Goal: Task Accomplishment & Management: Use online tool/utility

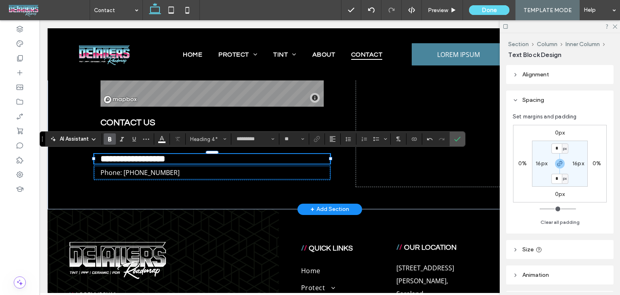
click at [163, 172] on p "Phone: [PHONE_NUMBER]" at bounding box center [212, 172] width 223 height 13
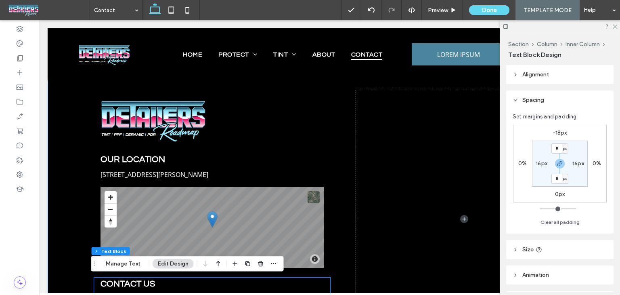
scroll to position [299, 0]
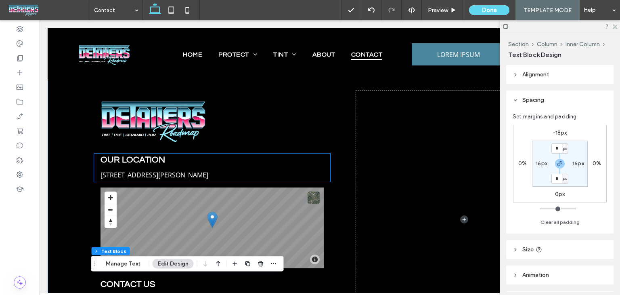
click at [198, 154] on h4 "OUR LOCATION" at bounding box center [212, 158] width 223 height 11
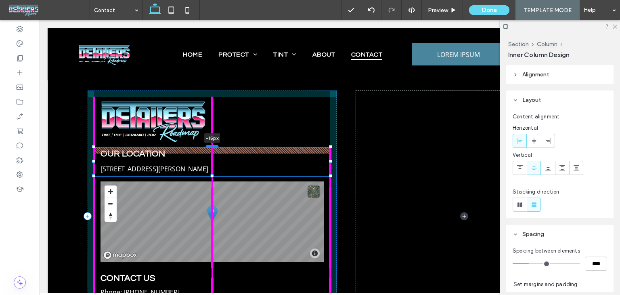
drag, startPoint x: 206, startPoint y: 153, endPoint x: 206, endPoint y: 147, distance: 6.1
click at [206, 147] on div at bounding box center [212, 146] width 13 height 3
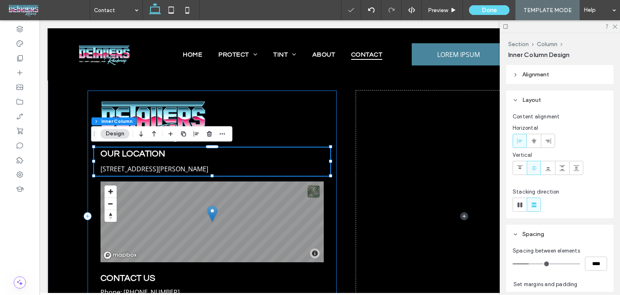
click at [306, 125] on div "OUR LOCATION 1009 Shelton Beach Rd, Saraland, AL 36571, United States of Americ…" at bounding box center [212, 216] width 249 height 252
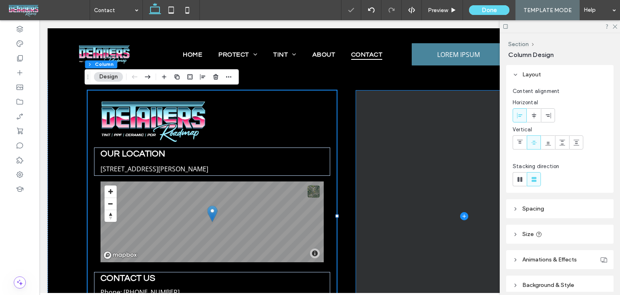
click at [439, 121] on span at bounding box center [464, 216] width 216 height 252
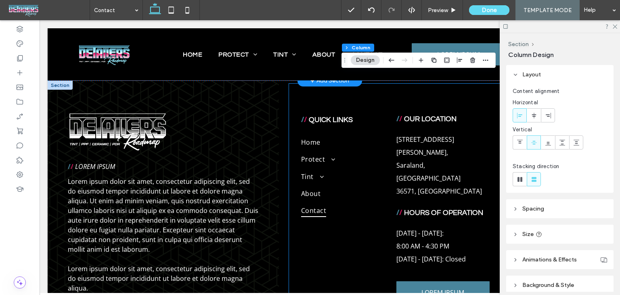
scroll to position [656, 0]
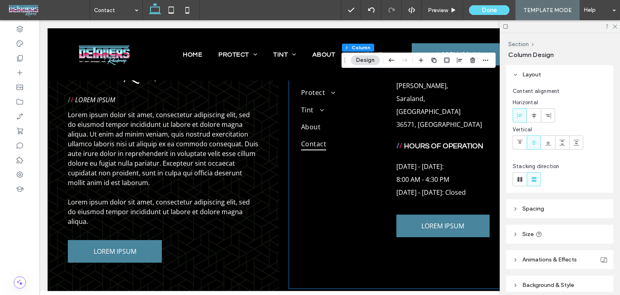
click at [422, 188] on span "[DATE] - [DATE]: Closed" at bounding box center [431, 192] width 69 height 9
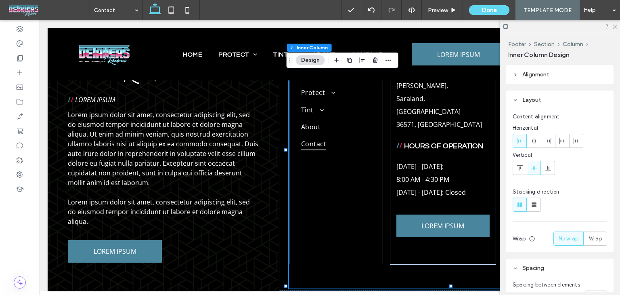
click at [422, 188] on span "[DATE] - [DATE]: Closed" at bounding box center [431, 192] width 69 height 9
click at [422, 168] on div "[DATE] - [DATE]: 8:00 AM - 4:30 PM [DATE] - [DATE]: Closed" at bounding box center [443, 179] width 93 height 39
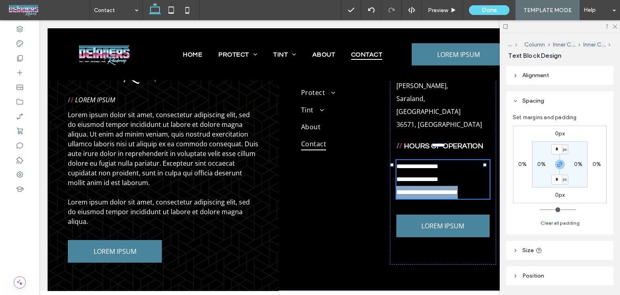
type input "*********"
type input "**"
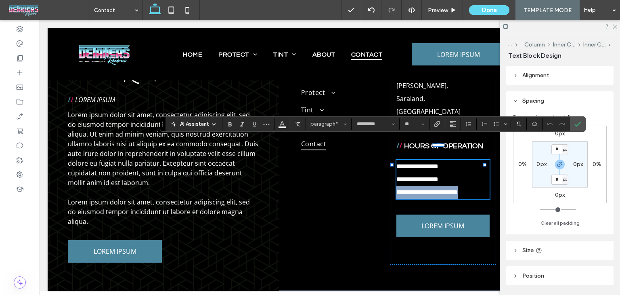
click at [422, 189] on span "**********" at bounding box center [427, 192] width 61 height 6
copy div "**********"
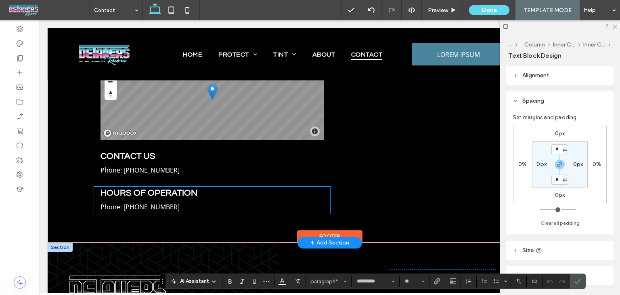
scroll to position [414, 0]
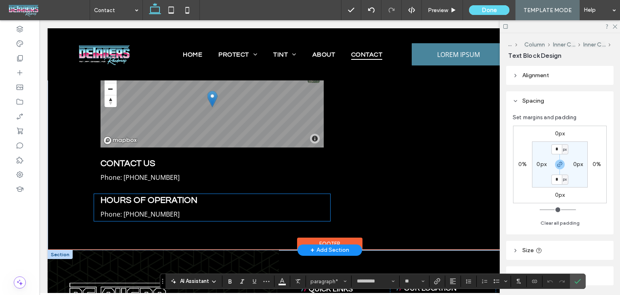
click at [155, 219] on p "Phone: [PHONE_NUMBER]" at bounding box center [212, 214] width 223 height 13
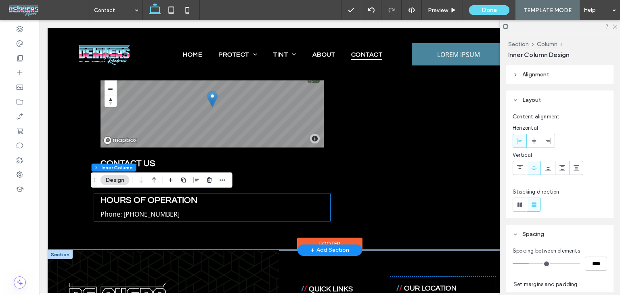
click at [155, 219] on p "Phone: [PHONE_NUMBER]" at bounding box center [212, 214] width 223 height 13
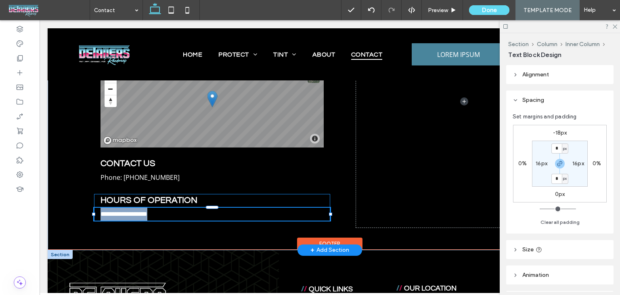
type input "*********"
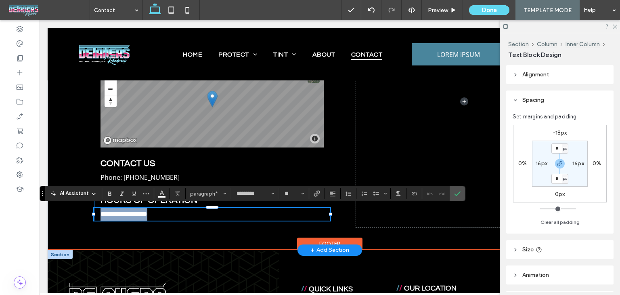
click at [147, 214] on span "**********" at bounding box center [124, 214] width 47 height 6
drag, startPoint x: 164, startPoint y: 214, endPoint x: 63, endPoint y: 206, distance: 101.2
click at [63, 206] on div "**********" at bounding box center [330, 101] width 565 height 297
paste div
type input "**"
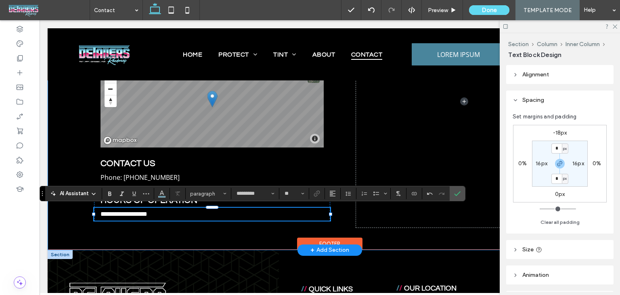
scroll to position [0, 0]
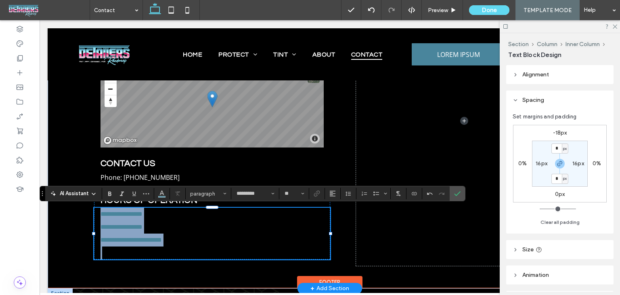
type input "**"
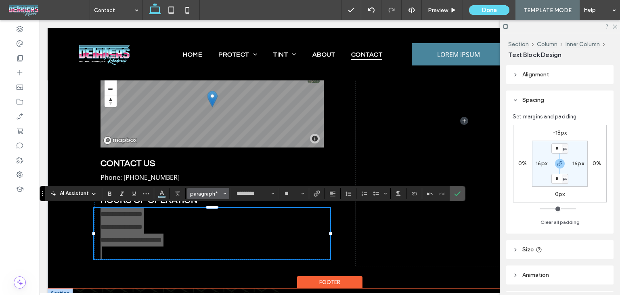
click at [218, 194] on span "paragraph*" at bounding box center [206, 194] width 32 height 6
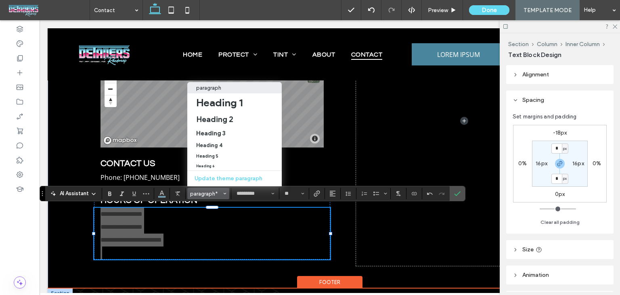
drag, startPoint x: 164, startPoint y: 195, endPoint x: 168, endPoint y: 199, distance: 4.9
click at [164, 194] on icon "Color" at bounding box center [162, 192] width 6 height 6
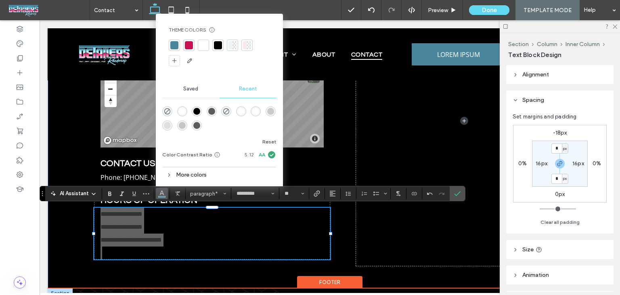
click at [183, 111] on div "rgba(255, 255, 255, 1)" at bounding box center [182, 111] width 7 height 7
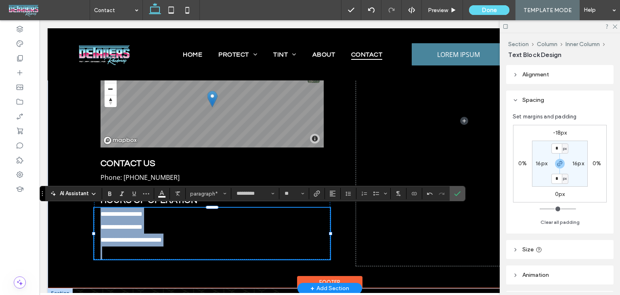
click at [216, 242] on p "**********" at bounding box center [212, 239] width 223 height 13
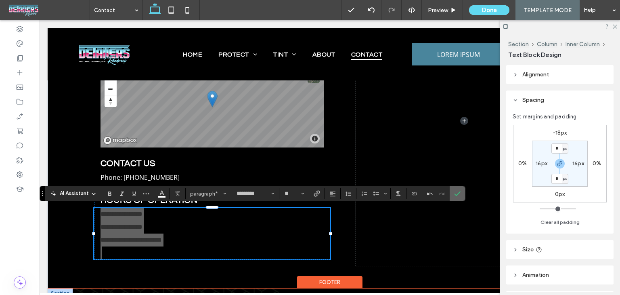
click at [459, 190] on label "Confirm" at bounding box center [458, 193] width 12 height 15
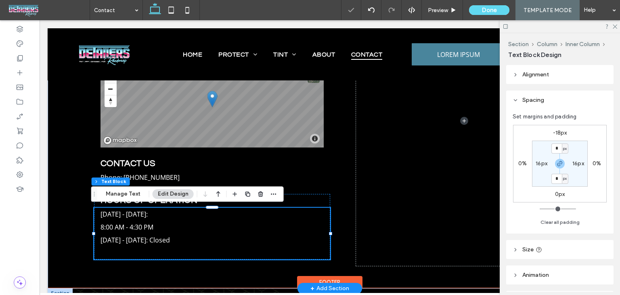
click at [223, 254] on p at bounding box center [212, 252] width 223 height 13
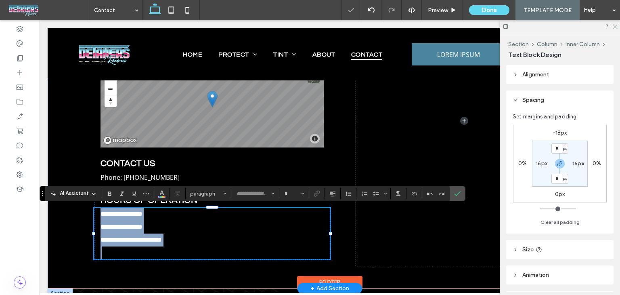
click at [223, 254] on p at bounding box center [212, 252] width 223 height 13
type input "*********"
type input "**"
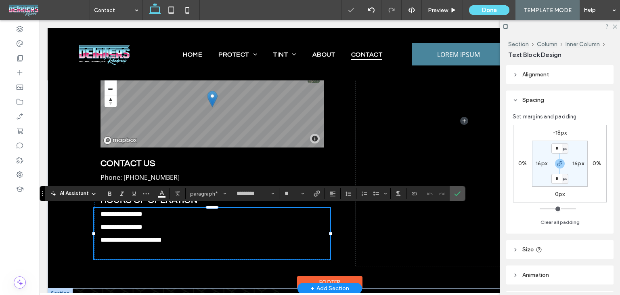
click at [223, 254] on p at bounding box center [212, 252] width 223 height 13
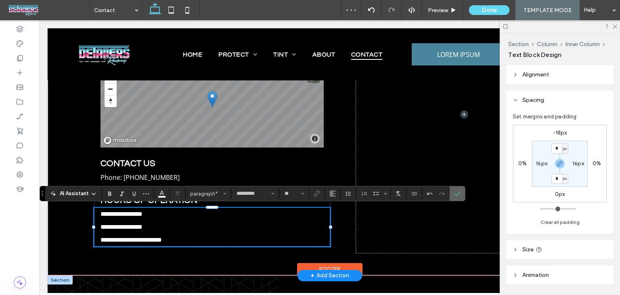
drag, startPoint x: 452, startPoint y: 193, endPoint x: 375, endPoint y: 183, distance: 77.7
click at [452, 193] on label "Confirm" at bounding box center [458, 193] width 12 height 15
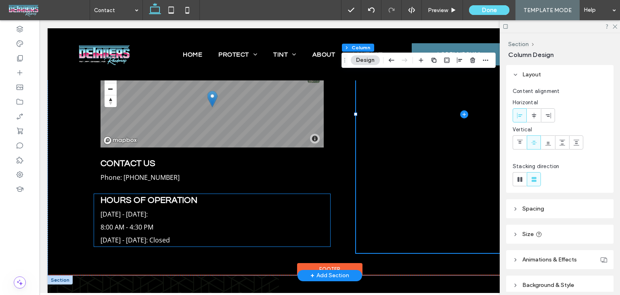
click at [170, 221] on p "8:00 AM - 4:30 PM" at bounding box center [212, 227] width 223 height 13
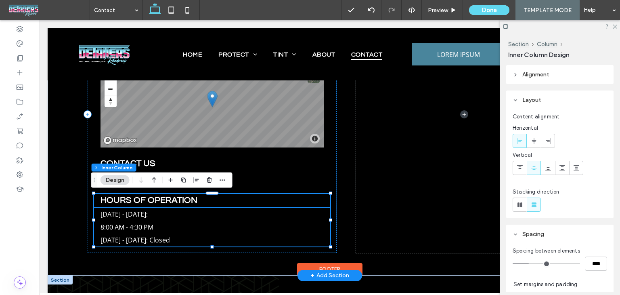
click at [170, 220] on p "[DATE] - [DATE]:" at bounding box center [212, 214] width 223 height 13
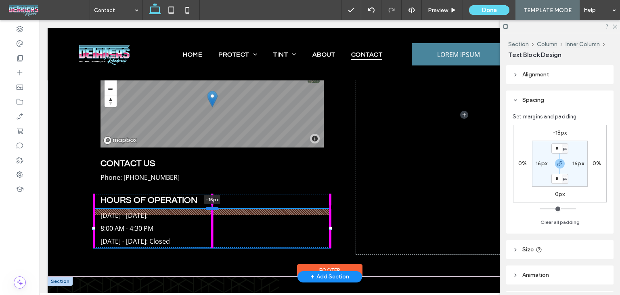
click at [209, 208] on div at bounding box center [212, 208] width 13 height 3
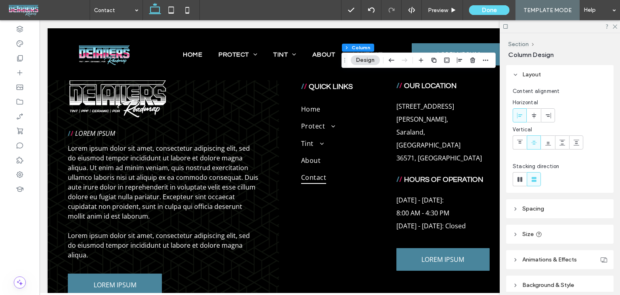
scroll to position [643, 2]
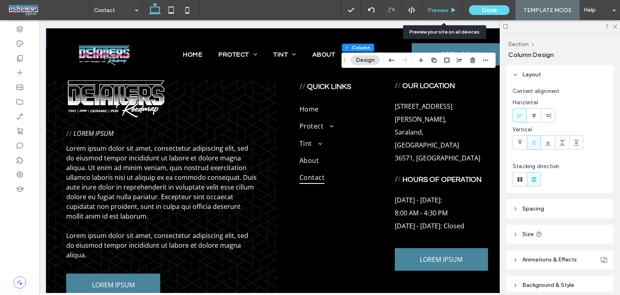
click at [446, 7] on span "Preview" at bounding box center [438, 10] width 20 height 7
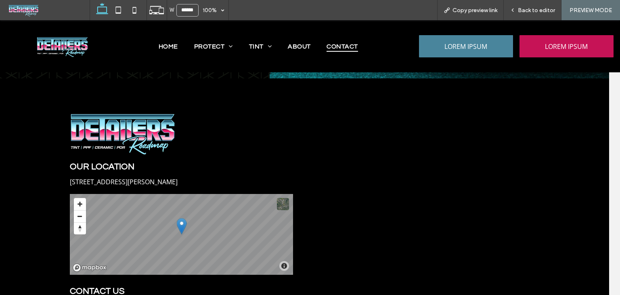
scroll to position [265, 11]
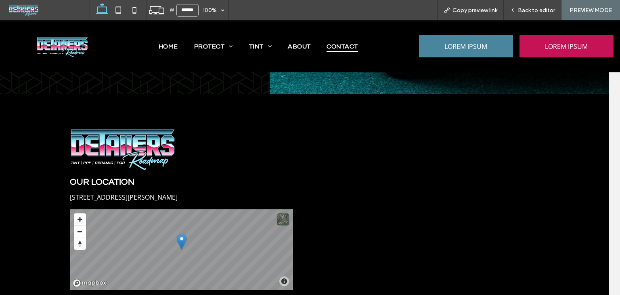
click at [101, 182] on span "OUR LOCATION" at bounding box center [102, 181] width 65 height 9
click at [529, 11] on span "Back to editor" at bounding box center [536, 10] width 37 height 7
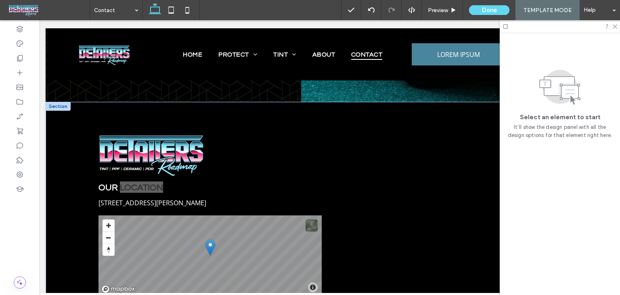
scroll to position [265, 2]
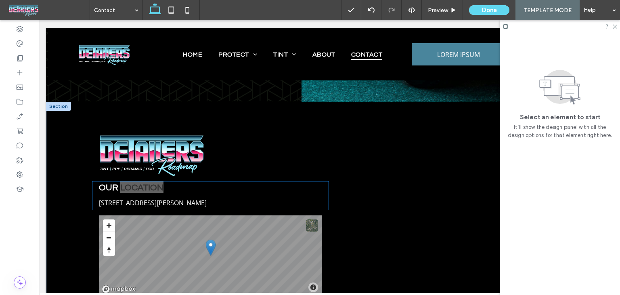
click at [105, 193] on div "OUR LOCATION 1009 Shelton Beach Rd, Saraland, AL 36571, United States of America" at bounding box center [210, 195] width 236 height 28
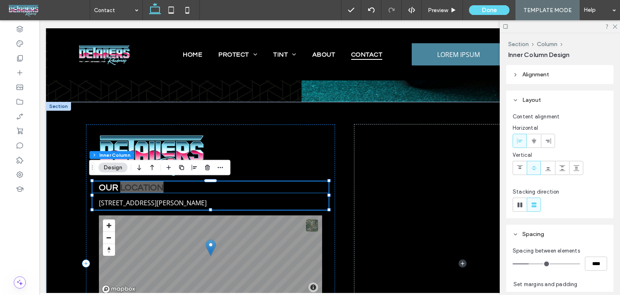
click at [95, 191] on div "OUR LOCATION" at bounding box center [210, 186] width 236 height 11
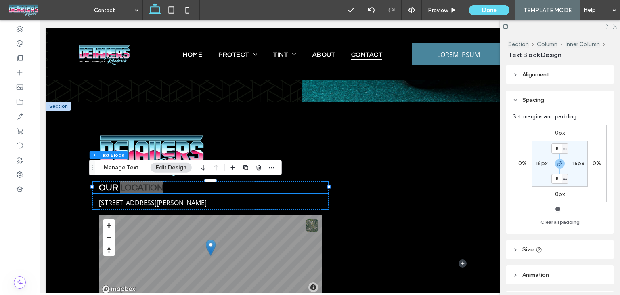
click at [99, 189] on span "OUR LOCATION" at bounding box center [131, 187] width 65 height 9
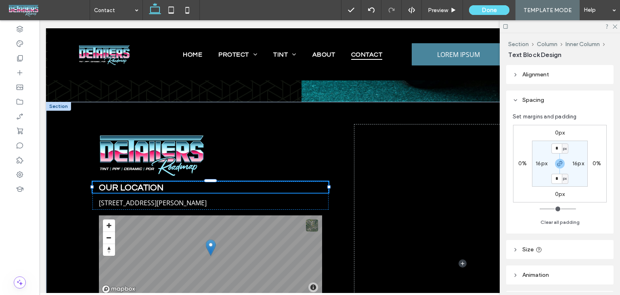
type input "*********"
type input "**"
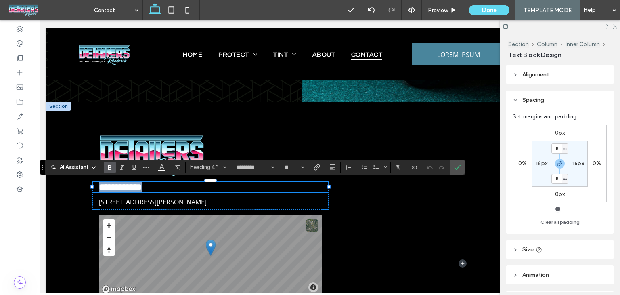
click at [99, 189] on span "**********" at bounding box center [120, 187] width 43 height 9
click at [99, 188] on span "**********" at bounding box center [120, 187] width 43 height 9
drag, startPoint x: 100, startPoint y: 187, endPoint x: 96, endPoint y: 185, distance: 4.9
click at [99, 185] on span "**********" at bounding box center [126, 187] width 54 height 9
type input "*********"
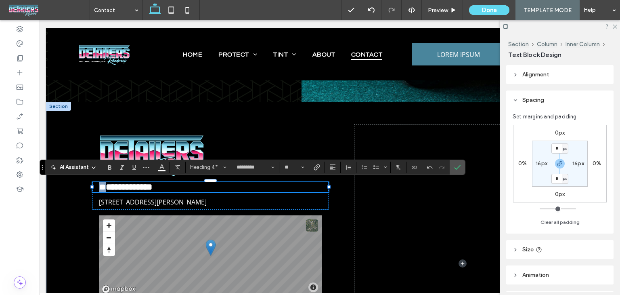
type input "**"
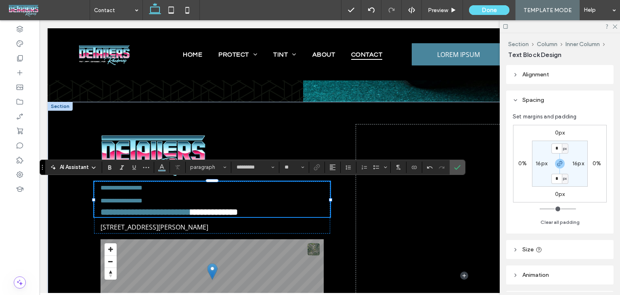
type input "*********"
type input "**"
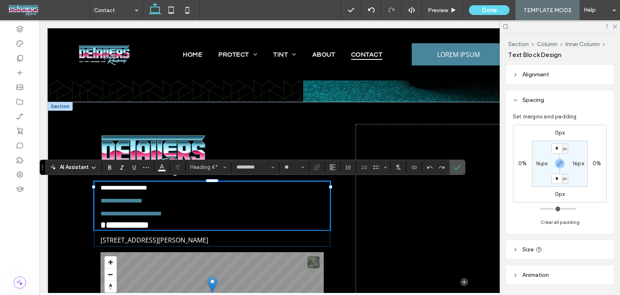
type input "*********"
type input "**"
type input "*********"
type input "**"
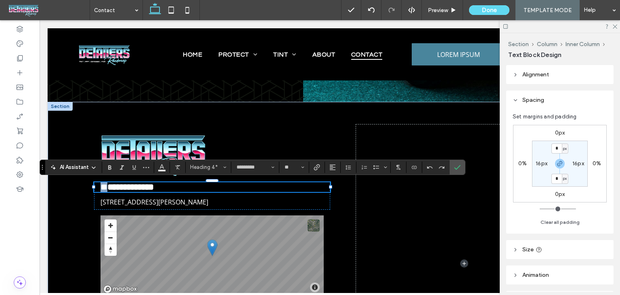
drag, startPoint x: 103, startPoint y: 185, endPoint x: 97, endPoint y: 185, distance: 5.7
click at [97, 185] on div "**********" at bounding box center [212, 187] width 236 height 10
click at [118, 188] on span "**********" at bounding box center [130, 187] width 47 height 9
click at [102, 188] on strong "**" at bounding box center [104, 187] width 7 height 9
click at [101, 188] on strong "**" at bounding box center [104, 187] width 7 height 9
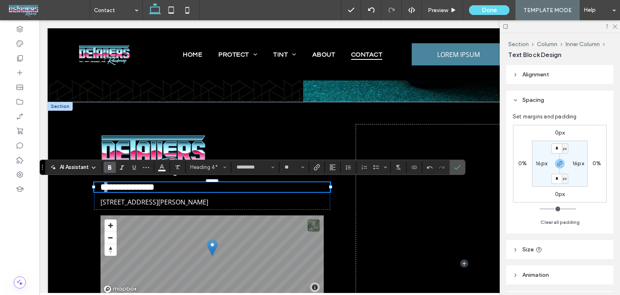
click at [101, 188] on strong "**" at bounding box center [104, 187] width 7 height 9
click at [156, 169] on button "Color" at bounding box center [162, 167] width 12 height 11
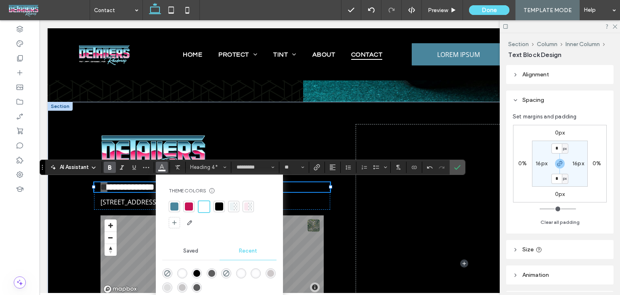
click at [172, 206] on div at bounding box center [174, 206] width 8 height 8
drag, startPoint x: 110, startPoint y: 189, endPoint x: 103, endPoint y: 187, distance: 6.9
click at [109, 189] on span "**********" at bounding box center [130, 187] width 47 height 9
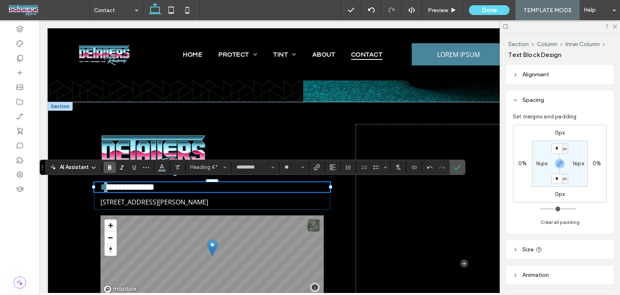
click at [101, 186] on strong "**" at bounding box center [104, 187] width 7 height 9
click at [165, 170] on button "Color" at bounding box center [162, 167] width 12 height 11
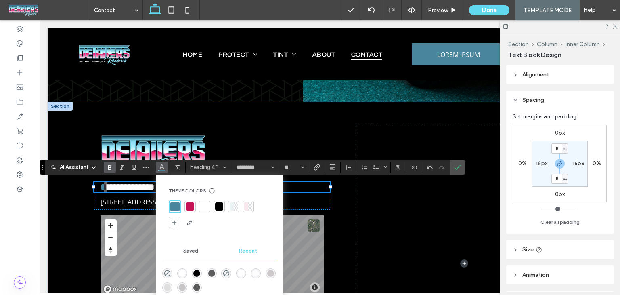
drag, startPoint x: 188, startPoint y: 207, endPoint x: 192, endPoint y: 205, distance: 4.4
click at [190, 206] on div at bounding box center [190, 206] width 8 height 8
click at [311, 185] on h4 "**********" at bounding box center [212, 187] width 223 height 10
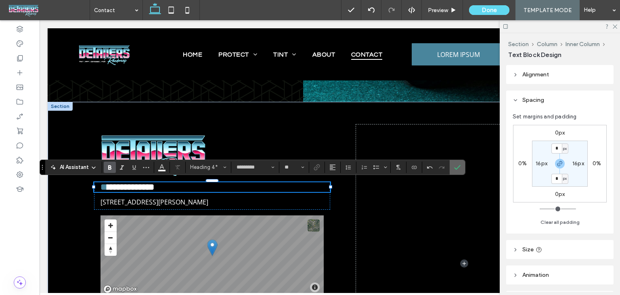
click at [454, 167] on icon "Confirm" at bounding box center [457, 167] width 6 height 6
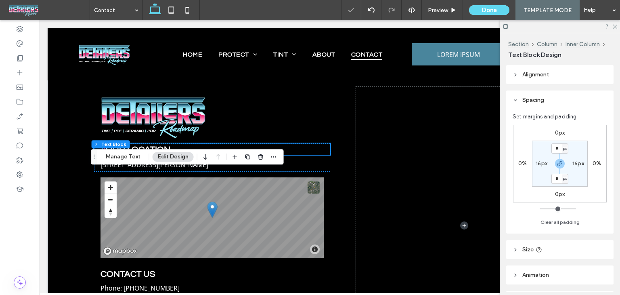
scroll to position [386, 0]
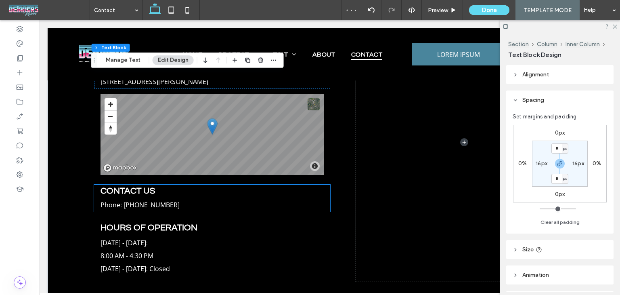
click at [103, 191] on span "CONTACT US" at bounding box center [128, 190] width 55 height 9
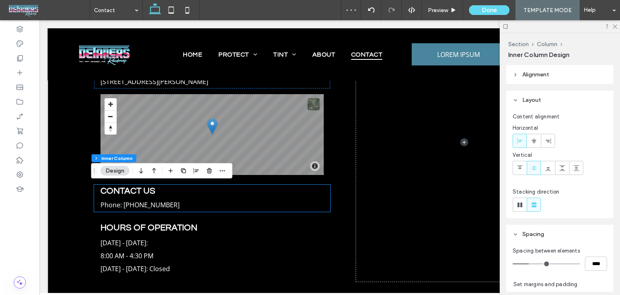
click at [103, 191] on span "CONTACT US" at bounding box center [128, 190] width 55 height 9
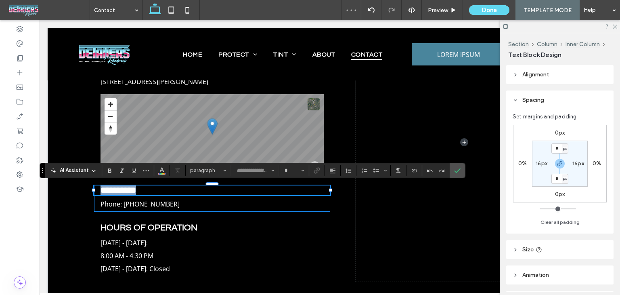
type input "*********"
type input "**"
click at [101, 191] on span "**********" at bounding box center [119, 190] width 36 height 9
click at [101, 189] on span "**********" at bounding box center [119, 190] width 36 height 9
click at [164, 169] on icon "Color" at bounding box center [162, 169] width 6 height 6
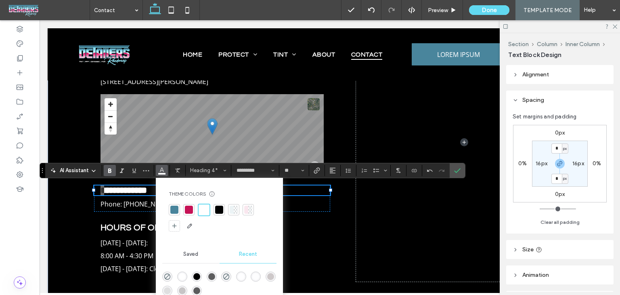
click at [175, 207] on div at bounding box center [174, 210] width 8 height 8
click at [101, 192] on span "*" at bounding box center [104, 190] width 7 height 9
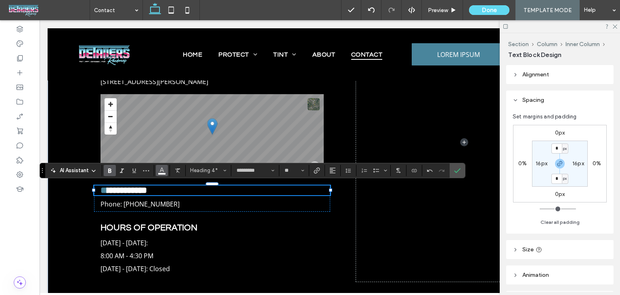
click at [160, 170] on icon "Color" at bounding box center [162, 169] width 6 height 6
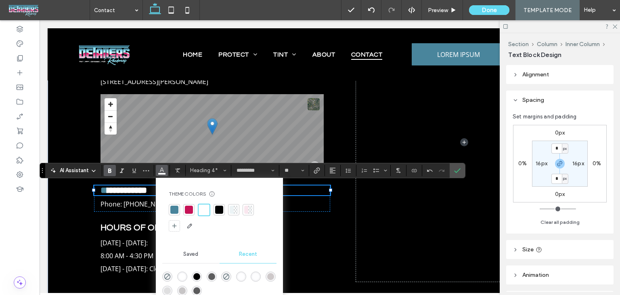
click at [184, 212] on div at bounding box center [188, 209] width 11 height 11
drag, startPoint x: 453, startPoint y: 168, endPoint x: 390, endPoint y: 171, distance: 63.5
click at [454, 168] on icon "Confirm" at bounding box center [457, 170] width 6 height 6
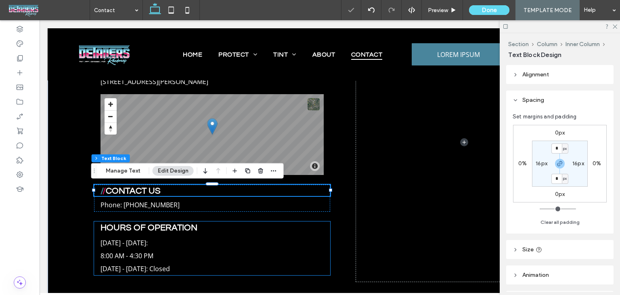
click at [101, 230] on span "HOURS OF OPERATION" at bounding box center [149, 227] width 97 height 9
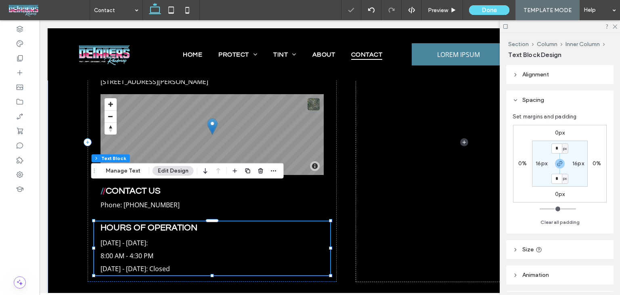
click at [101, 230] on span "HOURS OF OPERATION" at bounding box center [149, 227] width 97 height 9
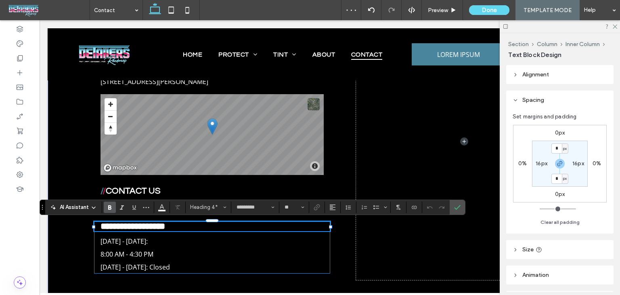
click at [101, 228] on span "**********" at bounding box center [133, 226] width 65 height 9
click at [166, 210] on button "Color" at bounding box center [162, 207] width 12 height 11
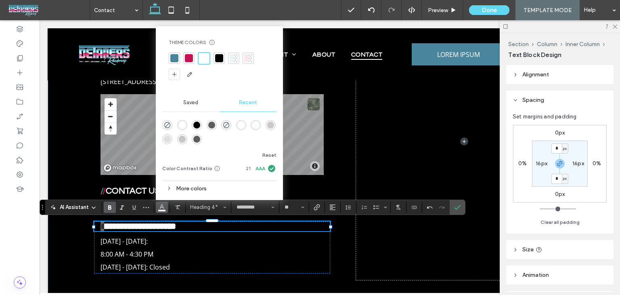
click at [172, 58] on div at bounding box center [174, 58] width 8 height 8
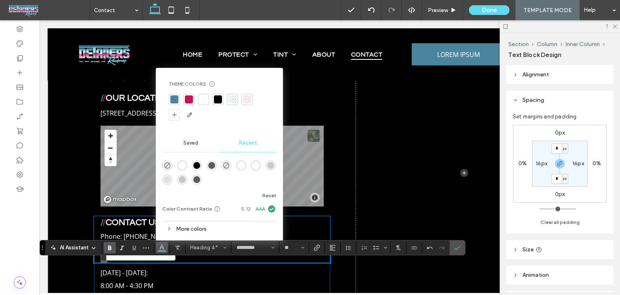
scroll to position [346, 0]
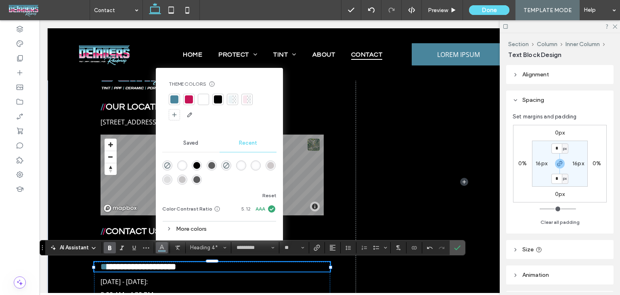
click at [107, 263] on span "**********" at bounding box center [141, 266] width 69 height 9
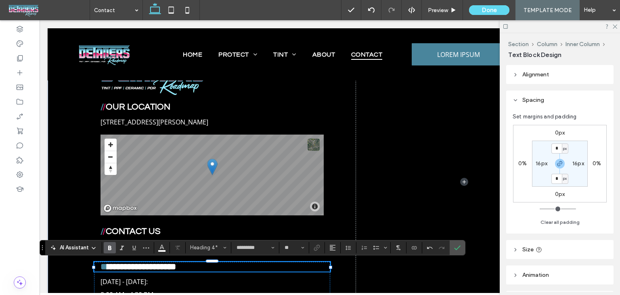
click at [107, 267] on span "**********" at bounding box center [141, 266] width 69 height 9
click at [159, 248] on icon "Color" at bounding box center [162, 247] width 6 height 6
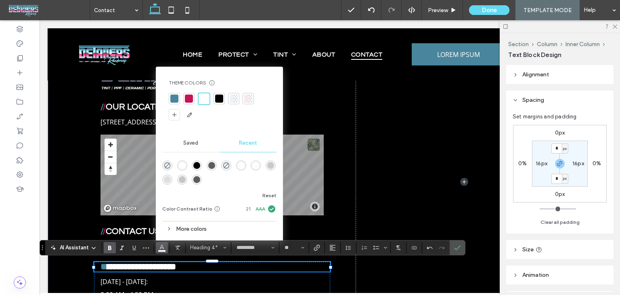
click at [190, 103] on div at bounding box center [188, 98] width 11 height 11
click at [456, 246] on icon "Confirm" at bounding box center [457, 247] width 6 height 6
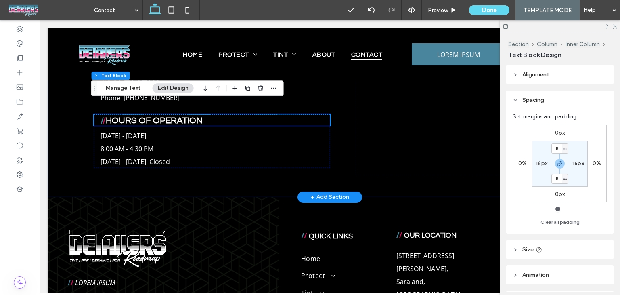
scroll to position [507, 0]
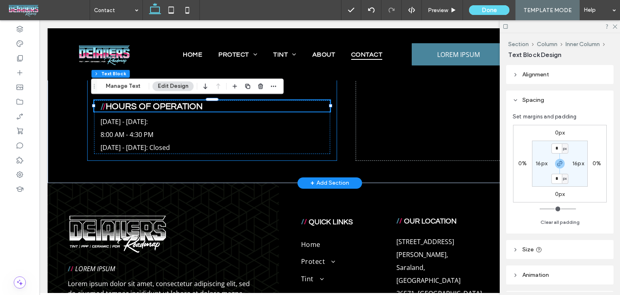
click at [334, 120] on div "/ / OUR LOCATION 1009 Shelton Beach Rd, Saraland, AL 36571, United States of Am…" at bounding box center [212, 21] width 249 height 278
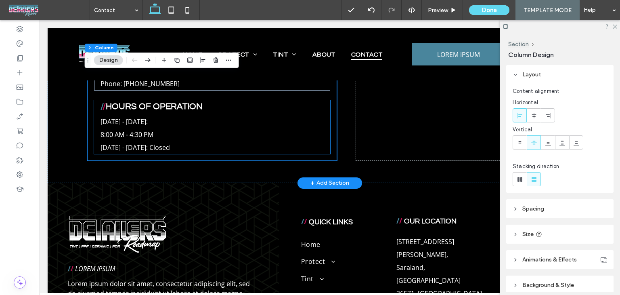
click at [324, 120] on div "Monday - Friday: 8:00 AM - 4:30 PM Saturday - Sunday: Closed" at bounding box center [212, 134] width 236 height 39
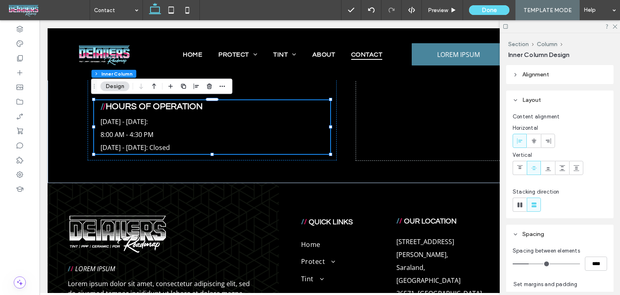
drag, startPoint x: 185, startPoint y: 86, endPoint x: 195, endPoint y: 114, distance: 30.0
click at [185, 86] on icon "button" at bounding box center [184, 86] width 6 height 6
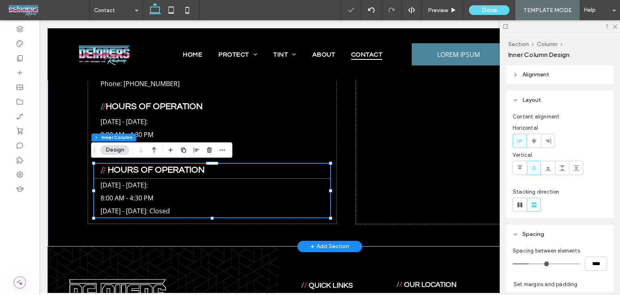
click at [164, 200] on p "8:00 AM - 4:30 PM" at bounding box center [212, 197] width 223 height 13
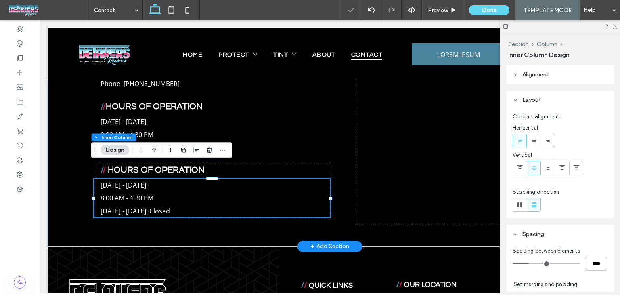
click at [164, 200] on div "[DATE] - [DATE]: 8:00 AM - 4:30 PM [DATE] - [DATE]: Closed" at bounding box center [212, 198] width 236 height 39
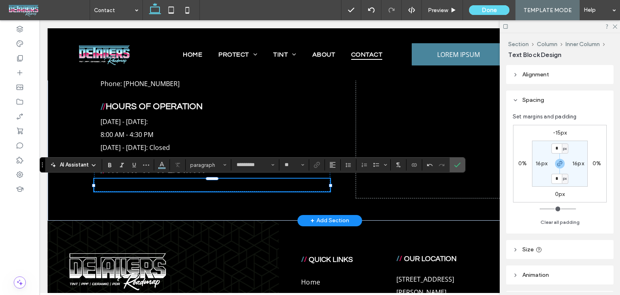
click at [234, 187] on p at bounding box center [212, 185] width 223 height 13
click at [452, 170] on label "Confirm" at bounding box center [458, 165] width 12 height 15
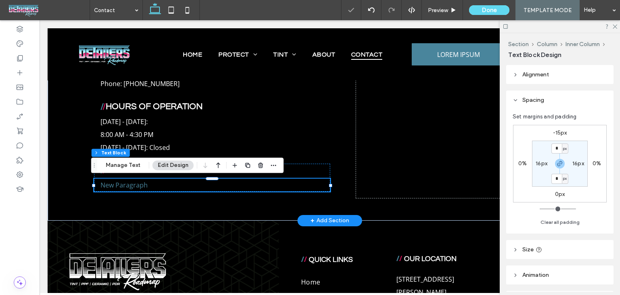
click at [263, 186] on p "New Paragraph" at bounding box center [212, 185] width 223 height 13
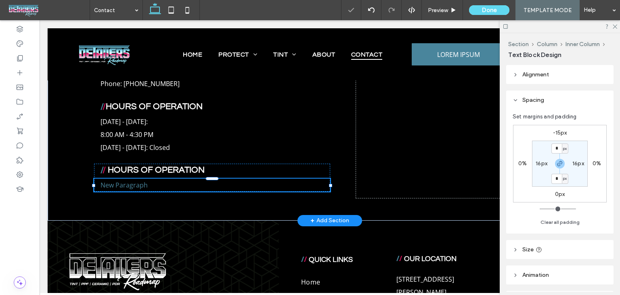
type input "*********"
type input "**"
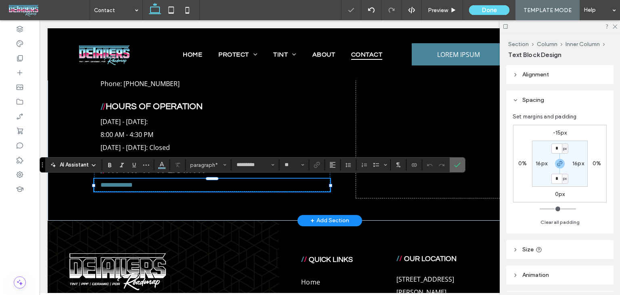
click at [455, 164] on icon "Confirm" at bounding box center [457, 165] width 6 height 6
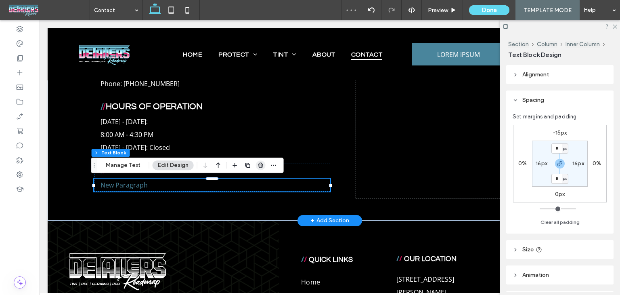
drag, startPoint x: 256, startPoint y: 164, endPoint x: 154, endPoint y: 170, distance: 101.9
click at [258, 164] on icon "button" at bounding box center [261, 165] width 6 height 6
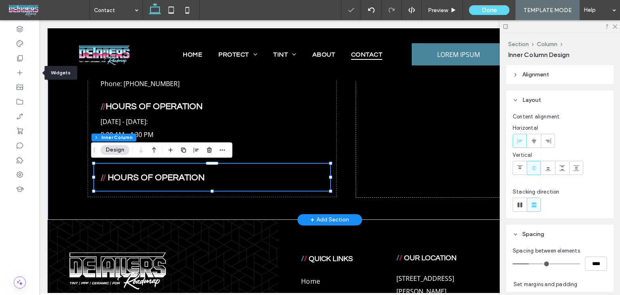
click at [19, 74] on icon at bounding box center [20, 73] width 8 height 8
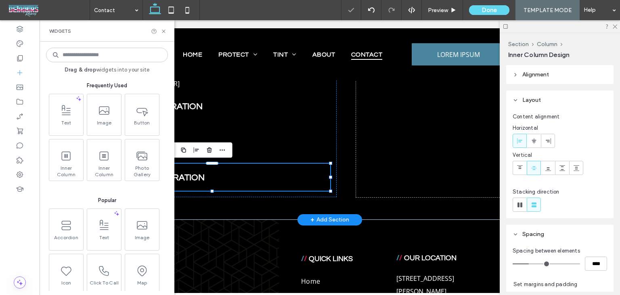
click at [95, 55] on input at bounding box center [107, 55] width 122 height 15
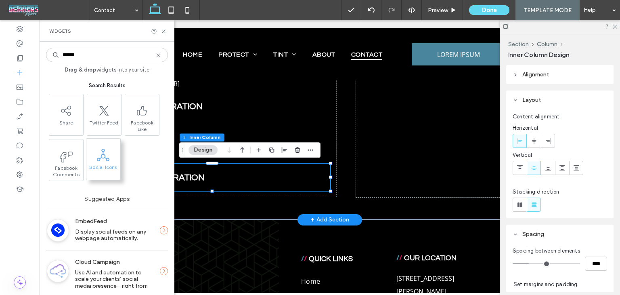
type input "******"
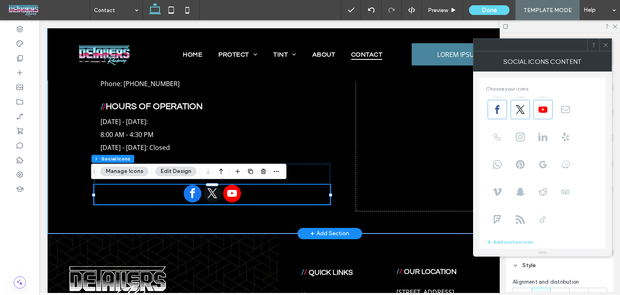
click at [548, 219] on span at bounding box center [542, 219] width 19 height 19
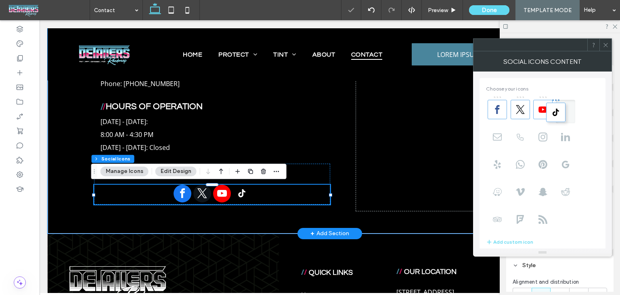
drag, startPoint x: 544, startPoint y: 206, endPoint x: 561, endPoint y: 108, distance: 99.9
click at [547, 135] on use at bounding box center [543, 136] width 9 height 9
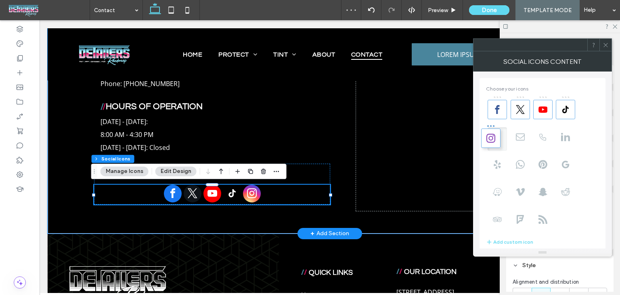
drag, startPoint x: 546, startPoint y: 123, endPoint x: 488, endPoint y: 125, distance: 58.6
click at [609, 46] on icon at bounding box center [606, 45] width 6 height 6
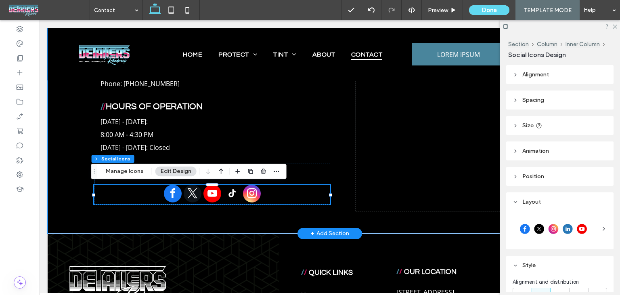
click at [532, 231] on div at bounding box center [554, 228] width 82 height 20
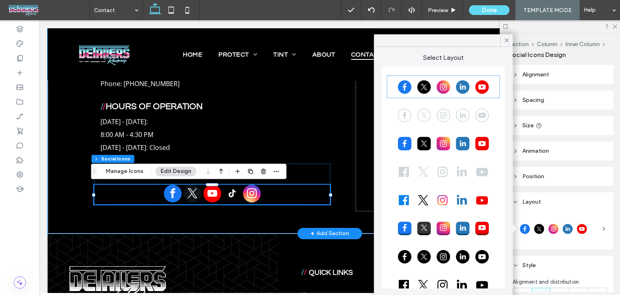
click at [456, 110] on div at bounding box center [443, 115] width 111 height 20
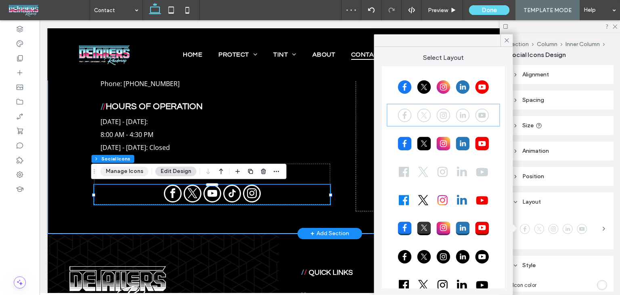
click at [116, 168] on button "Manage Icons" at bounding box center [125, 171] width 48 height 10
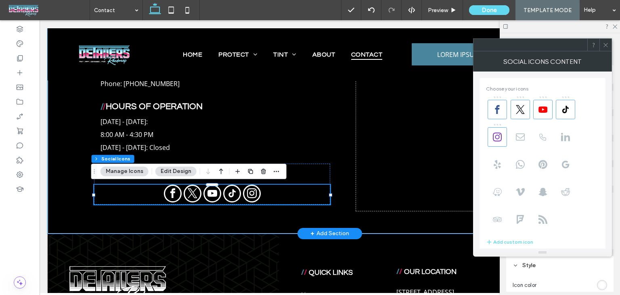
click at [601, 46] on div at bounding box center [606, 45] width 12 height 12
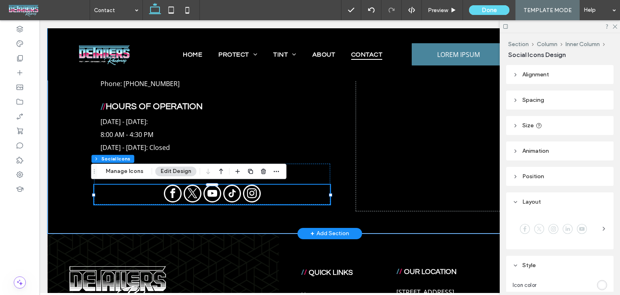
click at [534, 125] on header "Size" at bounding box center [559, 125] width 107 height 19
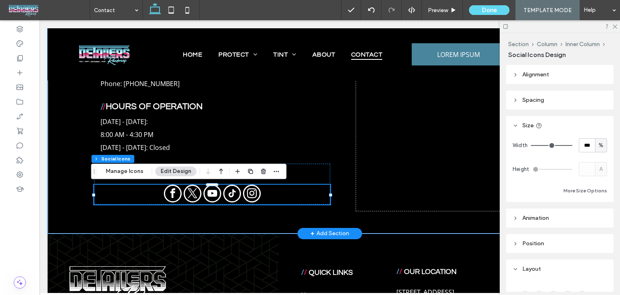
click at [552, 125] on header "Size" at bounding box center [559, 125] width 107 height 19
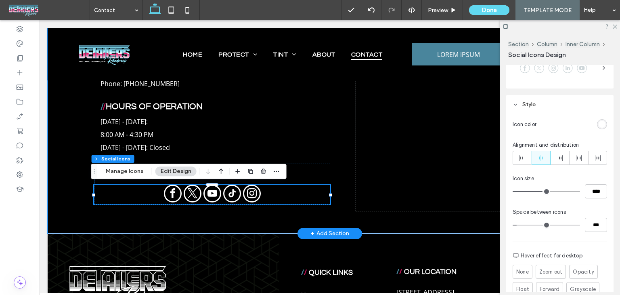
scroll to position [162, 0]
type input "**"
type input "****"
type input "**"
type input "****"
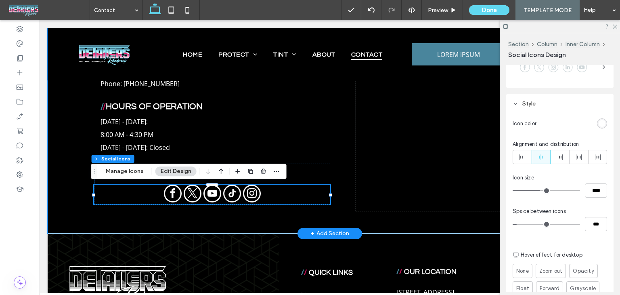
type input "**"
type input "****"
type input "**"
type input "****"
type input "**"
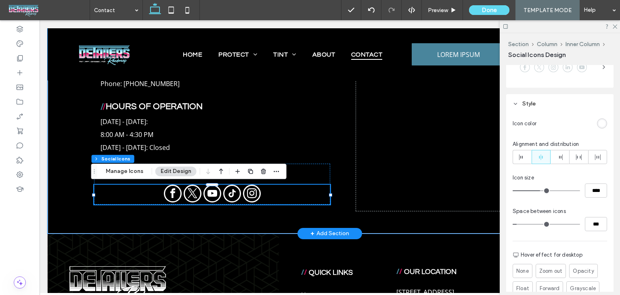
type input "****"
type input "**"
type input "****"
type input "**"
type input "****"
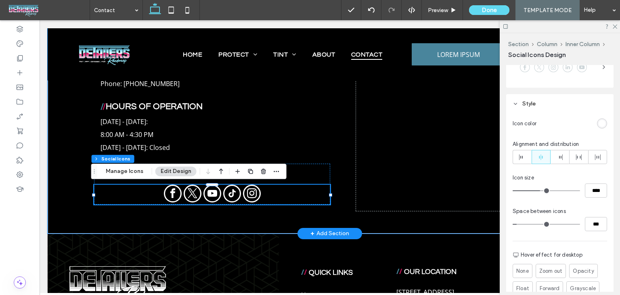
type input "**"
type input "****"
type input "**"
type input "****"
type input "**"
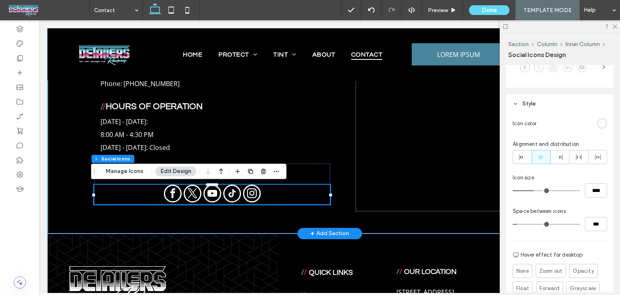
type input "****"
type input "**"
type input "****"
type input "**"
type input "****"
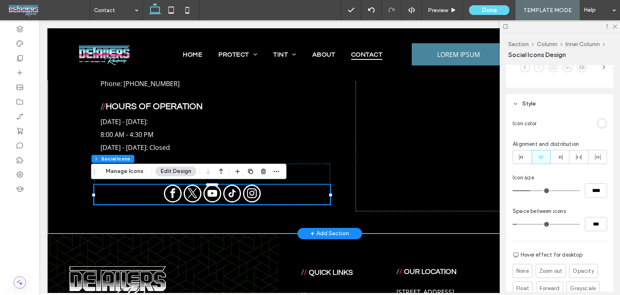
type input "**"
type input "****"
type input "**"
type input "****"
drag, startPoint x: 541, startPoint y: 190, endPoint x: 528, endPoint y: 190, distance: 12.9
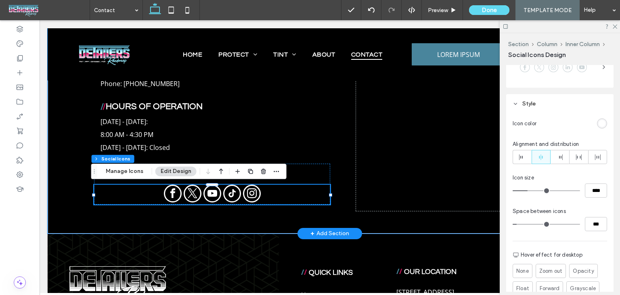
type input "**"
click at [528, 190] on input "range" at bounding box center [546, 190] width 67 height 1
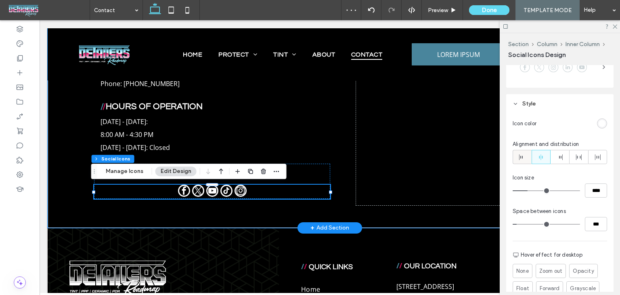
click at [521, 158] on icon at bounding box center [522, 157] width 6 height 6
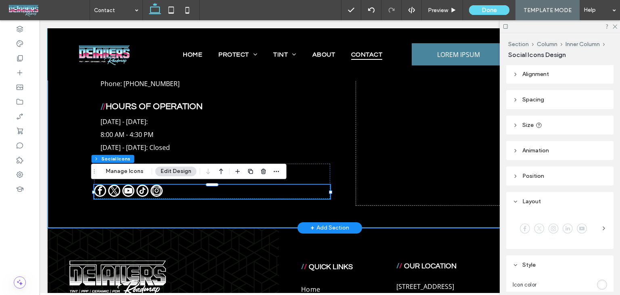
scroll to position [0, 0]
click at [564, 105] on header "Spacing" at bounding box center [559, 99] width 107 height 19
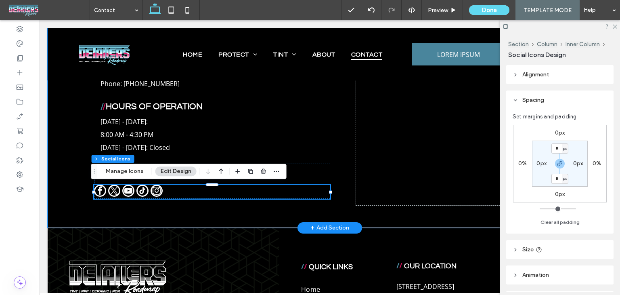
click at [536, 169] on section "* px 0px * px 0px" at bounding box center [560, 164] width 56 height 46
click at [538, 163] on label "0px" at bounding box center [542, 163] width 10 height 7
type input "**"
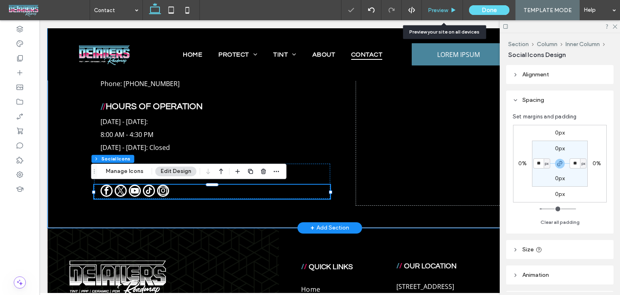
click at [441, 8] on span "Preview" at bounding box center [438, 10] width 20 height 7
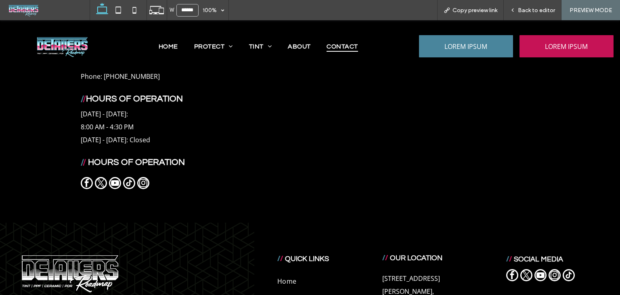
scroll to position [468, 0]
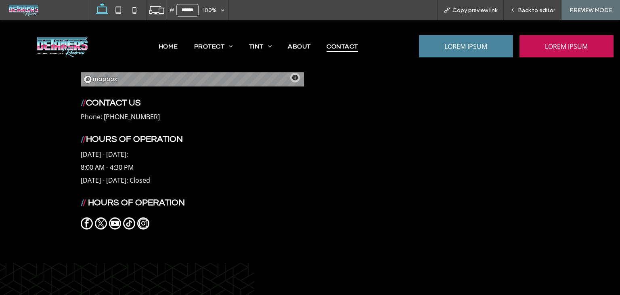
click at [177, 200] on span "HOURS OF OPERATION" at bounding box center [136, 202] width 97 height 9
click at [546, 13] on span "Back to editor" at bounding box center [536, 10] width 37 height 7
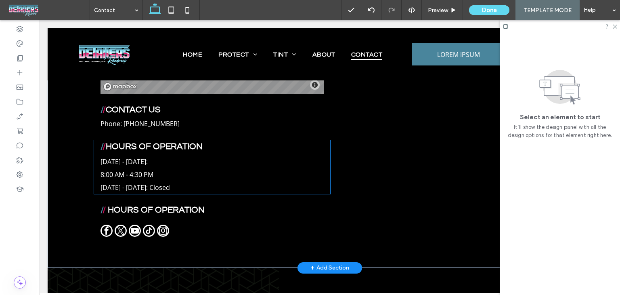
scroll to position [467, 0]
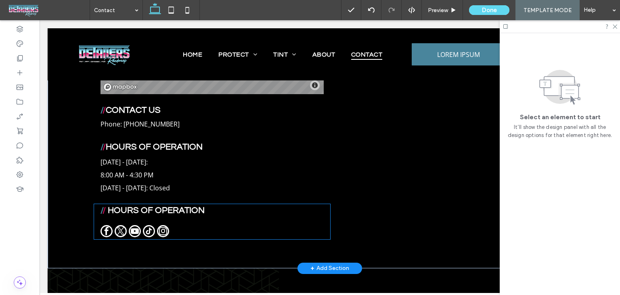
click at [170, 206] on span "HOURS OF OPERATION" at bounding box center [156, 210] width 97 height 9
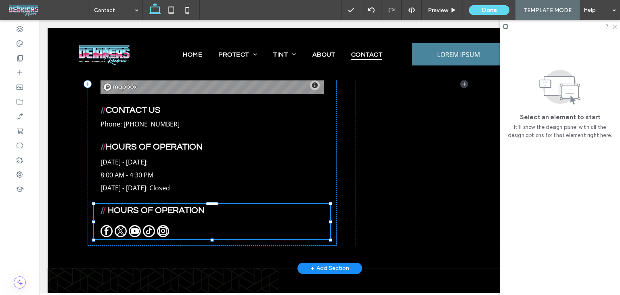
click at [170, 206] on span "HOURS OF OPERATION" at bounding box center [156, 210] width 97 height 9
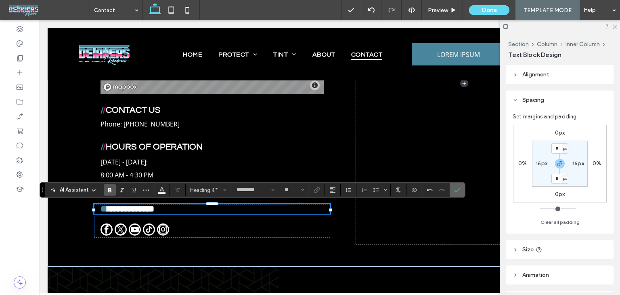
drag, startPoint x: 457, startPoint y: 188, endPoint x: 370, endPoint y: 179, distance: 88.1
click at [457, 188] on icon "Confirm" at bounding box center [457, 190] width 6 height 6
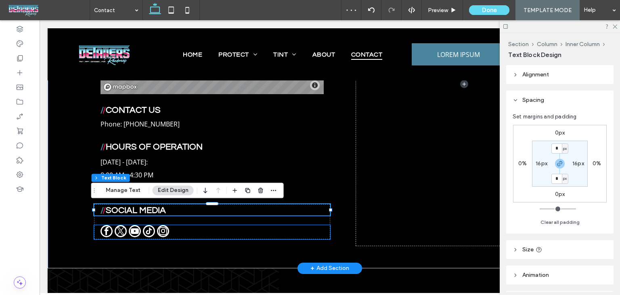
click at [210, 225] on div at bounding box center [212, 232] width 223 height 14
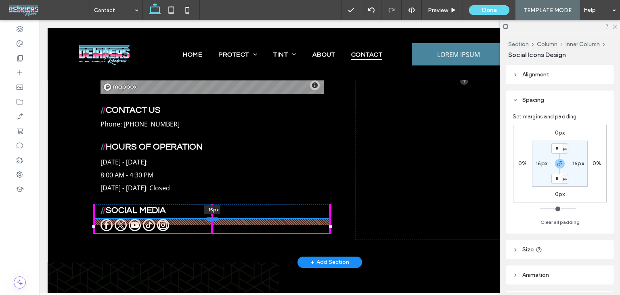
drag, startPoint x: 210, startPoint y: 225, endPoint x: 209, endPoint y: 219, distance: 6.5
click at [209, 219] on div at bounding box center [212, 218] width 13 height 3
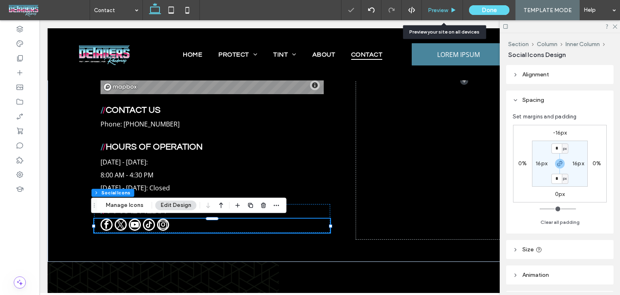
click at [441, 8] on span "Preview" at bounding box center [438, 10] width 20 height 7
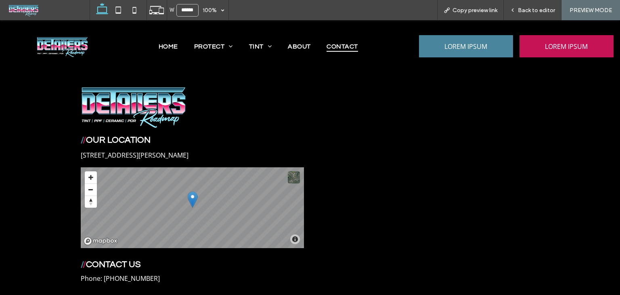
scroll to position [388, 0]
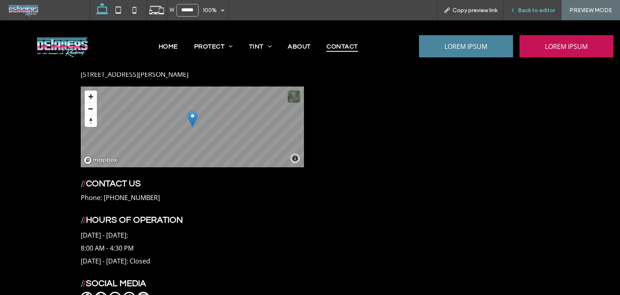
click at [523, 10] on span "Back to editor" at bounding box center [536, 10] width 37 height 7
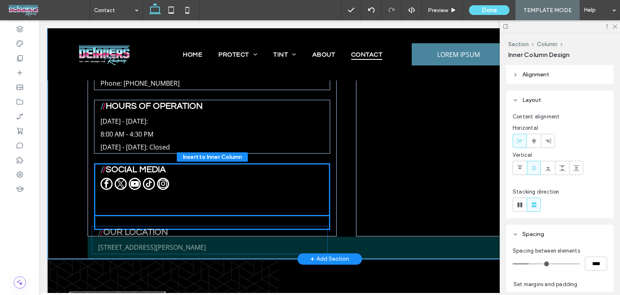
scroll to position [480, 0]
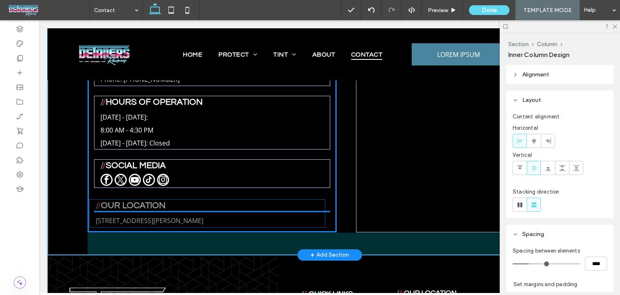
drag, startPoint x: 94, startPoint y: 112, endPoint x: 92, endPoint y: 211, distance: 99.0
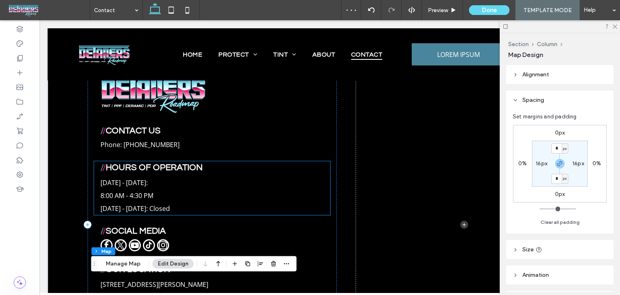
scroll to position [376, 0]
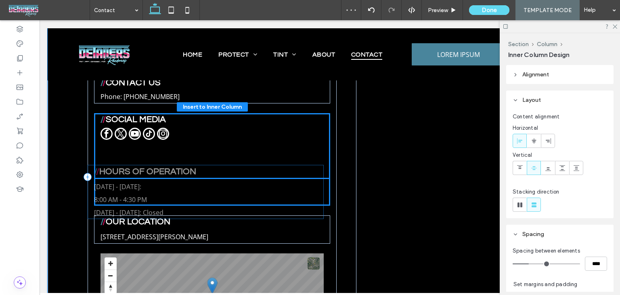
drag, startPoint x: 197, startPoint y: 135, endPoint x: 193, endPoint y: 187, distance: 51.8
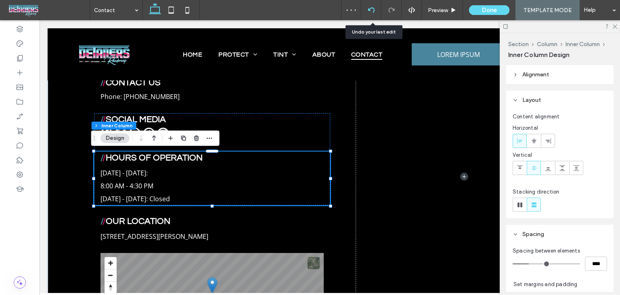
click at [374, 12] on icon at bounding box center [371, 10] width 6 height 6
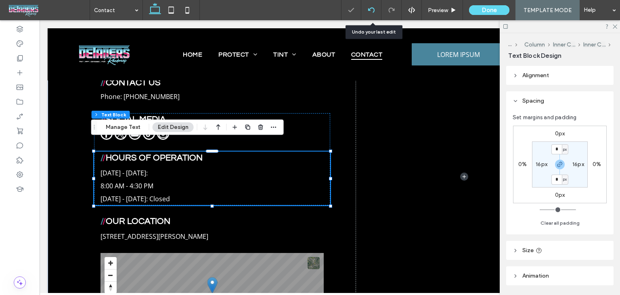
click at [375, 11] on icon at bounding box center [371, 10] width 6 height 6
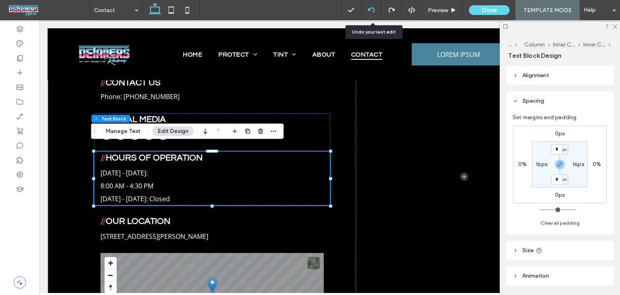
click at [375, 3] on div at bounding box center [371, 10] width 20 height 20
click at [371, 9] on use at bounding box center [371, 9] width 6 height 5
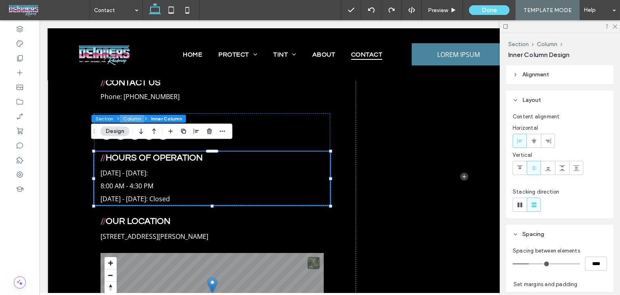
click at [125, 118] on button "Column" at bounding box center [132, 119] width 25 height 8
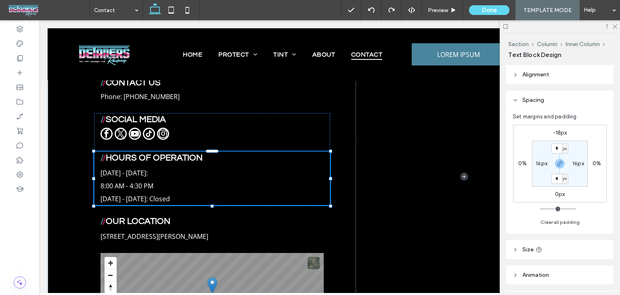
type input "**"
type input "****"
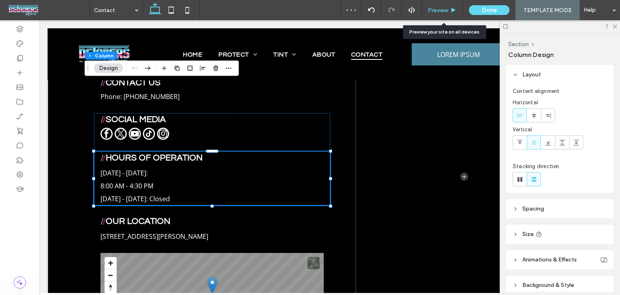
click at [437, 8] on span "Preview" at bounding box center [438, 10] width 20 height 7
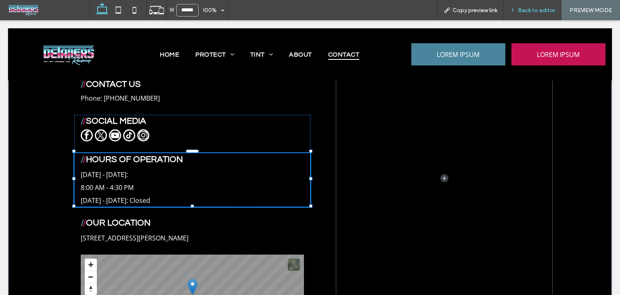
click at [547, 10] on span "Back to editor" at bounding box center [536, 10] width 37 height 7
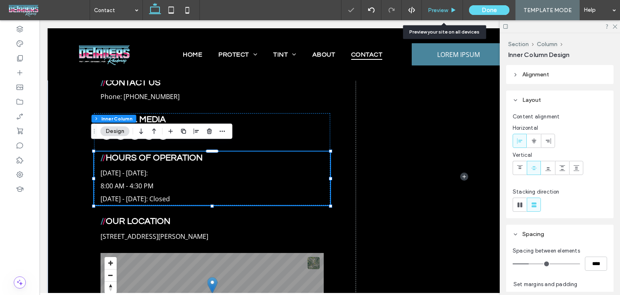
click at [435, 3] on div "Preview" at bounding box center [442, 10] width 41 height 20
click at [451, 13] on div "Preview" at bounding box center [442, 10] width 41 height 7
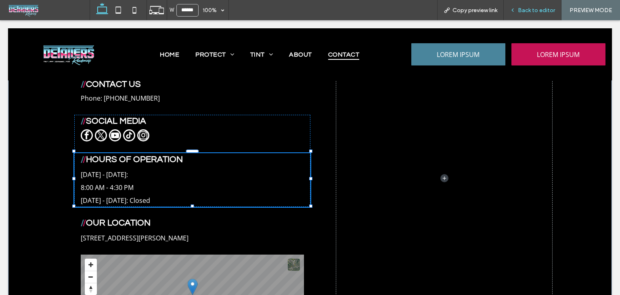
click at [539, 6] on div "Back to editor" at bounding box center [533, 10] width 58 height 20
click at [531, 4] on div "Back to editor" at bounding box center [533, 10] width 58 height 20
click at [534, 10] on span "Back to editor" at bounding box center [536, 10] width 37 height 7
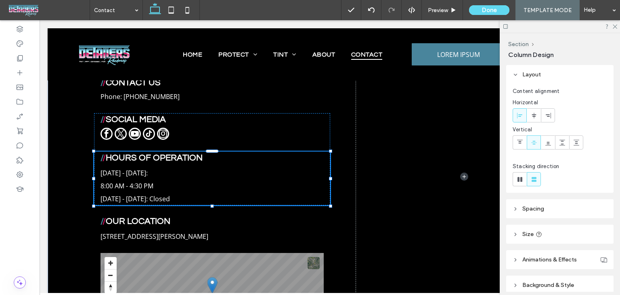
type input "**"
type input "*****"
type input "**"
type input "*****"
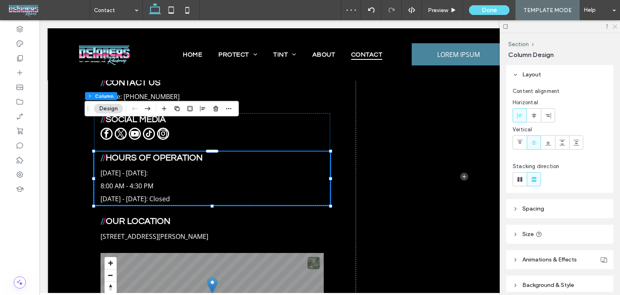
click at [616, 27] on icon at bounding box center [614, 25] width 5 height 5
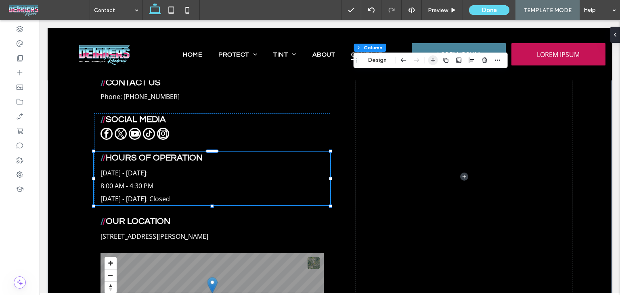
click at [435, 61] on icon "button" at bounding box center [433, 60] width 6 height 6
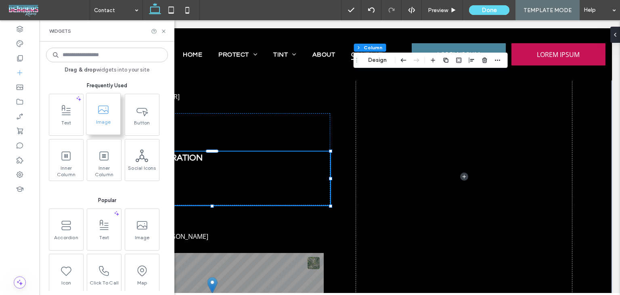
click at [106, 118] on span at bounding box center [103, 110] width 34 height 18
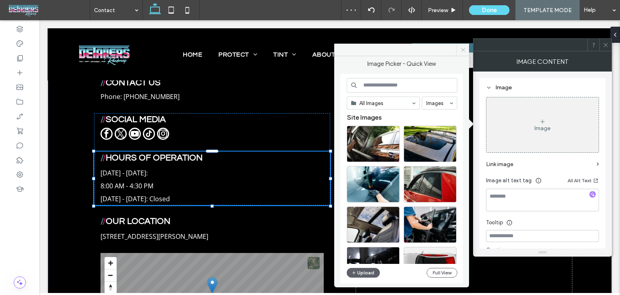
click at [460, 45] on span at bounding box center [463, 50] width 13 height 12
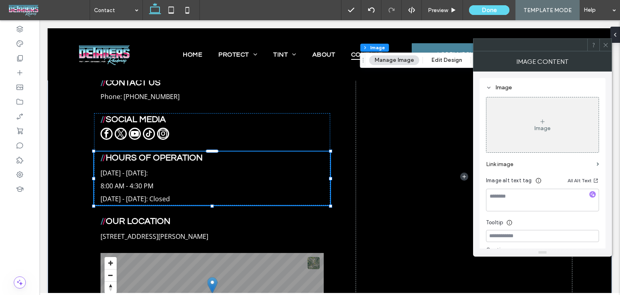
click at [540, 132] on div "Image" at bounding box center [543, 124] width 112 height 53
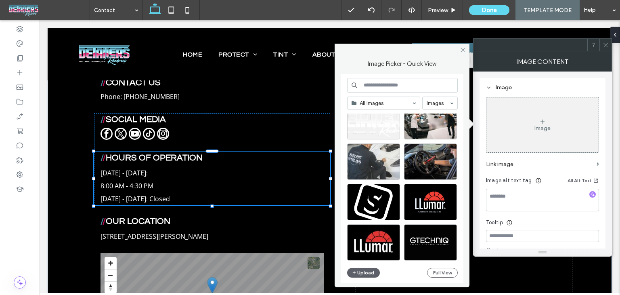
scroll to position [717, 0]
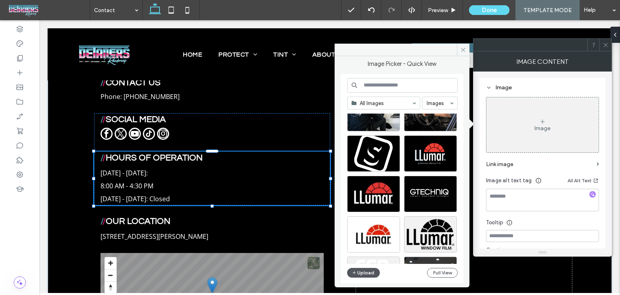
click at [369, 274] on button "Upload" at bounding box center [363, 273] width 33 height 10
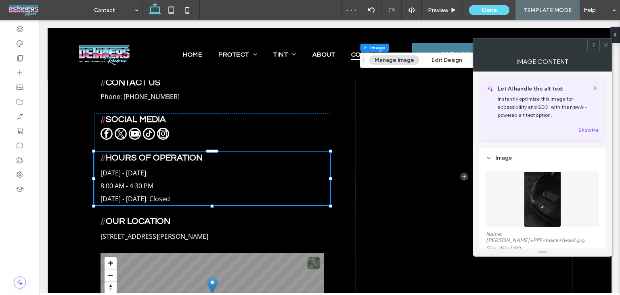
click at [606, 46] on icon at bounding box center [606, 45] width 6 height 6
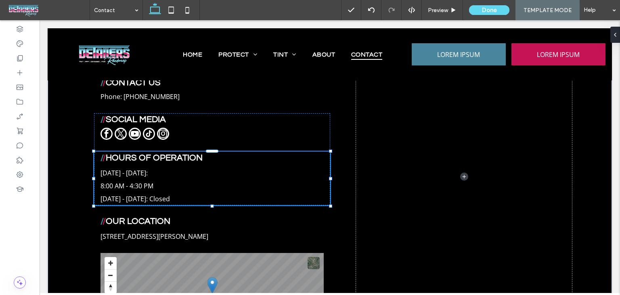
type input "***"
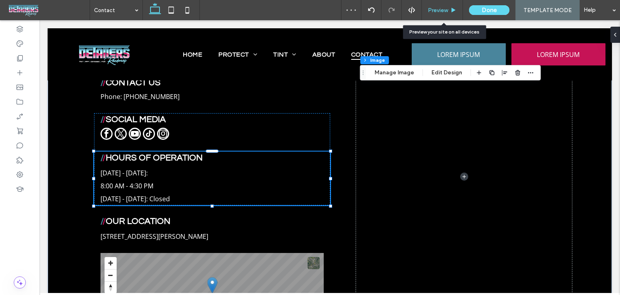
click at [443, 10] on span "Preview" at bounding box center [438, 10] width 20 height 7
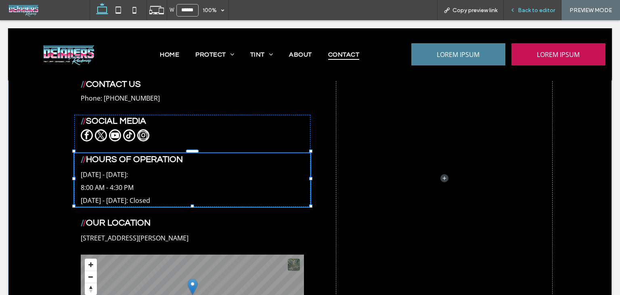
click at [525, 11] on span "Back to editor" at bounding box center [536, 10] width 37 height 7
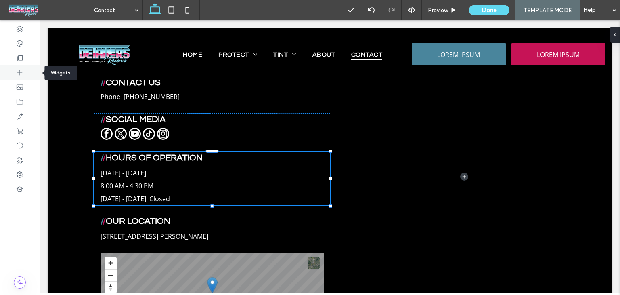
click at [19, 71] on icon at bounding box center [20, 73] width 8 height 8
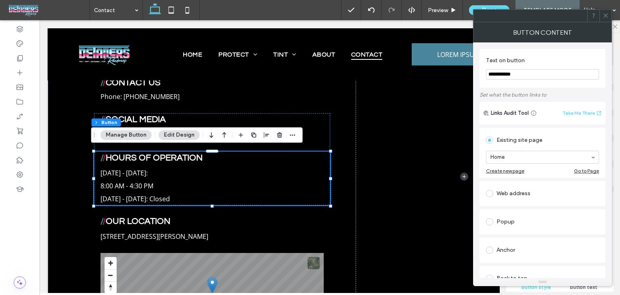
type input "**********"
click at [608, 20] on span at bounding box center [606, 16] width 6 height 12
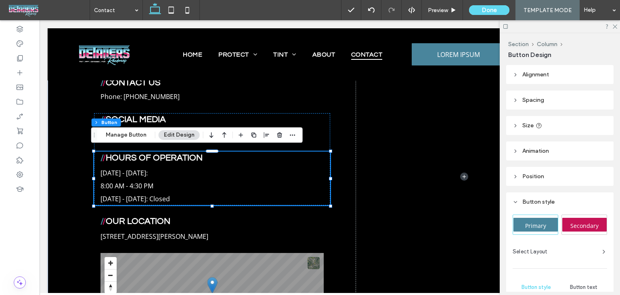
click at [554, 124] on header "Size" at bounding box center [559, 125] width 107 height 19
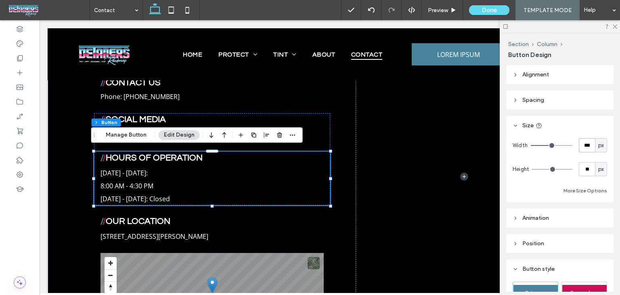
click at [580, 149] on input "***" at bounding box center [587, 145] width 16 height 14
type input "***"
type input "**"
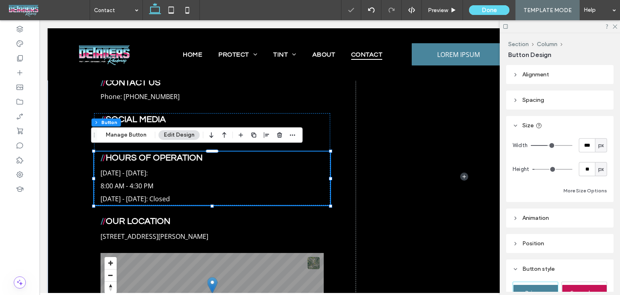
click at [568, 99] on header "Spacing" at bounding box center [559, 99] width 107 height 19
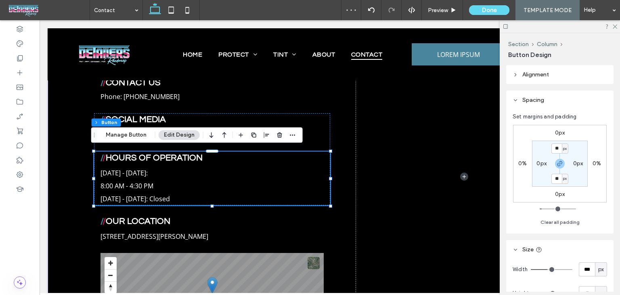
click at [525, 161] on label "0%" at bounding box center [523, 163] width 8 height 7
type input "*"
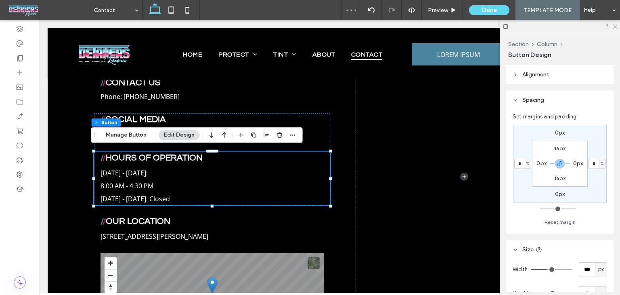
click at [526, 162] on div "%" at bounding box center [528, 164] width 5 height 8
click at [524, 173] on span "px" at bounding box center [525, 176] width 6 height 8
click at [519, 166] on input "*" at bounding box center [520, 164] width 11 height 10
type input "**"
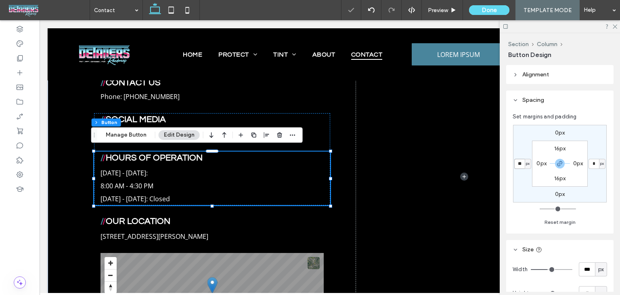
type input "**"
click at [457, 11] on icon at bounding box center [454, 10] width 6 height 6
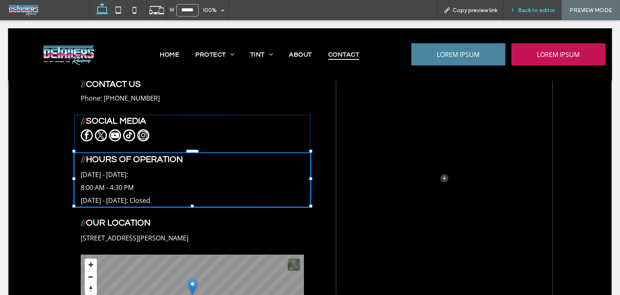
click at [537, 8] on span "Back to editor" at bounding box center [536, 10] width 37 height 7
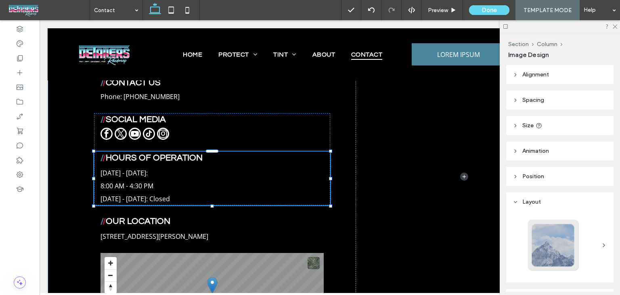
type input "***"
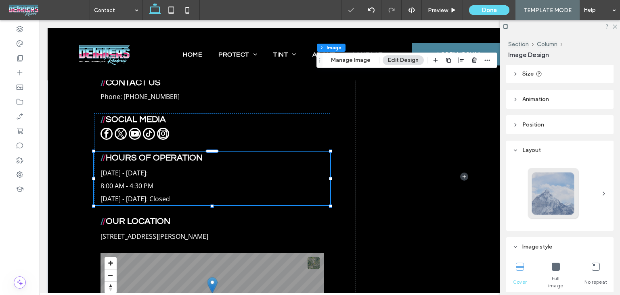
scroll to position [162, 0]
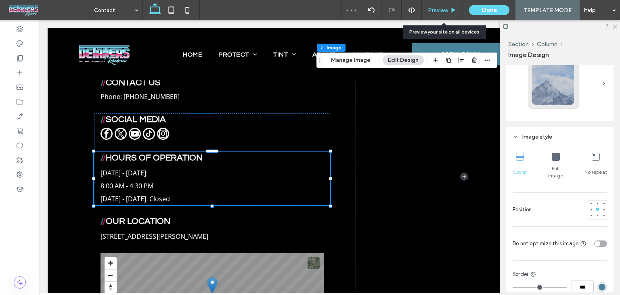
click at [435, 6] on div "Preview" at bounding box center [442, 10] width 41 height 20
click at [440, 9] on span "Preview" at bounding box center [438, 10] width 20 height 7
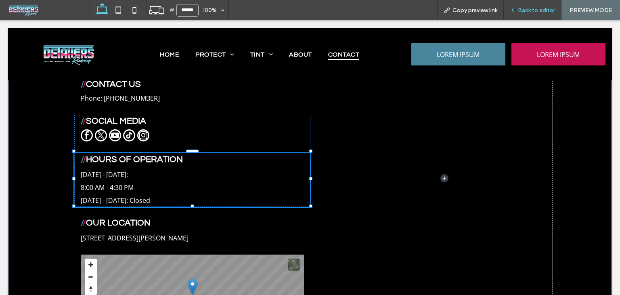
click at [521, 8] on span "Back to editor" at bounding box center [536, 10] width 37 height 7
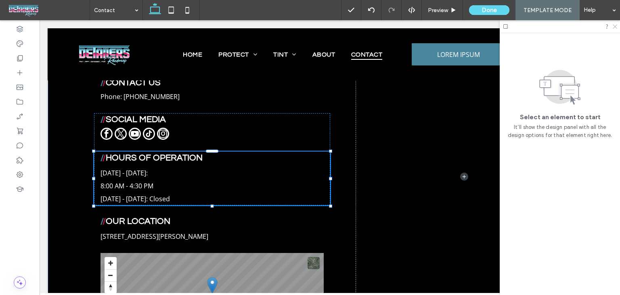
click at [614, 28] on use at bounding box center [615, 27] width 4 height 4
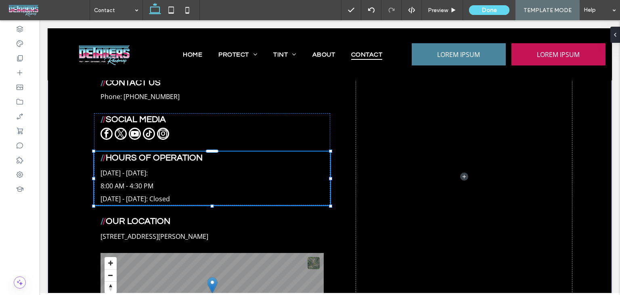
type input "**"
type input "****"
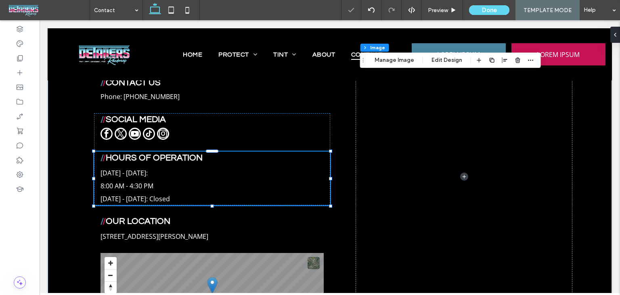
drag, startPoint x: 485, startPoint y: 59, endPoint x: 473, endPoint y: 68, distance: 15.3
click at [487, 59] on span "button" at bounding box center [492, 60] width 10 height 10
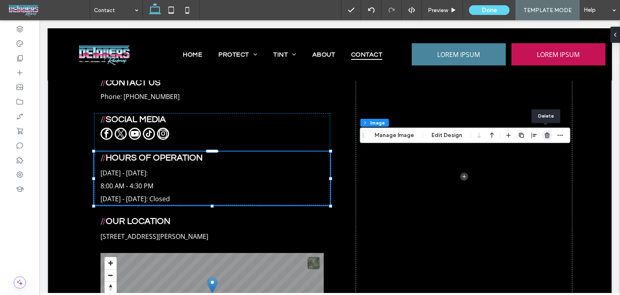
click at [548, 133] on icon "button" at bounding box center [547, 135] width 6 height 6
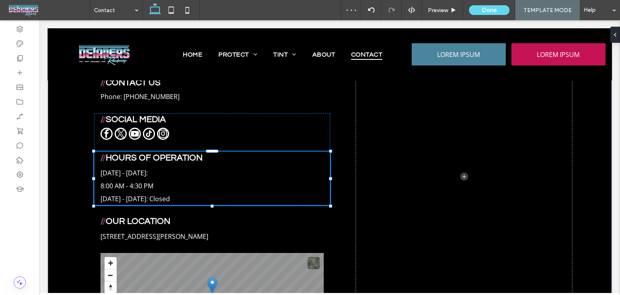
type input "***"
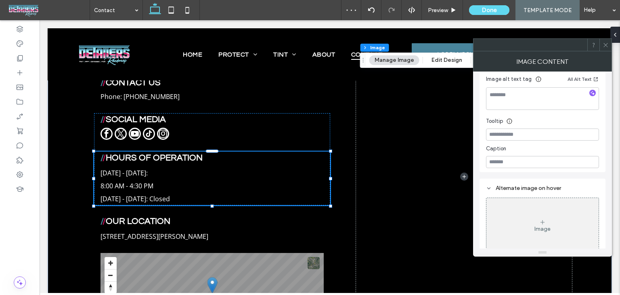
scroll to position [223, 0]
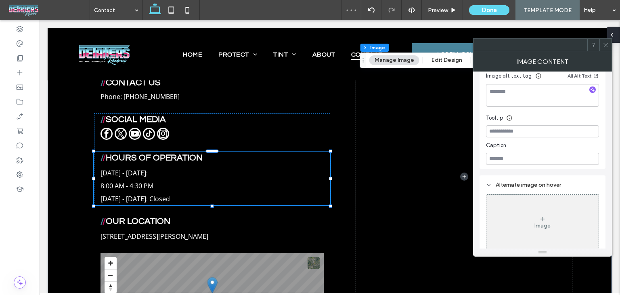
click at [615, 41] on span at bounding box center [612, 35] width 6 height 16
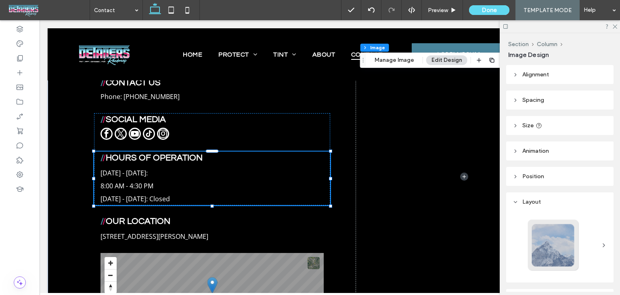
click at [613, 28] on icon at bounding box center [614, 25] width 5 height 5
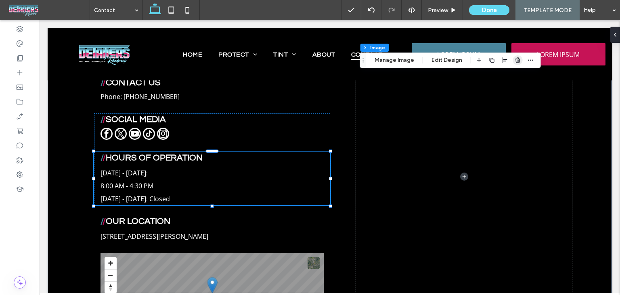
click at [515, 58] on icon "button" at bounding box center [518, 60] width 6 height 6
click at [433, 62] on use "button" at bounding box center [433, 60] width 4 height 4
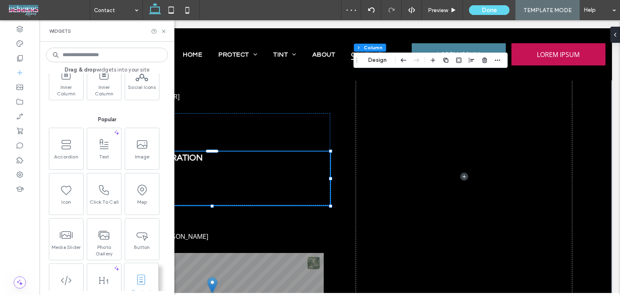
scroll to position [162, 0]
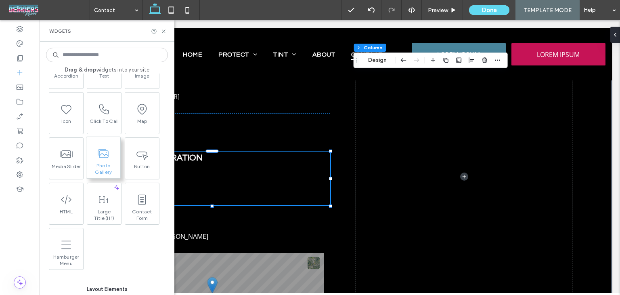
click at [116, 158] on span at bounding box center [103, 153] width 34 height 18
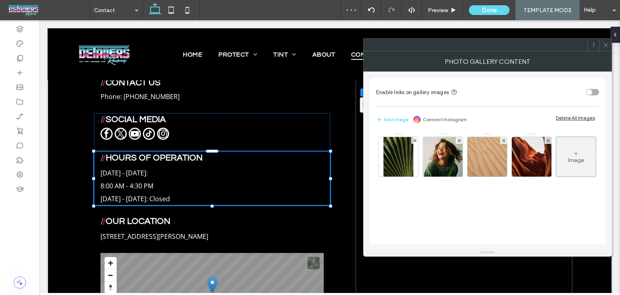
click at [608, 42] on icon at bounding box center [606, 45] width 6 height 6
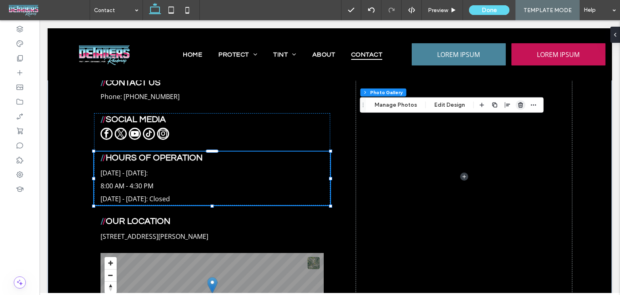
click at [518, 106] on icon "button" at bounding box center [521, 105] width 6 height 6
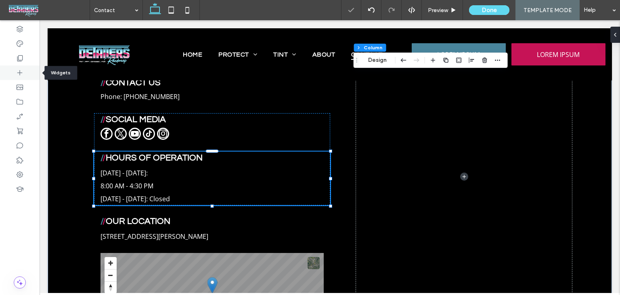
click at [21, 74] on icon at bounding box center [20, 73] width 8 height 8
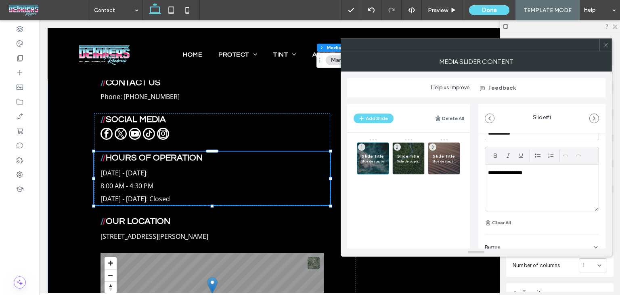
scroll to position [208, 0]
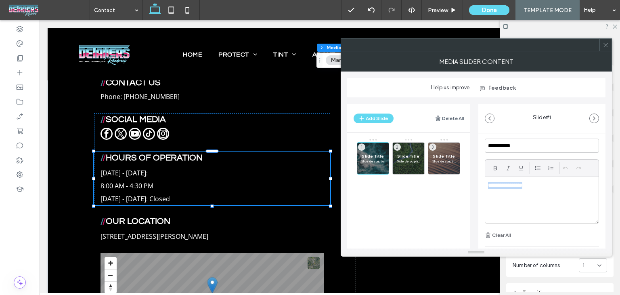
drag, startPoint x: 547, startPoint y: 187, endPoint x: 449, endPoint y: 191, distance: 98.2
click at [449, 191] on div "**********" at bounding box center [476, 172] width 258 height 151
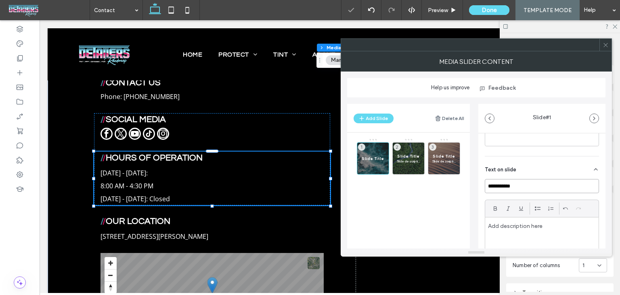
drag, startPoint x: 519, startPoint y: 186, endPoint x: 434, endPoint y: 197, distance: 86.0
click at [434, 197] on div "**********" at bounding box center [476, 172] width 258 height 151
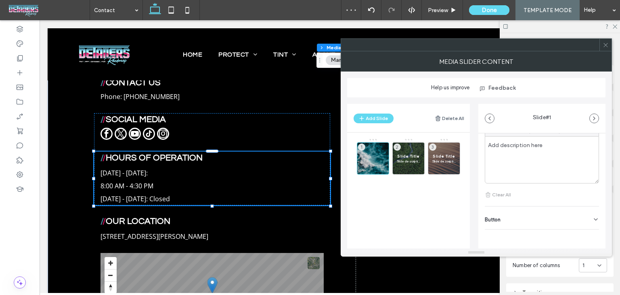
click at [563, 203] on div "Clear All" at bounding box center [542, 152] width 114 height 108
click at [563, 217] on div "Button" at bounding box center [542, 217] width 114 height 23
click at [585, 206] on button at bounding box center [592, 204] width 15 height 14
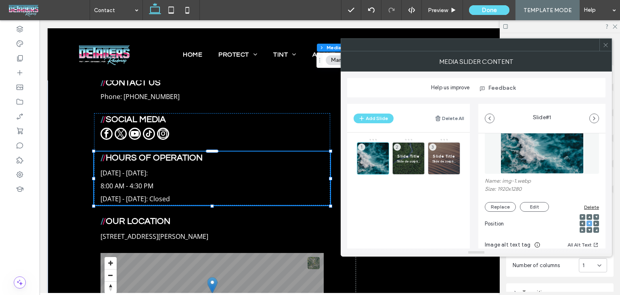
scroll to position [0, 0]
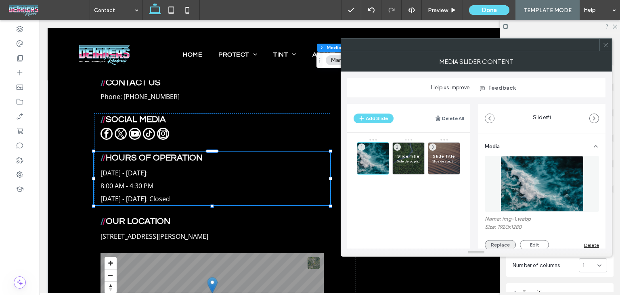
click at [496, 244] on button "Replace" at bounding box center [500, 245] width 31 height 10
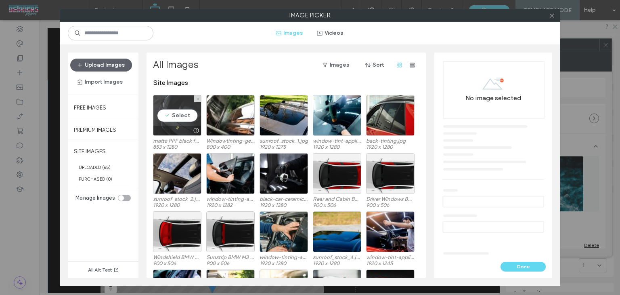
click at [182, 126] on div at bounding box center [177, 131] width 48 height 10
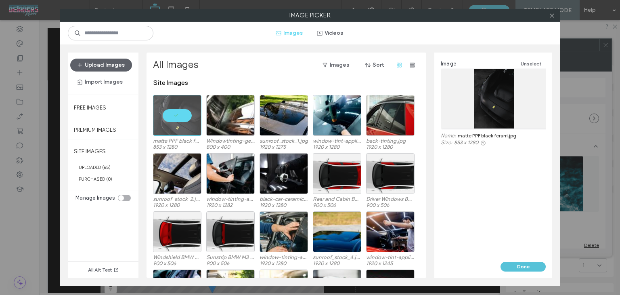
click at [516, 263] on button "Done" at bounding box center [523, 267] width 45 height 10
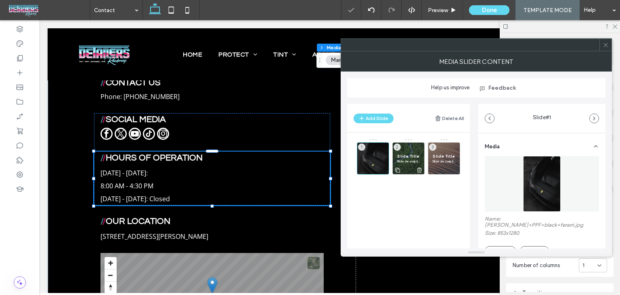
click at [409, 161] on span "Slide description" at bounding box center [408, 161] width 23 height 5
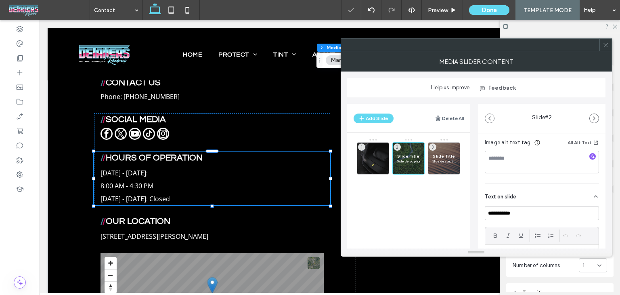
scroll to position [121, 0]
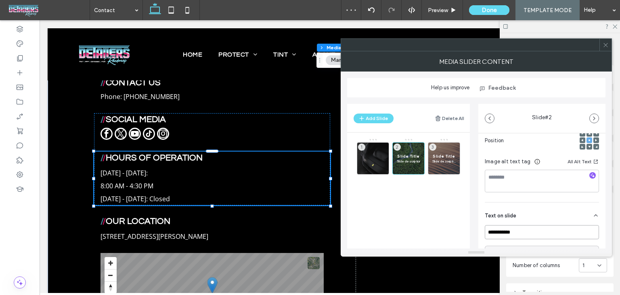
drag, startPoint x: 519, startPoint y: 230, endPoint x: 411, endPoint y: 222, distance: 108.1
click at [411, 222] on div "**********" at bounding box center [476, 172] width 258 height 151
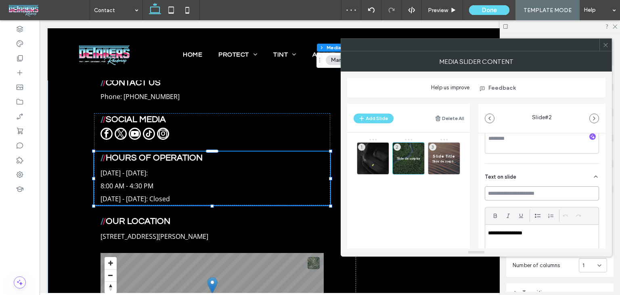
scroll to position [162, 0]
drag, startPoint x: 531, startPoint y: 227, endPoint x: 467, endPoint y: 226, distance: 63.8
click at [467, 226] on div "**********" at bounding box center [476, 172] width 258 height 151
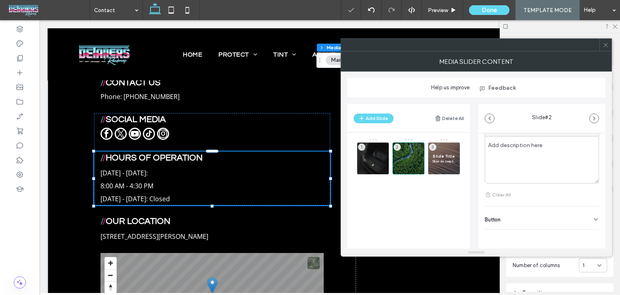
drag, startPoint x: 590, startPoint y: 217, endPoint x: 587, endPoint y: 237, distance: 20.1
click at [593, 217] on icon at bounding box center [596, 219] width 6 height 6
click at [588, 201] on button at bounding box center [592, 198] width 15 height 14
click at [609, 50] on div at bounding box center [606, 45] width 12 height 12
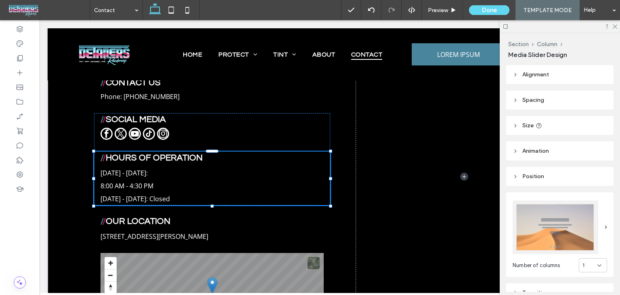
type input "***"
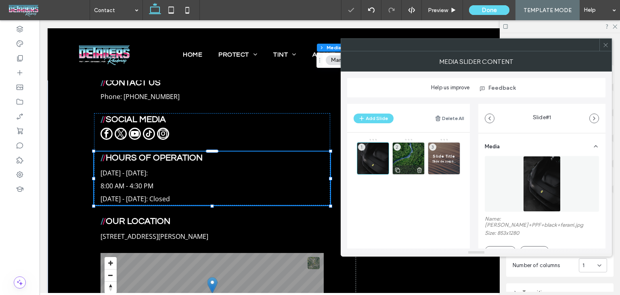
click at [417, 151] on div "2" at bounding box center [409, 158] width 32 height 32
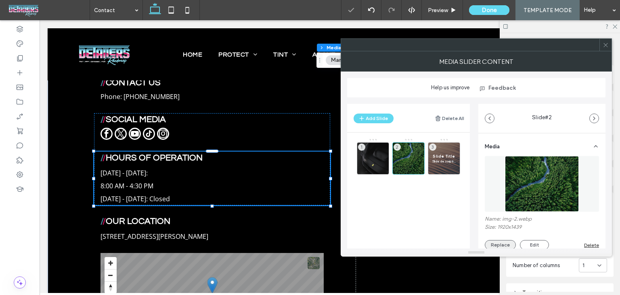
click at [498, 244] on button "Replace" at bounding box center [500, 245] width 31 height 10
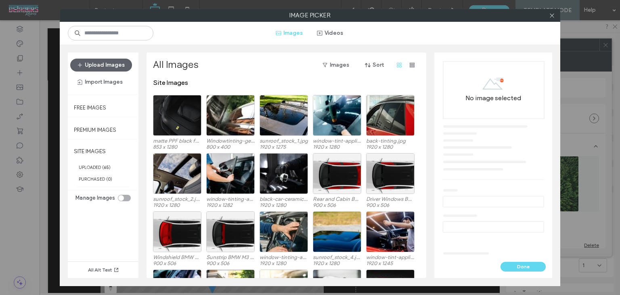
scroll to position [40, 0]
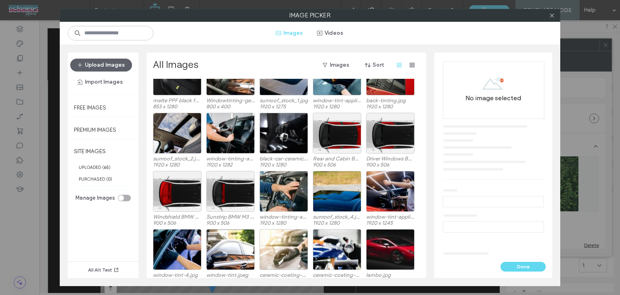
click at [107, 56] on div "Upload Images Import Images" at bounding box center [103, 74] width 71 height 42
click at [109, 63] on button "Upload Images" at bounding box center [101, 65] width 62 height 13
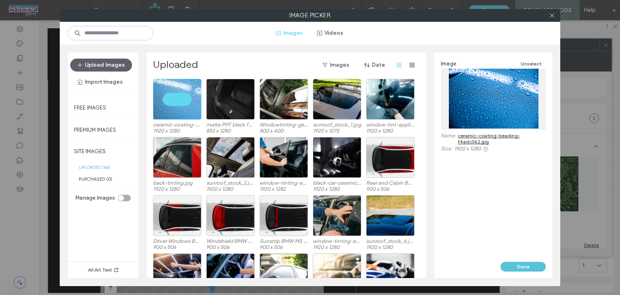
click at [527, 268] on button "Done" at bounding box center [523, 267] width 45 height 10
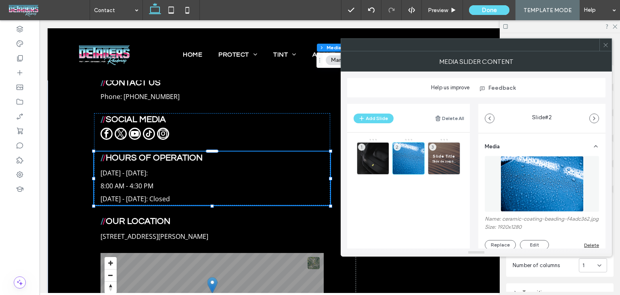
click at [606, 47] on icon at bounding box center [606, 45] width 6 height 6
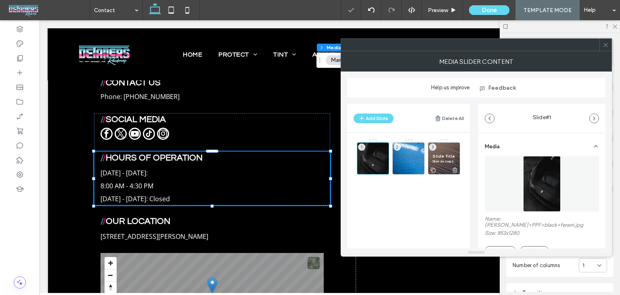
click at [445, 158] on span "Slide Title" at bounding box center [444, 155] width 23 height 5
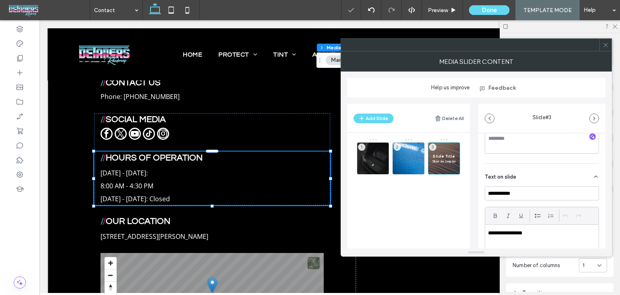
scroll to position [162, 0]
drag, startPoint x: 491, startPoint y: 193, endPoint x: 467, endPoint y: 191, distance: 24.3
click at [468, 192] on div "**********" at bounding box center [476, 172] width 258 height 151
drag, startPoint x: 541, startPoint y: 225, endPoint x: 354, endPoint y: 226, distance: 187.4
click at [354, 226] on div "**********" at bounding box center [476, 172] width 258 height 151
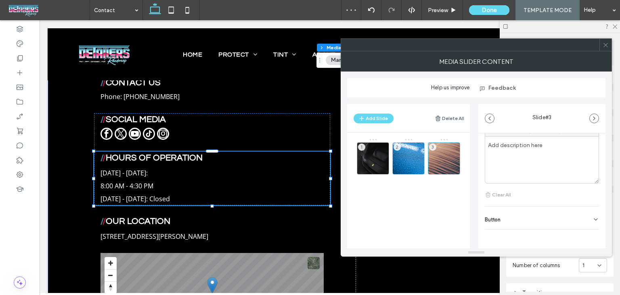
click at [552, 225] on div "Button" at bounding box center [542, 217] width 114 height 23
drag, startPoint x: 571, startPoint y: 237, endPoint x: 572, endPoint y: 244, distance: 7.0
click at [571, 242] on input "******" at bounding box center [533, 236] width 97 height 14
click at [585, 236] on button at bounding box center [592, 236] width 15 height 14
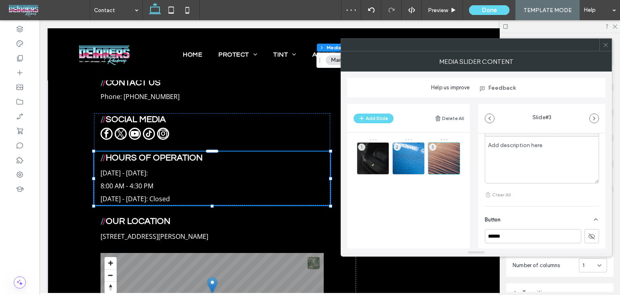
click at [459, 205] on div "1 2 3" at bounding box center [413, 182] width 113 height 89
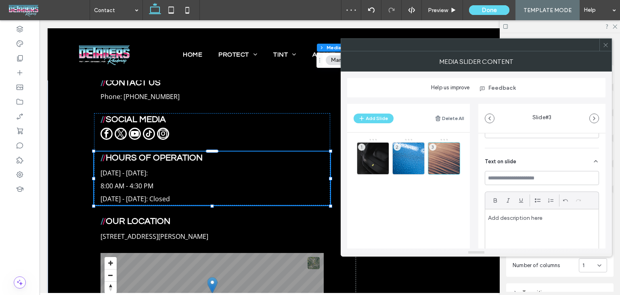
scroll to position [46, 0]
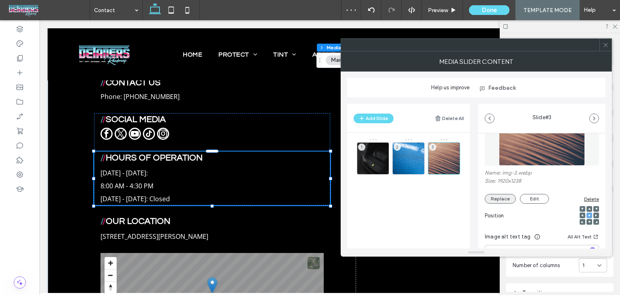
click at [506, 202] on button "Replace" at bounding box center [500, 199] width 31 height 10
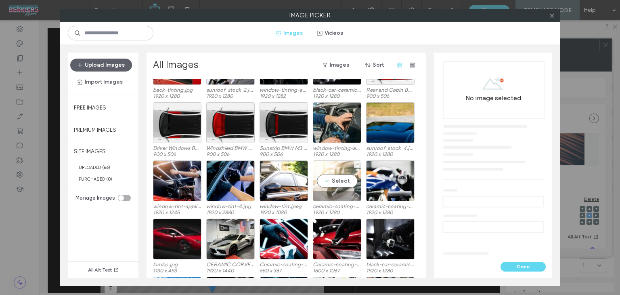
scroll to position [121, 0]
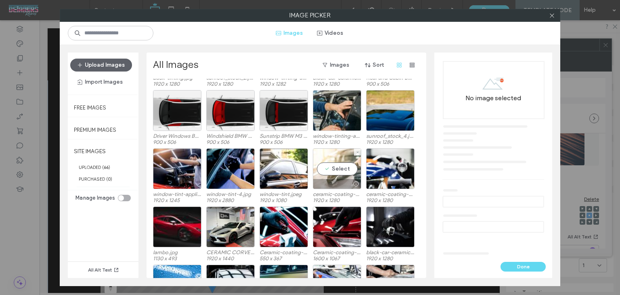
click at [337, 166] on div "Select" at bounding box center [337, 168] width 48 height 41
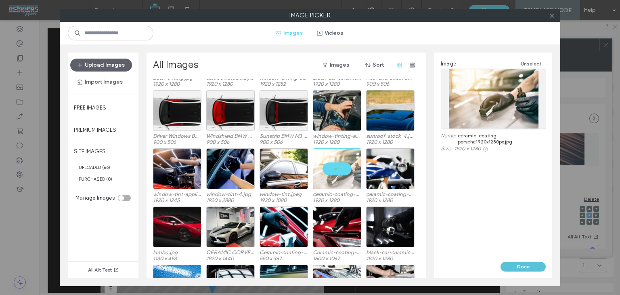
click at [538, 264] on button "Done" at bounding box center [523, 267] width 45 height 10
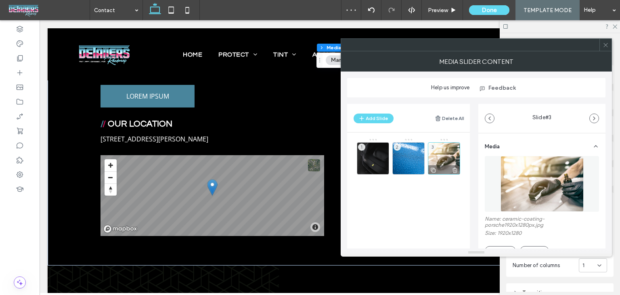
scroll to position [46, 0]
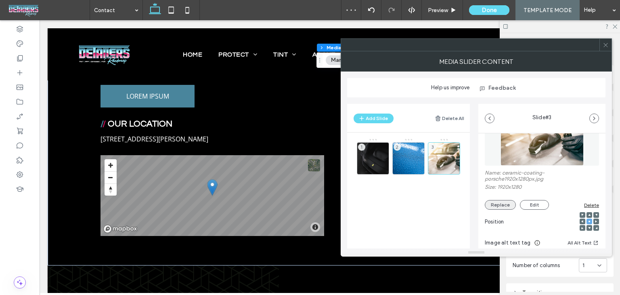
click at [510, 203] on button "Replace" at bounding box center [500, 205] width 31 height 10
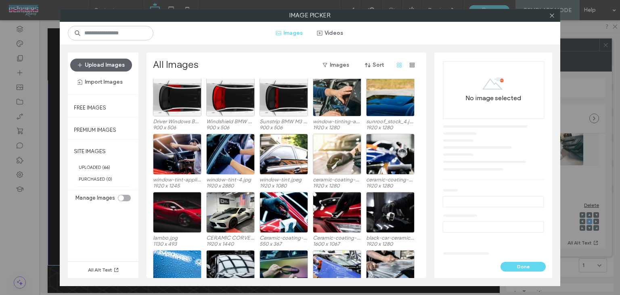
scroll to position [179, 0]
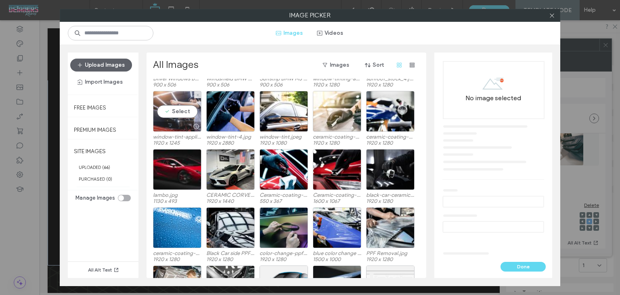
click at [186, 105] on div "Select" at bounding box center [177, 111] width 48 height 41
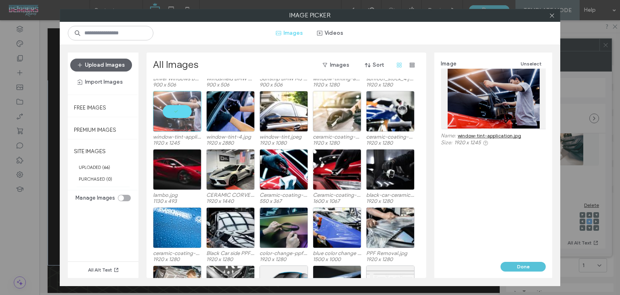
click at [530, 266] on button "Done" at bounding box center [523, 267] width 45 height 10
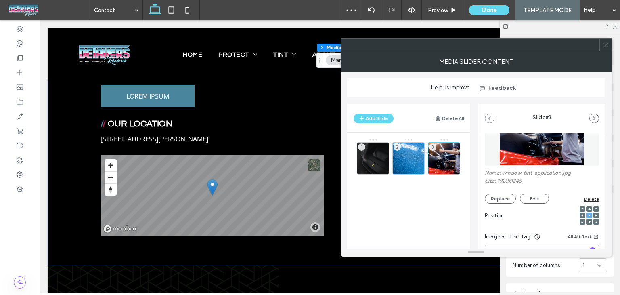
click at [595, 218] on span at bounding box center [596, 215] width 2 height 6
click at [607, 42] on icon at bounding box center [606, 45] width 6 height 6
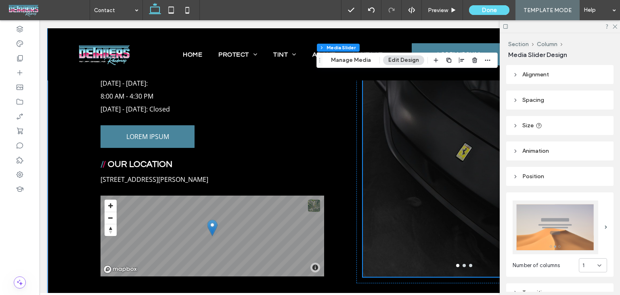
scroll to position [465, 0]
click at [450, 235] on div at bounding box center [464, 104] width 203 height 347
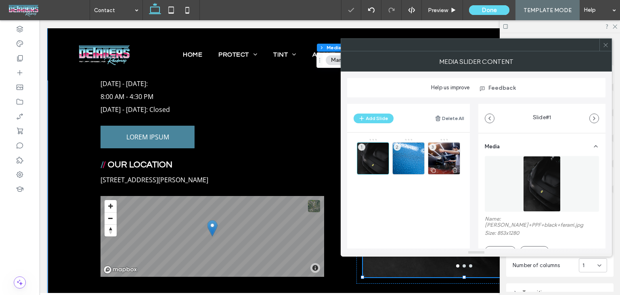
click at [440, 154] on div "3" at bounding box center [444, 158] width 32 height 32
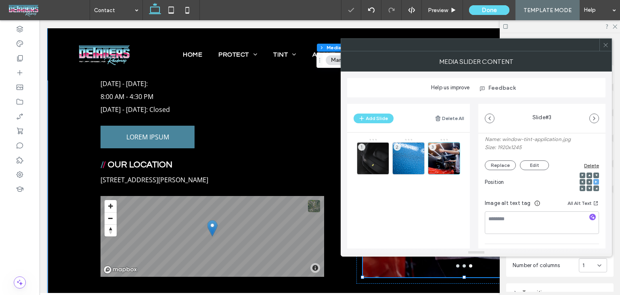
scroll to position [81, 0]
click at [589, 180] on use at bounding box center [590, 181] width 2 height 2
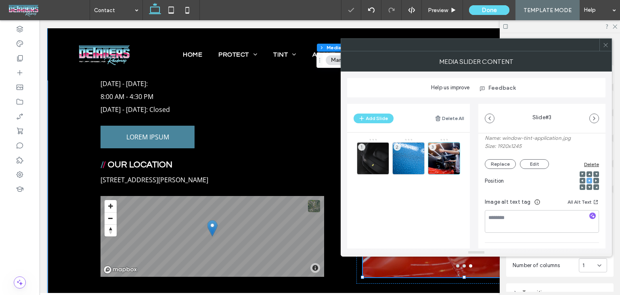
click at [606, 48] on span at bounding box center [606, 45] width 6 height 12
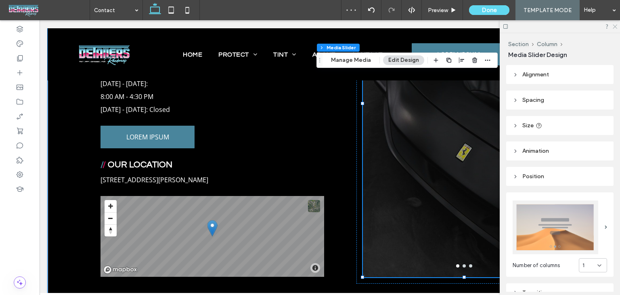
click at [617, 26] on icon at bounding box center [614, 25] width 5 height 5
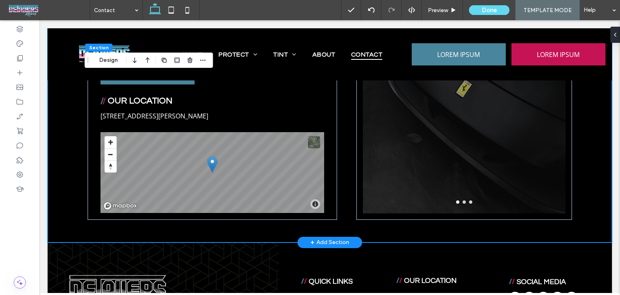
scroll to position [515, 0]
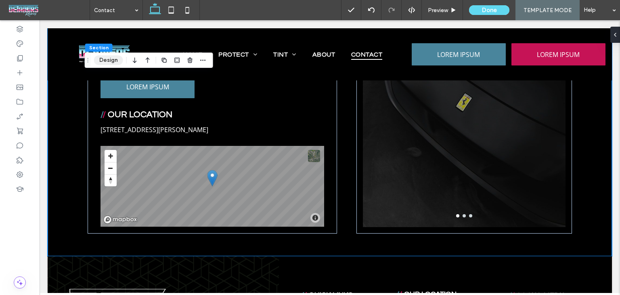
click at [109, 57] on button "Design" at bounding box center [108, 60] width 29 height 10
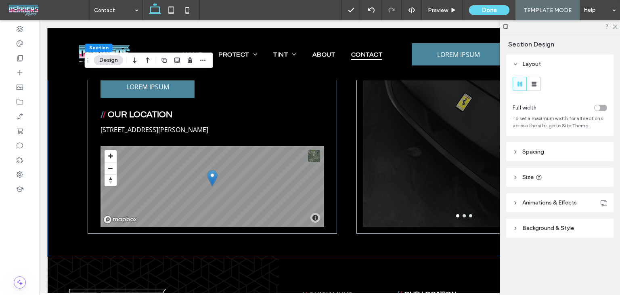
click at [538, 153] on span "Spacing" at bounding box center [534, 151] width 22 height 7
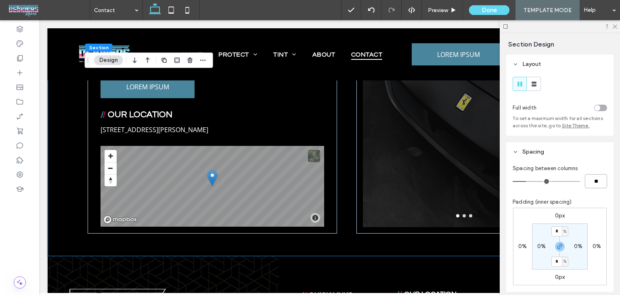
click at [587, 180] on input "**" at bounding box center [596, 181] width 22 height 14
type input "*"
type input "**"
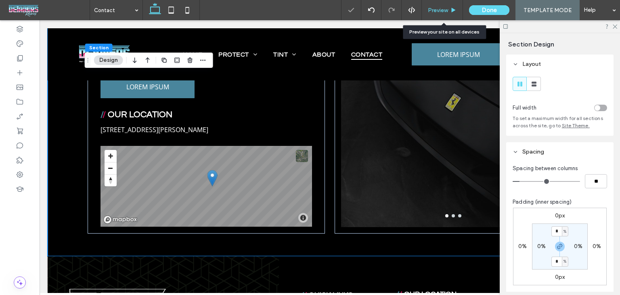
click at [438, 2] on div "Preview" at bounding box center [442, 10] width 41 height 20
click at [443, 7] on span "Preview" at bounding box center [438, 10] width 20 height 7
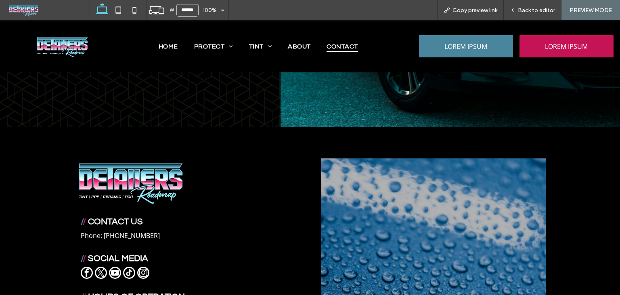
scroll to position [73, 0]
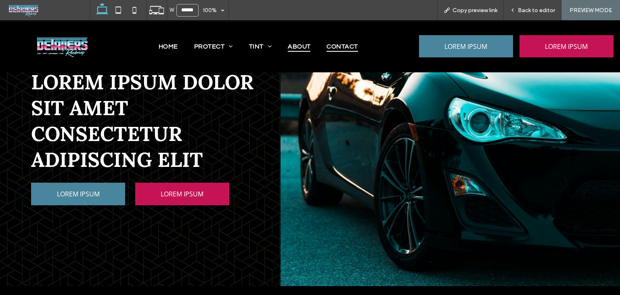
click at [300, 46] on span "About" at bounding box center [299, 46] width 23 height 11
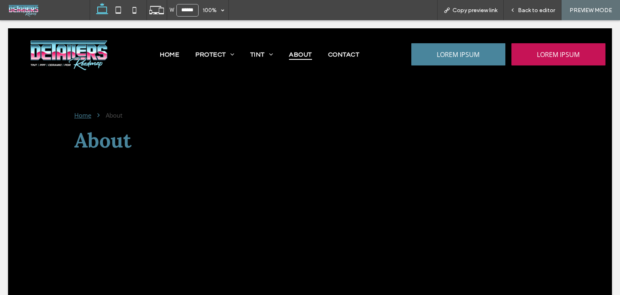
scroll to position [0, 0]
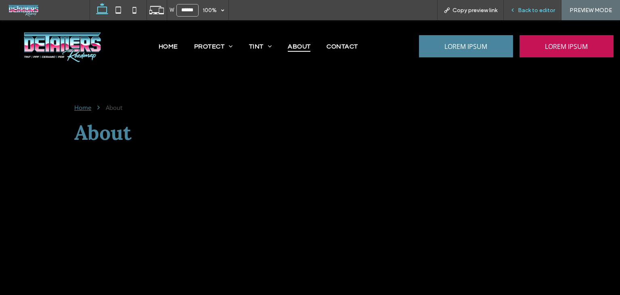
click at [527, 8] on span "Back to editor" at bounding box center [536, 10] width 37 height 7
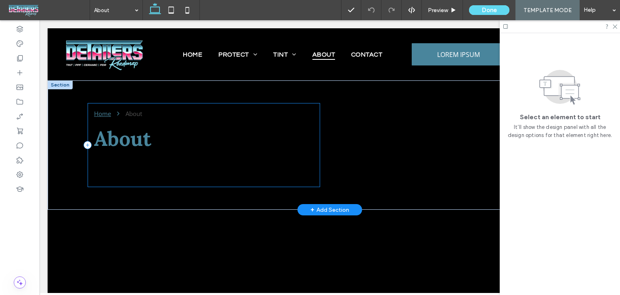
click at [237, 178] on div "Home About About" at bounding box center [204, 145] width 233 height 84
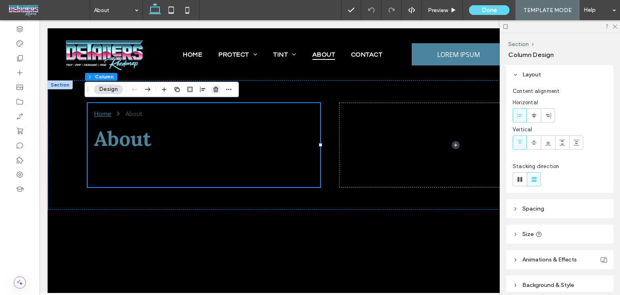
drag, startPoint x: 215, startPoint y: 93, endPoint x: 190, endPoint y: 84, distance: 26.7
click at [215, 93] on span "button" at bounding box center [216, 89] width 10 height 10
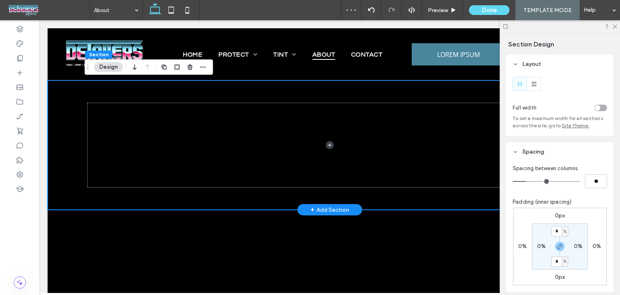
click at [59, 100] on div at bounding box center [330, 144] width 565 height 129
click at [187, 68] on icon "button" at bounding box center [190, 67] width 6 height 6
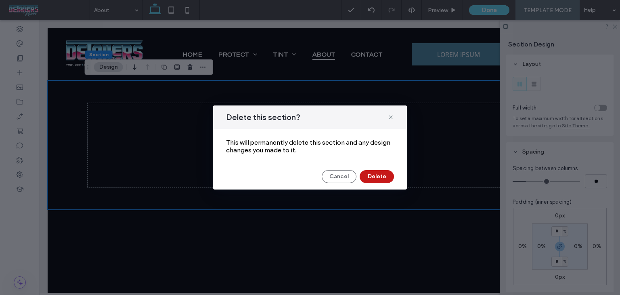
click at [378, 173] on button "Delete" at bounding box center [377, 176] width 34 height 13
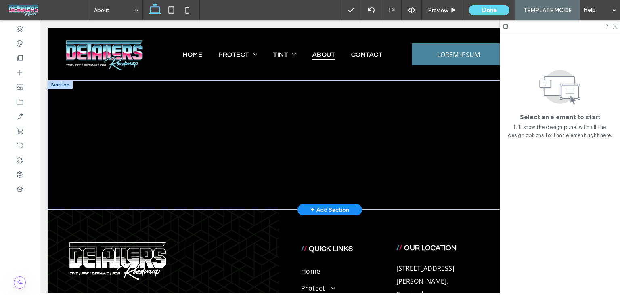
click at [321, 207] on div "+ Add Section" at bounding box center [330, 209] width 39 height 9
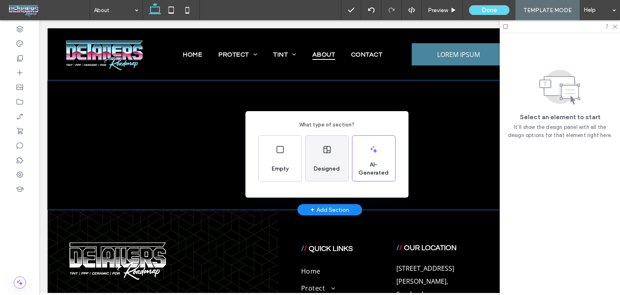
click at [325, 159] on div "Designed" at bounding box center [327, 158] width 43 height 45
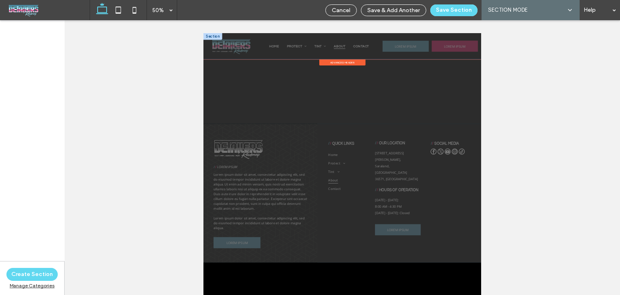
scroll to position [6, 0]
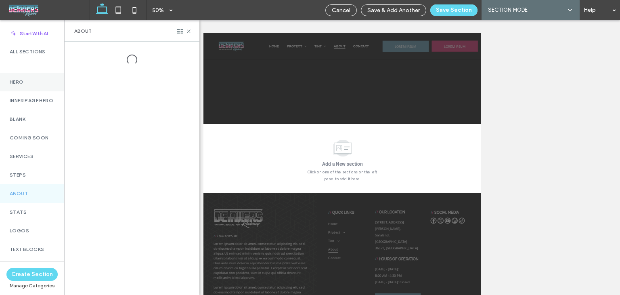
click at [11, 83] on label "Hero" at bounding box center [32, 82] width 45 height 6
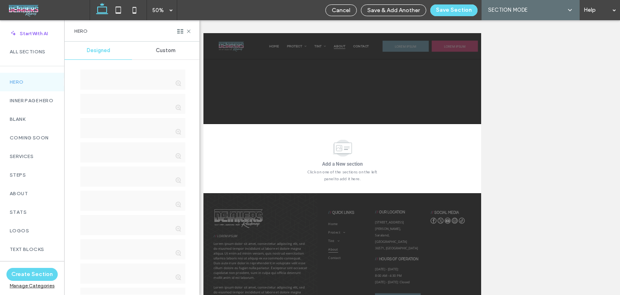
click at [168, 47] on span "Custom" at bounding box center [166, 50] width 20 height 6
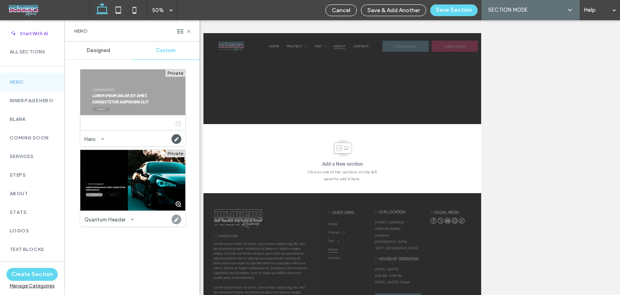
click at [175, 219] on use at bounding box center [177, 219] width 10 height 10
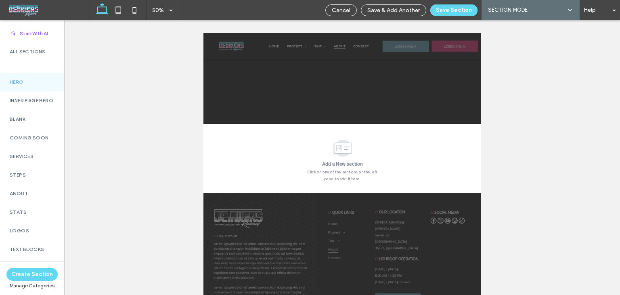
click at [26, 80] on label "Hero" at bounding box center [32, 82] width 45 height 6
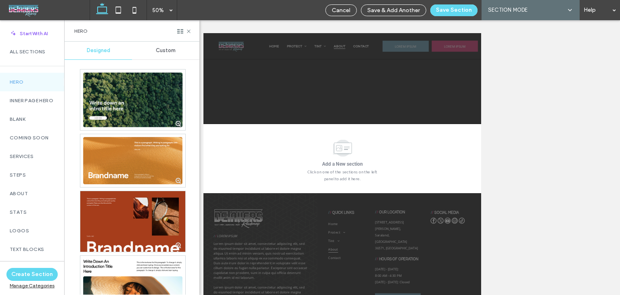
click at [165, 44] on div "Custom" at bounding box center [165, 51] width 67 height 18
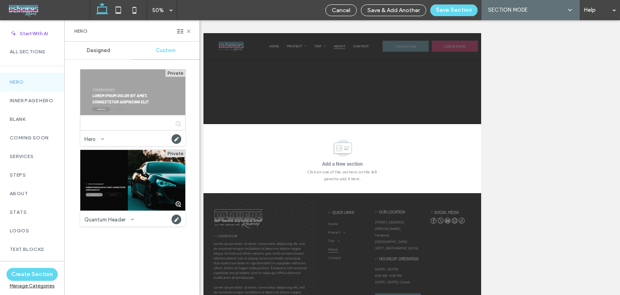
click at [134, 172] on div at bounding box center [132, 180] width 105 height 61
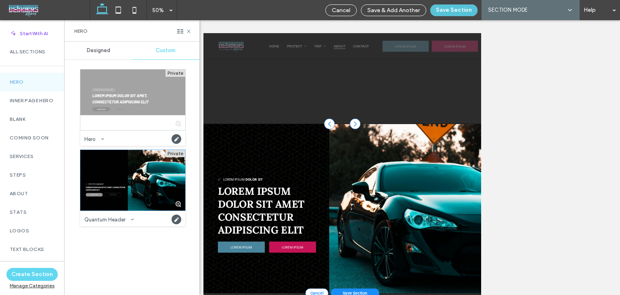
click at [439, 9] on button "Save Section" at bounding box center [454, 10] width 47 height 12
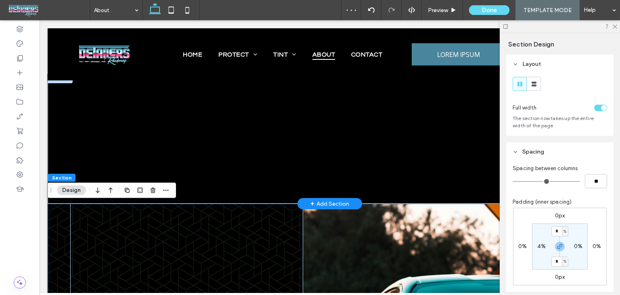
click at [64, 107] on div at bounding box center [330, 138] width 565 height 129
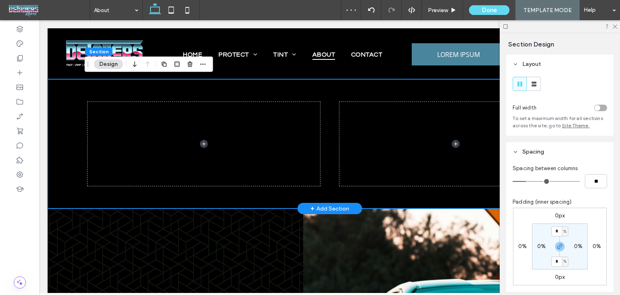
scroll to position [0, 0]
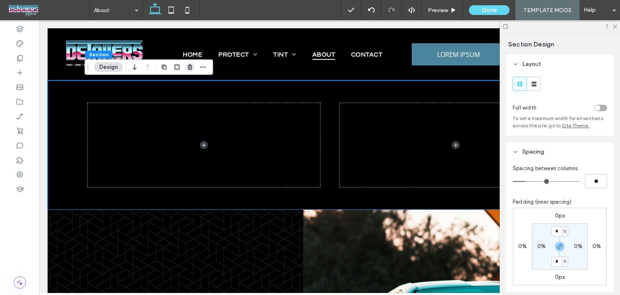
click at [189, 66] on use "button" at bounding box center [190, 66] width 5 height 5
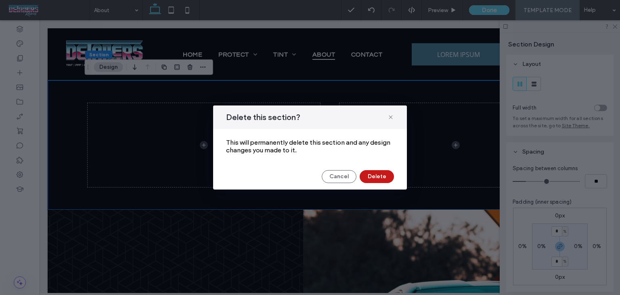
click at [379, 172] on button "Delete" at bounding box center [377, 176] width 34 height 13
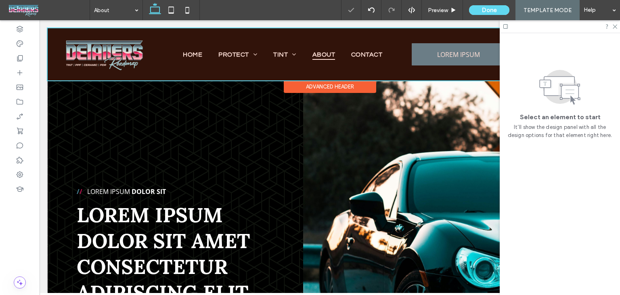
click at [60, 75] on div at bounding box center [330, 54] width 565 height 52
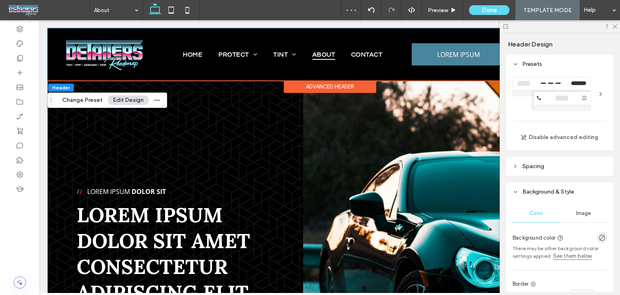
click at [359, 90] on div "Advanced Header" at bounding box center [330, 86] width 92 height 13
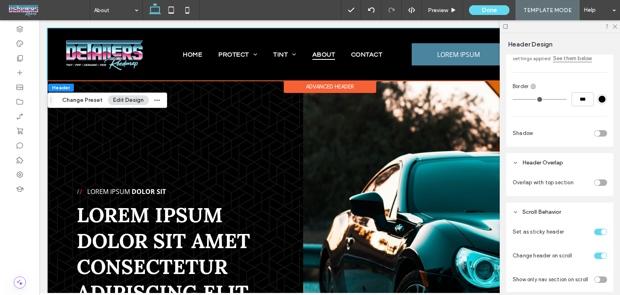
scroll to position [202, 0]
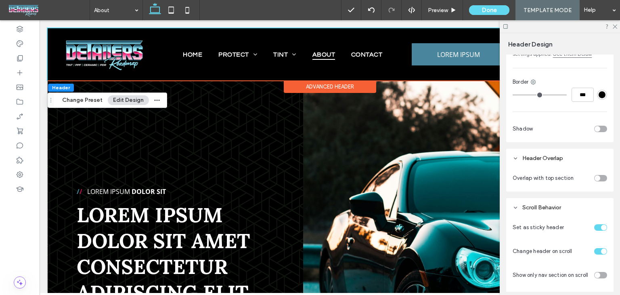
click at [599, 177] on div "toggle" at bounding box center [600, 178] width 13 height 6
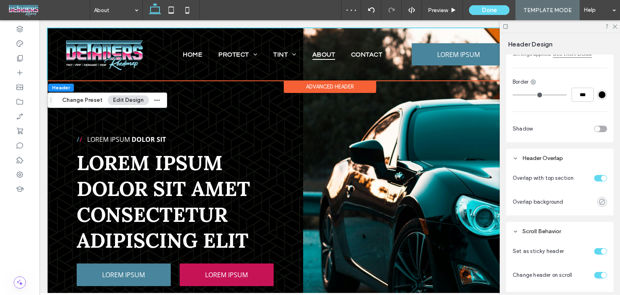
click at [599, 201] on use "rgba(0, 0, 0, 0)" at bounding box center [602, 202] width 6 height 6
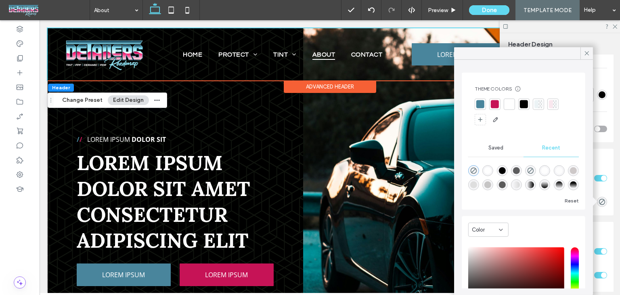
click at [506, 170] on div "rgba(0, 0, 0, 1)" at bounding box center [502, 170] width 7 height 7
type input "***"
type input "****"
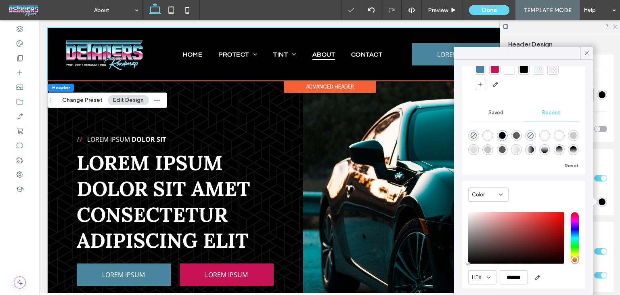
scroll to position [61, 0]
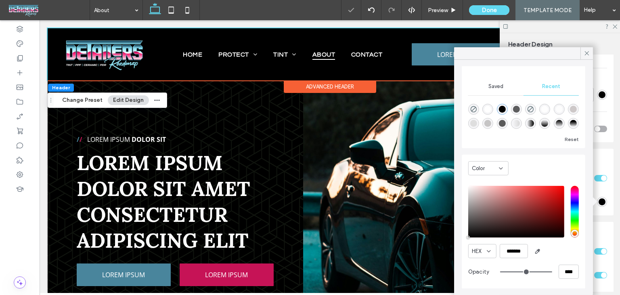
click at [489, 170] on div "Color" at bounding box center [485, 168] width 27 height 8
click at [492, 194] on span "Gradient" at bounding box center [483, 196] width 23 height 8
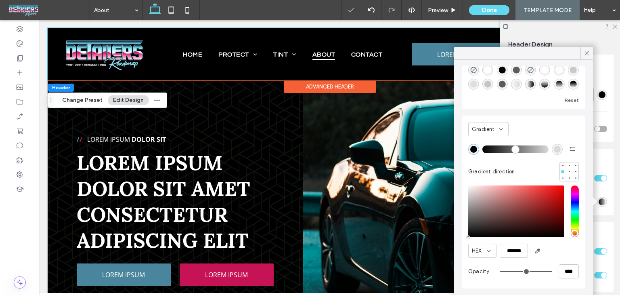
scroll to position [0, 0]
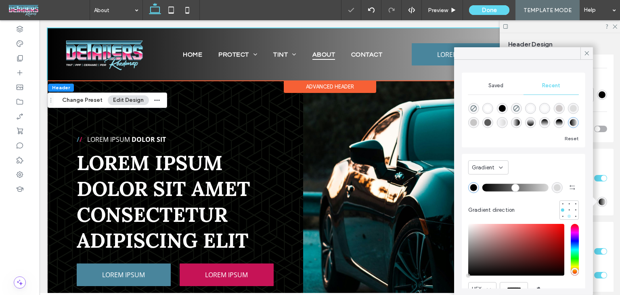
click at [567, 218] on div at bounding box center [570, 216] width 6 height 6
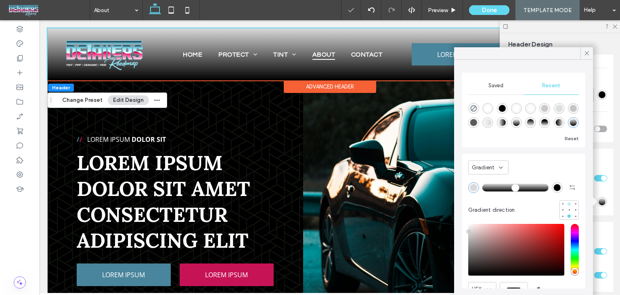
click at [568, 202] on div at bounding box center [569, 203] width 3 height 3
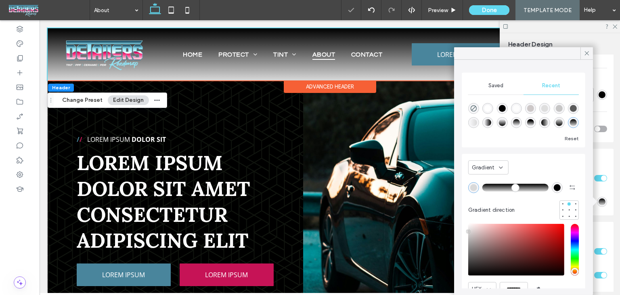
click at [470, 185] on div "rgba(217, 217, 217, 1)" at bounding box center [473, 187] width 7 height 7
click at [472, 106] on icon "rgba(0, 0, 0, 0)" at bounding box center [473, 108] width 7 height 7
type input "*******"
type input "*"
type input "**"
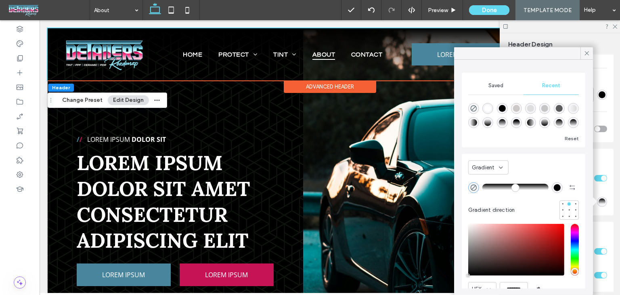
drag, startPoint x: 488, startPoint y: 189, endPoint x: 496, endPoint y: 188, distance: 8.1
click at [496, 188] on input "range" at bounding box center [516, 187] width 66 height 1
drag, startPoint x: 496, startPoint y: 188, endPoint x: 483, endPoint y: 187, distance: 13.4
type input "*"
click at [483, 187] on input "range" at bounding box center [516, 187] width 66 height 1
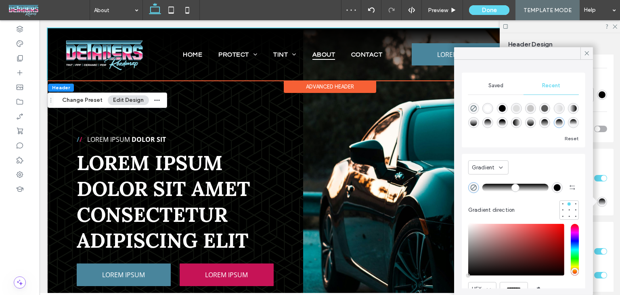
drag, startPoint x: 587, startPoint y: 51, endPoint x: 516, endPoint y: 95, distance: 83.7
click at [586, 52] on icon at bounding box center [587, 53] width 7 height 7
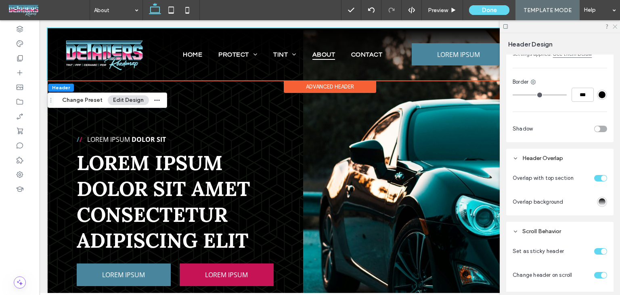
click at [614, 28] on icon at bounding box center [614, 25] width 5 height 5
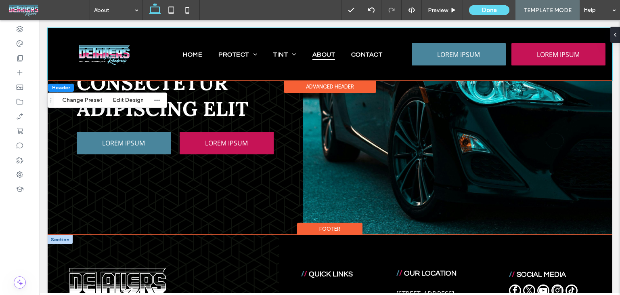
scroll to position [242, 0]
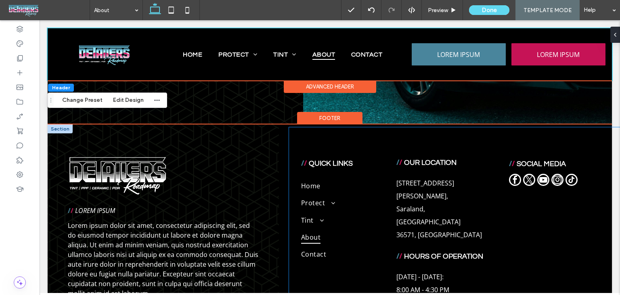
click at [315, 128] on div "/ / QUICK LINKS Home Protect Paint Protection Film Ceramic Coating Tint Window …" at bounding box center [455, 262] width 333 height 271
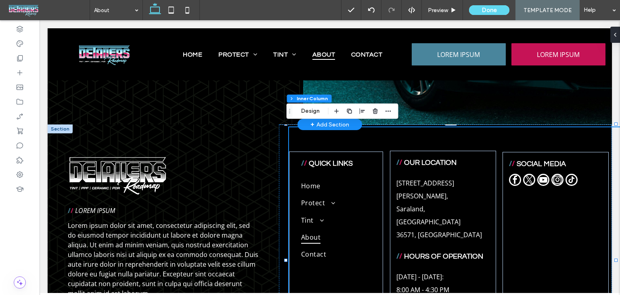
click at [300, 123] on div "+ Add Section" at bounding box center [330, 124] width 65 height 11
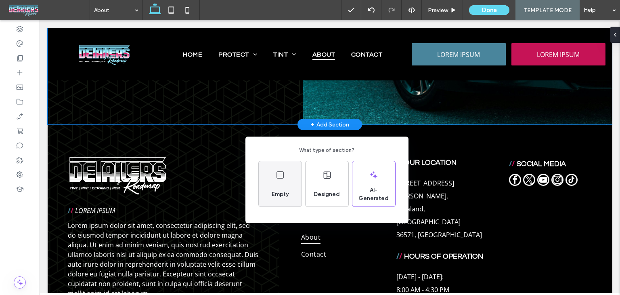
click at [284, 189] on div "Empty" at bounding box center [280, 194] width 23 height 18
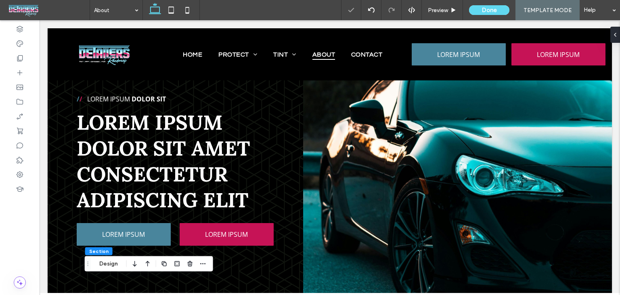
scroll to position [0, 0]
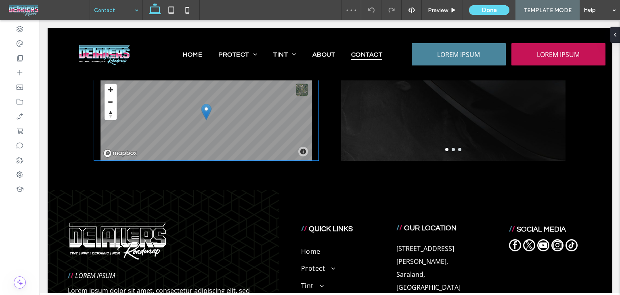
scroll to position [646, 0]
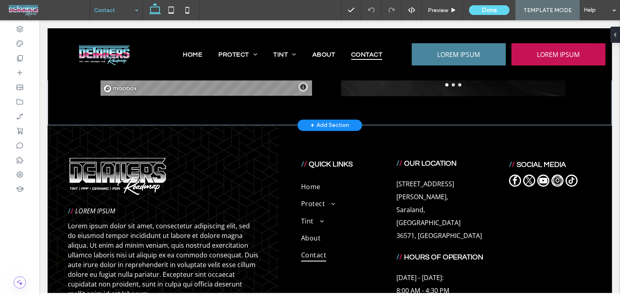
click at [313, 125] on div "+ Add Section" at bounding box center [330, 125] width 39 height 9
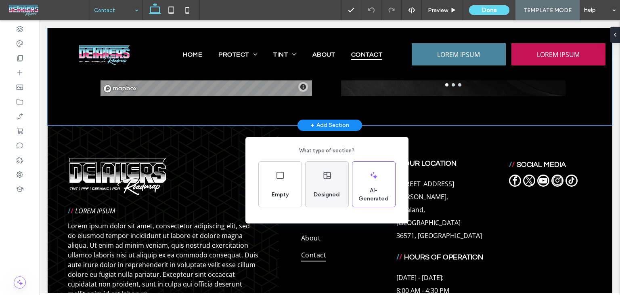
click at [316, 177] on div "Designed" at bounding box center [327, 184] width 43 height 45
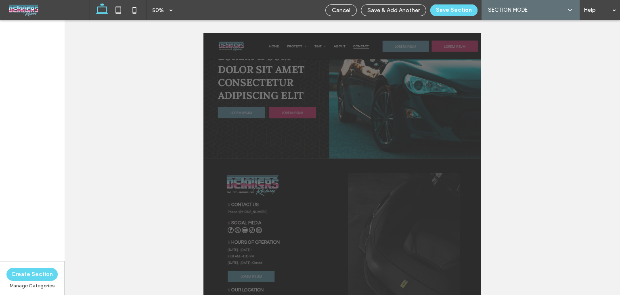
scroll to position [116, 0]
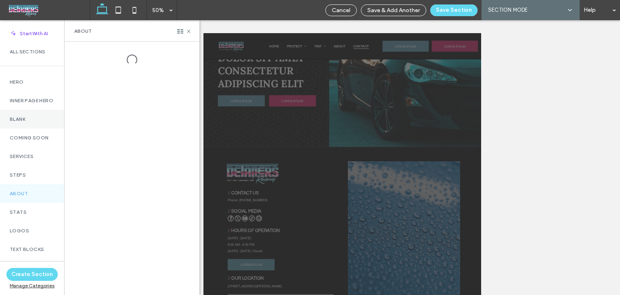
click at [29, 122] on label "Blank" at bounding box center [32, 119] width 45 height 6
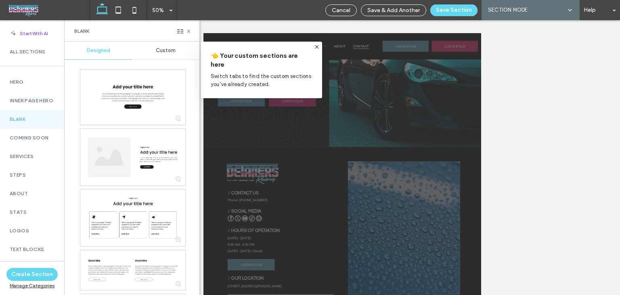
click at [157, 48] on span "Custom" at bounding box center [166, 50] width 20 height 6
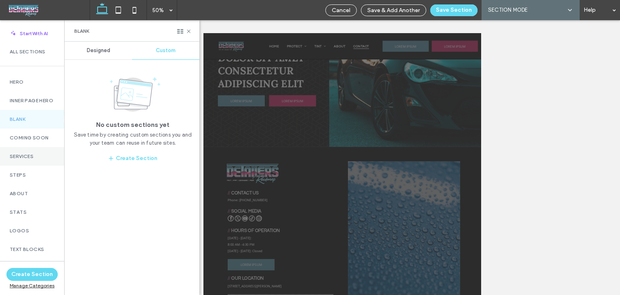
click at [27, 159] on label "Services" at bounding box center [32, 156] width 45 height 6
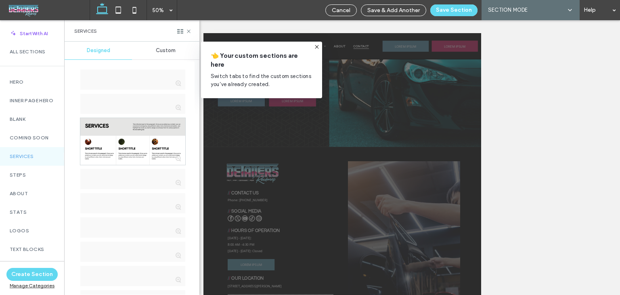
click at [157, 54] on div "Custom" at bounding box center [165, 51] width 67 height 18
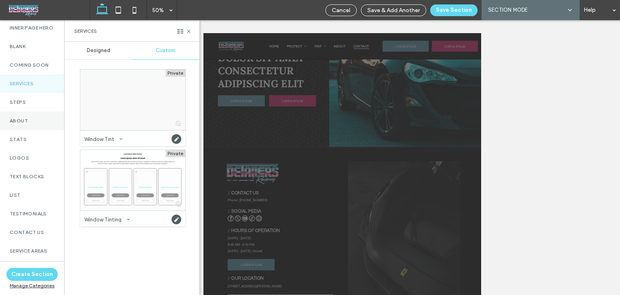
scroll to position [81, 0]
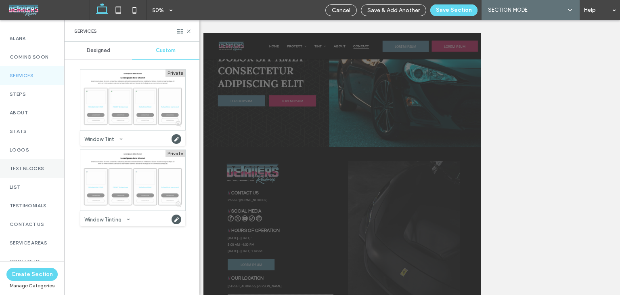
click at [44, 168] on div "Text Blocks" at bounding box center [32, 168] width 64 height 19
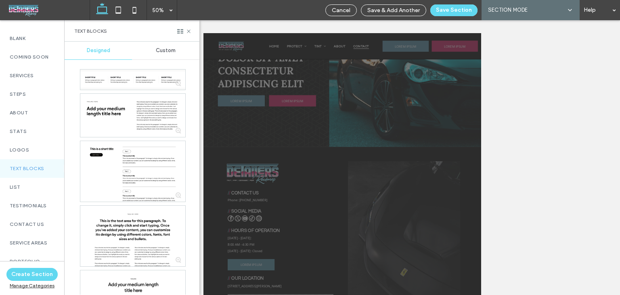
click at [155, 40] on div "Text Blocks" at bounding box center [132, 30] width 135 height 21
click at [155, 53] on div "Custom" at bounding box center [165, 51] width 67 height 18
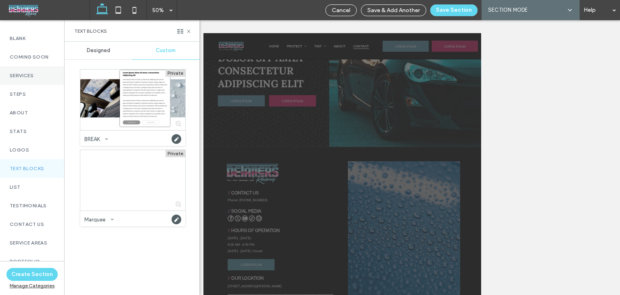
click at [44, 78] on label "Services" at bounding box center [32, 76] width 45 height 6
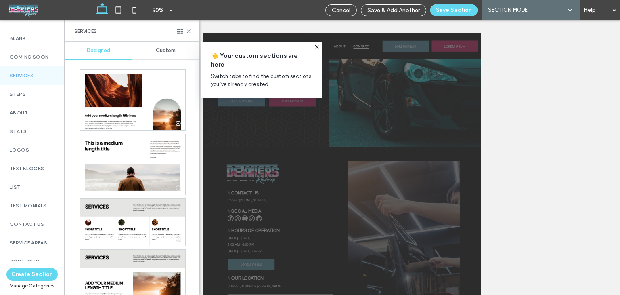
click at [170, 53] on span "Custom" at bounding box center [166, 50] width 20 height 6
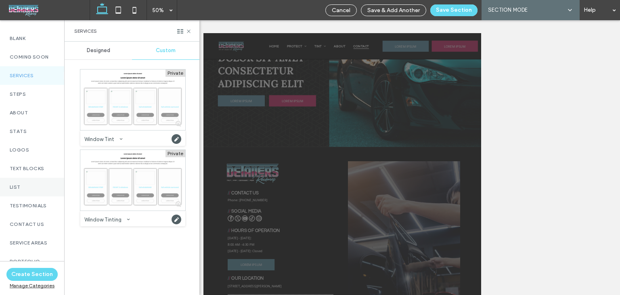
scroll to position [162, 0]
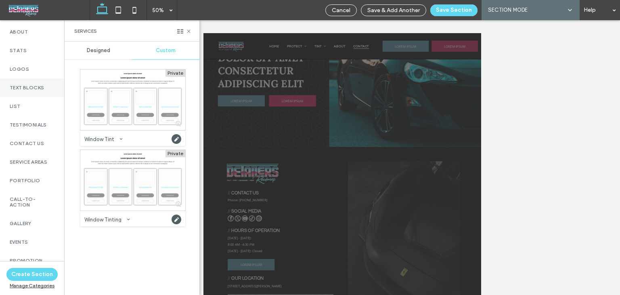
click at [32, 85] on div "Text Blocks" at bounding box center [32, 87] width 64 height 19
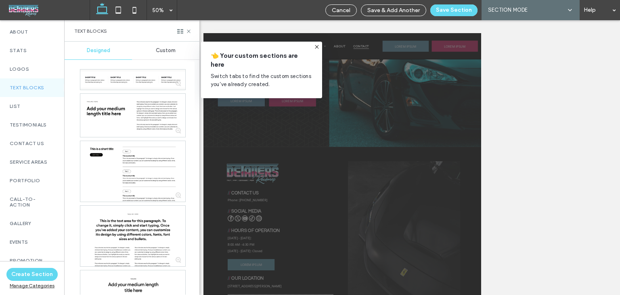
drag, startPoint x: 166, startPoint y: 52, endPoint x: 162, endPoint y: 49, distance: 5.1
click at [165, 52] on span "Custom" at bounding box center [166, 50] width 20 height 6
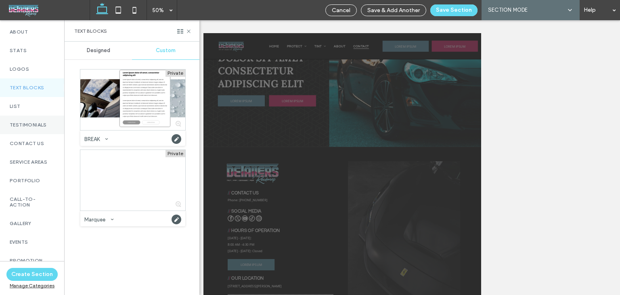
click at [25, 128] on label "Testimonials" at bounding box center [32, 125] width 45 height 6
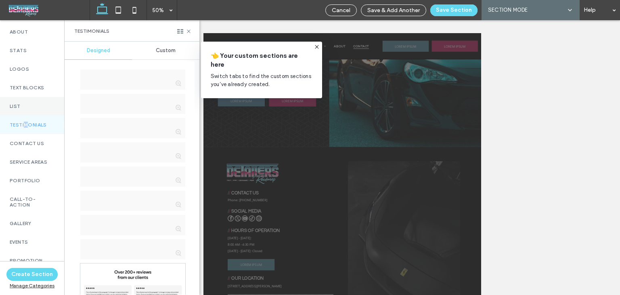
click at [35, 109] on label "List" at bounding box center [32, 106] width 45 height 6
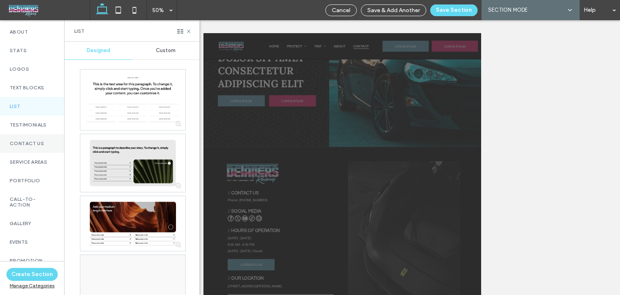
click at [40, 146] on label "Contact Us" at bounding box center [32, 144] width 45 height 6
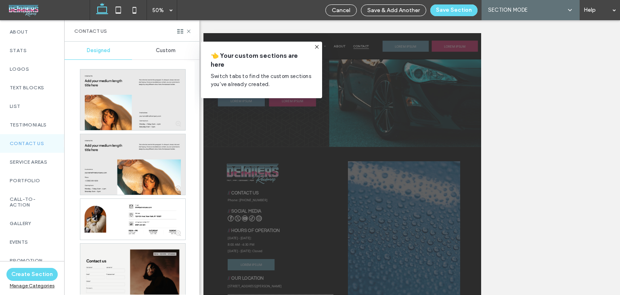
click at [160, 52] on span "Custom" at bounding box center [166, 50] width 20 height 6
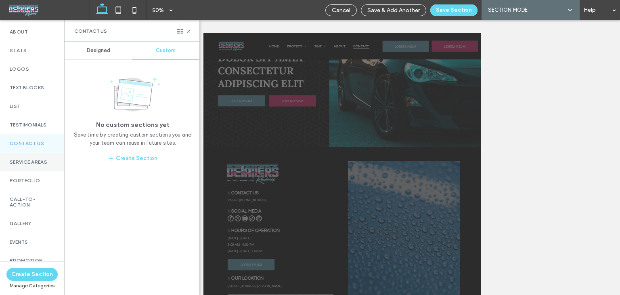
click at [32, 159] on div "Service Areas" at bounding box center [32, 162] width 64 height 19
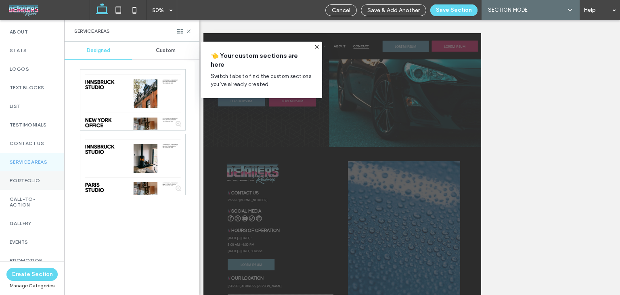
click at [41, 183] on label "Portfolio" at bounding box center [32, 181] width 45 height 6
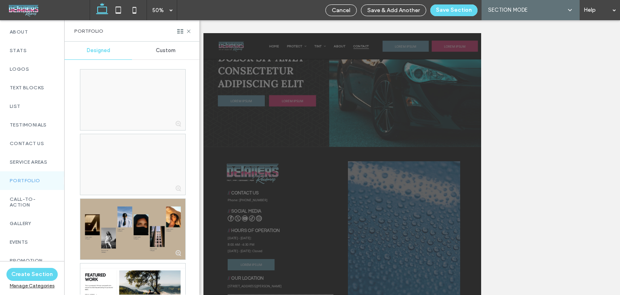
click at [156, 49] on span "Custom" at bounding box center [166, 50] width 20 height 6
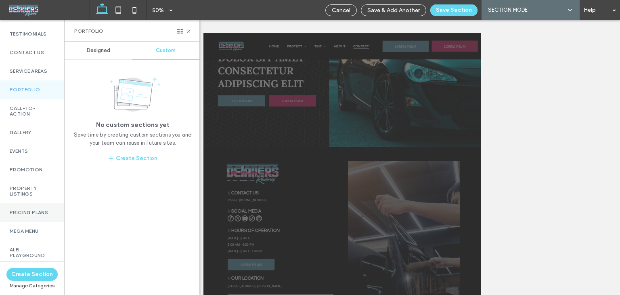
scroll to position [268, 0]
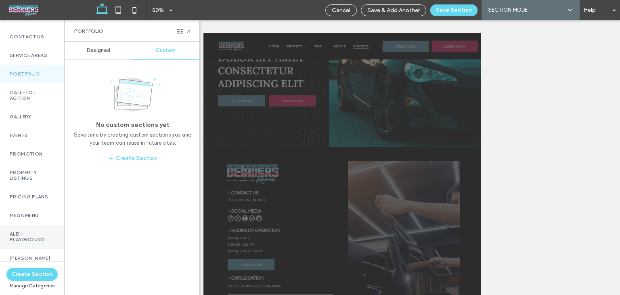
click at [27, 240] on label "Alei - Playground" at bounding box center [32, 236] width 45 height 11
click at [172, 56] on div "Custom" at bounding box center [165, 51] width 67 height 18
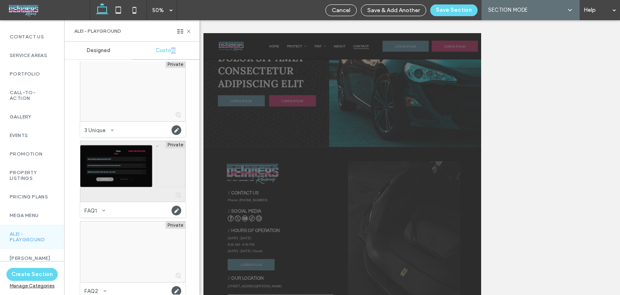
scroll to position [17, 0]
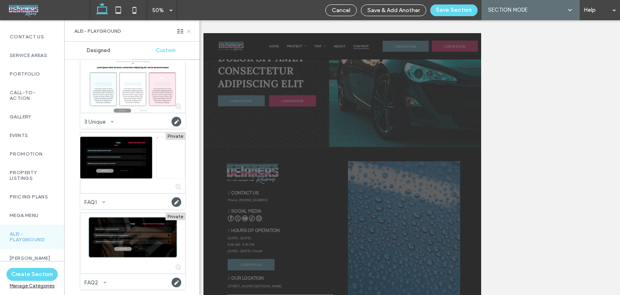
click at [189, 30] on icon at bounding box center [189, 31] width 6 height 6
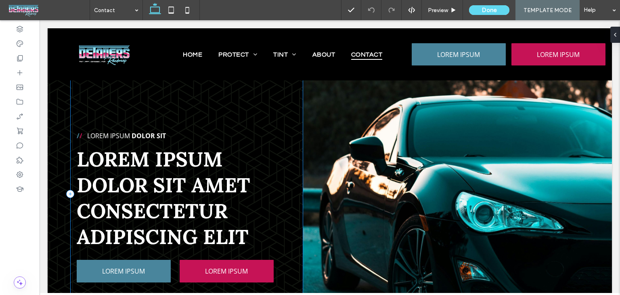
scroll to position [0, 0]
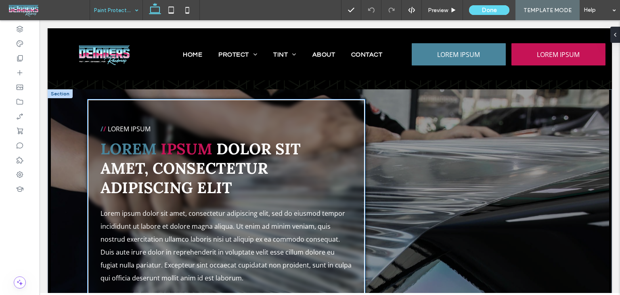
scroll to position [1696, 0]
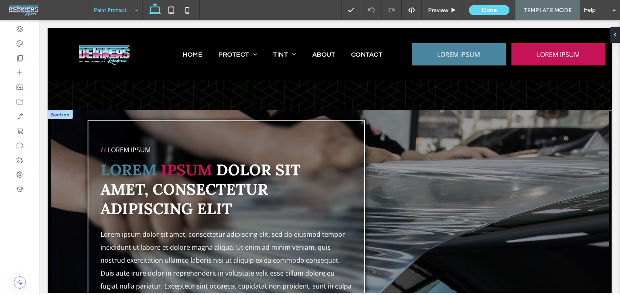
click at [67, 113] on div at bounding box center [60, 114] width 25 height 9
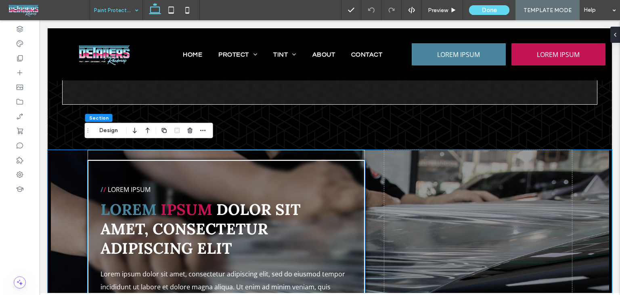
scroll to position [1656, 0]
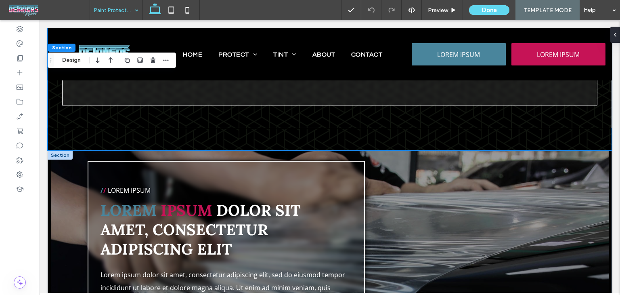
click at [64, 152] on div at bounding box center [60, 155] width 25 height 9
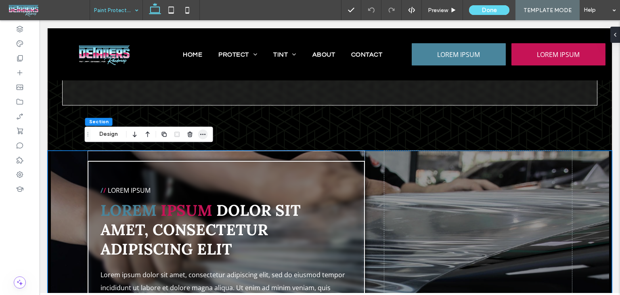
click at [202, 132] on icon "button" at bounding box center [203, 134] width 6 height 6
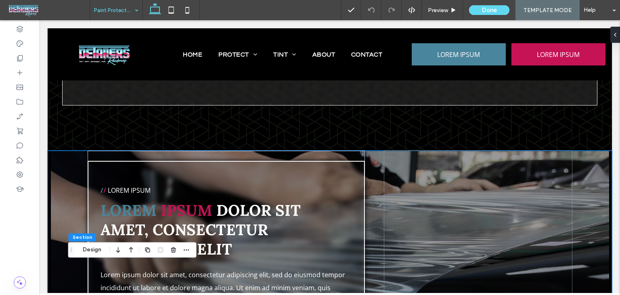
drag, startPoint x: 88, startPoint y: 134, endPoint x: 71, endPoint y: 250, distance: 116.7
click at [71, 250] on use "Drag" at bounding box center [71, 250] width 1 height 4
click at [185, 250] on icon "button" at bounding box center [186, 249] width 6 height 6
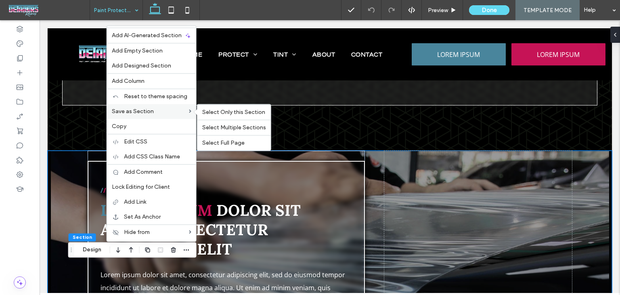
click at [158, 113] on label "Save as Section" at bounding box center [150, 111] width 77 height 7
click at [239, 115] on span "Select Only this Section" at bounding box center [233, 112] width 63 height 7
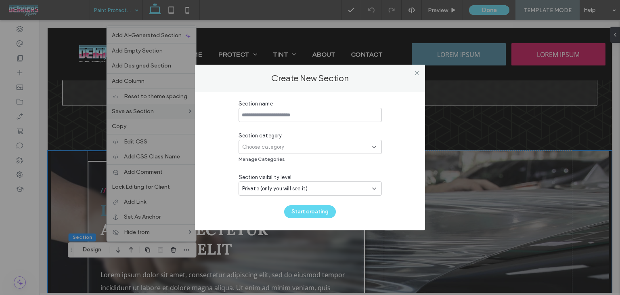
click at [298, 147] on div "Choose category" at bounding box center [307, 147] width 130 height 8
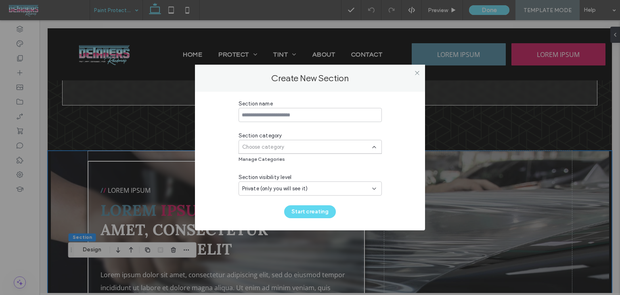
click at [338, 143] on div "Choose category" at bounding box center [307, 147] width 130 height 8
click at [338, 144] on div "Choose category" at bounding box center [307, 147] width 130 height 8
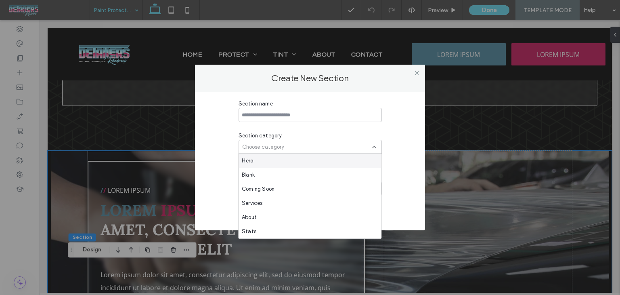
click at [338, 144] on div "Choose category" at bounding box center [307, 147] width 130 height 8
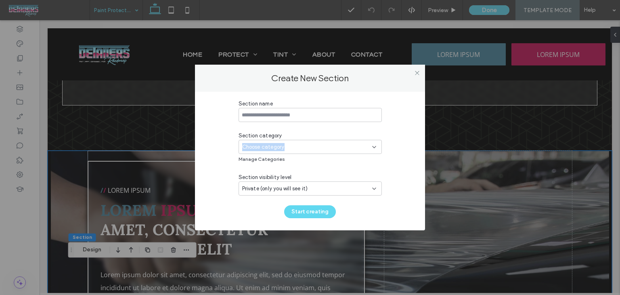
click at [338, 144] on div "Choose category" at bounding box center [307, 147] width 130 height 8
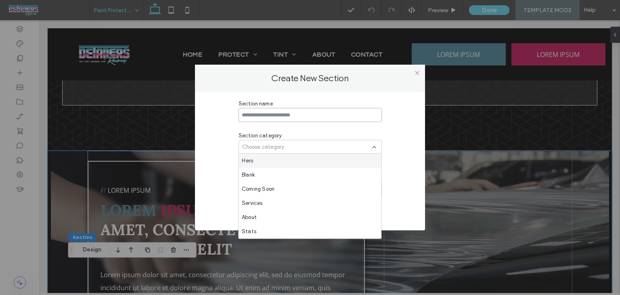
click at [339, 117] on input at bounding box center [310, 115] width 143 height 14
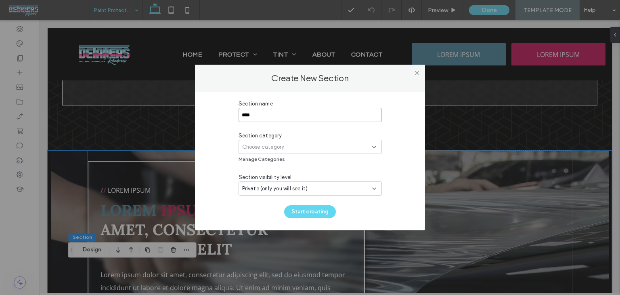
type input "****"
click at [374, 149] on icon at bounding box center [374, 147] width 6 height 6
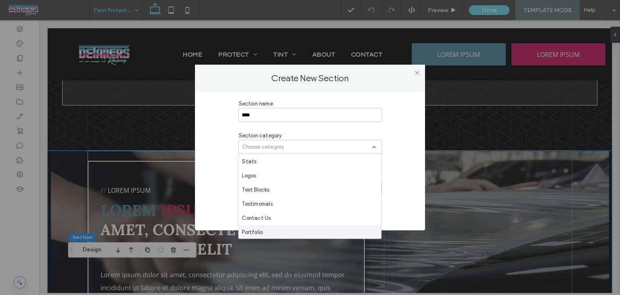
scroll to position [283, 0]
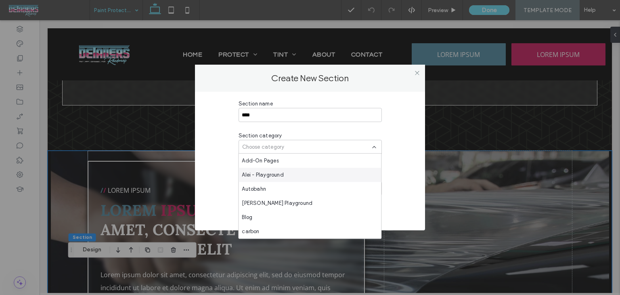
click at [300, 173] on div "Alei - Playground" at bounding box center [310, 175] width 143 height 14
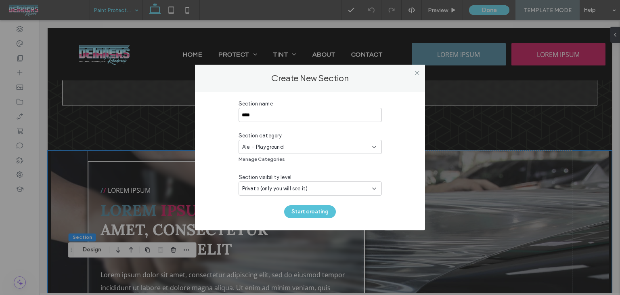
click at [304, 212] on button "Start creating" at bounding box center [310, 211] width 52 height 13
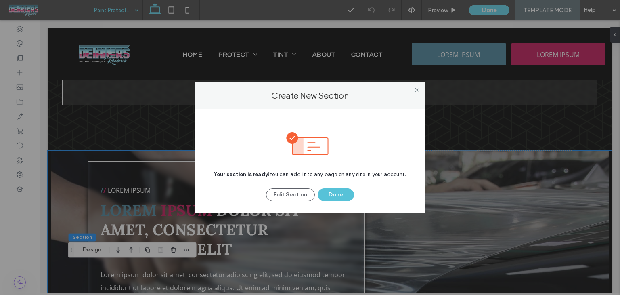
click at [335, 189] on button "Done" at bounding box center [336, 194] width 36 height 13
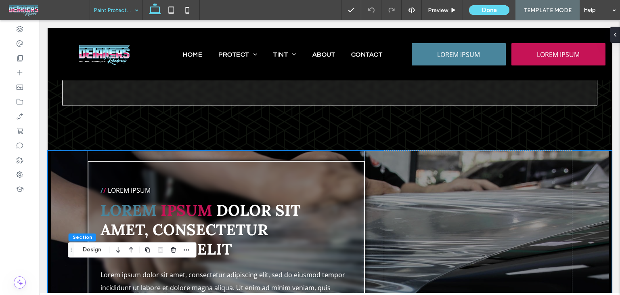
click at [227, 8] on div "Paint Protection Film Preview Done TEMPLATE MODE Help" at bounding box center [355, 10] width 531 height 20
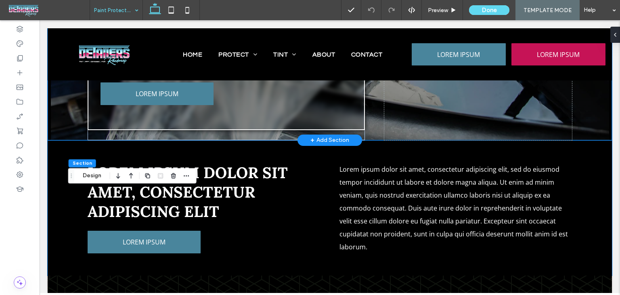
scroll to position [1979, 0]
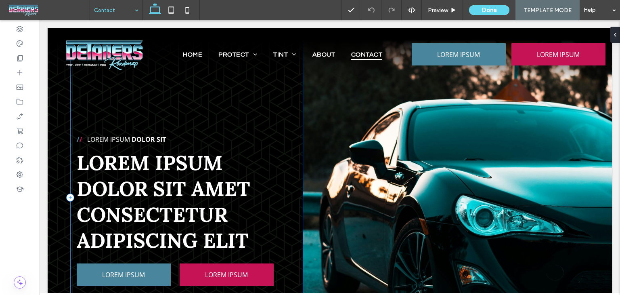
click at [77, 107] on div "/ / Lorem ipsum Dolor Sit Lorem ipsum dolor sit amet consectetur adipiscing eli…" at bounding box center [186, 197] width 233 height 338
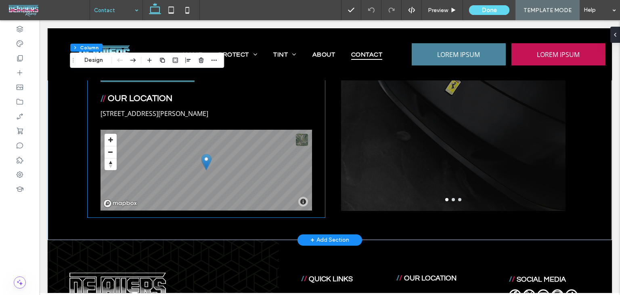
scroll to position [606, 0]
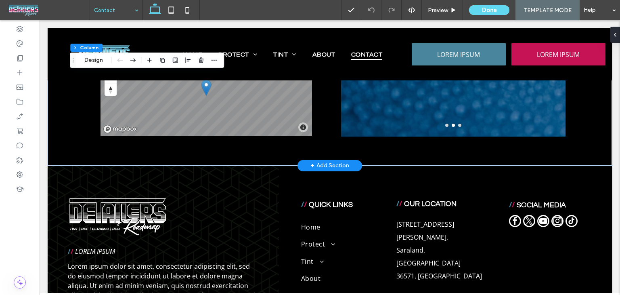
click at [318, 164] on div "+ Add Section" at bounding box center [330, 165] width 39 height 9
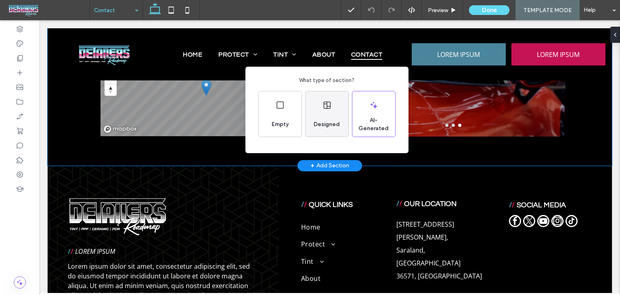
click at [315, 118] on div "Designed" at bounding box center [327, 125] width 33 height 18
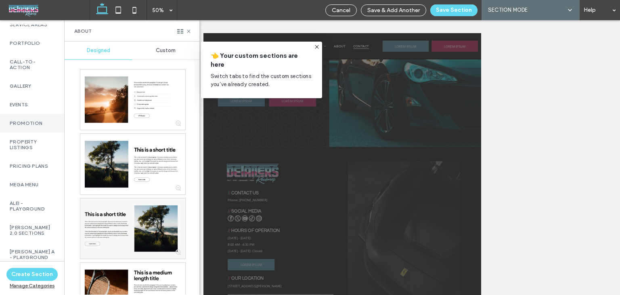
scroll to position [309, 0]
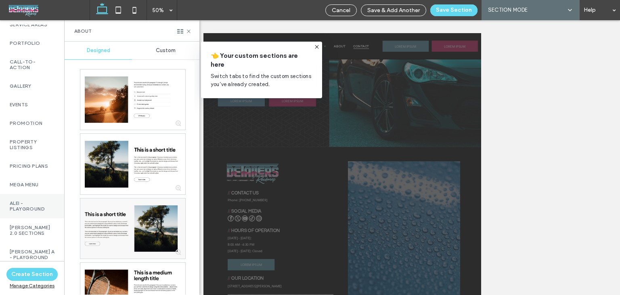
click at [32, 204] on label "Alei - Playground" at bounding box center [32, 205] width 45 height 11
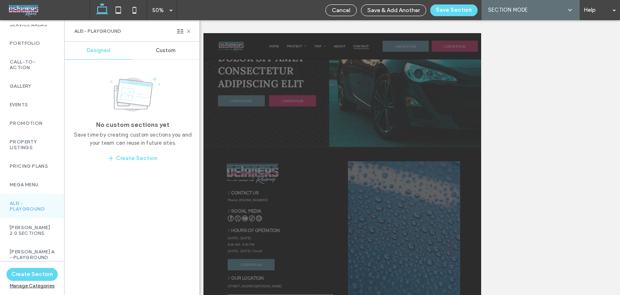
click at [160, 54] on div "Custom" at bounding box center [165, 51] width 67 height 18
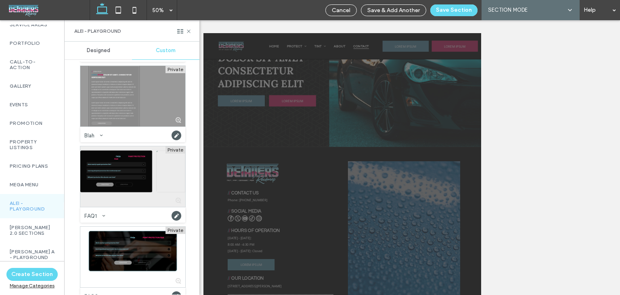
scroll to position [97, 0]
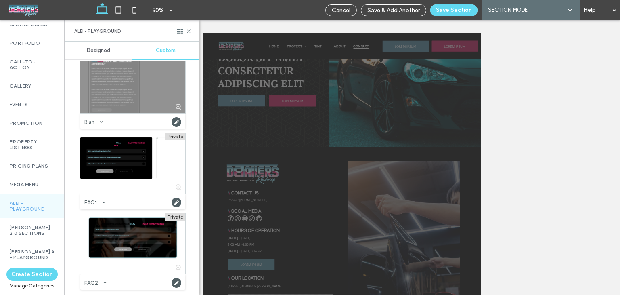
click at [154, 100] on div at bounding box center [132, 83] width 105 height 61
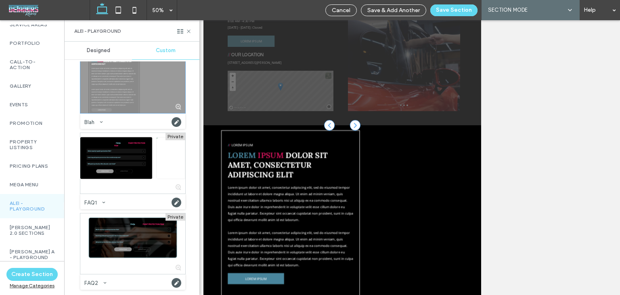
scroll to position [121, 0]
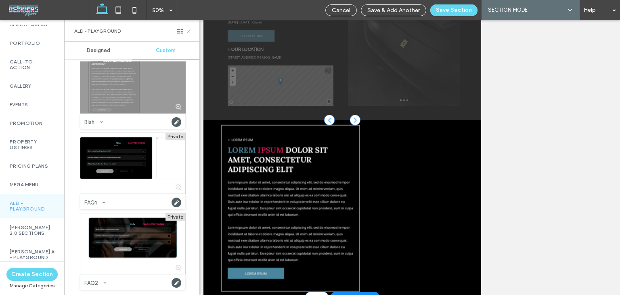
click at [189, 32] on use at bounding box center [188, 30] width 3 height 3
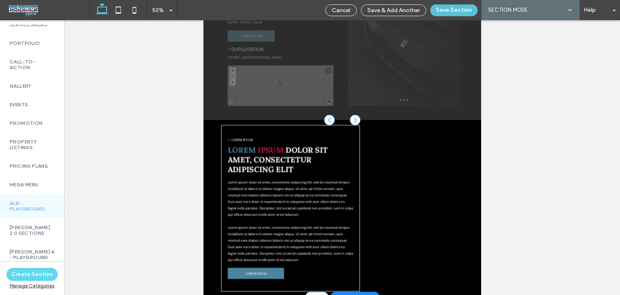
click at [445, 12] on button "Save Section" at bounding box center [454, 10] width 47 height 12
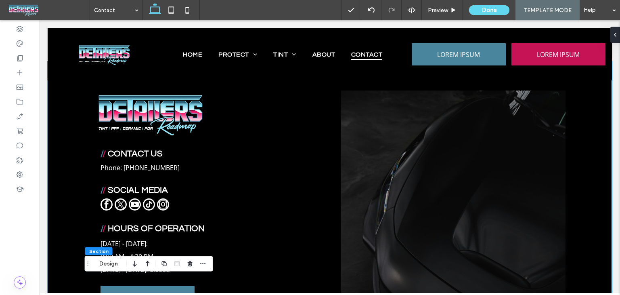
scroll to position [303, 0]
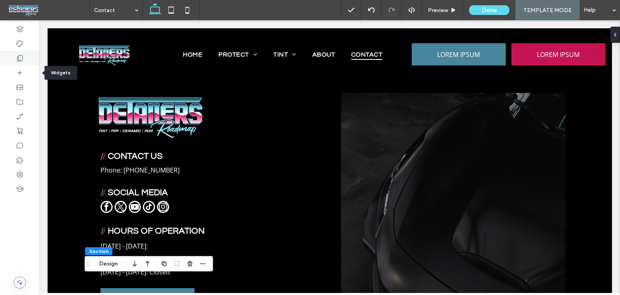
click at [17, 63] on div at bounding box center [20, 58] width 40 height 15
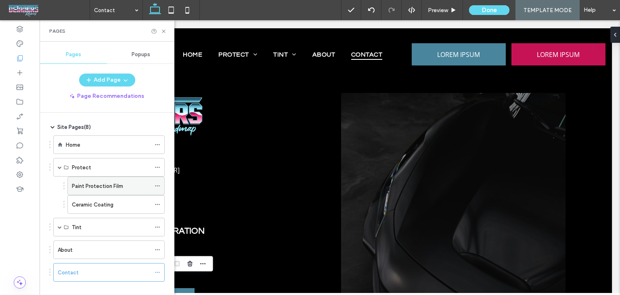
scroll to position [26, 0]
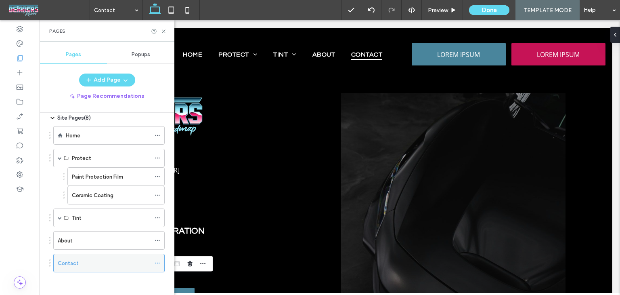
click at [158, 260] on icon at bounding box center [158, 263] width 6 height 6
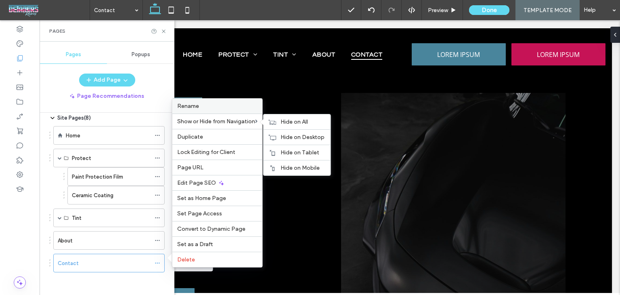
click at [197, 109] on span "Rename" at bounding box center [188, 106] width 22 height 7
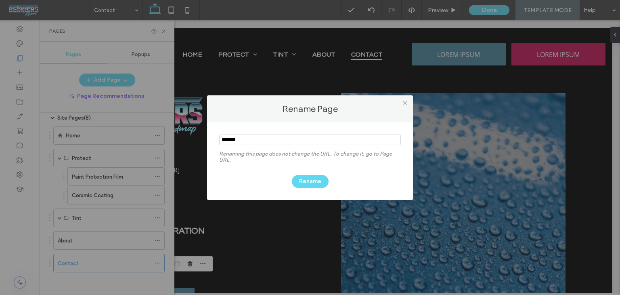
click at [295, 139] on input "notEmpty" at bounding box center [310, 139] width 182 height 11
type input "**********"
click at [313, 182] on button "Rename" at bounding box center [310, 181] width 37 height 13
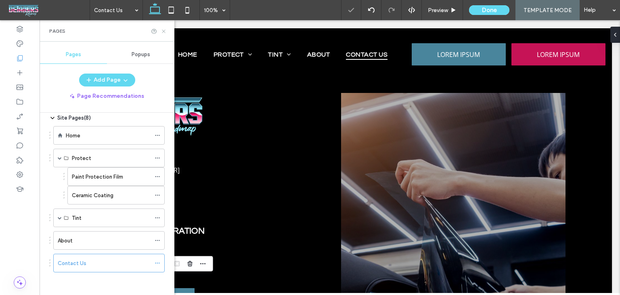
click at [166, 30] on icon at bounding box center [164, 31] width 6 height 6
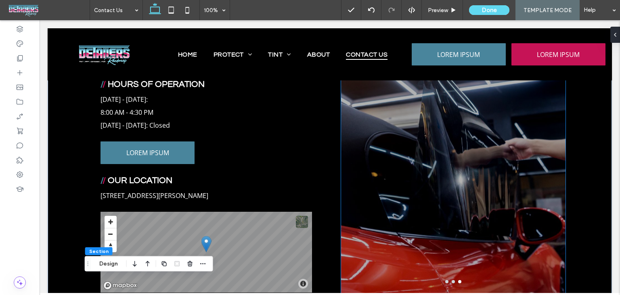
scroll to position [464, 0]
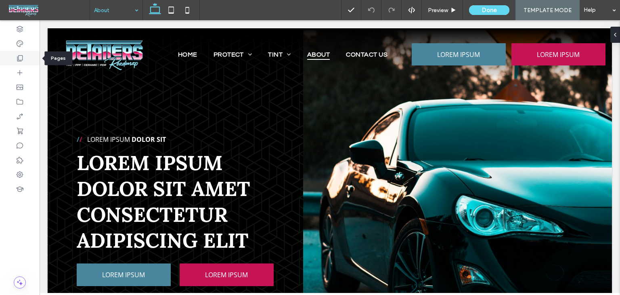
click at [26, 60] on div at bounding box center [20, 58] width 40 height 15
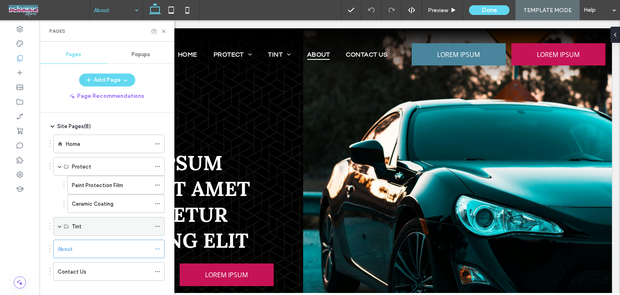
scroll to position [26, 0]
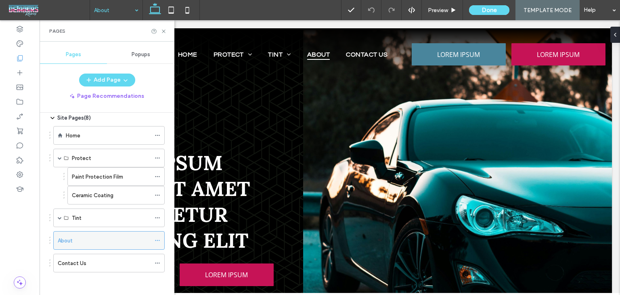
click at [157, 239] on icon at bounding box center [158, 240] width 6 height 6
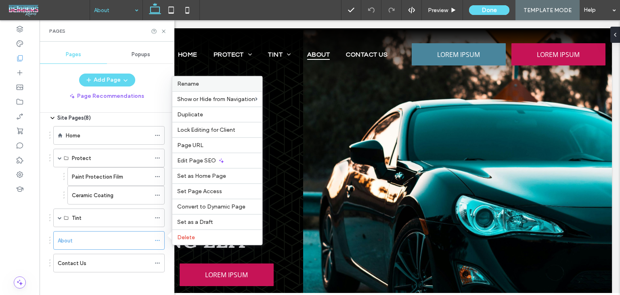
click at [195, 87] on span "Rename" at bounding box center [188, 83] width 22 height 7
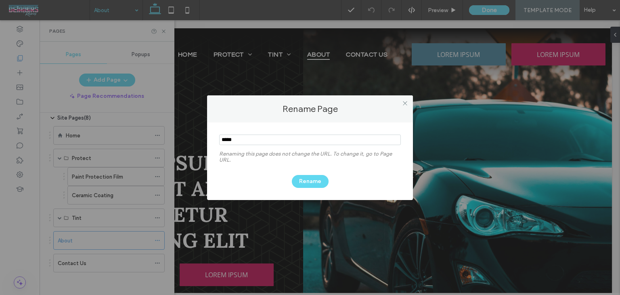
drag, startPoint x: 242, startPoint y: 138, endPoint x: 191, endPoint y: 131, distance: 50.5
click at [191, 131] on div "Rename Page Renaming this page does not change the URL. To change it, go to Pag…" at bounding box center [310, 147] width 620 height 295
type input "*******"
click at [315, 179] on button "Rename" at bounding box center [310, 181] width 37 height 13
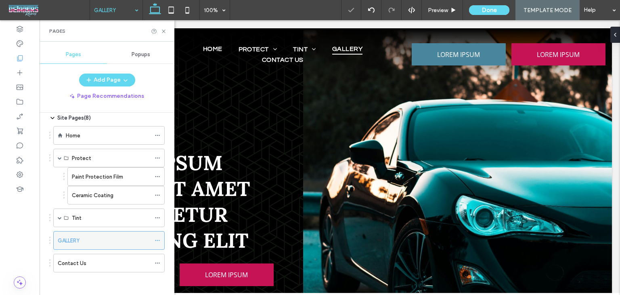
click at [158, 240] on icon at bounding box center [158, 240] width 6 height 6
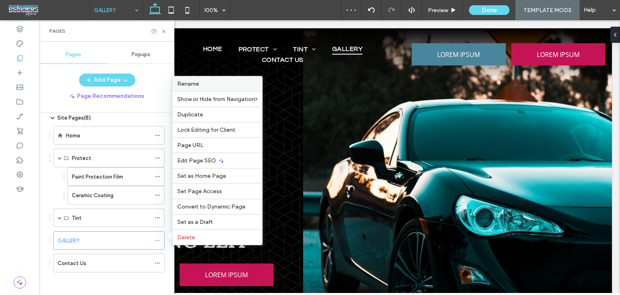
click at [201, 86] on label "Rename" at bounding box center [217, 83] width 80 height 7
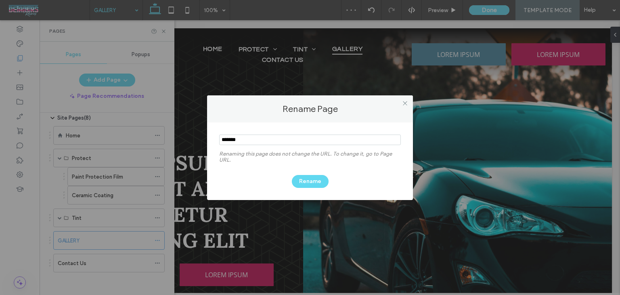
drag, startPoint x: 248, startPoint y: 136, endPoint x: 205, endPoint y: 139, distance: 42.9
click at [205, 139] on div "Rename Page Renaming this page does not change the URL. To change it, go to Pag…" at bounding box center [310, 147] width 620 height 295
type input "*******"
click at [309, 179] on button "Rename" at bounding box center [310, 181] width 37 height 13
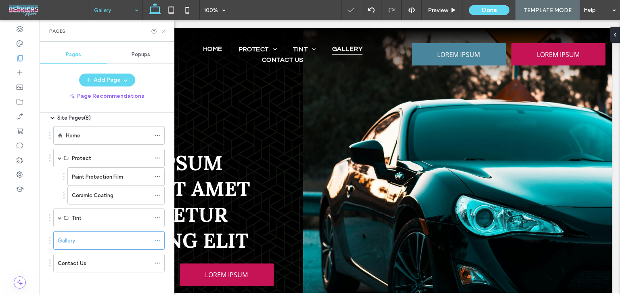
click at [163, 33] on icon at bounding box center [164, 31] width 6 height 6
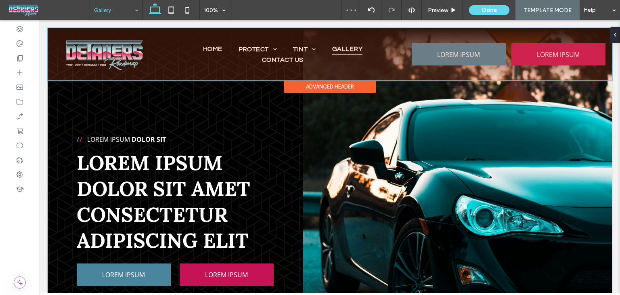
click at [168, 63] on div at bounding box center [330, 54] width 565 height 52
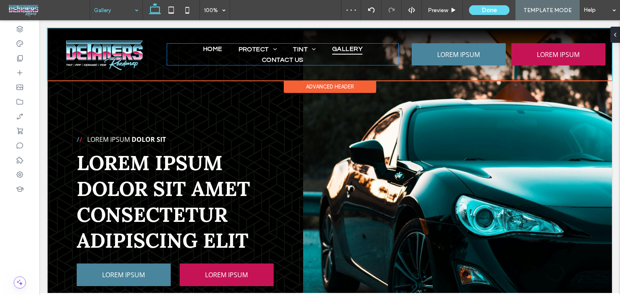
click at [168, 63] on ul "Home Protect Paint Protection Film Ceramic Coating Tint Window Tinting Gallery …" at bounding box center [283, 55] width 232 height 22
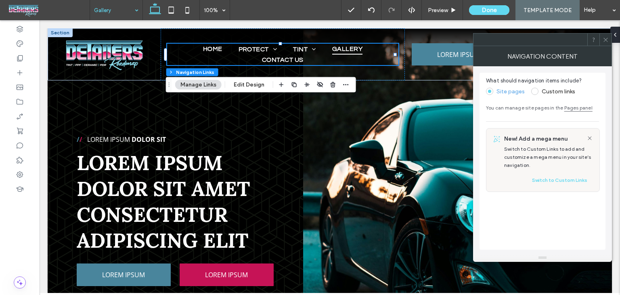
drag, startPoint x: 606, startPoint y: 40, endPoint x: 557, endPoint y: 50, distance: 49.5
click at [606, 40] on icon at bounding box center [606, 40] width 6 height 6
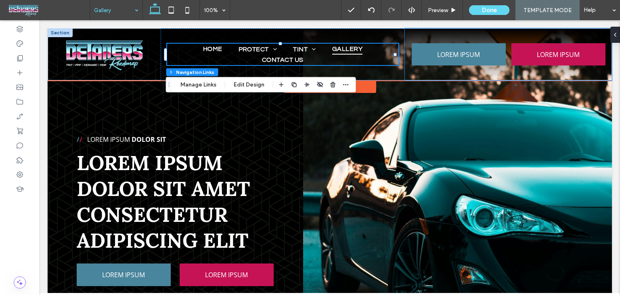
click at [405, 63] on div "LOREM IPSUM LOREM IPSUM" at bounding box center [508, 54] width 207 height 52
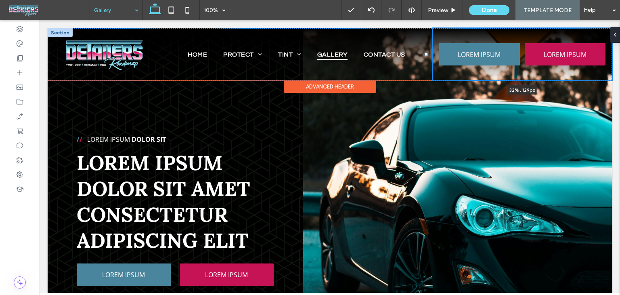
drag, startPoint x: 401, startPoint y: 55, endPoint x: 426, endPoint y: 54, distance: 25.5
click at [426, 54] on div at bounding box center [426, 54] width 3 height 3
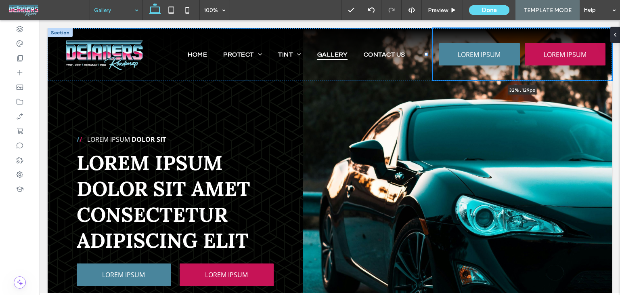
type input "**"
type input "*****"
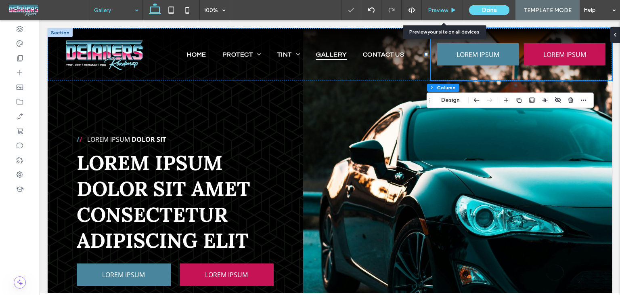
click at [446, 12] on span "Preview" at bounding box center [438, 10] width 20 height 7
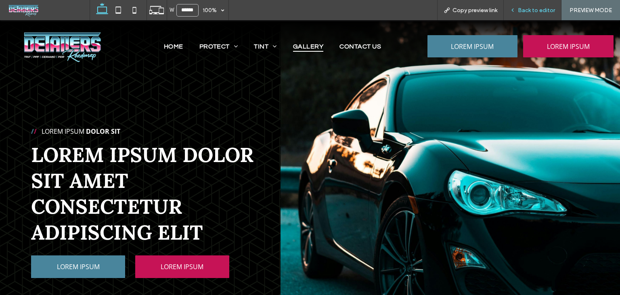
click at [519, 7] on div "Back to editor" at bounding box center [532, 10] width 57 height 7
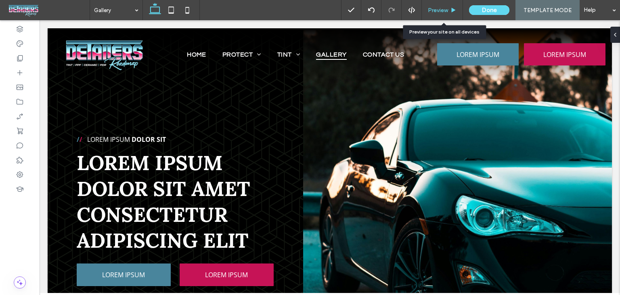
click at [429, 13] on div "Preview" at bounding box center [442, 10] width 41 height 20
click at [442, 12] on span "Preview" at bounding box center [438, 10] width 20 height 7
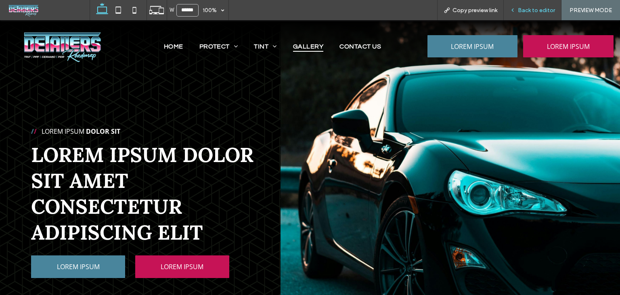
click at [539, 10] on span "Back to editor" at bounding box center [536, 10] width 37 height 7
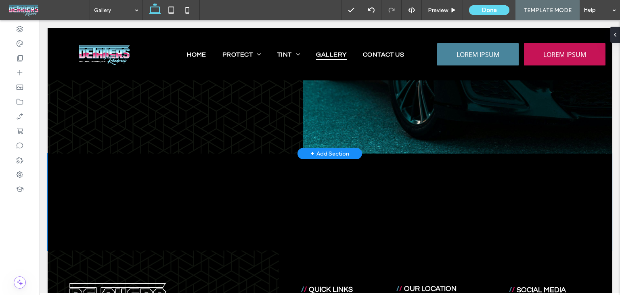
scroll to position [162, 0]
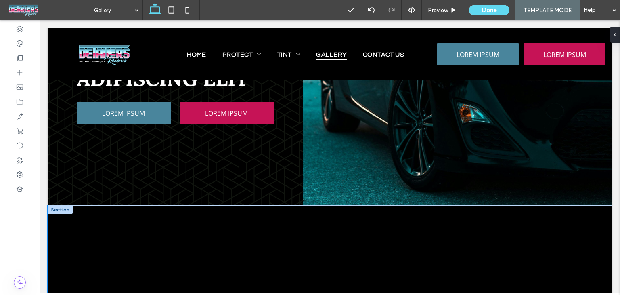
click at [278, 214] on div at bounding box center [330, 253] width 485 height 97
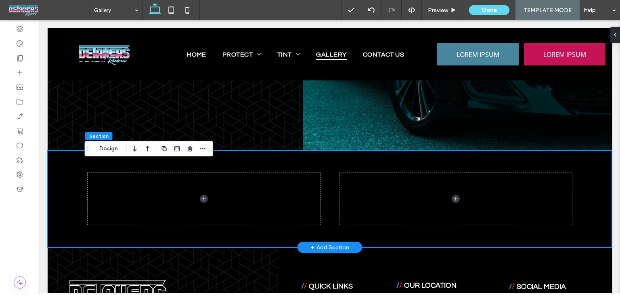
scroll to position [202, 0]
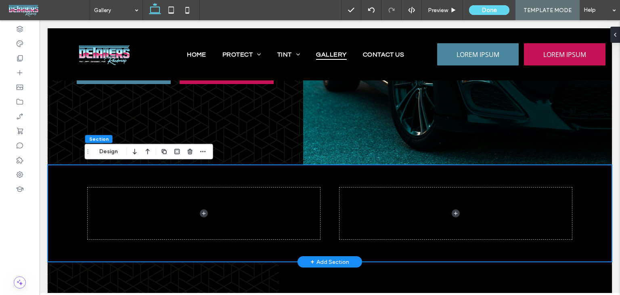
click at [338, 174] on div at bounding box center [330, 213] width 485 height 97
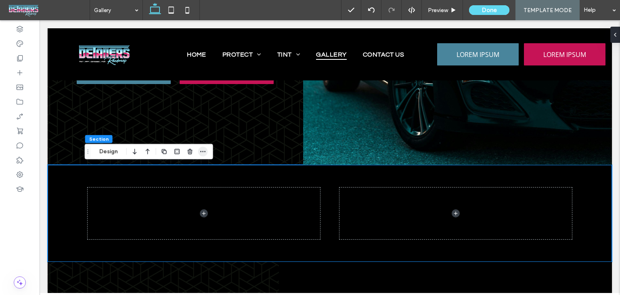
drag, startPoint x: 204, startPoint y: 151, endPoint x: 212, endPoint y: 174, distance: 24.9
click at [204, 151] on icon "button" at bounding box center [203, 151] width 6 height 6
click at [108, 154] on button "Design" at bounding box center [108, 152] width 29 height 10
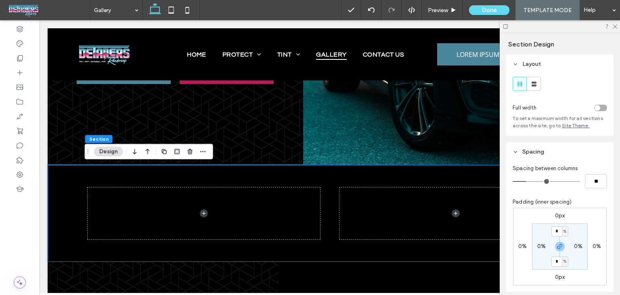
drag, startPoint x: 531, startPoint y: 86, endPoint x: 540, endPoint y: 192, distance: 106.1
click at [533, 90] on span at bounding box center [534, 83] width 8 height 13
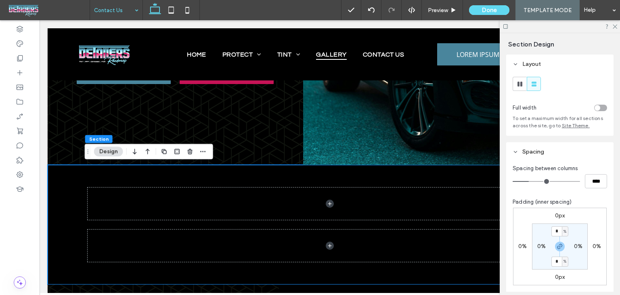
click at [181, 4] on div at bounding box center [310, 147] width 620 height 295
click at [170, 13] on icon at bounding box center [171, 10] width 16 height 16
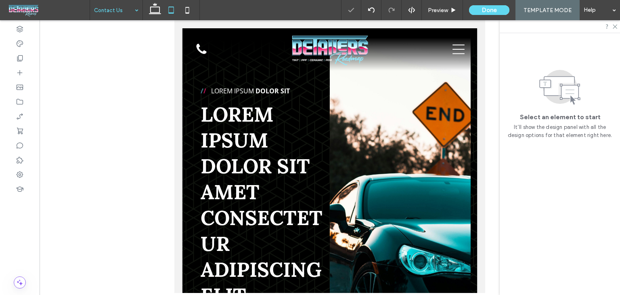
scroll to position [121, 0]
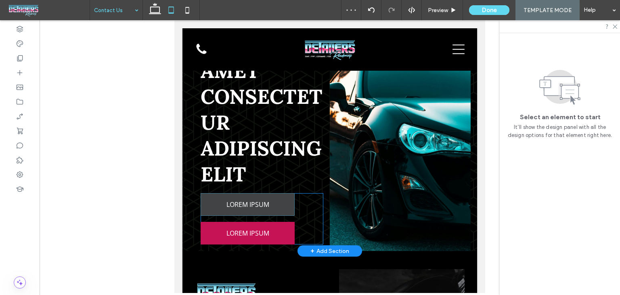
click at [282, 205] on link "LOREM IPSUM" at bounding box center [248, 204] width 94 height 23
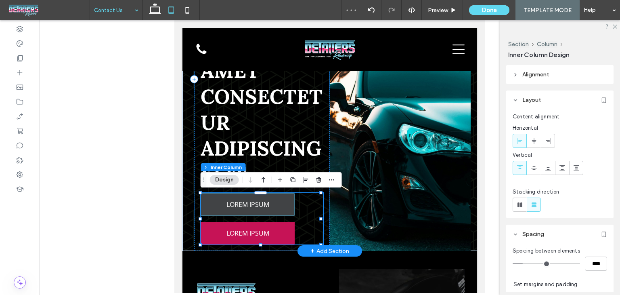
click at [291, 206] on link "LOREM IPSUM" at bounding box center [248, 204] width 94 height 23
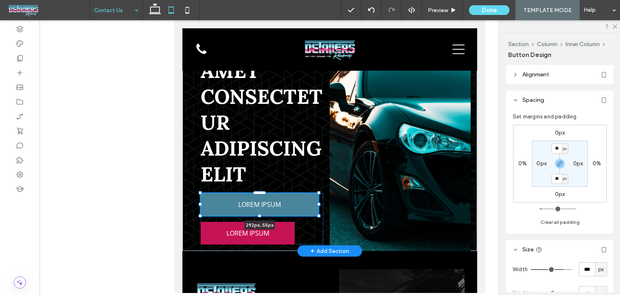
drag, startPoint x: 295, startPoint y: 204, endPoint x: 328, endPoint y: 204, distance: 32.7
click at [329, 203] on div "/ / Lorem ipsum Dolor Sit Lorem ipsum dolor sit amet consectetur adipiscing eli…" at bounding box center [330, 79] width 295 height 344
type input "***"
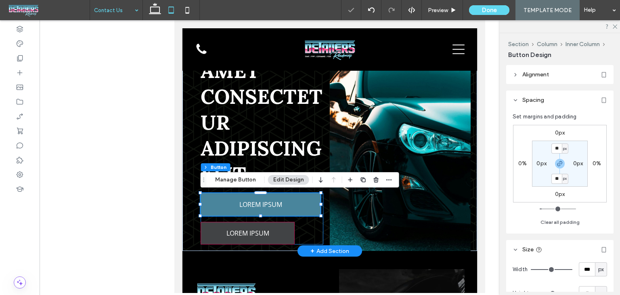
click at [292, 231] on link "LOREM IPSUM" at bounding box center [248, 233] width 94 height 23
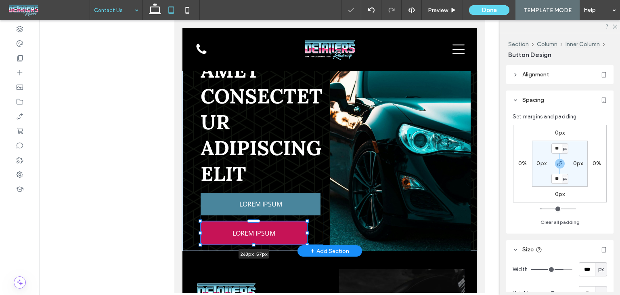
drag, startPoint x: 295, startPoint y: 232, endPoint x: 346, endPoint y: 229, distance: 51.0
click at [346, 229] on div "/ / Lorem ipsum Dolor Sit Lorem ipsum dolor sit amet consectetur adipiscing eli…" at bounding box center [330, 79] width 295 height 344
type input "***"
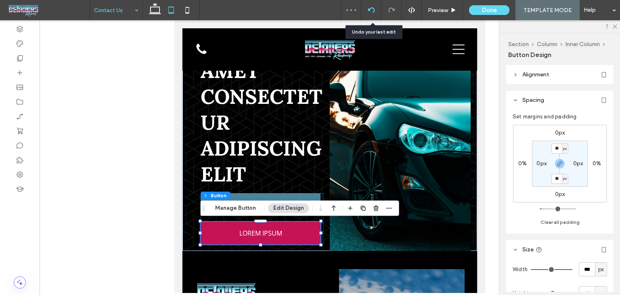
click at [373, 8] on icon at bounding box center [371, 10] width 6 height 6
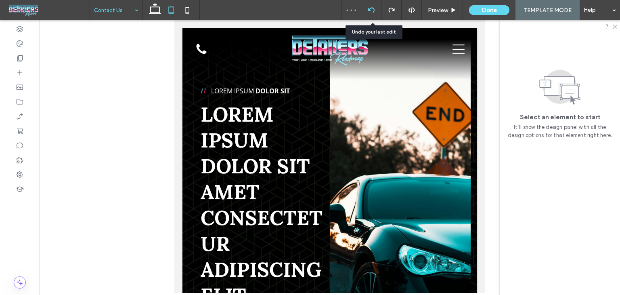
scroll to position [0, 0]
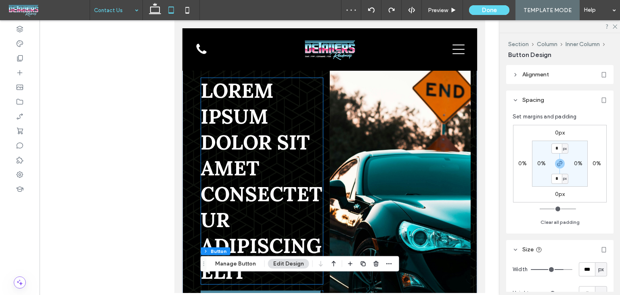
type input "*"
type input "**"
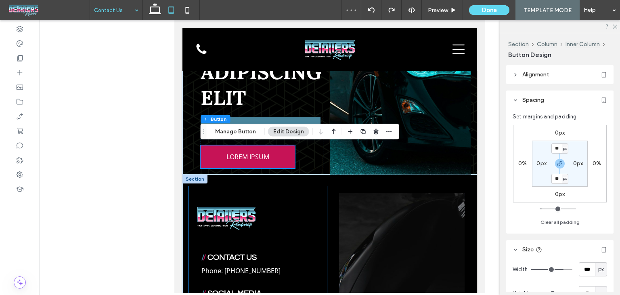
scroll to position [239, 0]
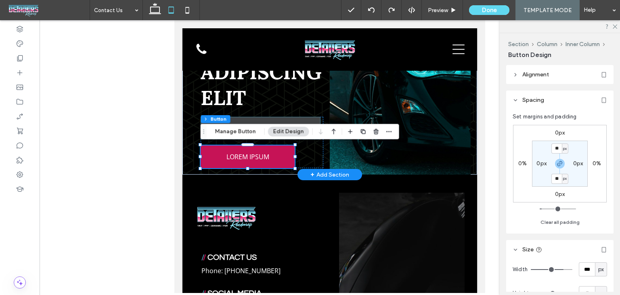
click at [294, 118] on link "LOREM IPSUM" at bounding box center [261, 128] width 120 height 23
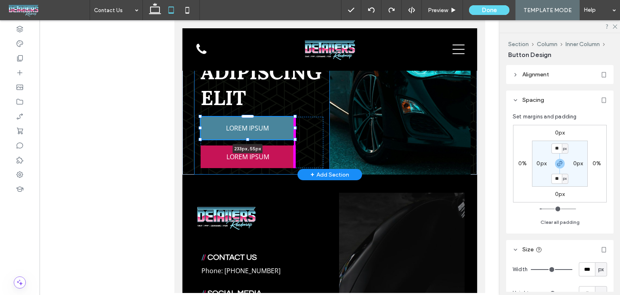
drag, startPoint x: 320, startPoint y: 128, endPoint x: 294, endPoint y: 128, distance: 25.8
click at [294, 128] on div at bounding box center [295, 127] width 3 height 3
type input "***"
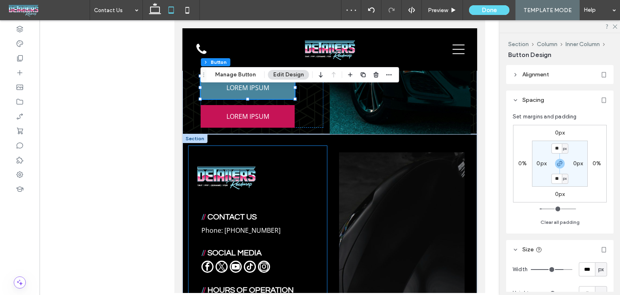
scroll to position [278, 0]
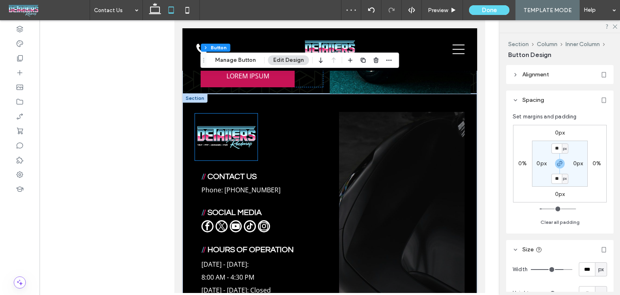
click at [244, 131] on img at bounding box center [226, 136] width 63 height 47
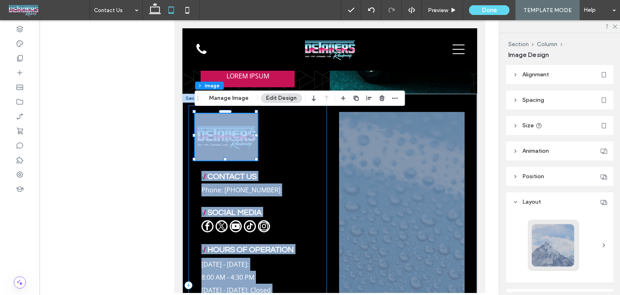
drag, startPoint x: 255, startPoint y: 157, endPoint x: 261, endPoint y: 160, distance: 6.9
click at [261, 160] on div "/ / CONTACT US Phone: [PHONE_NUMBER] / / SOCIAL MEDIA / / HOURS OF OPERATION [D…" at bounding box center [330, 285] width 295 height 383
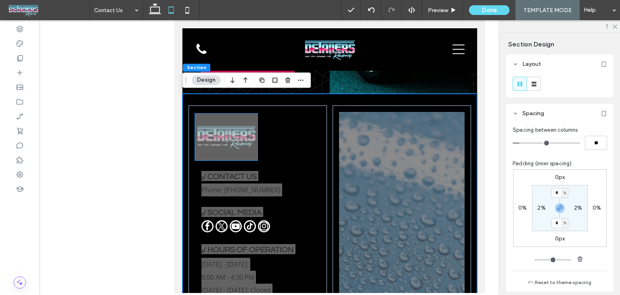
click at [248, 151] on img at bounding box center [226, 136] width 63 height 47
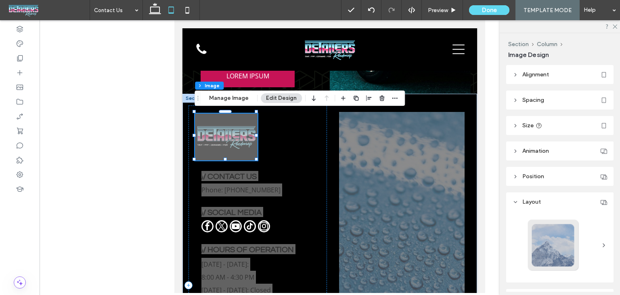
click at [224, 154] on img at bounding box center [226, 136] width 63 height 47
click at [307, 171] on h4 "/ / CONTACT US" at bounding box center [258, 176] width 113 height 10
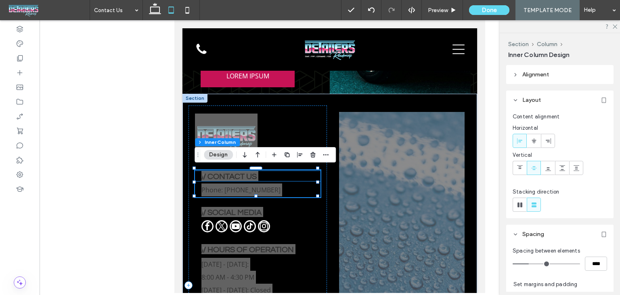
click at [285, 175] on h4 "/ / CONTACT US" at bounding box center [258, 176] width 113 height 10
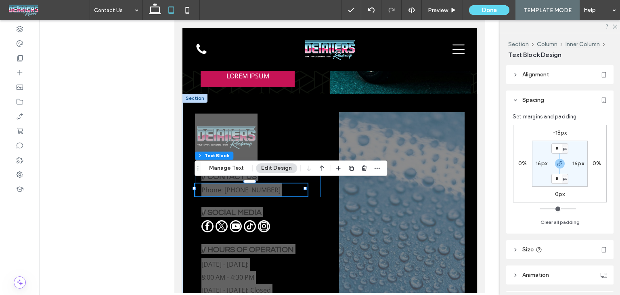
click at [311, 193] on div "/ / CONTACT US Phone: [PHONE_NUMBER]" at bounding box center [258, 183] width 126 height 27
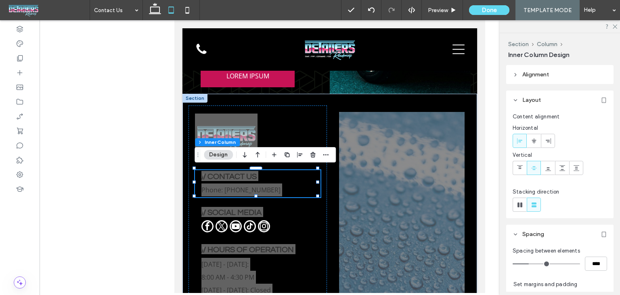
click at [538, 71] on span "Alignment" at bounding box center [536, 74] width 27 height 7
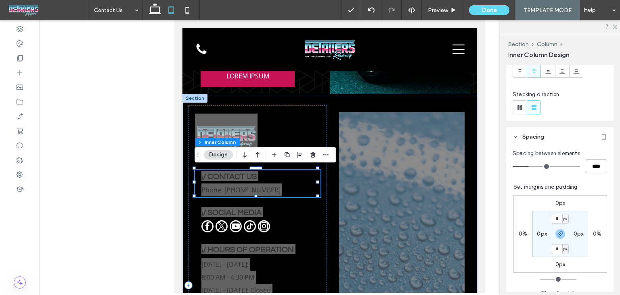
click at [210, 180] on div "/ / CONTACT US Phone: [PHONE_NUMBER]" at bounding box center [258, 183] width 126 height 27
click at [263, 183] on p "Phone: [PHONE_NUMBER]" at bounding box center [252, 189] width 100 height 13
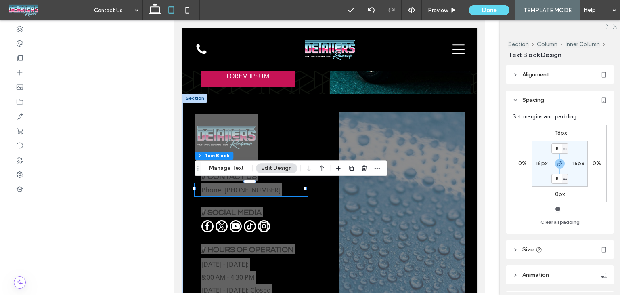
click at [268, 175] on div "Section Column Inner Column Text Block Manage Text Edit Design" at bounding box center [291, 167] width 193 height 15
click at [270, 178] on h4 "/ / CONTACT US" at bounding box center [258, 176] width 113 height 10
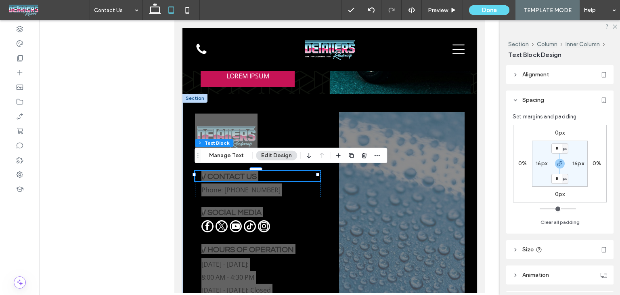
click at [270, 176] on h4 "/ / CONTACT US" at bounding box center [258, 176] width 113 height 10
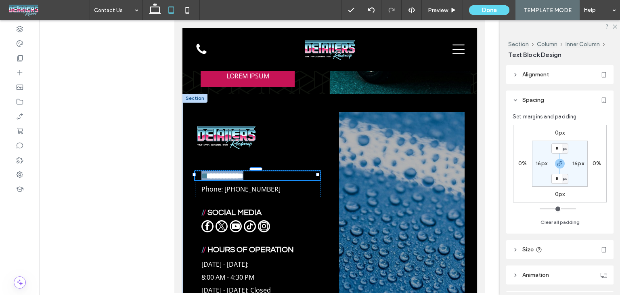
click at [270, 176] on h4 "**********" at bounding box center [258, 175] width 113 height 9
type input "*********"
type input "**"
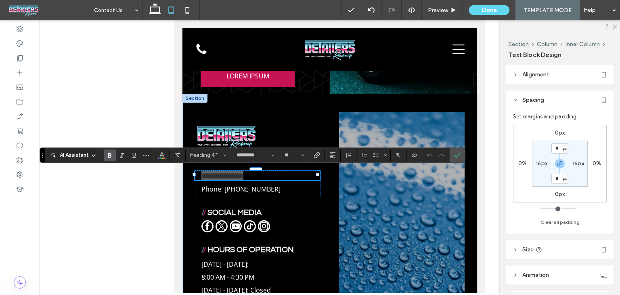
click at [537, 162] on label "16px" at bounding box center [542, 163] width 12 height 7
type input "**"
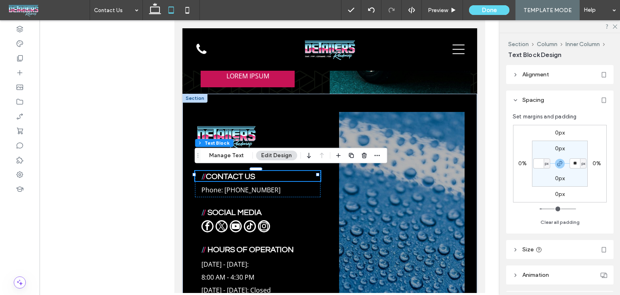
type input "*"
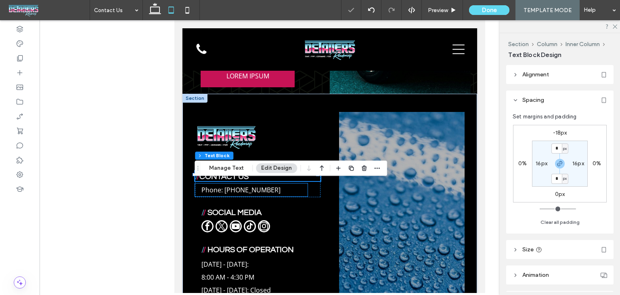
click at [297, 193] on div "Phone: [PHONE_NUMBER]" at bounding box center [251, 189] width 113 height 13
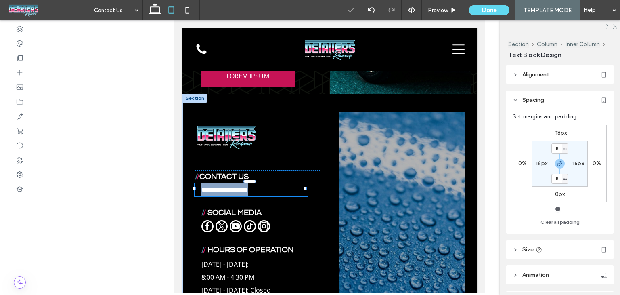
type input "*********"
type input "**"
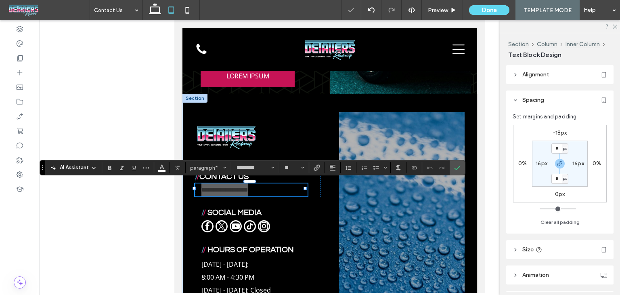
drag, startPoint x: 532, startPoint y: 161, endPoint x: 540, endPoint y: 166, distance: 9.1
click at [533, 161] on div "16px" at bounding box center [542, 163] width 18 height 7
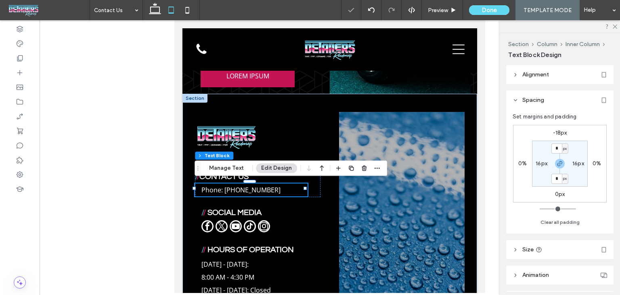
click at [541, 166] on label "16px" at bounding box center [542, 163] width 12 height 7
type input "**"
click at [541, 166] on input "**" at bounding box center [538, 163] width 11 height 10
type input "*"
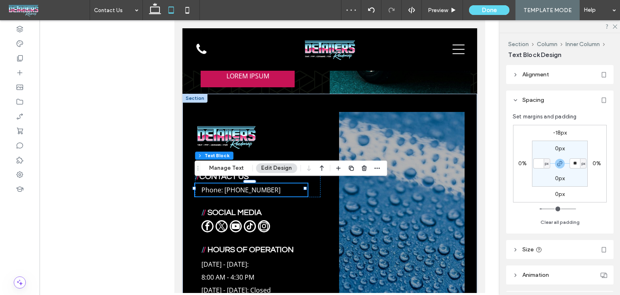
type input "*"
click at [277, 210] on h4 "/ / SOCIAL MEDIA" at bounding box center [258, 212] width 113 height 10
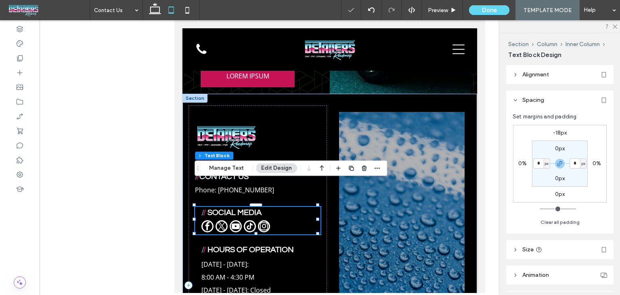
click at [277, 210] on h4 "/ / SOCIAL MEDIA" at bounding box center [258, 212] width 113 height 10
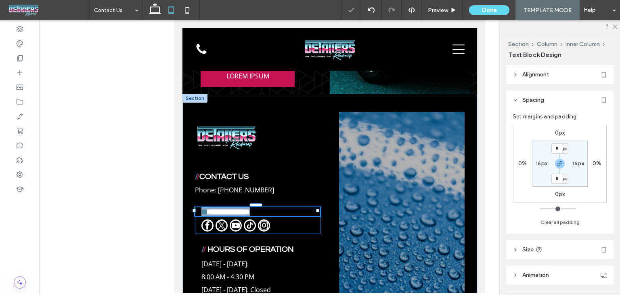
type input "*********"
type input "**"
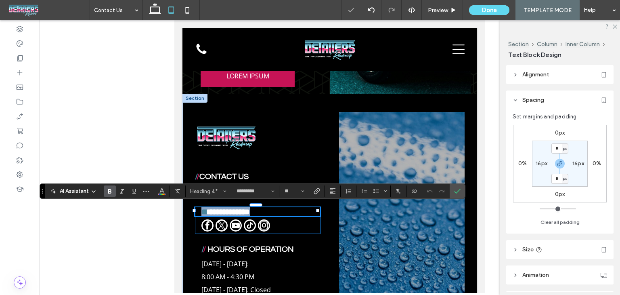
click at [277, 210] on h4 "**********" at bounding box center [258, 211] width 113 height 9
click at [543, 164] on label "16px" at bounding box center [542, 163] width 12 height 7
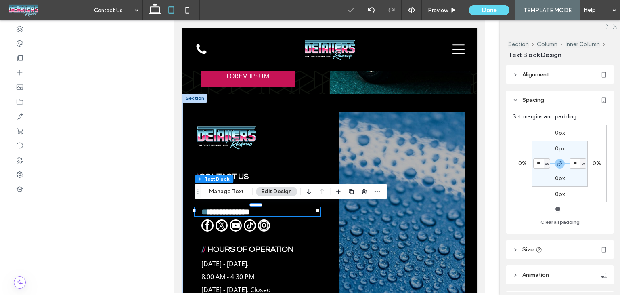
type input "**"
type input "*"
click at [270, 223] on link "instagram" at bounding box center [264, 227] width 12 height 14
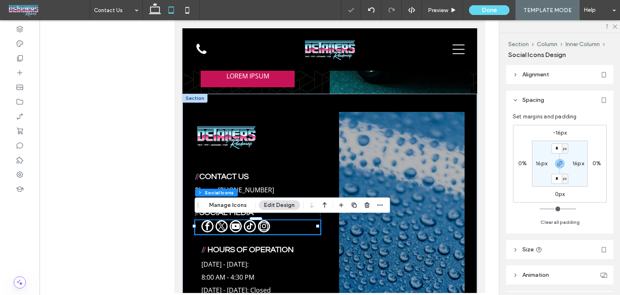
click at [270, 223] on link "instagram" at bounding box center [264, 227] width 12 height 14
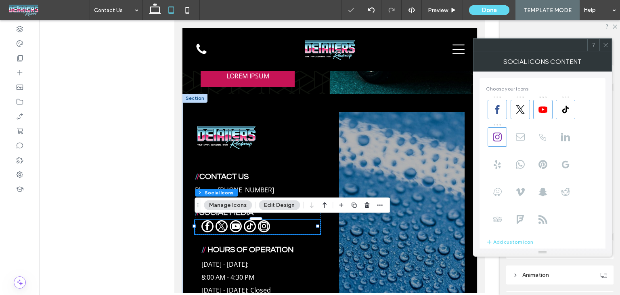
click at [603, 49] on span at bounding box center [606, 45] width 6 height 12
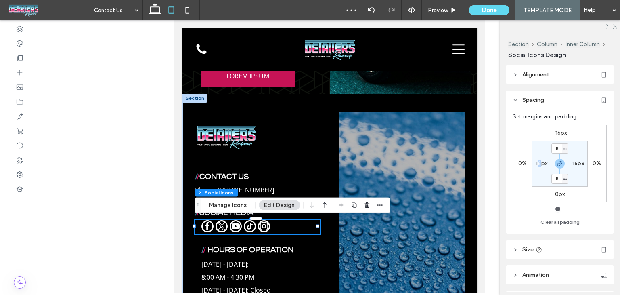
drag, startPoint x: 540, startPoint y: 159, endPoint x: 538, endPoint y: 165, distance: 6.2
click at [539, 162] on section "* px 16px * px 16px" at bounding box center [560, 164] width 56 height 46
click at [538, 165] on label "16px" at bounding box center [542, 163] width 12 height 7
type input "**"
type input "*"
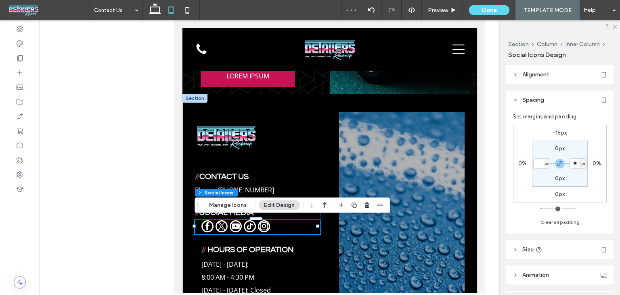
type input "*"
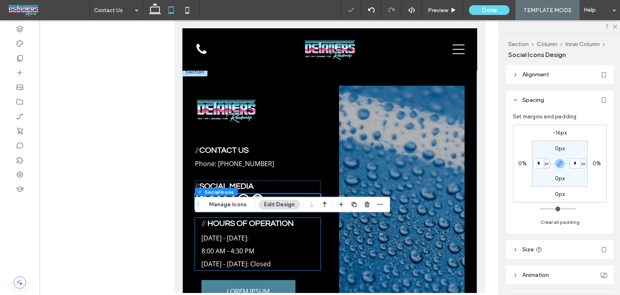
scroll to position [359, 0]
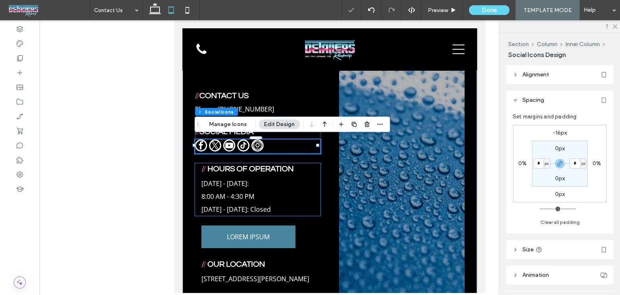
click at [289, 169] on span "HOURS OF OPERATION" at bounding box center [251, 169] width 86 height 8
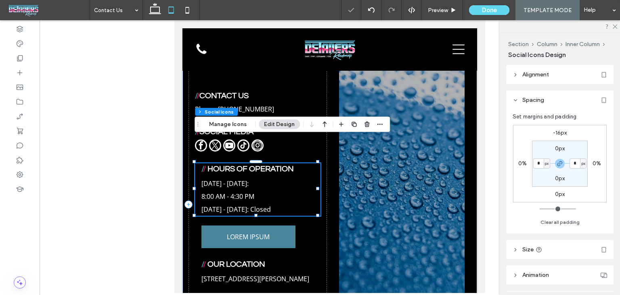
click at [289, 169] on span "HOURS OF OPERATION" at bounding box center [251, 169] width 86 height 8
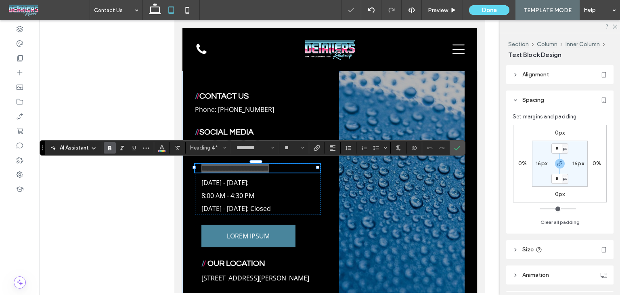
click at [538, 164] on label "16px" at bounding box center [542, 163] width 12 height 7
type input "**"
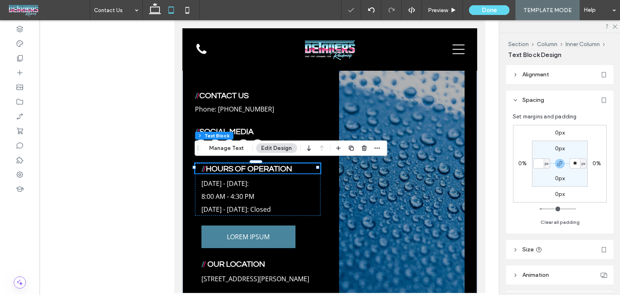
type input "*"
click at [310, 196] on p "8:00 AM - 4:30 PM" at bounding box center [258, 196] width 113 height 13
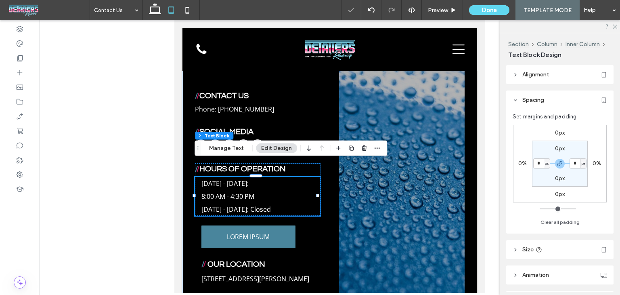
click at [310, 196] on div "[DATE] - [DATE]: 8:00 AM - 4:30 PM [DATE] - [DATE]: Closed" at bounding box center [258, 196] width 126 height 39
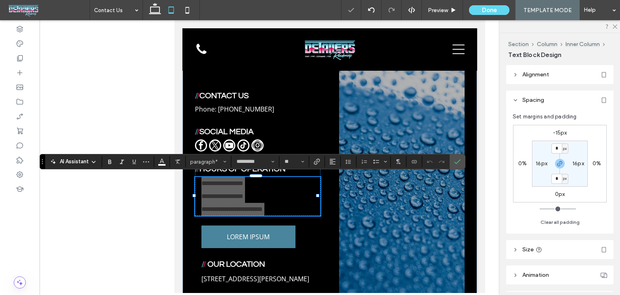
click at [541, 164] on label "16px" at bounding box center [542, 163] width 12 height 7
type input "**"
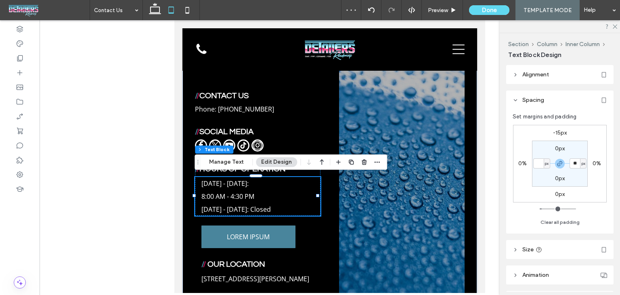
type input "*"
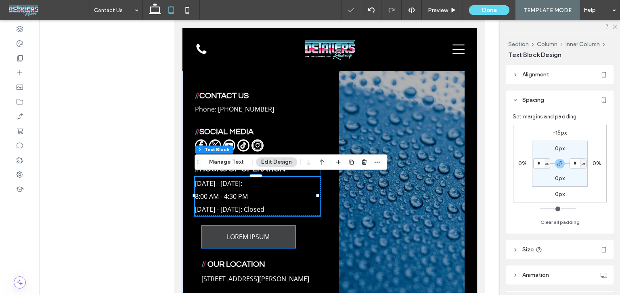
click at [283, 235] on link "LOREM IPSUM" at bounding box center [249, 236] width 94 height 23
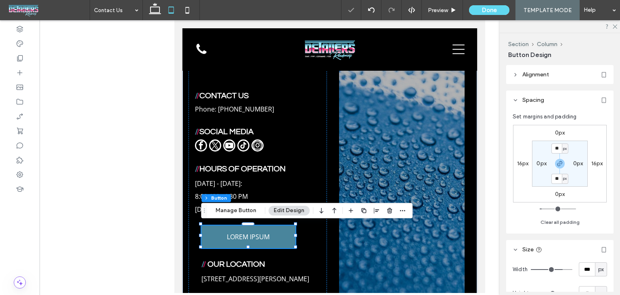
click at [519, 162] on label "16px" at bounding box center [523, 163] width 12 height 7
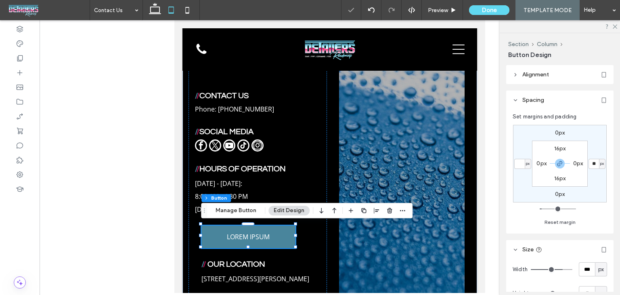
type input "*"
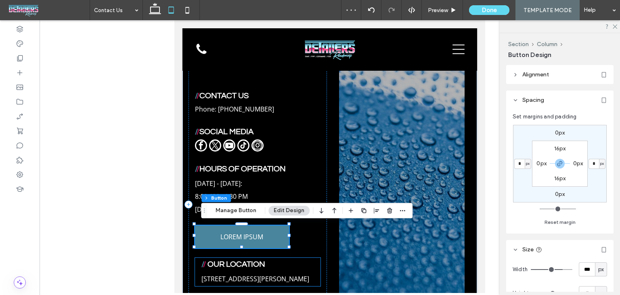
click at [278, 264] on h4 "/ / OUR LOCATION" at bounding box center [258, 263] width 113 height 10
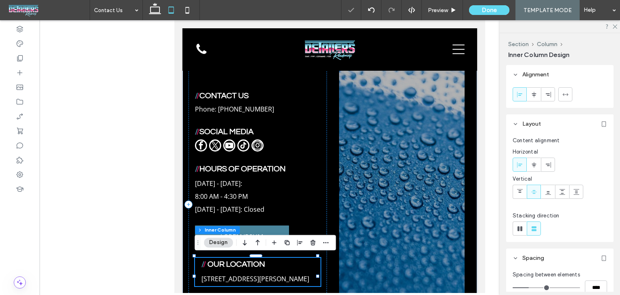
click at [278, 261] on h4 "/ / OUR LOCATION" at bounding box center [258, 263] width 113 height 10
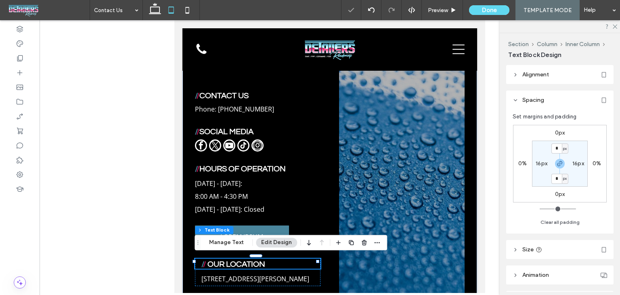
click at [539, 164] on label "16px" at bounding box center [542, 163] width 12 height 7
type input "**"
click at [539, 164] on input "**" at bounding box center [538, 163] width 11 height 10
type input "*"
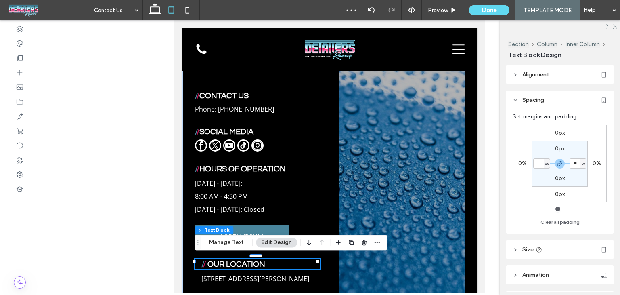
type input "*"
click at [292, 282] on p "[STREET_ADDRESS][PERSON_NAME]" at bounding box center [258, 278] width 113 height 13
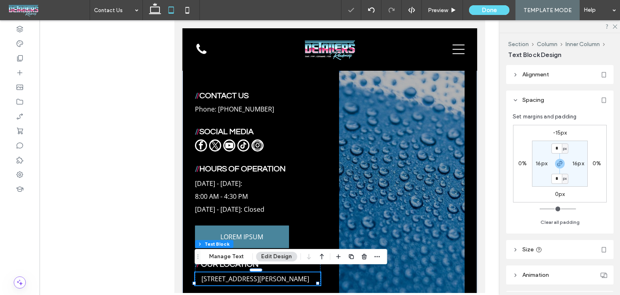
click at [540, 165] on label "16px" at bounding box center [542, 163] width 12 height 7
type input "**"
type input "*"
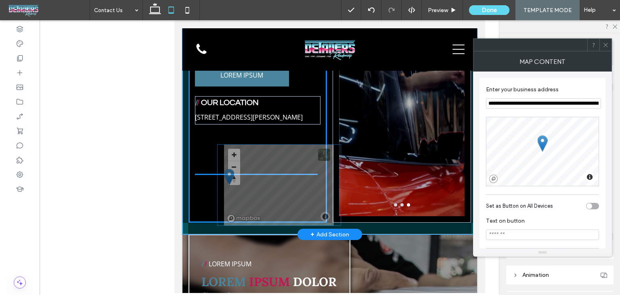
scroll to position [562, 0]
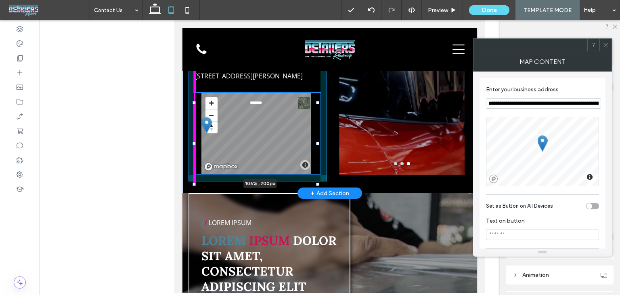
drag, startPoint x: 195, startPoint y: 144, endPoint x: 187, endPoint y: 140, distance: 8.3
click at [187, 140] on div "/ / CONTACT US Phone: [PHONE_NUMBER] / / SOCIAL MEDIA / / HOURS OF OPERATION [D…" at bounding box center [330, 1] width 295 height 383
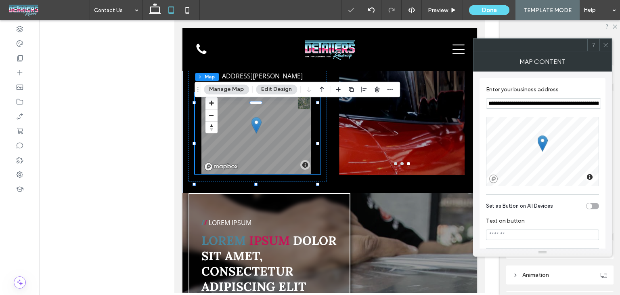
click at [610, 46] on div at bounding box center [606, 45] width 12 height 12
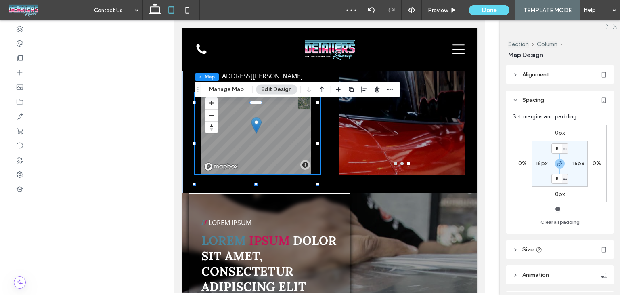
click at [539, 162] on label "16px" at bounding box center [542, 163] width 12 height 7
type input "**"
type input "*"
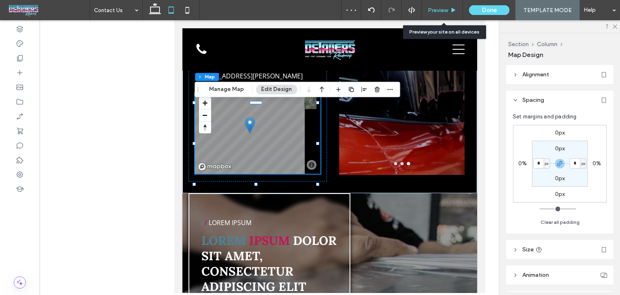
click at [443, 8] on span "Preview" at bounding box center [438, 10] width 20 height 7
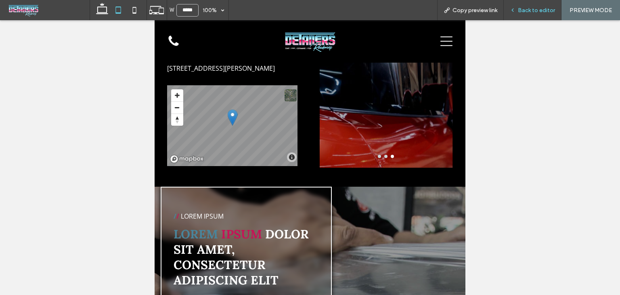
click at [521, 12] on span "Back to editor" at bounding box center [536, 10] width 37 height 7
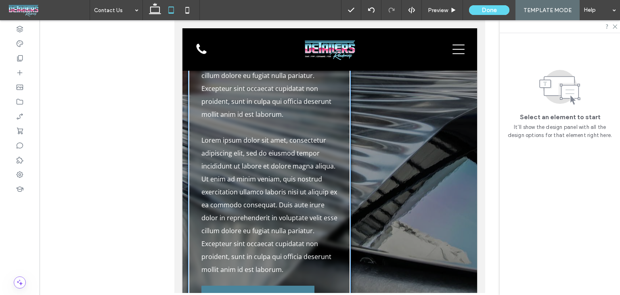
scroll to position [885, 0]
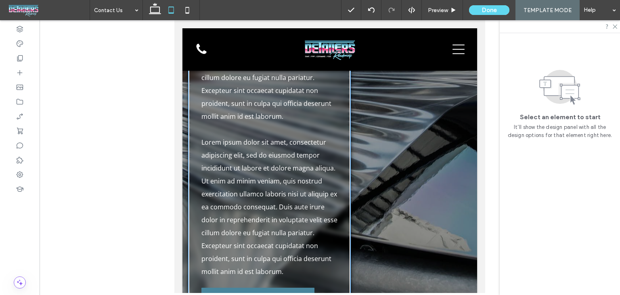
click at [334, 146] on div "/ / LOREM IPSUM Lorem ipsum dolor sit amet, consectetur adipiscing elit Lorem i…" at bounding box center [270, 102] width 162 height 465
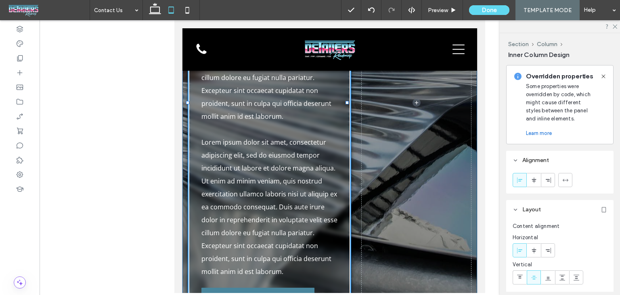
drag, startPoint x: 347, startPoint y: 110, endPoint x: 356, endPoint y: 111, distance: 8.9
click at [356, 111] on div "/ / LOREM IPSUM Lorem ipsum dolor sit amet, consectetur adipiscing elit Lorem i…" at bounding box center [330, 102] width 295 height 465
drag, startPoint x: 349, startPoint y: 112, endPoint x: 354, endPoint y: 112, distance: 5.3
click at [354, 112] on div "/ / LOREM IPSUM Lorem ipsum dolor sit amet, consectetur adipiscing elit Lorem i…" at bounding box center [330, 102] width 295 height 465
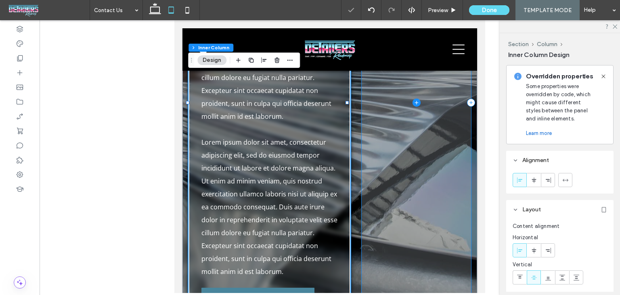
click at [362, 117] on span at bounding box center [417, 102] width 110 height 465
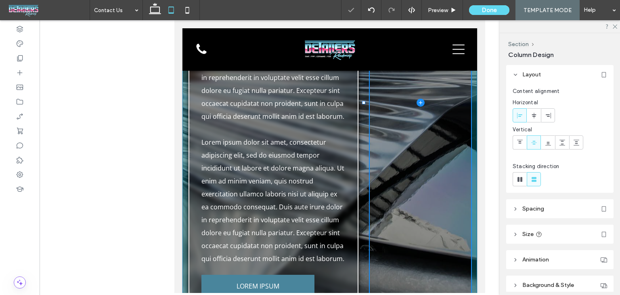
drag, startPoint x: 357, startPoint y: 112, endPoint x: 363, endPoint y: 112, distance: 6.1
click at [363, 104] on div at bounding box center [363, 102] width 3 height 3
type input "**"
type input "*****"
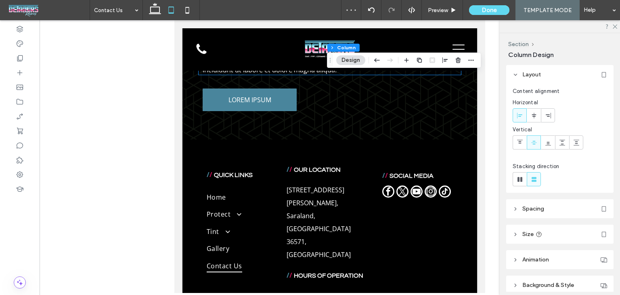
scroll to position [1329, 0]
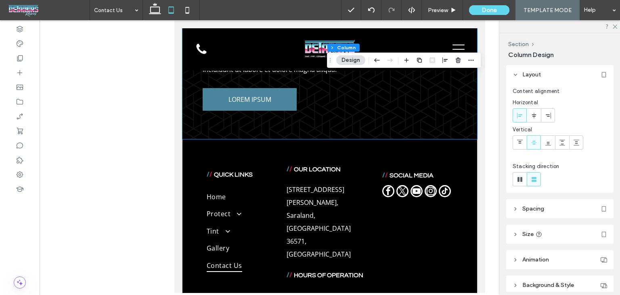
click at [318, 139] on div "/ / LOREM IPSUM Lorem ipsum dolor sit amet, consectetur adipiscing elit, sed do…" at bounding box center [330, 15] width 295 height 248
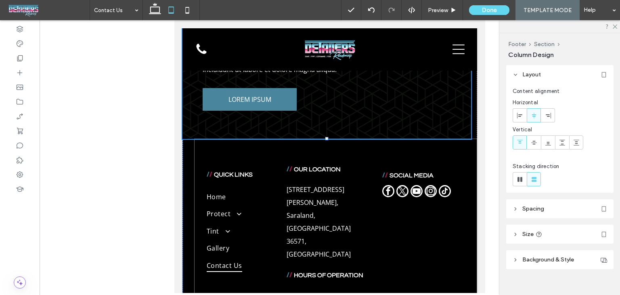
drag, startPoint x: 327, startPoint y: 147, endPoint x: 330, endPoint y: 126, distance: 20.7
click at [330, 126] on div "/ / LOREM IPSUM Lorem ipsum dolor sit amet, consectetur adipiscing elit, sed do…" at bounding box center [330, 141] width 295 height 501
type input "***"
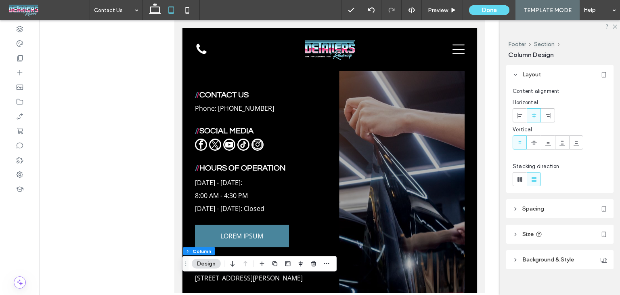
scroll to position [267, 0]
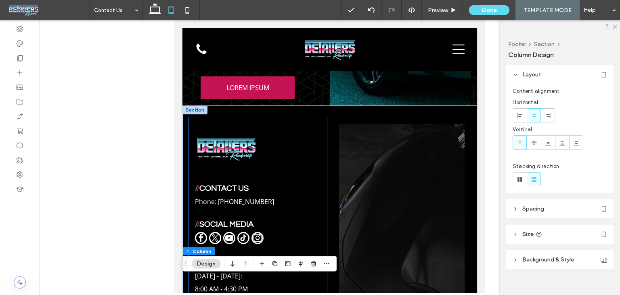
click at [235, 175] on div "/ / CONTACT US Phone: [PHONE_NUMBER] / / SOCIAL MEDIA / / HOURS OF OPERATION [D…" at bounding box center [258, 296] width 139 height 359
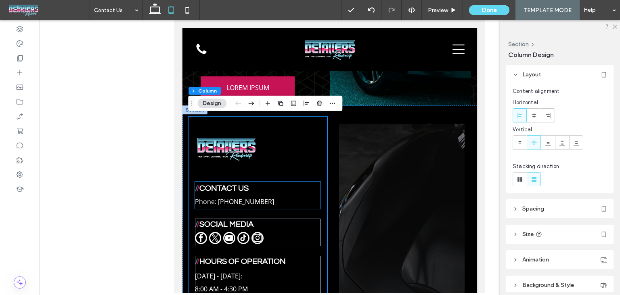
click at [260, 182] on div "/ / CONTACT US Phone: [PHONE_NUMBER]" at bounding box center [258, 195] width 126 height 27
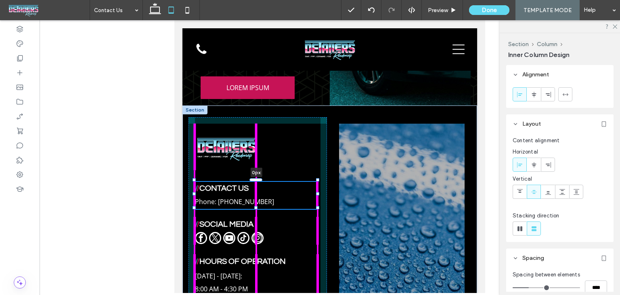
drag, startPoint x: 258, startPoint y: 179, endPoint x: 265, endPoint y: 179, distance: 6.9
click at [265, 179] on div "/ / CONTACT US Phone: [PHONE_NUMBER] 0px / / SOCIAL MEDIA / / HOURS OF OPERATIO…" at bounding box center [330, 296] width 295 height 383
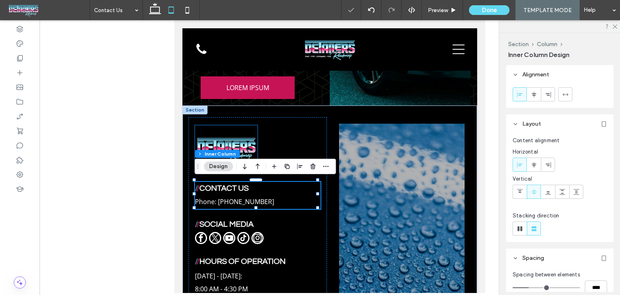
click at [235, 147] on img at bounding box center [226, 148] width 63 height 47
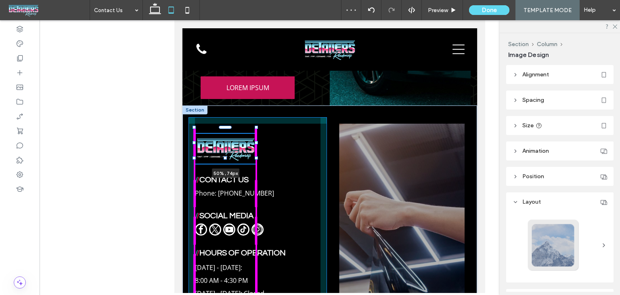
drag, startPoint x: 226, startPoint y: 168, endPoint x: 224, endPoint y: 160, distance: 8.7
click at [224, 160] on div "50% , 74px / / CONTACT US Phone: [PHONE_NUMBER] / / SOCIAL MEDIA / / HOURS OF O…" at bounding box center [330, 296] width 295 height 383
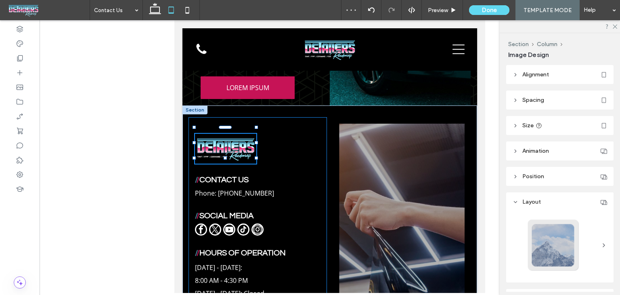
type input "**"
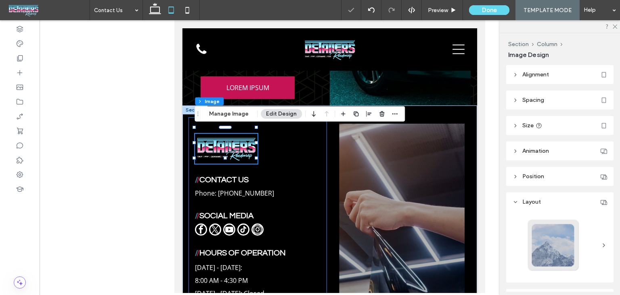
click at [305, 162] on div "50% , 74px / / CONTACT US Phone: [PHONE_NUMBER] / / SOCIAL MEDIA / / HOURS OF O…" at bounding box center [258, 296] width 139 height 359
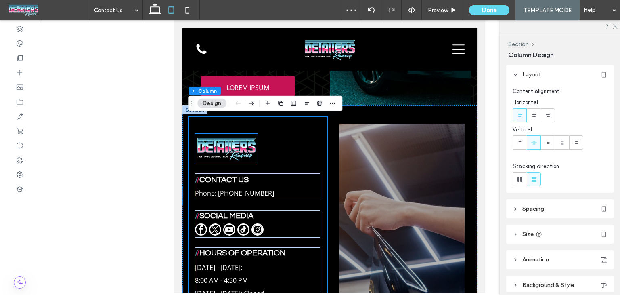
click at [237, 151] on img at bounding box center [226, 149] width 63 height 30
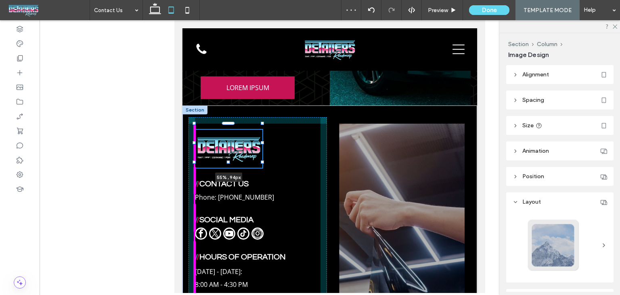
drag, startPoint x: 258, startPoint y: 158, endPoint x: 264, endPoint y: 162, distance: 7.3
click at [264, 162] on div at bounding box center [262, 161] width 3 height 3
type input "**"
type input "****"
type input "**"
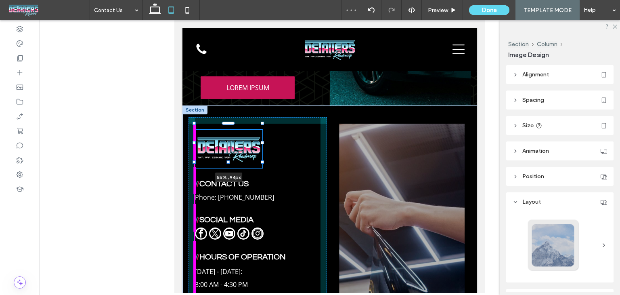
type input "**"
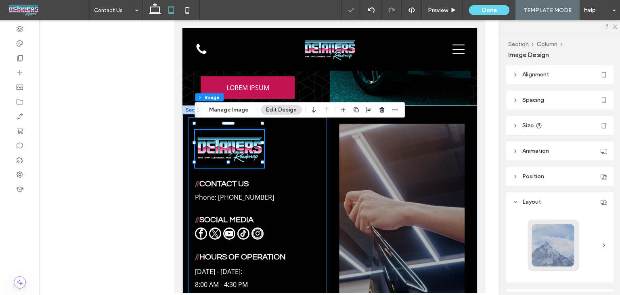
click at [307, 155] on div "55% , 94px / / CONTACT US Phone: [PHONE_NUMBER] / / SOCIAL MEDIA / / HOURS OF O…" at bounding box center [258, 296] width 139 height 359
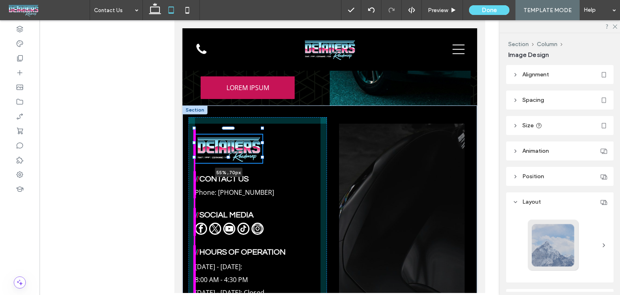
drag, startPoint x: 229, startPoint y: 162, endPoint x: 229, endPoint y: 157, distance: 4.8
click at [229, 157] on div at bounding box center [228, 156] width 3 height 3
type input "**"
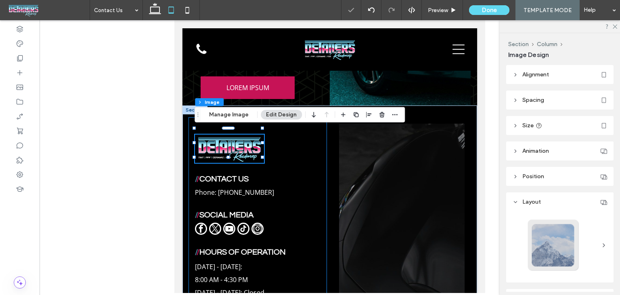
click at [310, 158] on div "55% , 70px / / CONTACT US Phone: [PHONE_NUMBER] / / SOCIAL MEDIA / / HOURS OF O…" at bounding box center [258, 296] width 139 height 359
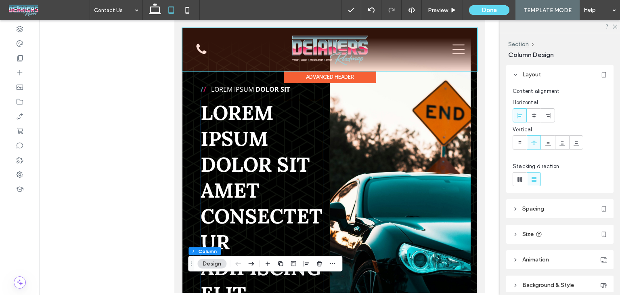
scroll to position [0, 0]
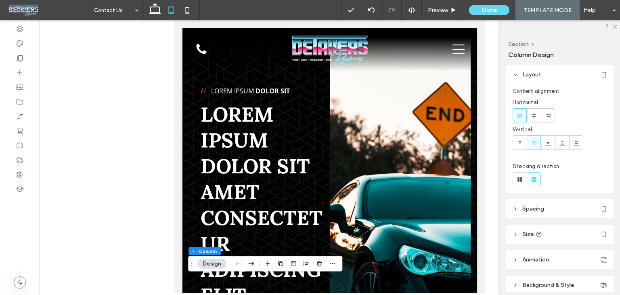
drag, startPoint x: 183, startPoint y: 2, endPoint x: 232, endPoint y: 90, distance: 101.1
click at [182, 2] on span at bounding box center [187, 10] width 16 height 20
type input "***"
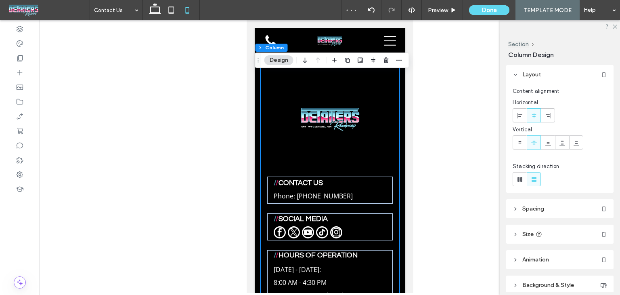
scroll to position [404, 0]
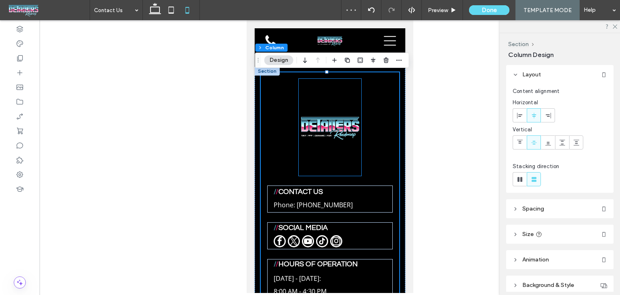
click at [330, 130] on img at bounding box center [329, 127] width 63 height 97
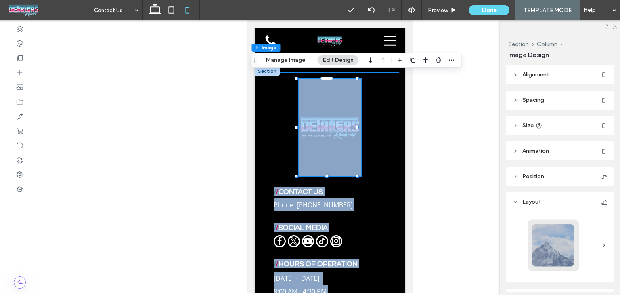
drag, startPoint x: 356, startPoint y: 117, endPoint x: 391, endPoint y: 113, distance: 35.3
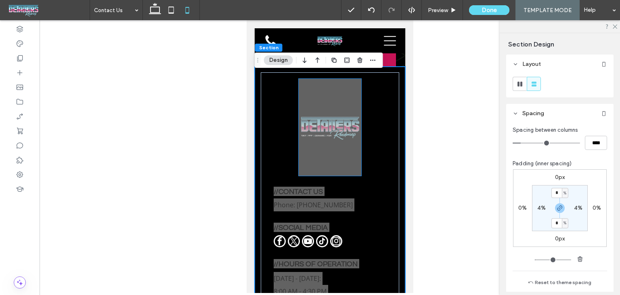
click at [356, 118] on img at bounding box center [329, 127] width 63 height 97
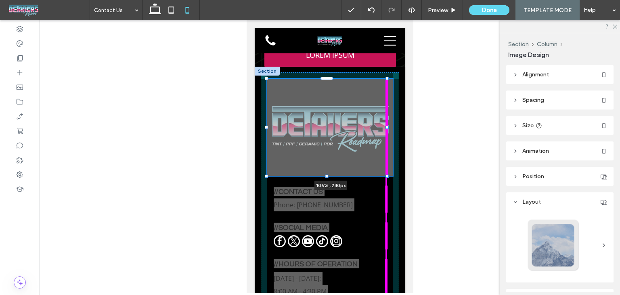
drag, startPoint x: 355, startPoint y: 119, endPoint x: 389, endPoint y: 118, distance: 33.5
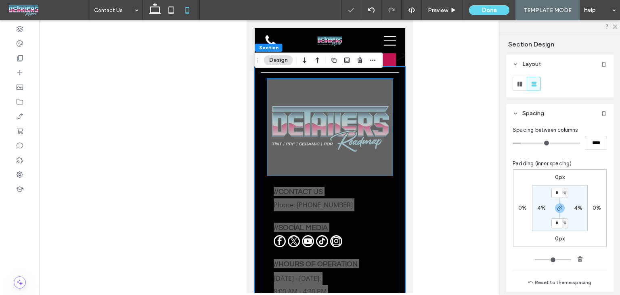
drag, startPoint x: 375, startPoint y: 149, endPoint x: 375, endPoint y: 155, distance: 6.1
click at [375, 149] on img at bounding box center [330, 127] width 126 height 97
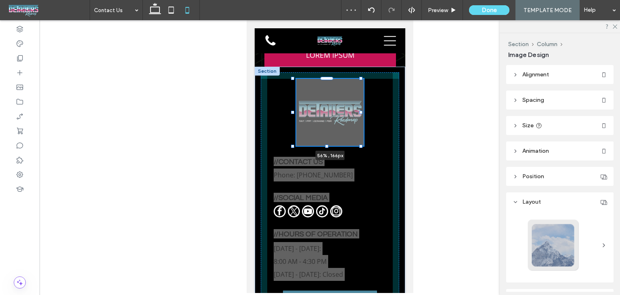
drag, startPoint x: 387, startPoint y: 169, endPoint x: 341, endPoint y: 142, distance: 53.2
type input "**"
type input "****"
type input "***"
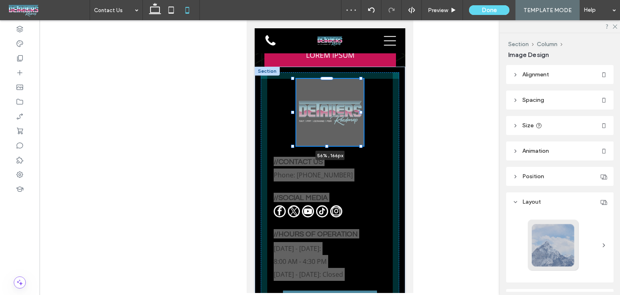
type input "***"
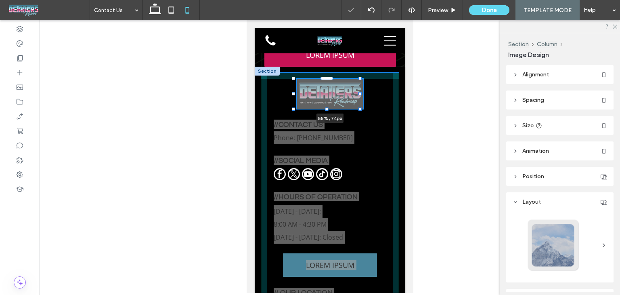
drag, startPoint x: 325, startPoint y: 139, endPoint x: 323, endPoint y: 120, distance: 18.6
type input "**"
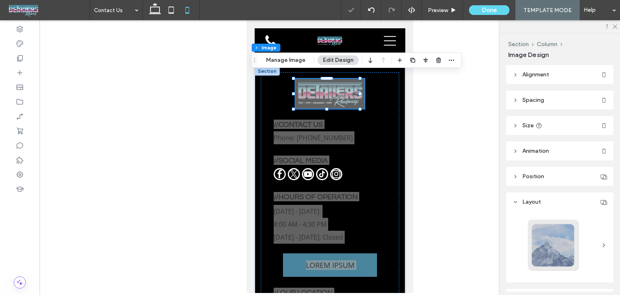
drag, startPoint x: 424, startPoint y: 61, endPoint x: 420, endPoint y: 68, distance: 7.8
click at [424, 62] on icon "button" at bounding box center [426, 60] width 6 height 6
drag, startPoint x: 404, startPoint y: 76, endPoint x: 397, endPoint y: 81, distance: 9.5
click at [402, 78] on icon "flex-start" at bounding box center [404, 76] width 6 height 6
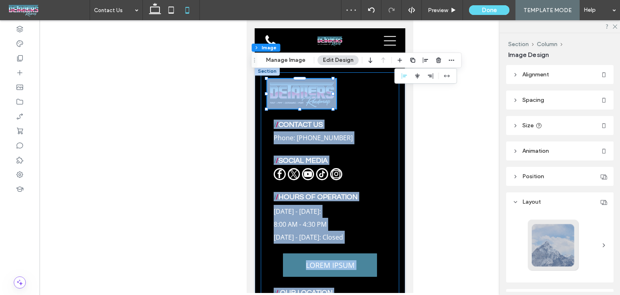
click at [351, 108] on div "55% , 74px / / CONTACT US Phone: [PHONE_NUMBER] / / SOCIAL MEDIA / / HOURS OF O…" at bounding box center [329, 241] width 139 height 339
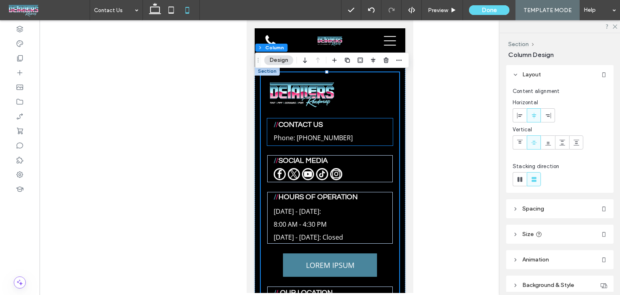
click at [348, 120] on h4 "/ / CONTACT US" at bounding box center [329, 124] width 113 height 9
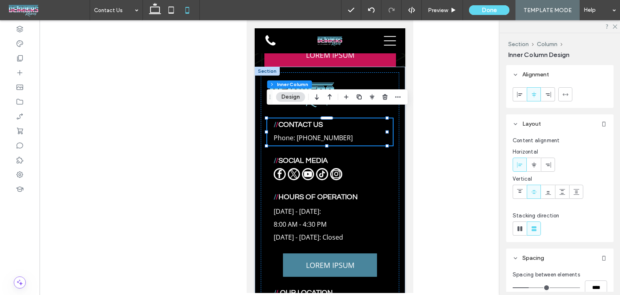
click at [347, 120] on h4 "/ / CONTACT US" at bounding box center [329, 124] width 113 height 9
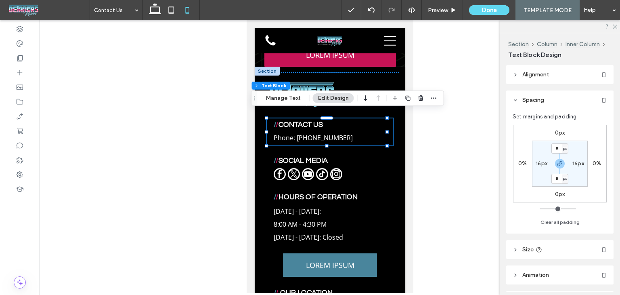
click at [347, 120] on div "/ / CONTACT US" at bounding box center [330, 124] width 126 height 9
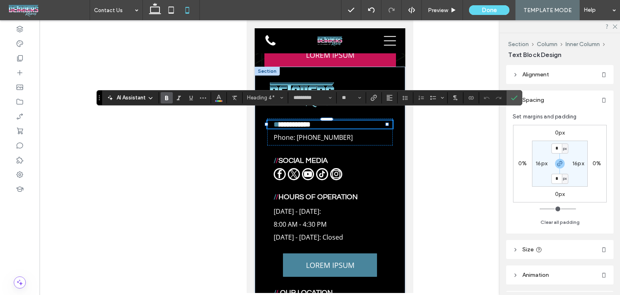
click at [271, 120] on div "**********" at bounding box center [330, 124] width 126 height 8
click at [540, 162] on label "16px" at bounding box center [542, 163] width 12 height 7
type input "**"
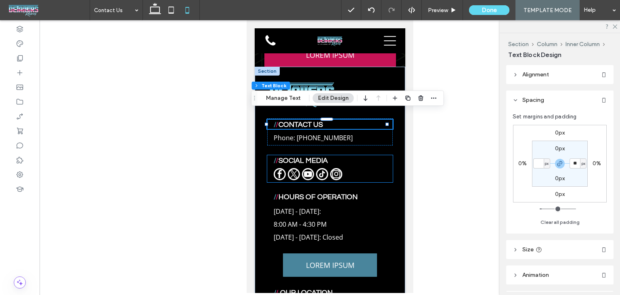
click at [386, 155] on div "/ / SOCIAL MEDIA" at bounding box center [330, 159] width 126 height 9
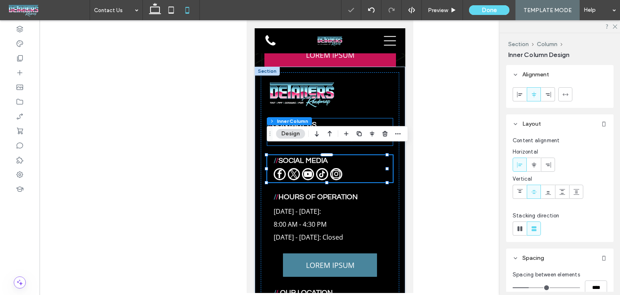
click at [354, 120] on h4 "/ / CONTACT US" at bounding box center [330, 124] width 126 height 9
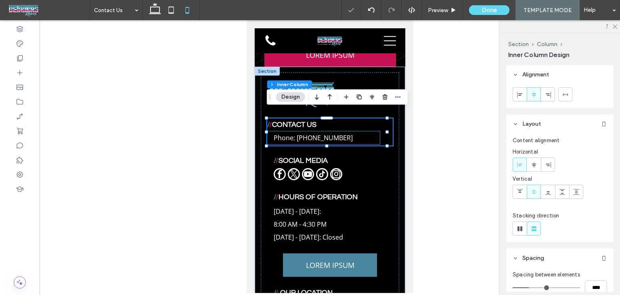
click at [353, 131] on p "Phone: [PHONE_NUMBER]" at bounding box center [323, 137] width 100 height 13
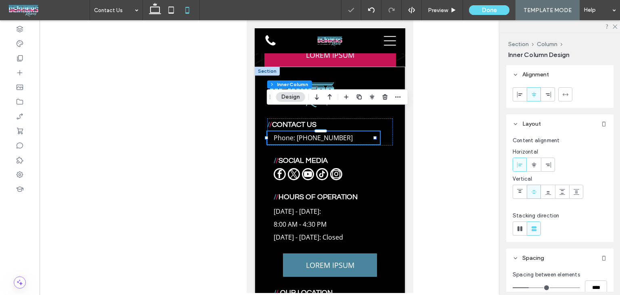
click at [353, 131] on div "Phone: [PHONE_NUMBER]" at bounding box center [323, 137] width 113 height 13
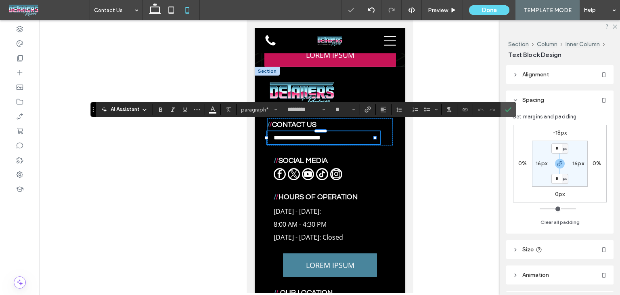
click at [542, 161] on label "16px" at bounding box center [542, 163] width 12 height 7
type input "**"
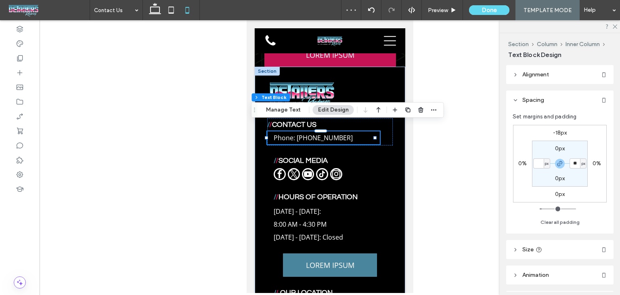
type input "*"
drag, startPoint x: 536, startPoint y: 153, endPoint x: 539, endPoint y: 164, distance: 11.3
click at [537, 153] on section "0px * px 0px * px" at bounding box center [560, 164] width 56 height 46
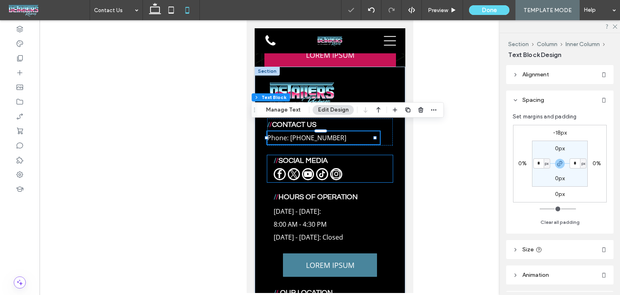
click at [349, 155] on h4 "/ / SOCIAL MEDIA" at bounding box center [329, 159] width 113 height 9
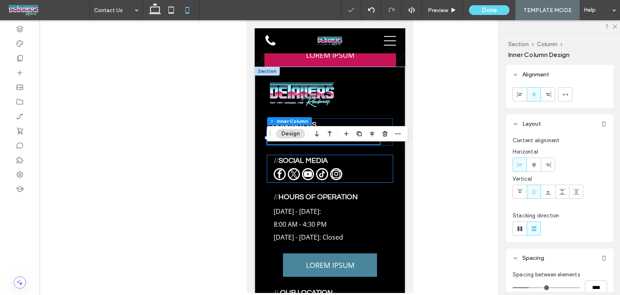
click at [349, 155] on h4 "/ / SOCIAL MEDIA" at bounding box center [329, 159] width 113 height 9
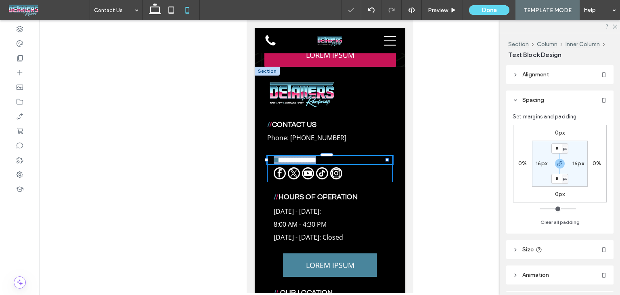
type input "*********"
type input "**"
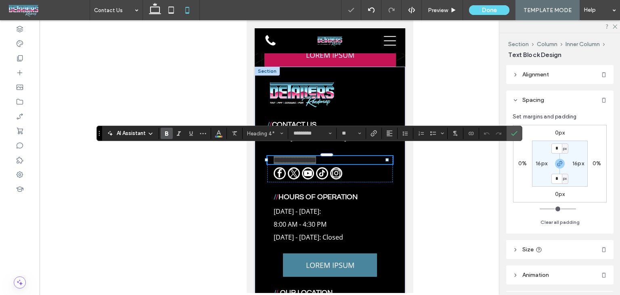
click at [536, 164] on label "16px" at bounding box center [542, 163] width 12 height 7
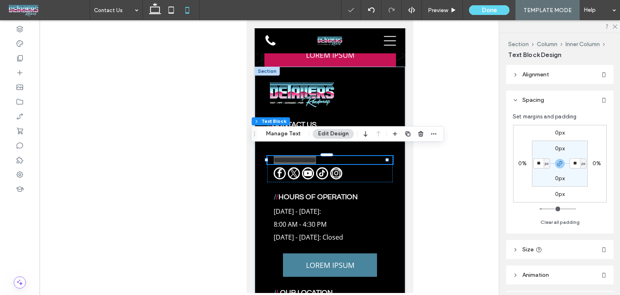
type input "**"
type input "*"
click at [542, 152] on section "0px * px 0px * px" at bounding box center [560, 164] width 56 height 46
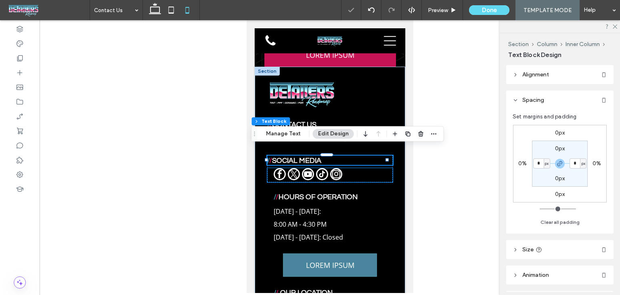
click at [356, 168] on div at bounding box center [329, 175] width 113 height 14
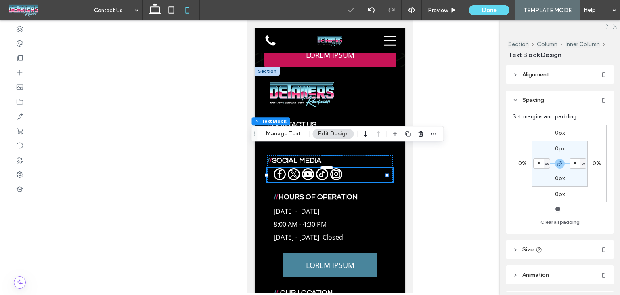
click at [356, 168] on div at bounding box center [330, 175] width 126 height 14
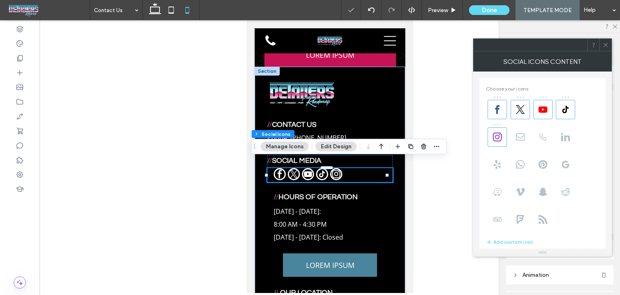
click at [603, 47] on icon at bounding box center [606, 45] width 6 height 6
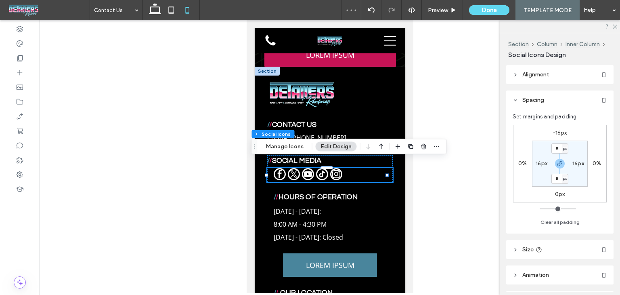
click at [545, 79] on header "Alignment" at bounding box center [559, 74] width 107 height 19
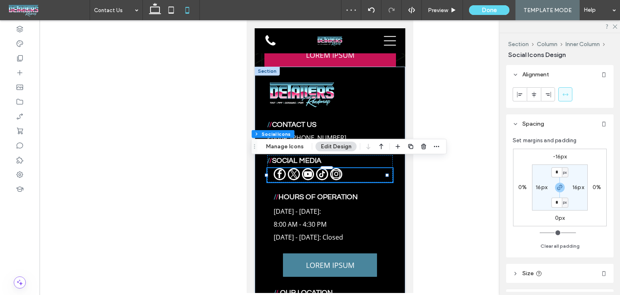
click at [548, 76] on span "Alignment" at bounding box center [536, 74] width 27 height 7
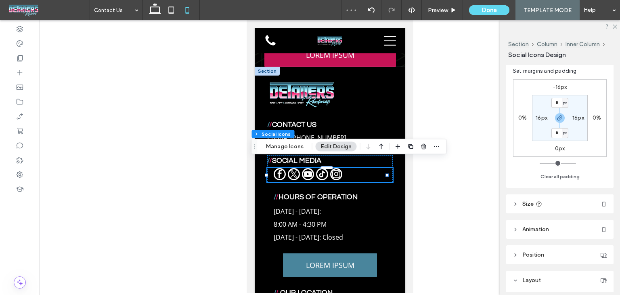
scroll to position [81, 0]
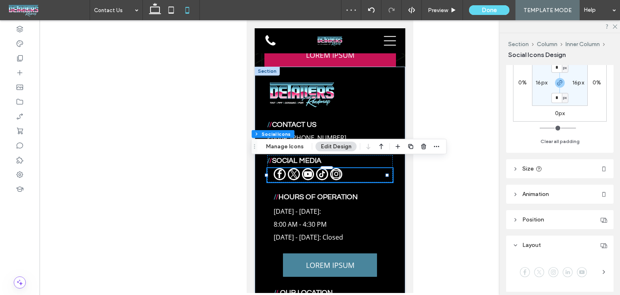
click at [537, 80] on label "16px" at bounding box center [542, 82] width 12 height 7
type input "**"
type input "*"
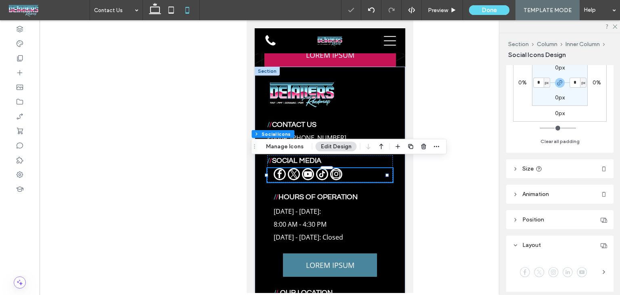
click at [533, 107] on div "-16px 0% 0px 0% 0px * px 0px * px" at bounding box center [560, 83] width 94 height 78
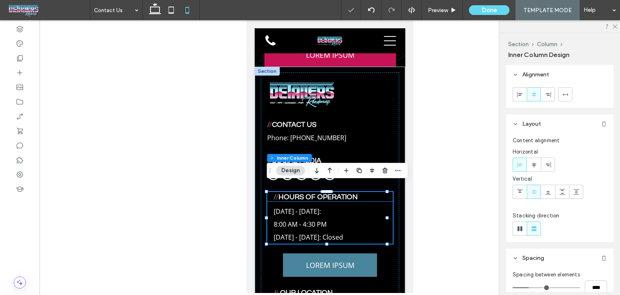
click at [355, 193] on span "HOURS OF OPERATION" at bounding box center [317, 197] width 79 height 8
click at [355, 192] on div "/ / HOURS OF OPERATION" at bounding box center [330, 196] width 126 height 9
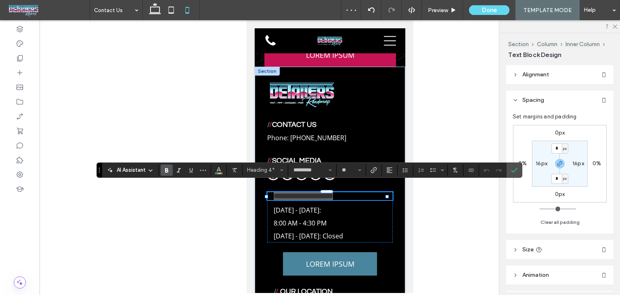
click at [543, 162] on label "16px" at bounding box center [542, 163] width 12 height 7
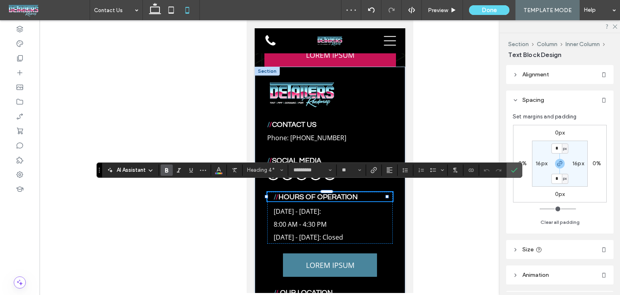
type input "**"
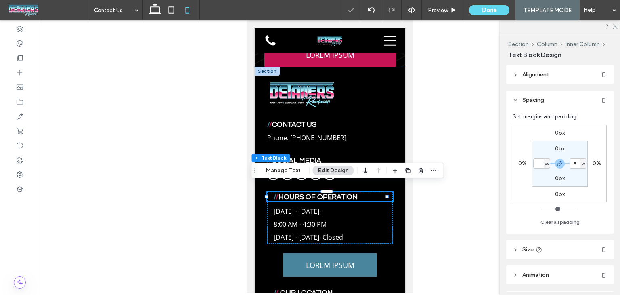
type input "*"
click at [530, 176] on div "0px 0% 0px 0% 0px * px 0px * px" at bounding box center [560, 164] width 94 height 78
click at [355, 218] on p "8:00 AM - 4:30 PM" at bounding box center [329, 224] width 113 height 13
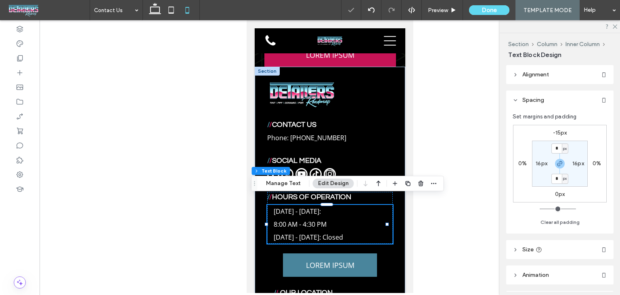
click at [537, 162] on label "16px" at bounding box center [542, 163] width 12 height 7
type input "**"
type input "*"
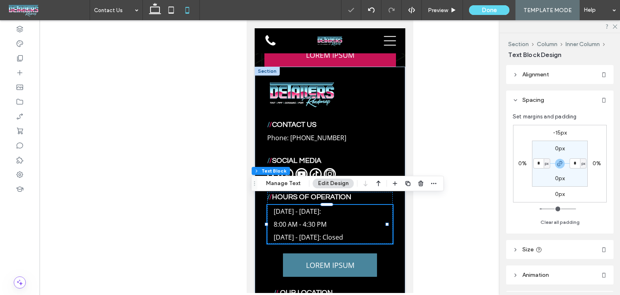
click at [542, 179] on section "0px * px 0px * px" at bounding box center [560, 164] width 56 height 46
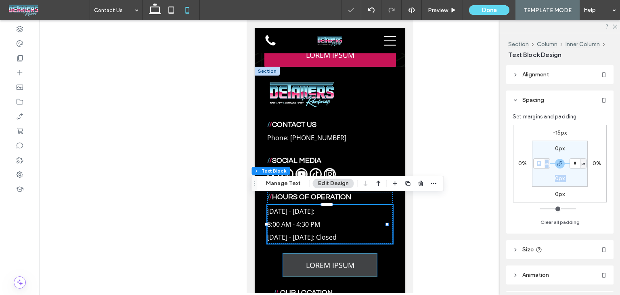
click at [343, 260] on span "LOREM IPSUM" at bounding box center [330, 265] width 48 height 10
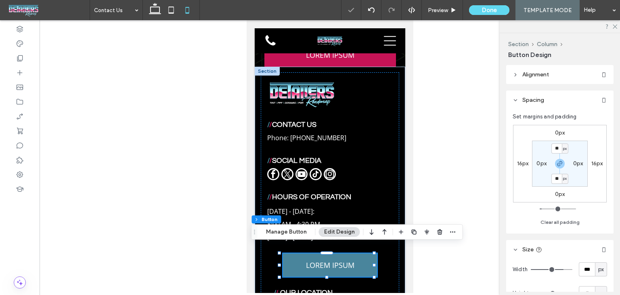
click at [544, 78] on header "Alignment" at bounding box center [559, 74] width 107 height 19
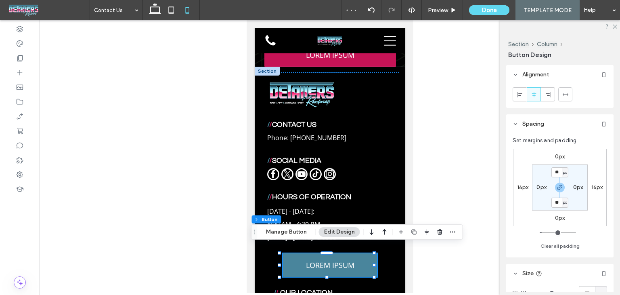
drag, startPoint x: 520, startPoint y: 95, endPoint x: 517, endPoint y: 119, distance: 24.4
click at [520, 99] on span at bounding box center [520, 94] width 6 height 13
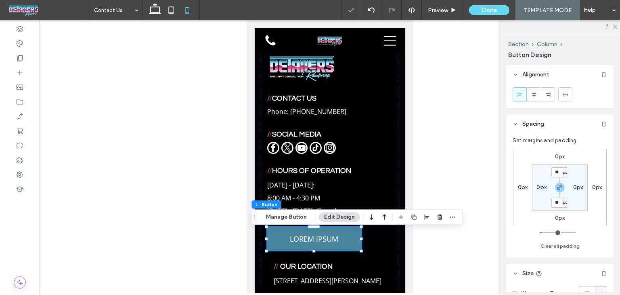
scroll to position [444, 0]
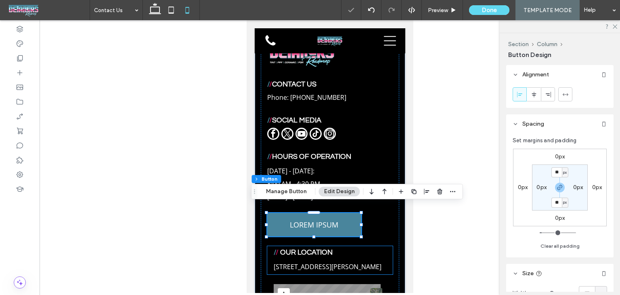
click at [328, 248] on span "OUR LOCATION" at bounding box center [306, 252] width 53 height 8
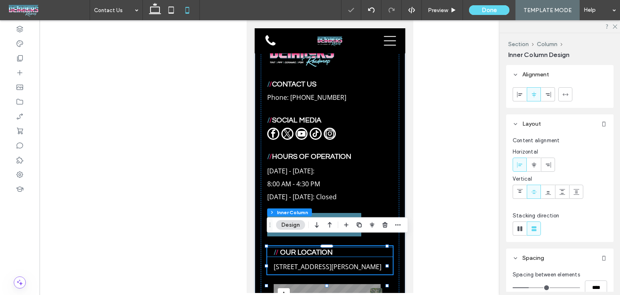
click at [349, 247] on h4 "/ / OUR LOCATION" at bounding box center [329, 251] width 113 height 9
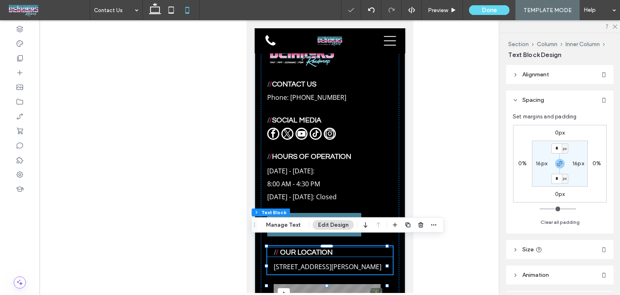
click at [349, 247] on div "/ / OUR LOCATION" at bounding box center [330, 251] width 126 height 9
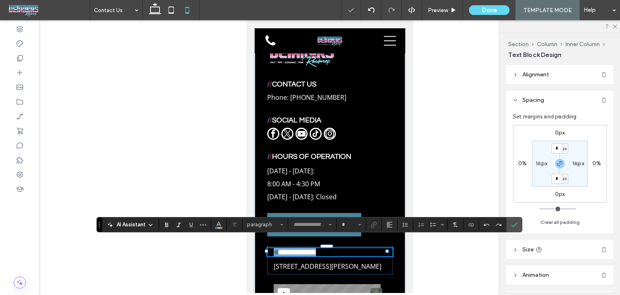
type input "*********"
type input "**"
click at [544, 161] on label "16px" at bounding box center [542, 163] width 12 height 7
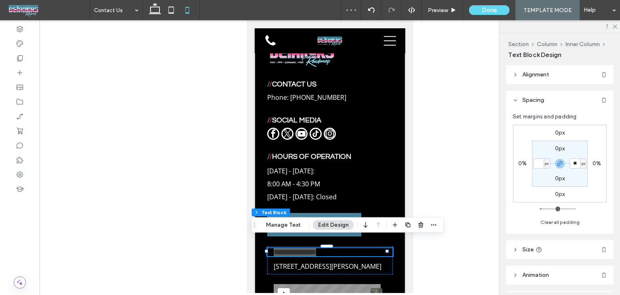
type input "**"
click at [361, 260] on p "[STREET_ADDRESS][PERSON_NAME]" at bounding box center [329, 266] width 113 height 13
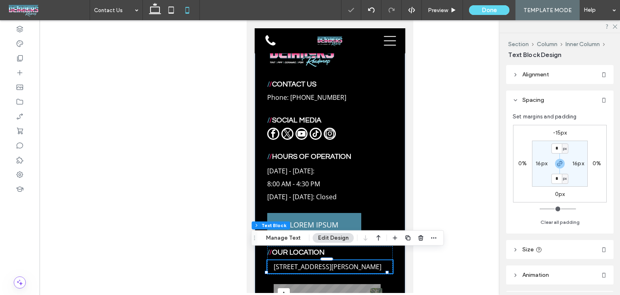
click at [375, 261] on p "[STREET_ADDRESS][PERSON_NAME]" at bounding box center [329, 266] width 113 height 13
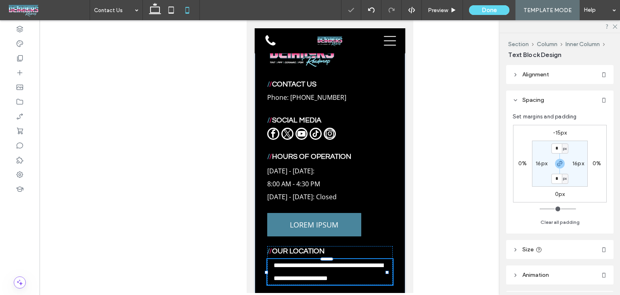
click at [375, 261] on p "**********" at bounding box center [329, 272] width 113 height 26
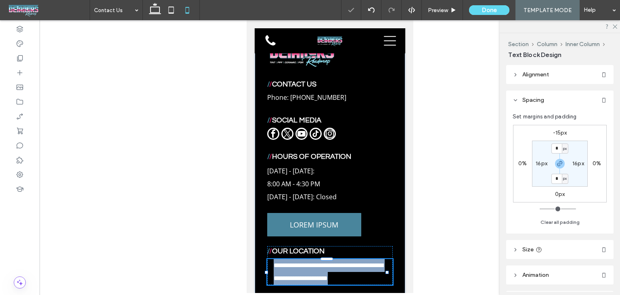
type input "*********"
type input "**"
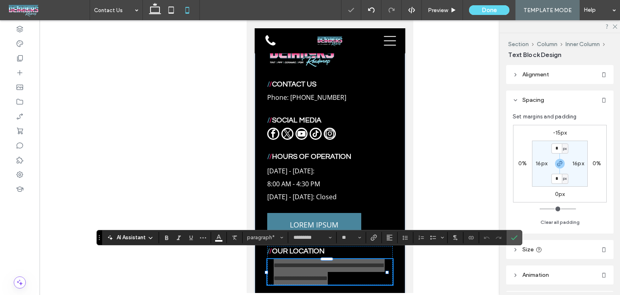
click at [538, 165] on label "16px" at bounding box center [542, 163] width 12 height 7
type input "**"
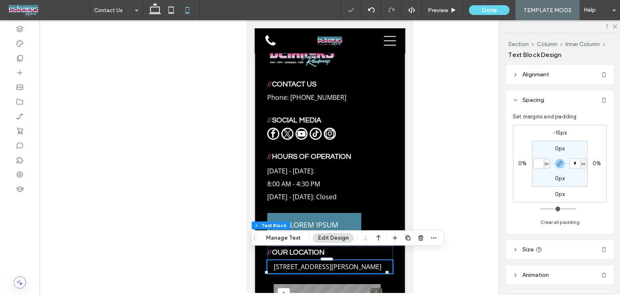
type input "*"
click at [542, 191] on div "-15px 0% 0px 0% 0px * px 0px * px" at bounding box center [560, 164] width 94 height 78
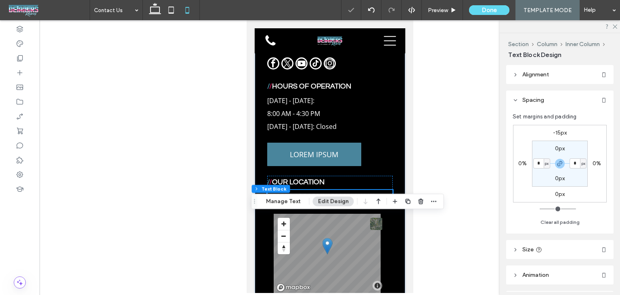
scroll to position [525, 0]
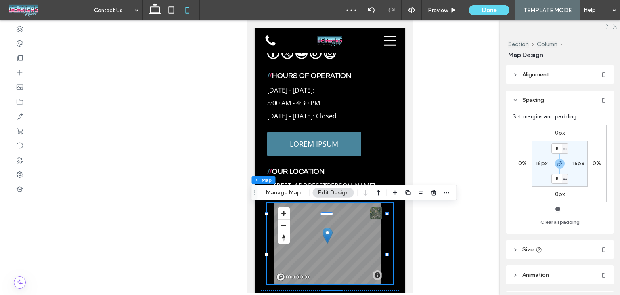
click at [538, 162] on label "16px" at bounding box center [542, 163] width 12 height 7
type input "**"
type input "*"
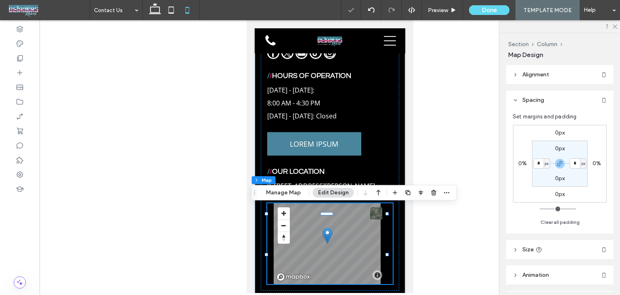
drag, startPoint x: 541, startPoint y: 151, endPoint x: 541, endPoint y: 165, distance: 14.5
click at [541, 150] on section "0px * px 0px * px" at bounding box center [560, 164] width 56 height 46
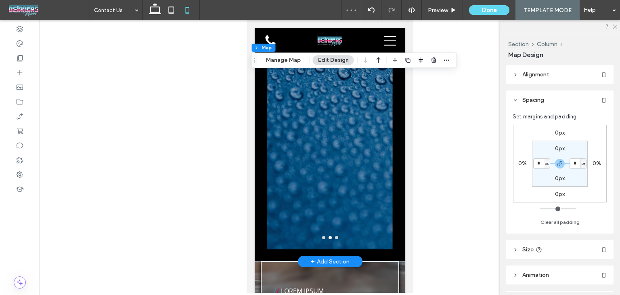
scroll to position [929, 0]
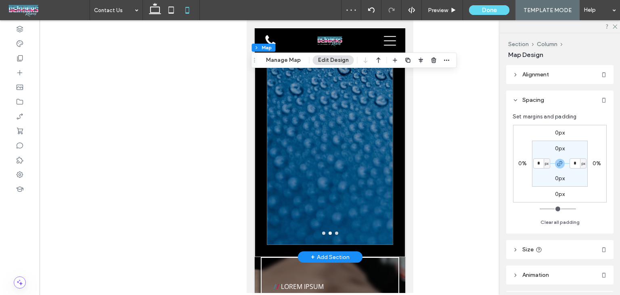
click at [367, 230] on div at bounding box center [330, 64] width 126 height 332
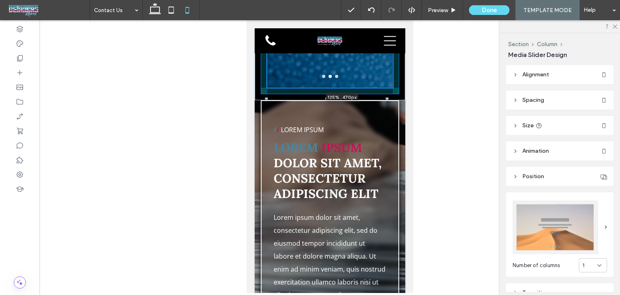
drag, startPoint x: 386, startPoint y: 246, endPoint x: 403, endPoint y: 166, distance: 81.3
click at [403, 166] on body "Home Protect Paint Protection Film Ceramic Coating Tint Window Tinting Gallery …" at bounding box center [329, 206] width 167 height 2230
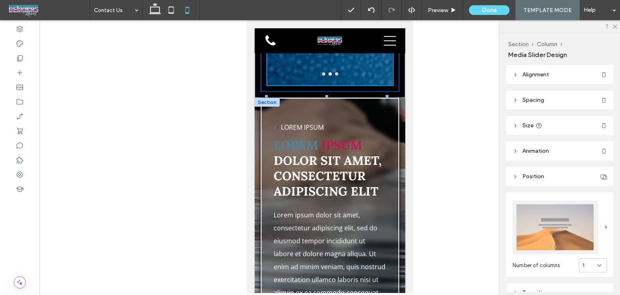
type input "***"
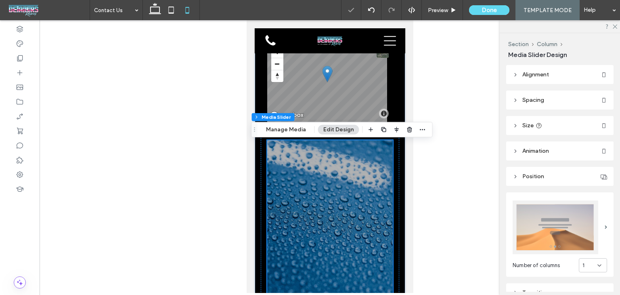
scroll to position [767, 0]
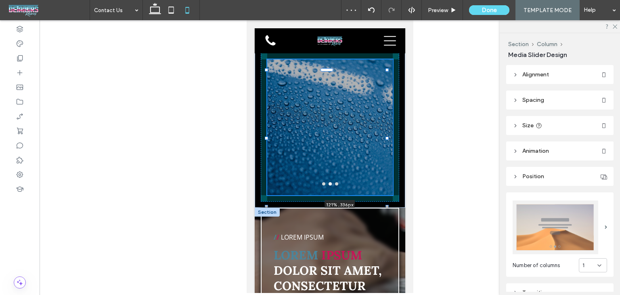
drag, startPoint x: 385, startPoint y: 249, endPoint x: 398, endPoint y: 223, distance: 28.7
click at [398, 223] on div "/ / Lorem ipsum Dolor Sit Lorem ipsum dolor sit amet consectetur adipiscing eli…" at bounding box center [329, 27] width 151 height 1532
type input "***"
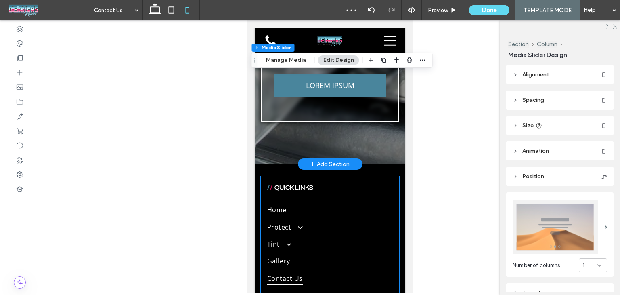
scroll to position [1373, 0]
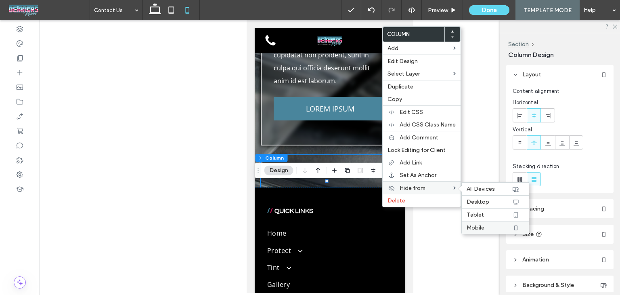
click at [478, 227] on span "Mobile" at bounding box center [476, 227] width 18 height 7
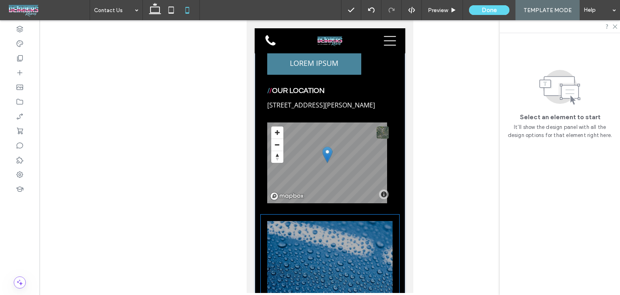
scroll to position [606, 0]
click at [344, 218] on div "a a a a" at bounding box center [329, 288] width 139 height 149
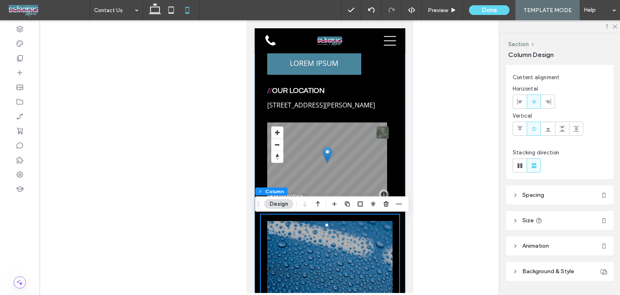
scroll to position [35, 0]
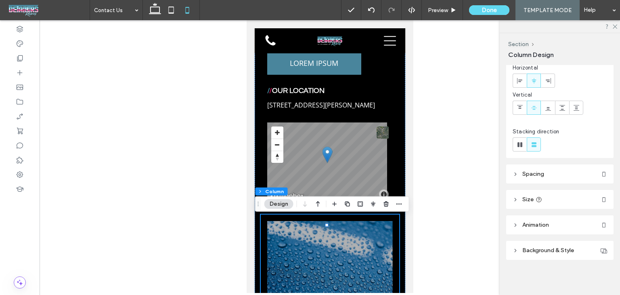
click at [535, 174] on span "Spacing" at bounding box center [534, 173] width 22 height 7
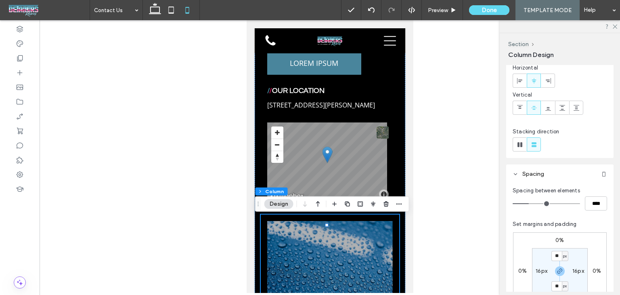
click at [535, 174] on span "Spacing" at bounding box center [534, 173] width 22 height 7
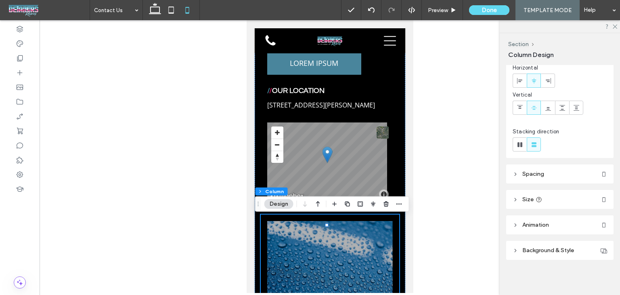
click at [535, 174] on span "Spacing" at bounding box center [534, 173] width 22 height 7
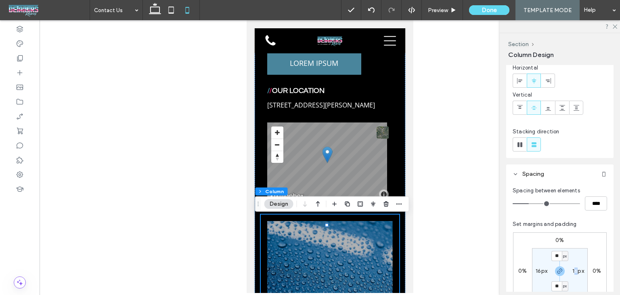
click at [576, 271] on label "16px" at bounding box center [579, 270] width 12 height 7
type input "*"
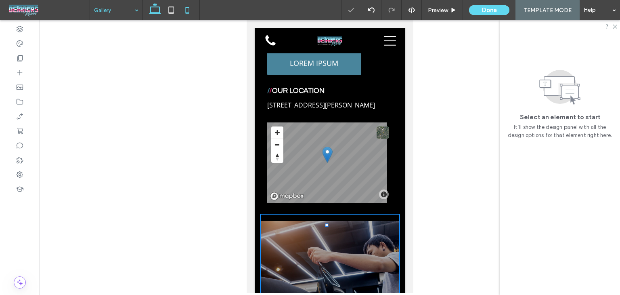
click at [153, 7] on use at bounding box center [155, 8] width 12 height 11
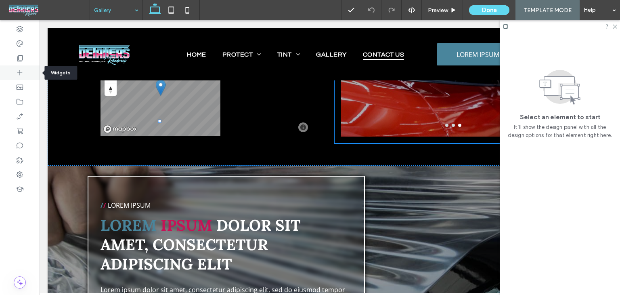
click at [16, 74] on icon at bounding box center [20, 73] width 8 height 8
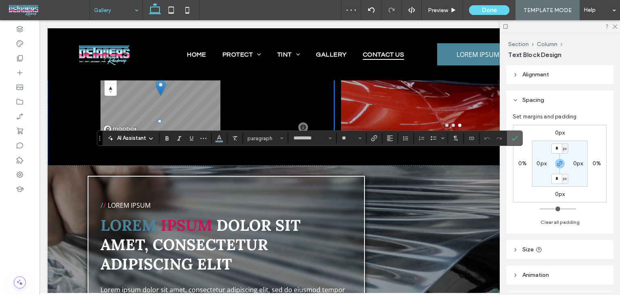
click at [512, 137] on icon "Confirm" at bounding box center [515, 138] width 6 height 6
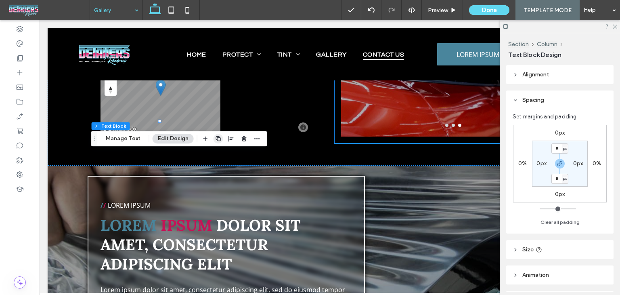
click at [219, 140] on use "button" at bounding box center [218, 138] width 5 height 5
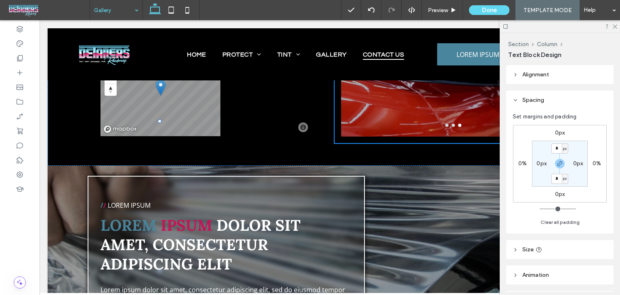
type input "*********"
type input "**"
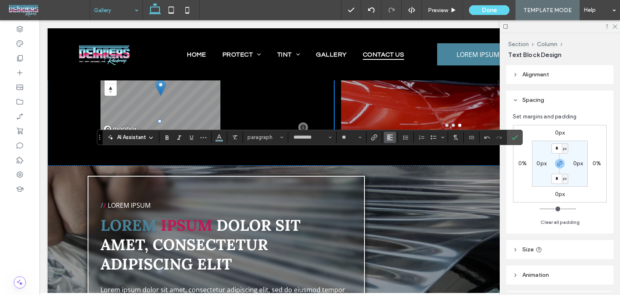
click at [393, 138] on button "Alignment" at bounding box center [390, 137] width 12 height 11
click at [554, 82] on header "Alignment" at bounding box center [559, 74] width 107 height 19
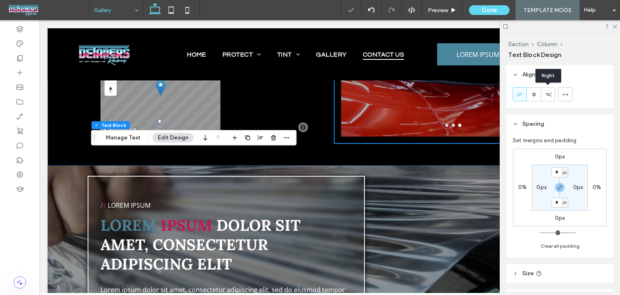
click at [529, 94] on div at bounding box center [533, 94] width 13 height 13
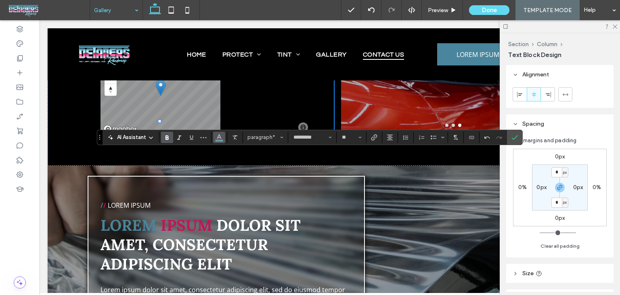
click at [224, 137] on button "Color" at bounding box center [219, 137] width 12 height 11
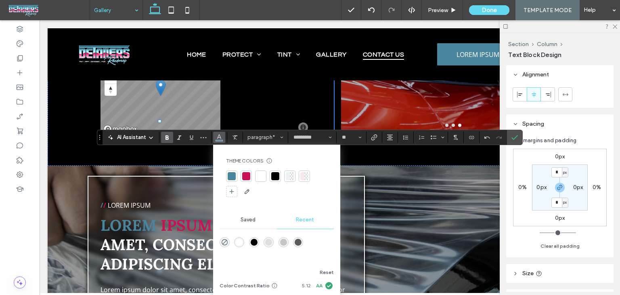
click at [247, 175] on div at bounding box center [246, 176] width 8 height 8
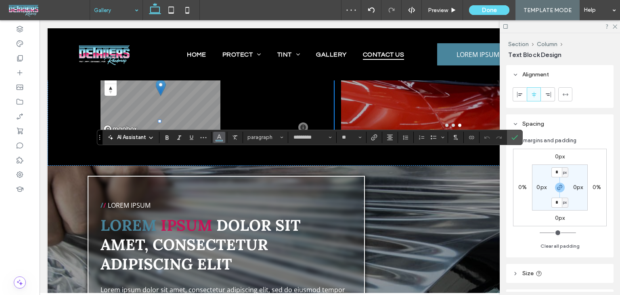
click at [217, 133] on icon "Color" at bounding box center [219, 136] width 6 height 6
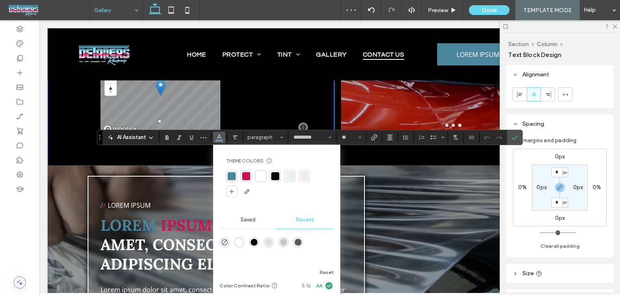
click at [267, 174] on div at bounding box center [276, 183] width 101 height 27
click at [261, 175] on div at bounding box center [261, 176] width 8 height 8
click at [513, 136] on icon "Confirm" at bounding box center [515, 137] width 6 height 6
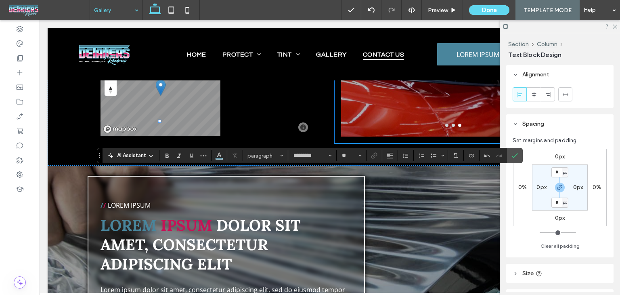
type input "**"
click at [540, 97] on div at bounding box center [533, 94] width 13 height 13
click at [272, 154] on span "paragraph" at bounding box center [264, 156] width 32 height 6
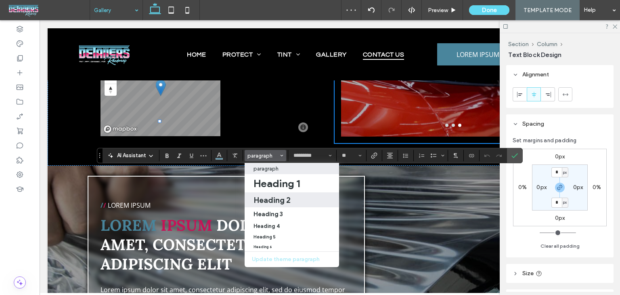
click at [273, 198] on h2 "Heading 2" at bounding box center [272, 200] width 37 height 10
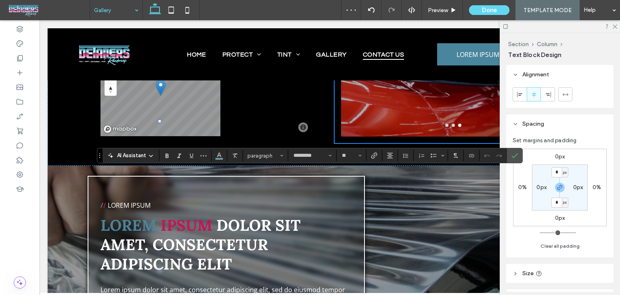
type input "****"
type input "**"
click at [204, 160] on span "More" at bounding box center [203, 155] width 6 height 11
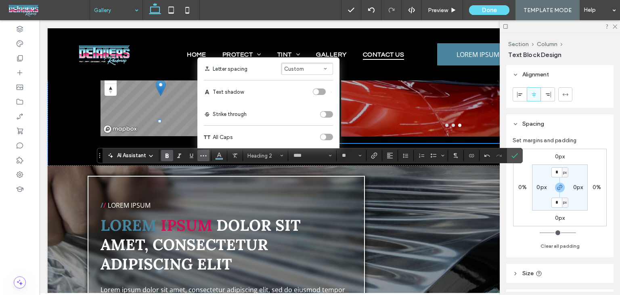
drag, startPoint x: 327, startPoint y: 135, endPoint x: 323, endPoint y: 162, distance: 27.0
click at [327, 136] on div "toggle" at bounding box center [326, 137] width 13 height 6
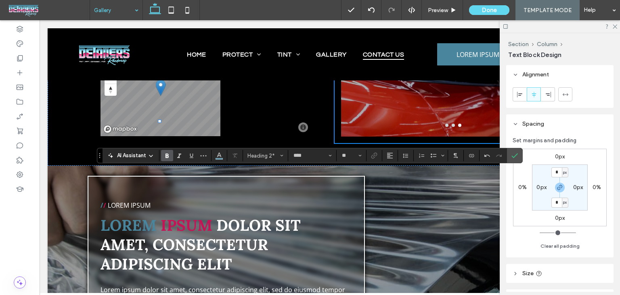
click at [535, 96] on icon at bounding box center [534, 94] width 6 height 6
click at [391, 156] on icon "Alignment" at bounding box center [390, 155] width 6 height 6
click at [398, 185] on label "ui.textEditor.alignment.center" at bounding box center [398, 180] width 28 height 12
click at [216, 155] on icon "Color" at bounding box center [219, 154] width 6 height 6
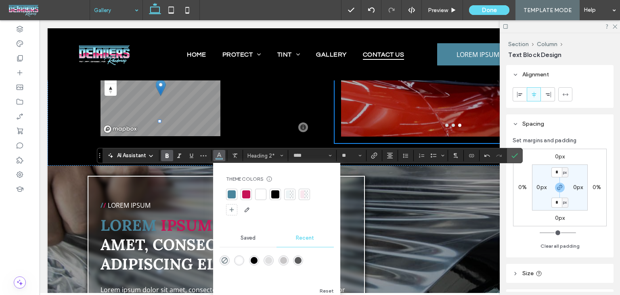
drag, startPoint x: 261, startPoint y: 190, endPoint x: 277, endPoint y: 200, distance: 19.4
click at [262, 192] on div at bounding box center [261, 194] width 8 height 8
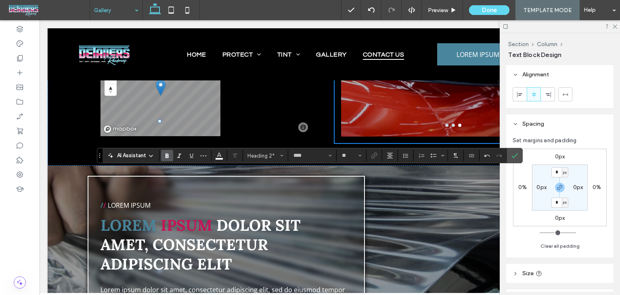
drag, startPoint x: 526, startPoint y: 155, endPoint x: 520, endPoint y: 154, distance: 6.6
click at [526, 155] on div "0px 0% 0px 0% * px 0px * px 0px" at bounding box center [560, 188] width 94 height 78
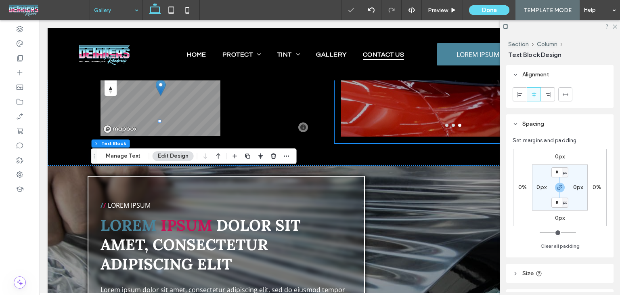
drag, startPoint x: 517, startPoint y: 154, endPoint x: 512, endPoint y: 159, distance: 7.1
click at [517, 155] on div "0px 0% 0px 0% * px 0px * px 0px" at bounding box center [560, 188] width 94 height 78
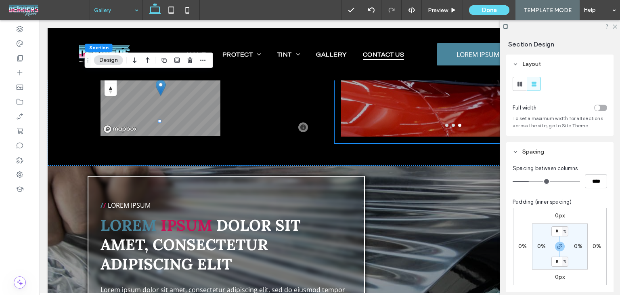
click at [612, 26] on icon at bounding box center [614, 25] width 5 height 5
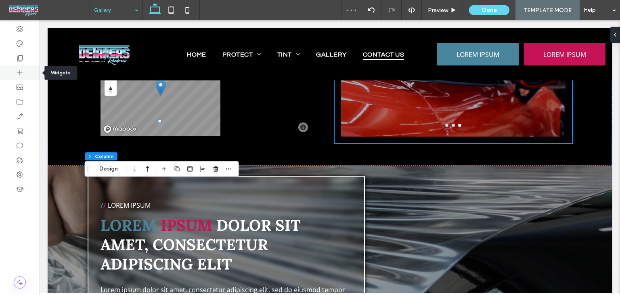
click at [23, 71] on icon at bounding box center [20, 73] width 8 height 8
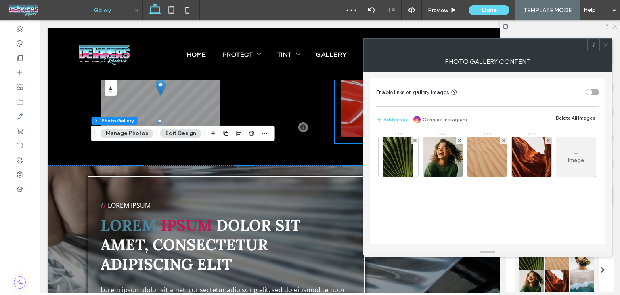
click at [606, 44] on use at bounding box center [606, 45] width 4 height 4
click at [603, 44] on icon at bounding box center [606, 45] width 6 height 6
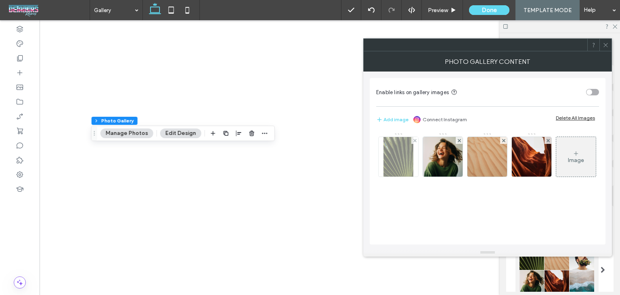
click at [402, 159] on img at bounding box center [399, 157] width 30 height 40
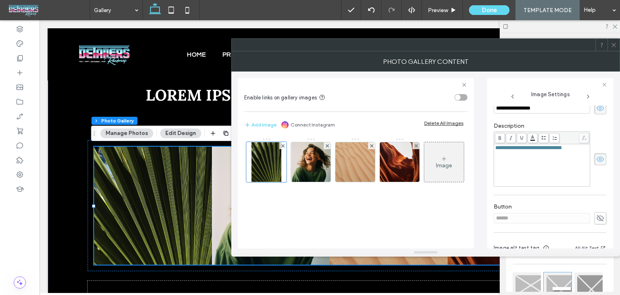
scroll to position [122, 0]
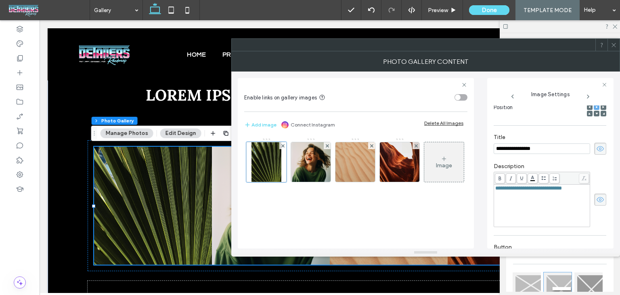
drag, startPoint x: 596, startPoint y: 151, endPoint x: 595, endPoint y: 187, distance: 36.8
click at [597, 151] on icon at bounding box center [601, 148] width 8 height 9
click at [597, 199] on icon at bounding box center [601, 199] width 8 height 9
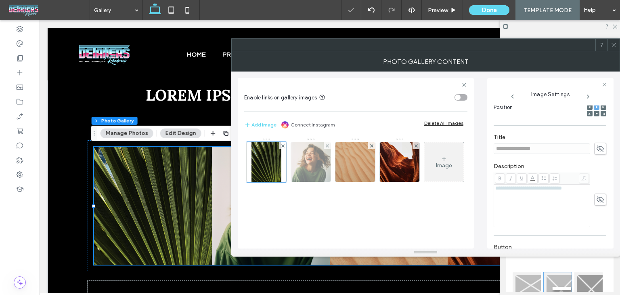
click at [317, 162] on img at bounding box center [311, 162] width 40 height 40
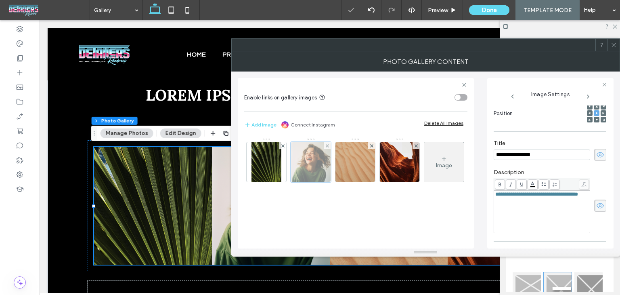
scroll to position [128, 0]
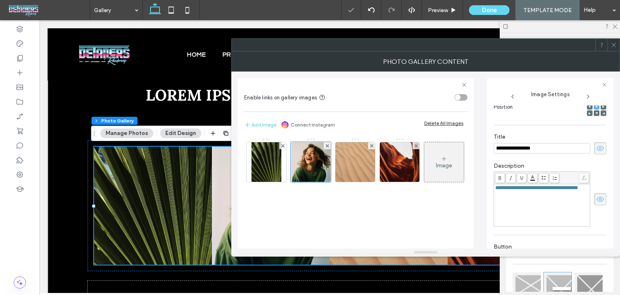
click at [601, 149] on div "**********" at bounding box center [550, 176] width 113 height 143
click at [597, 149] on icon at bounding box center [601, 148] width 8 height 9
click at [597, 202] on icon at bounding box center [601, 199] width 8 height 9
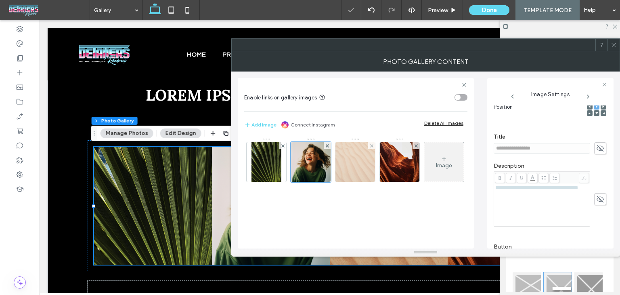
click at [349, 162] on img at bounding box center [356, 162] width 40 height 40
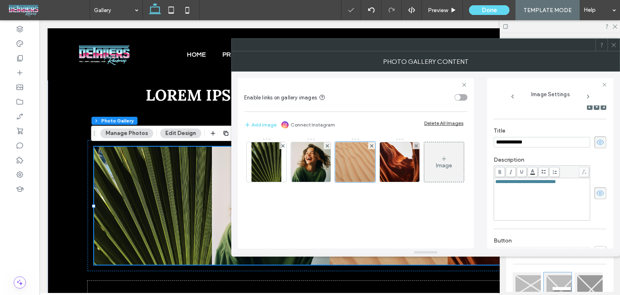
scroll to position [122, 0]
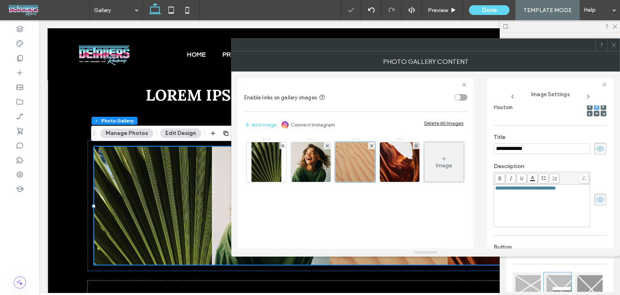
click at [597, 149] on icon at bounding box center [601, 148] width 8 height 9
click at [593, 206] on div "**********" at bounding box center [550, 199] width 113 height 55
click at [597, 201] on icon at bounding box center [601, 199] width 8 height 9
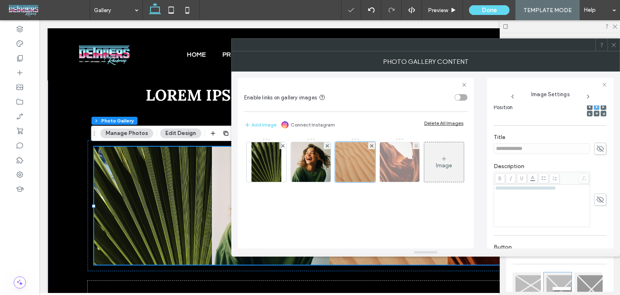
click at [404, 168] on img at bounding box center [399, 162] width 51 height 40
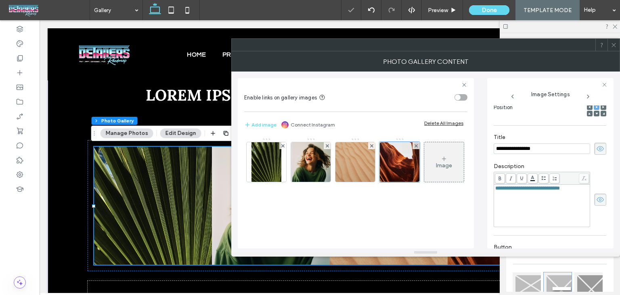
click at [597, 150] on icon at bounding box center [601, 148] width 8 height 9
click at [598, 201] on use at bounding box center [600, 199] width 7 height 5
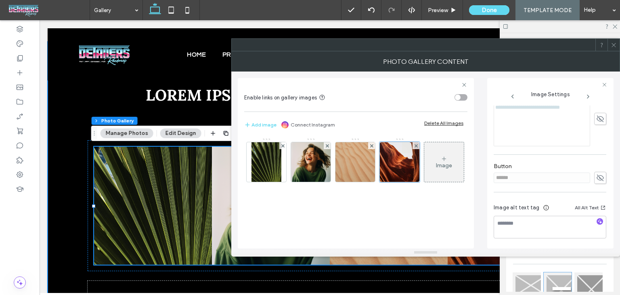
click at [62, 138] on div "/ / LOREM IPSUM Lorem ipsum dolor sit amet consectetur ﻿ adipiscing elit Nature…" at bounding box center [330, 189] width 565 height 294
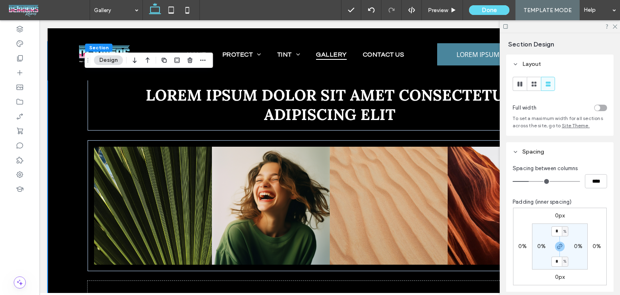
click at [598, 109] on div "toggle" at bounding box center [600, 108] width 13 height 6
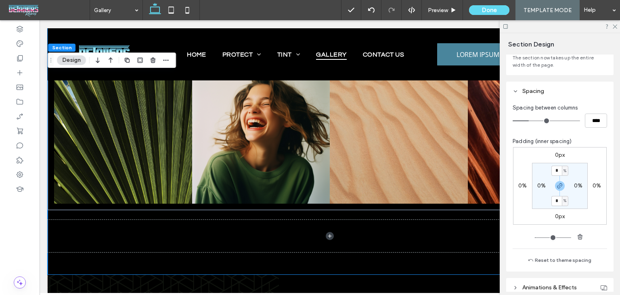
scroll to position [124, 0]
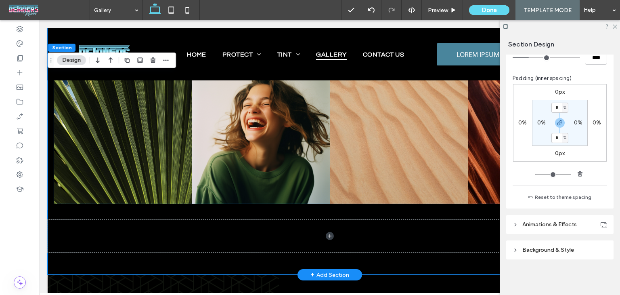
click at [409, 178] on link at bounding box center [399, 135] width 138 height 138
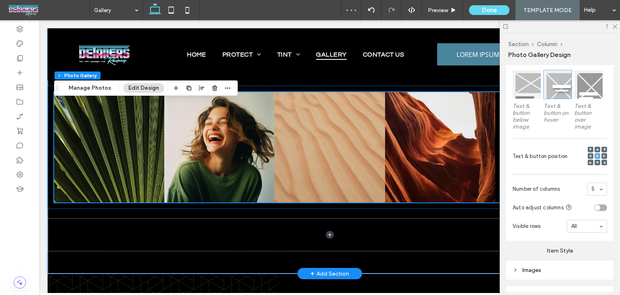
scroll to position [365, 0]
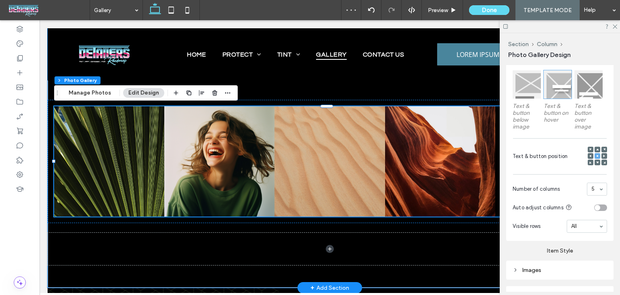
click at [101, 156] on link at bounding box center [109, 161] width 110 height 110
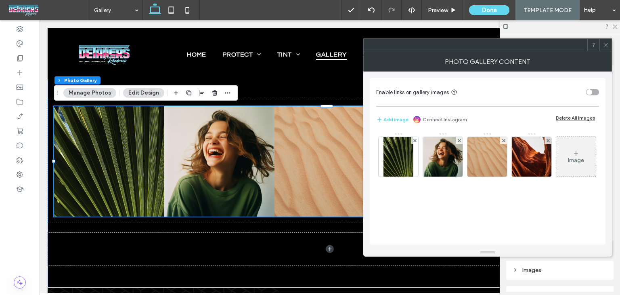
click at [568, 164] on div "Image" at bounding box center [576, 160] width 16 height 7
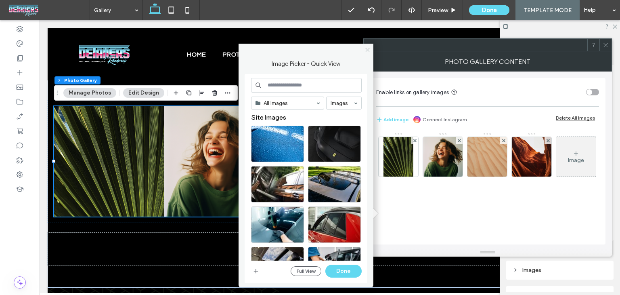
click at [368, 53] on span at bounding box center [367, 50] width 13 height 12
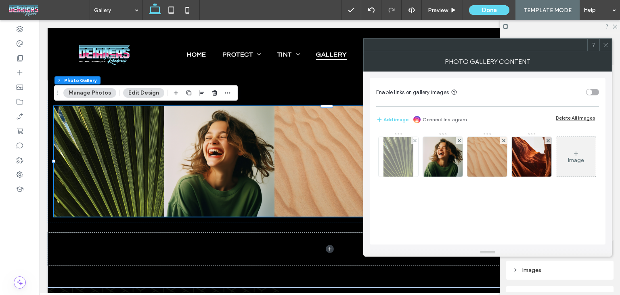
click at [404, 147] on img at bounding box center [399, 157] width 30 height 40
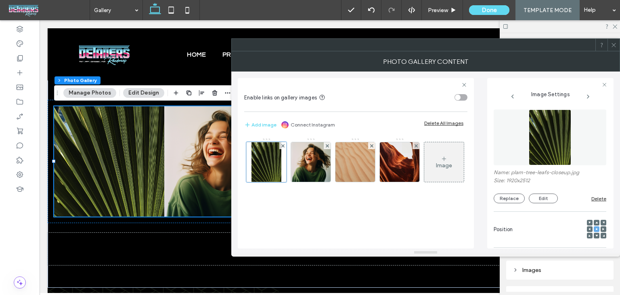
click at [506, 203] on button "Replace" at bounding box center [509, 198] width 31 height 10
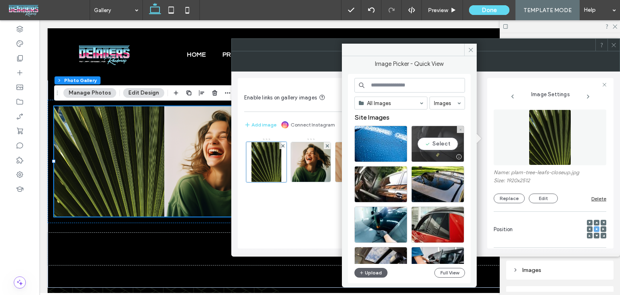
click at [425, 147] on div "Select" at bounding box center [438, 144] width 53 height 36
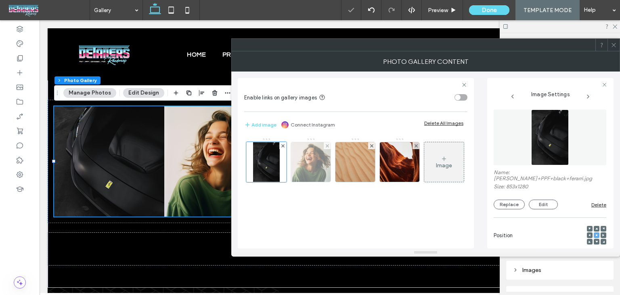
click at [316, 166] on img at bounding box center [311, 162] width 40 height 40
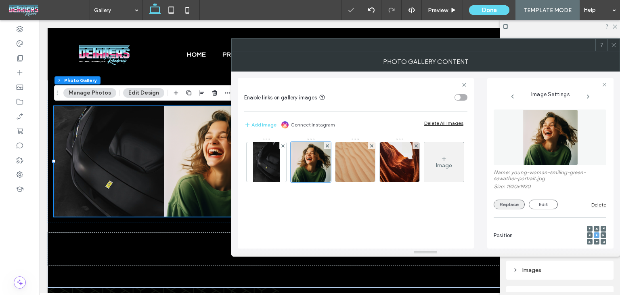
click at [498, 202] on button "Replace" at bounding box center [509, 205] width 31 height 10
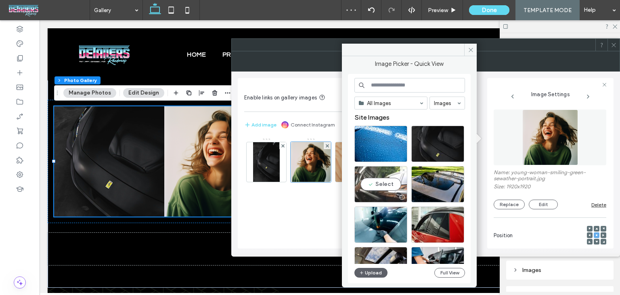
click at [377, 186] on div "Select" at bounding box center [381, 184] width 53 height 36
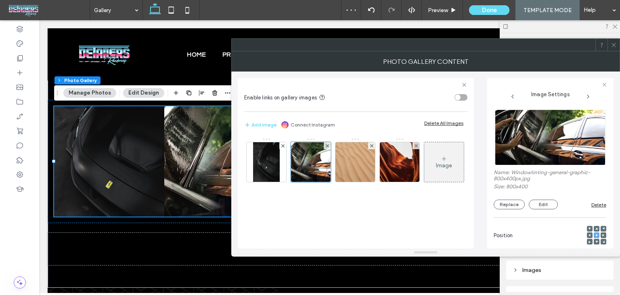
drag, startPoint x: 345, startPoint y: 168, endPoint x: 431, endPoint y: 191, distance: 88.6
click at [346, 168] on img at bounding box center [356, 162] width 40 height 40
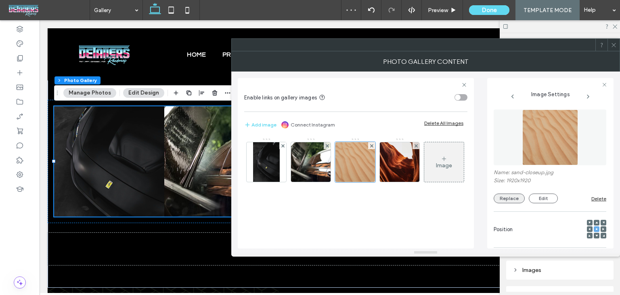
click at [514, 201] on button "Replace" at bounding box center [509, 198] width 31 height 10
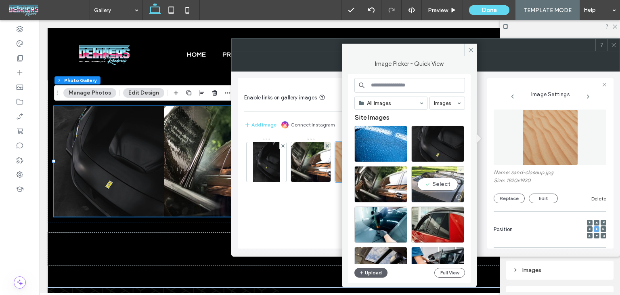
click at [446, 185] on div "Select" at bounding box center [438, 184] width 53 height 36
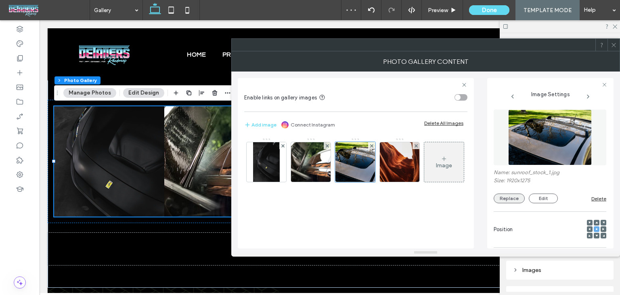
click at [508, 200] on button "Replace" at bounding box center [509, 198] width 31 height 10
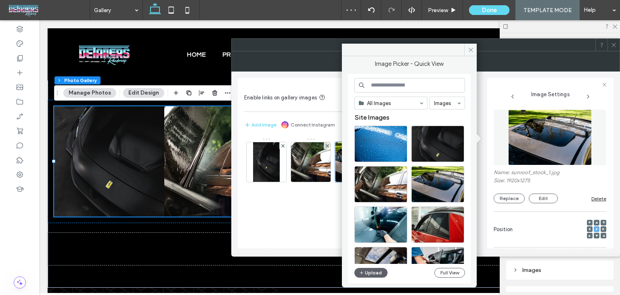
drag, startPoint x: 467, startPoint y: 49, endPoint x: 475, endPoint y: 92, distance: 43.5
click at [468, 49] on span at bounding box center [470, 50] width 13 height 12
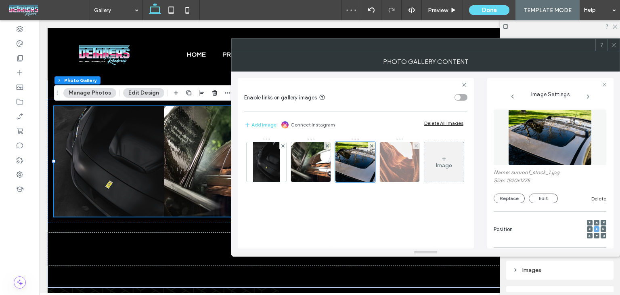
click at [396, 158] on img at bounding box center [399, 162] width 51 height 40
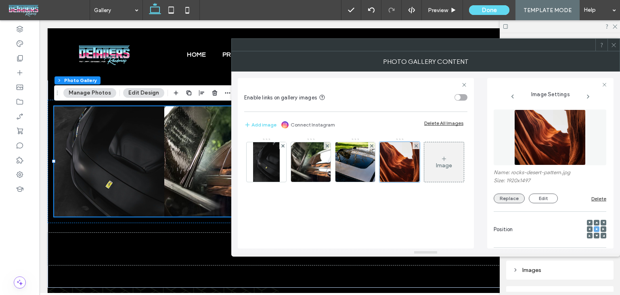
click at [512, 197] on button "Replace" at bounding box center [509, 198] width 31 height 10
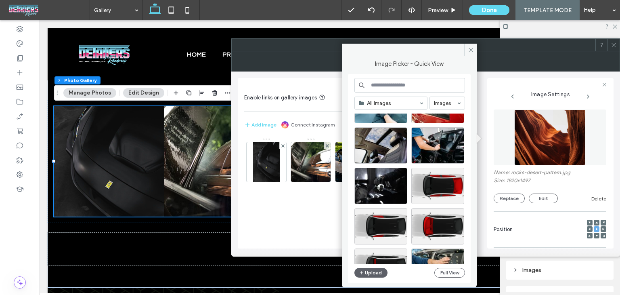
scroll to position [121, 0]
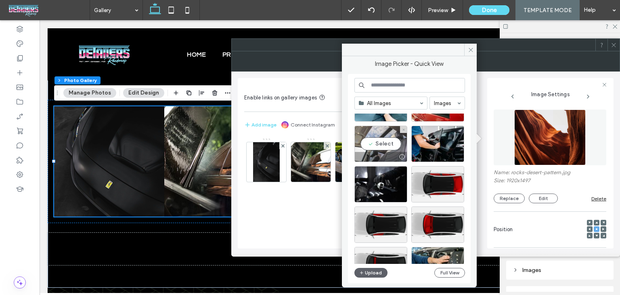
click at [388, 145] on div "Select" at bounding box center [381, 144] width 53 height 36
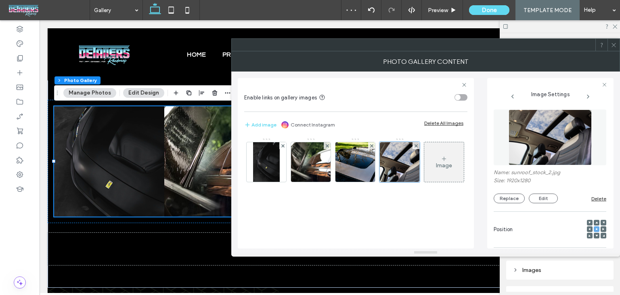
click at [424, 181] on div "Image" at bounding box center [444, 162] width 40 height 38
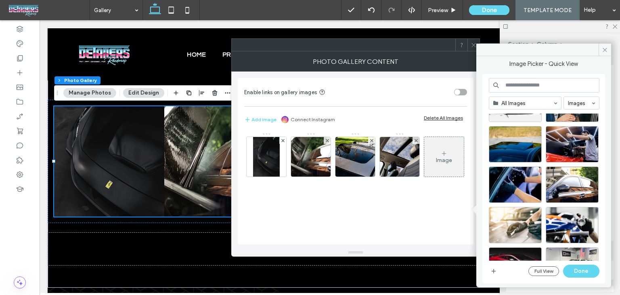
scroll to position [283, 0]
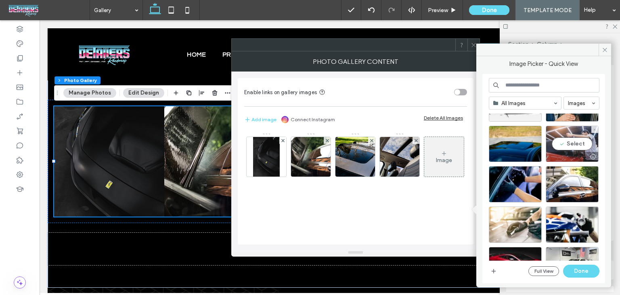
click at [582, 141] on div "Select" at bounding box center [572, 144] width 53 height 36
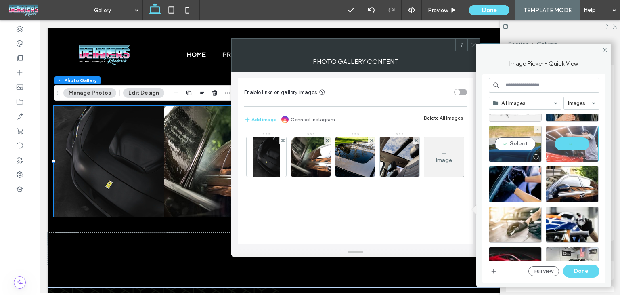
click at [519, 142] on div "Select" at bounding box center [515, 144] width 53 height 36
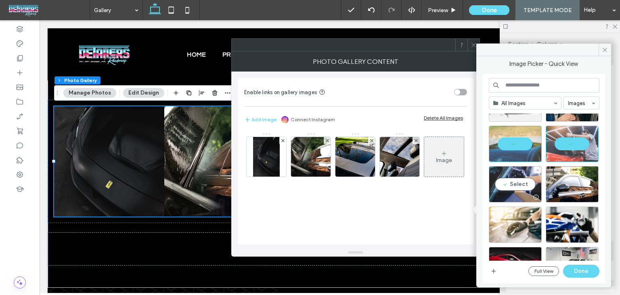
click at [515, 183] on div "Select" at bounding box center [515, 184] width 53 height 36
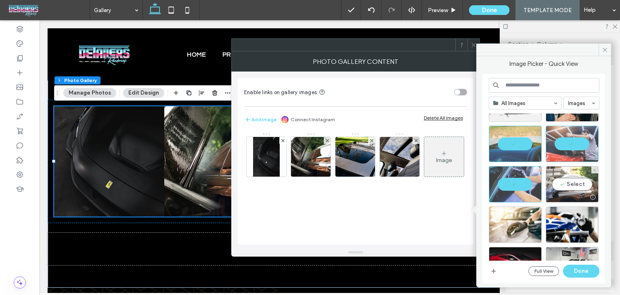
click at [575, 186] on div "Select" at bounding box center [572, 184] width 53 height 36
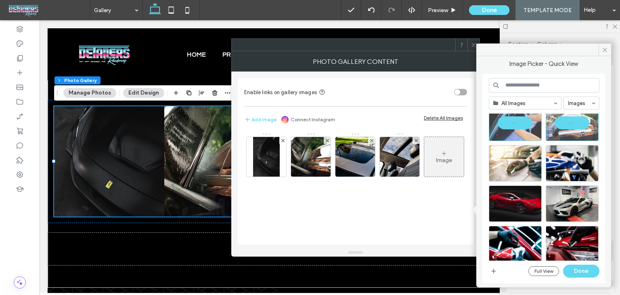
scroll to position [349, 0]
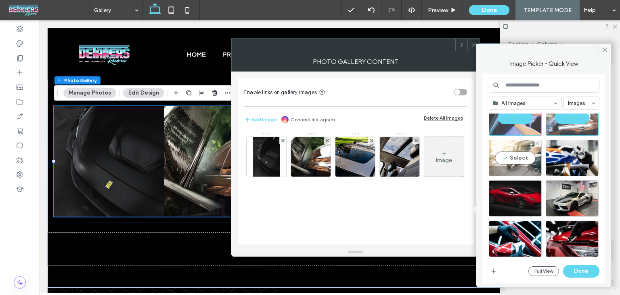
click at [521, 160] on div "Select" at bounding box center [515, 158] width 53 height 36
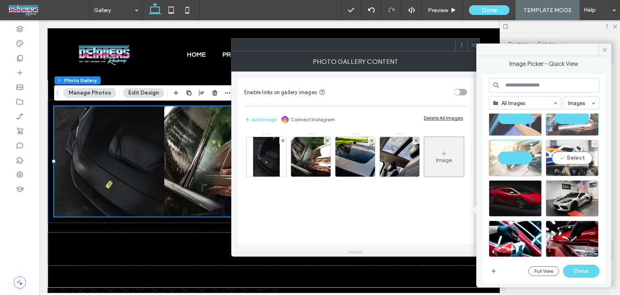
drag, startPoint x: 567, startPoint y: 158, endPoint x: 565, endPoint y: 165, distance: 7.1
click at [567, 159] on div "Select" at bounding box center [572, 158] width 53 height 36
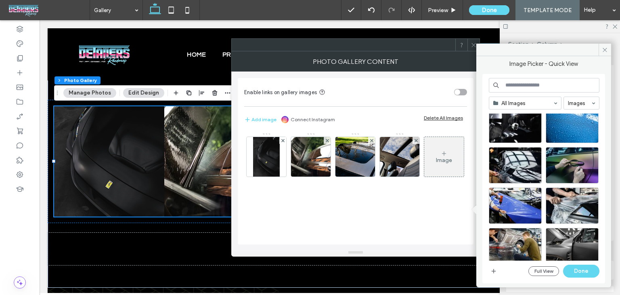
scroll to position [559, 0]
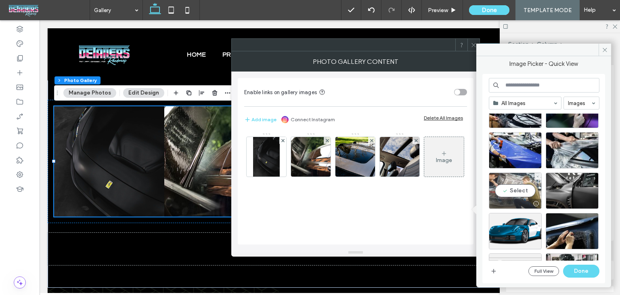
click at [506, 193] on div "Select" at bounding box center [515, 190] width 53 height 36
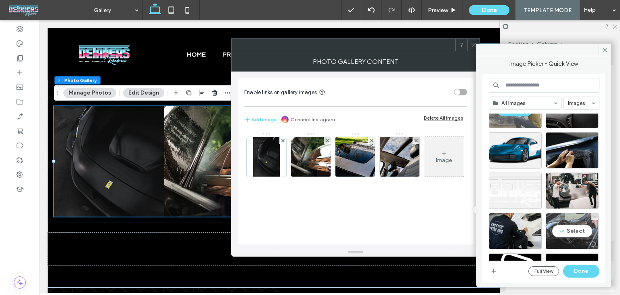
scroll to position [720, 0]
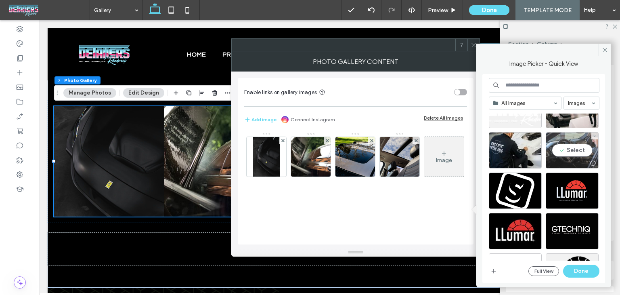
click at [577, 149] on div "Select" at bounding box center [572, 150] width 53 height 36
click at [584, 272] on button "Done" at bounding box center [581, 271] width 36 height 13
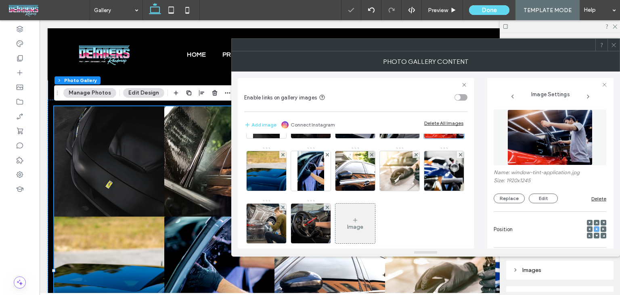
scroll to position [67, 0]
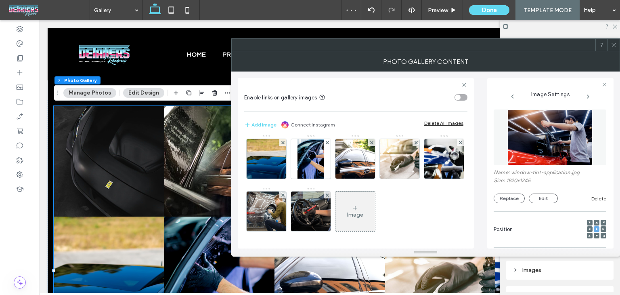
click at [617, 49] on span at bounding box center [614, 45] width 6 height 12
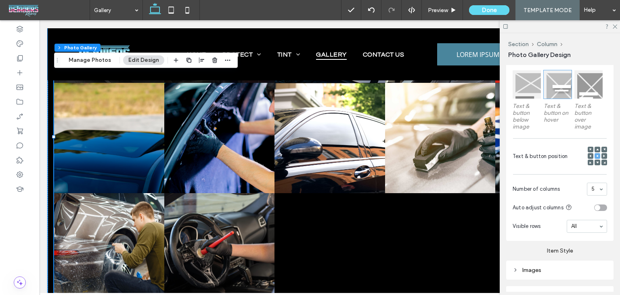
scroll to position [487, 0]
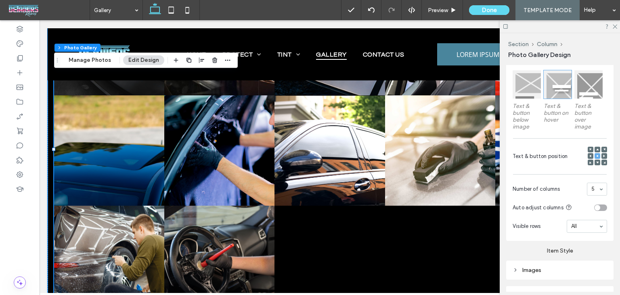
click at [363, 189] on link at bounding box center [330, 150] width 110 height 110
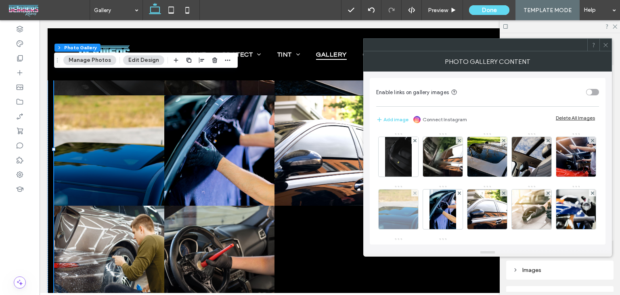
scroll to position [106, 0]
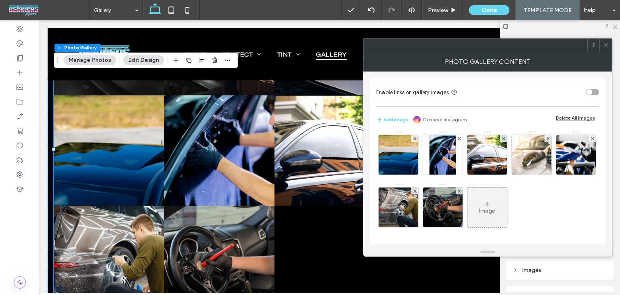
click at [479, 212] on div "Image" at bounding box center [487, 210] width 16 height 7
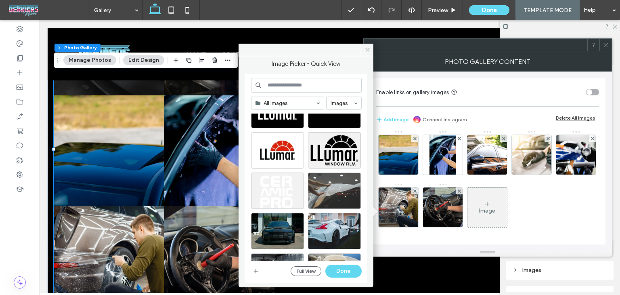
scroll to position [842, 0]
click at [332, 191] on div "Select" at bounding box center [334, 190] width 53 height 36
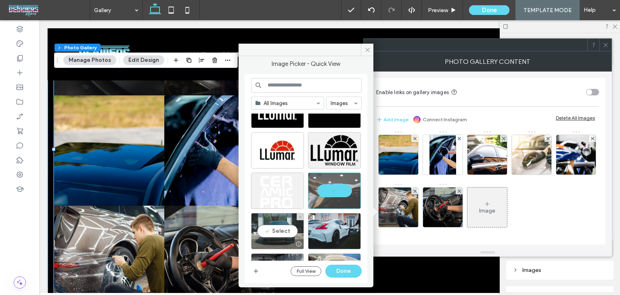
click at [279, 230] on div "Select" at bounding box center [277, 231] width 53 height 36
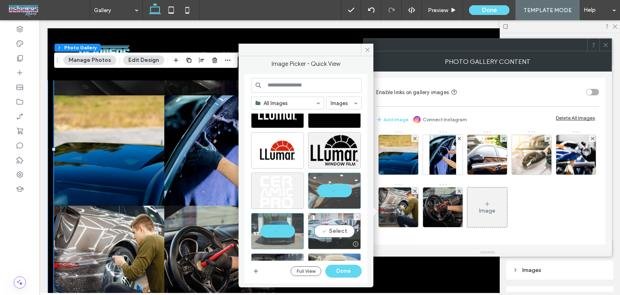
click at [337, 230] on div "Select" at bounding box center [334, 231] width 53 height 36
click at [339, 232] on div at bounding box center [334, 231] width 53 height 36
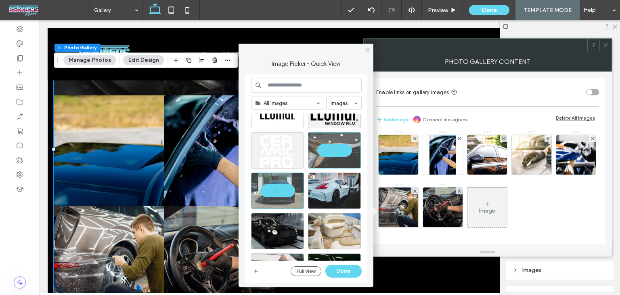
scroll to position [922, 0]
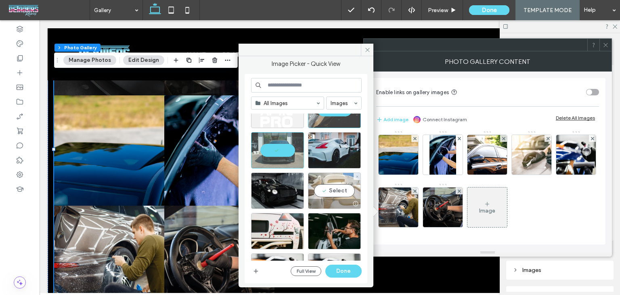
drag, startPoint x: 321, startPoint y: 191, endPoint x: 334, endPoint y: 205, distance: 19.1
click at [321, 190] on div "Select" at bounding box center [334, 190] width 53 height 36
click at [337, 262] on div "All Images Images Select Full View Done" at bounding box center [306, 179] width 111 height 202
click at [340, 271] on button "Done" at bounding box center [344, 271] width 36 height 13
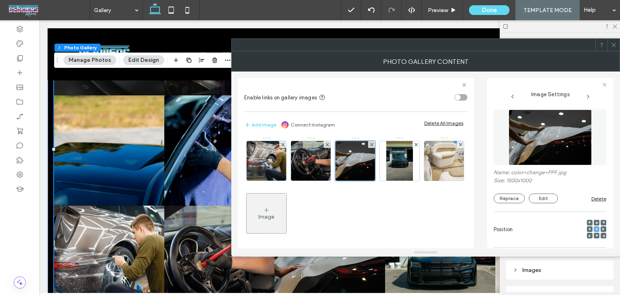
click at [614, 52] on div "Photo Gallery Content" at bounding box center [425, 61] width 389 height 20
click at [614, 49] on span at bounding box center [614, 45] width 6 height 12
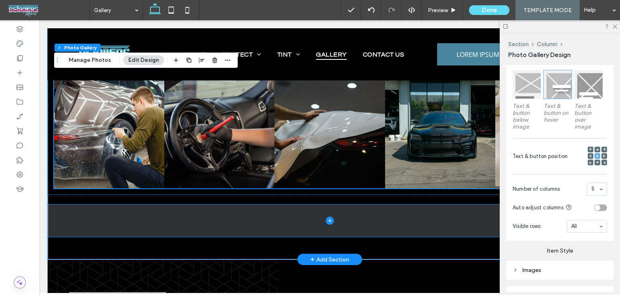
scroll to position [648, 0]
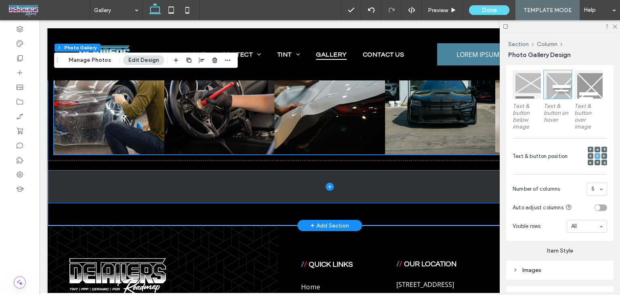
click at [207, 186] on span at bounding box center [330, 186] width 565 height 32
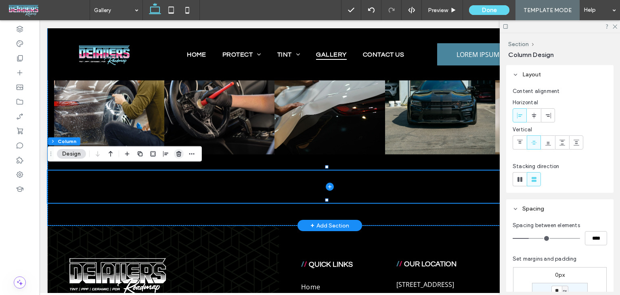
click at [179, 151] on icon "button" at bounding box center [179, 154] width 6 height 6
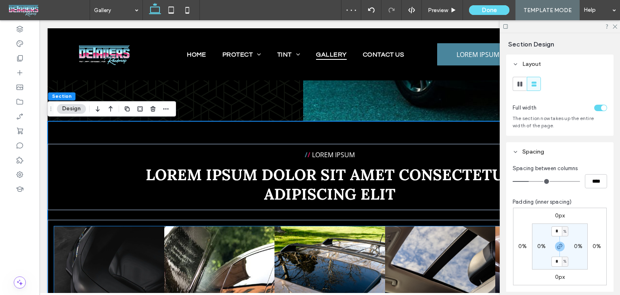
scroll to position [244, 0]
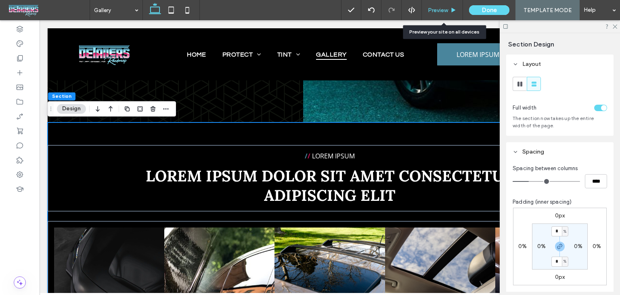
click at [443, 8] on span "Preview" at bounding box center [438, 10] width 20 height 7
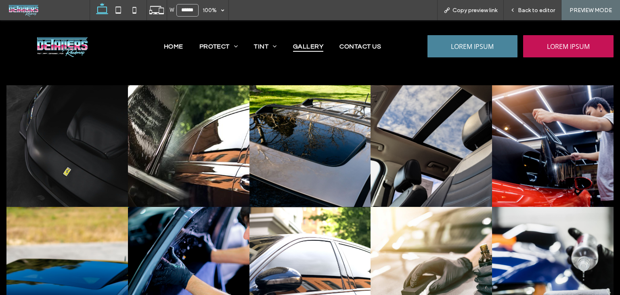
scroll to position [356, 0]
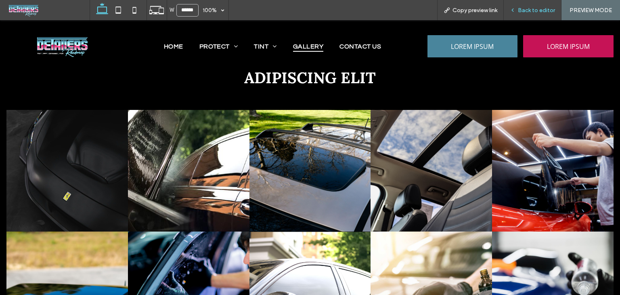
click at [527, 13] on div "Back to editor" at bounding box center [533, 10] width 58 height 20
click at [530, 12] on span "Back to editor" at bounding box center [536, 10] width 37 height 7
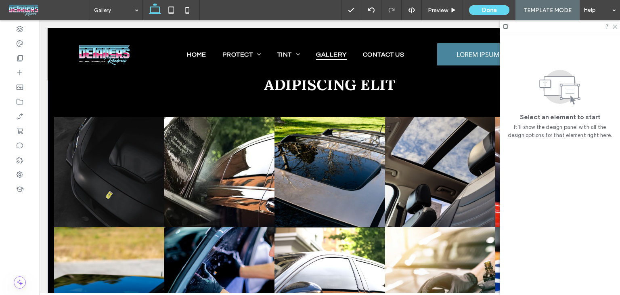
scroll to position [354, 0]
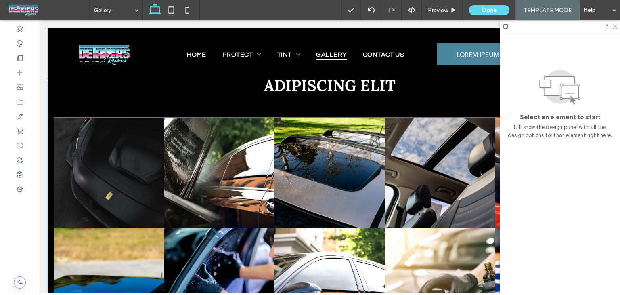
click at [219, 180] on link at bounding box center [219, 173] width 110 height 110
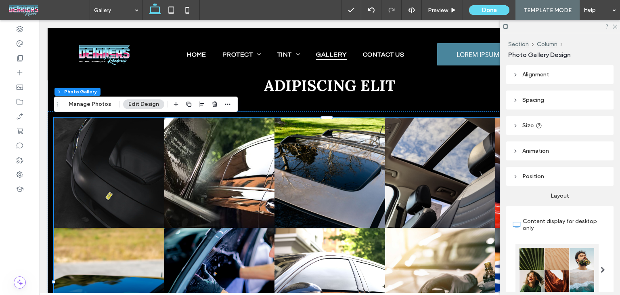
click at [557, 93] on header "Spacing" at bounding box center [559, 99] width 107 height 19
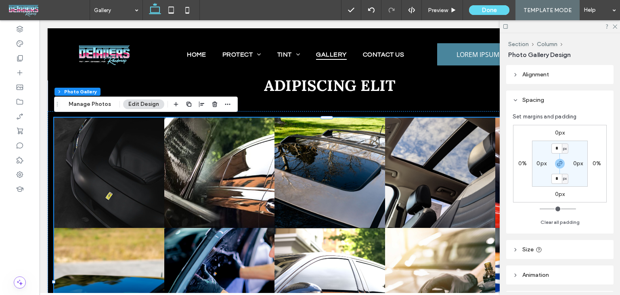
click at [523, 164] on label "0%" at bounding box center [523, 163] width 8 height 7
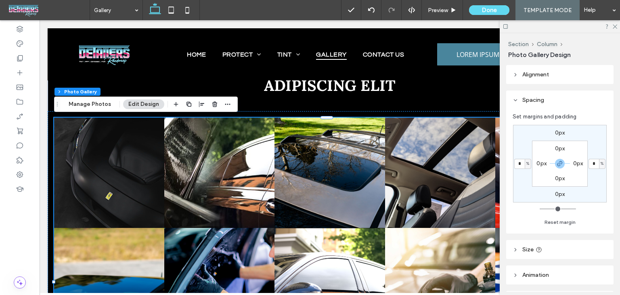
click at [540, 163] on label "0px" at bounding box center [542, 163] width 10 height 7
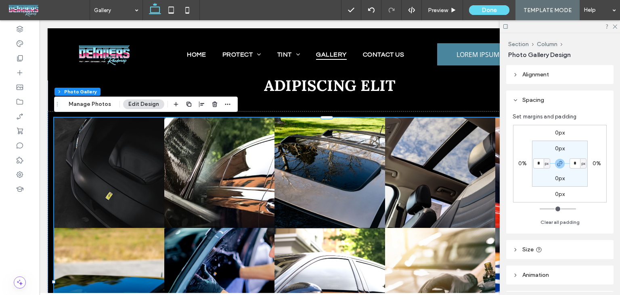
click at [520, 167] on div "0%" at bounding box center [523, 163] width 8 height 7
click at [519, 166] on label "0%" at bounding box center [523, 163] width 8 height 7
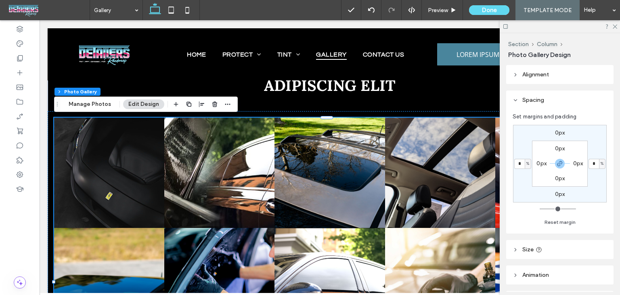
type input "*"
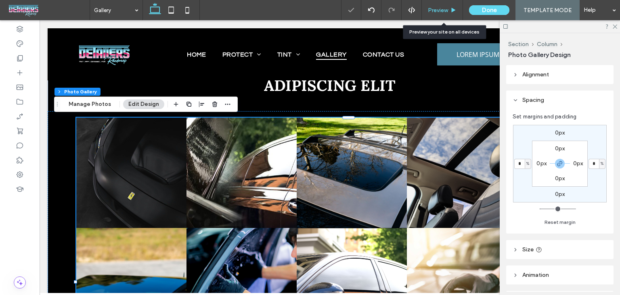
click at [452, 8] on div "Preview" at bounding box center [442, 10] width 41 height 7
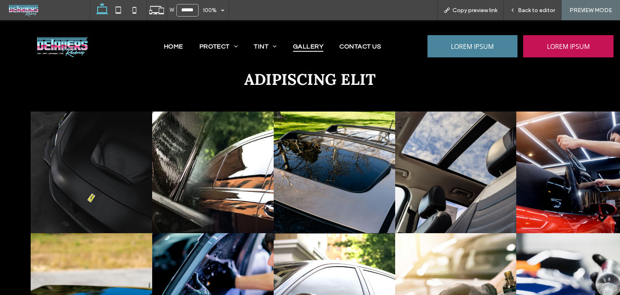
scroll to position [356, 0]
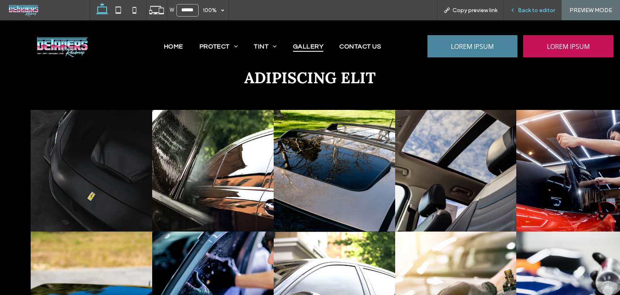
click at [533, 8] on span "Back to editor" at bounding box center [536, 10] width 37 height 7
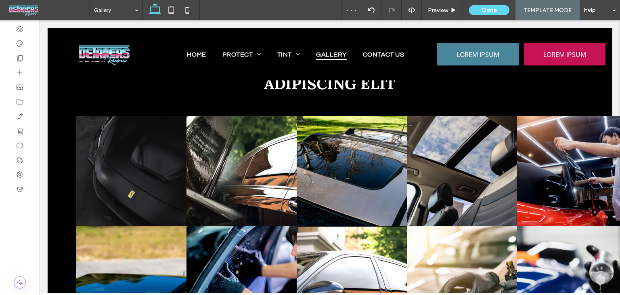
scroll to position [354, 0]
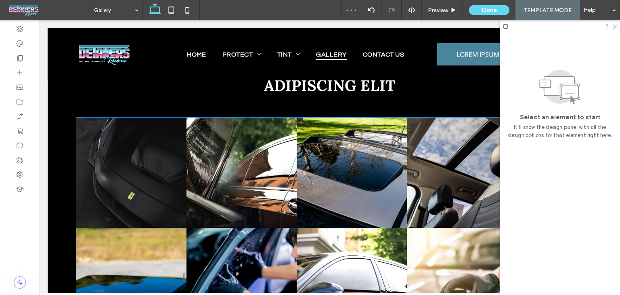
click at [189, 137] on link at bounding box center [242, 173] width 110 height 110
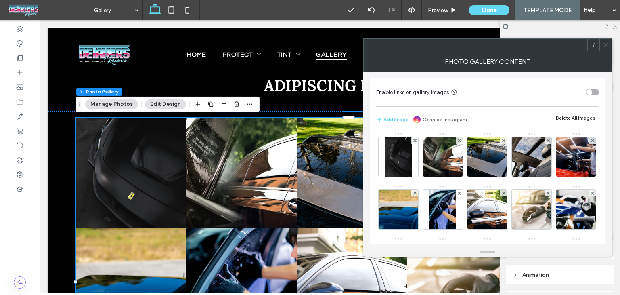
click at [604, 48] on span at bounding box center [606, 45] width 6 height 12
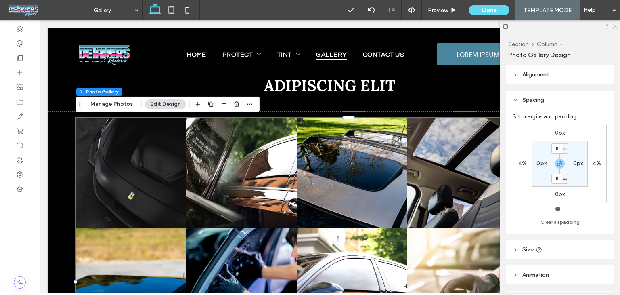
click at [523, 164] on label "4%" at bounding box center [523, 163] width 8 height 7
type input "*"
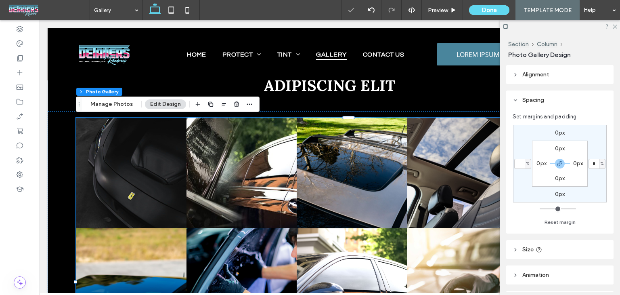
type input "*"
click at [541, 162] on label "0px" at bounding box center [542, 163] width 10 height 7
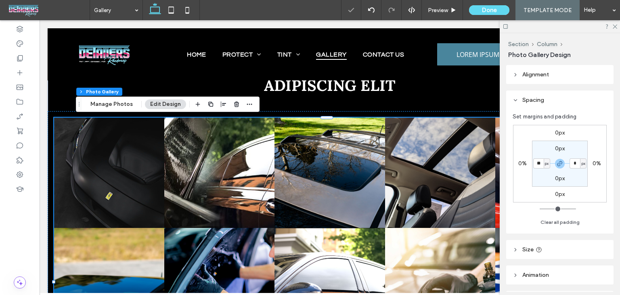
type input "**"
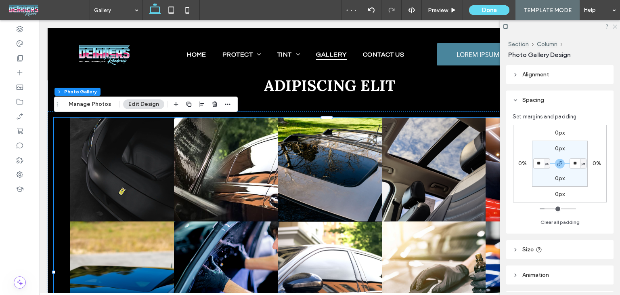
click at [614, 27] on icon at bounding box center [614, 25] width 5 height 5
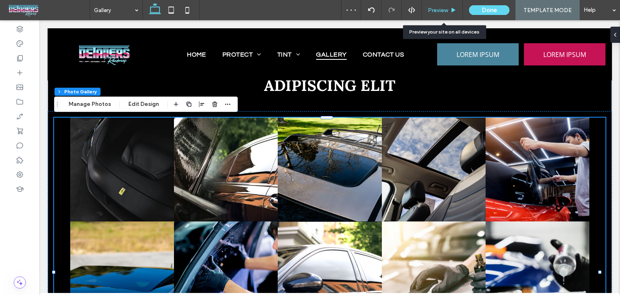
click at [441, 10] on span "Preview" at bounding box center [438, 10] width 20 height 7
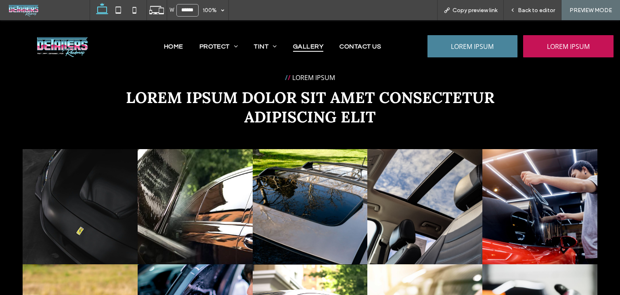
scroll to position [315, 0]
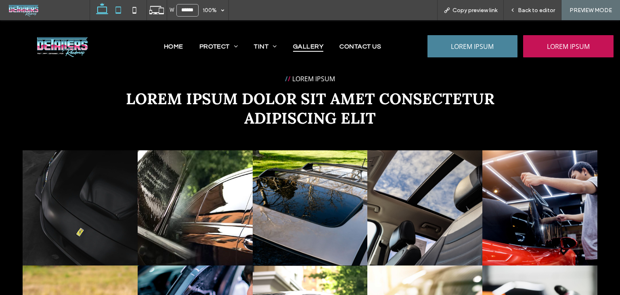
click at [113, 8] on icon at bounding box center [118, 10] width 16 height 16
type input "*****"
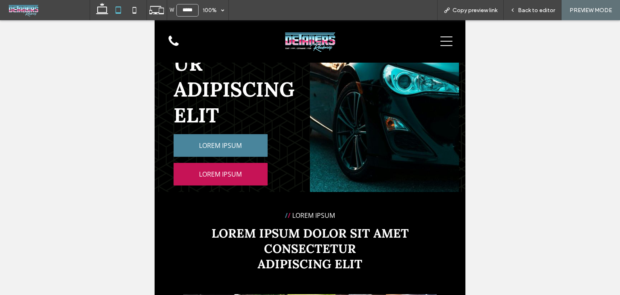
scroll to position [293, 0]
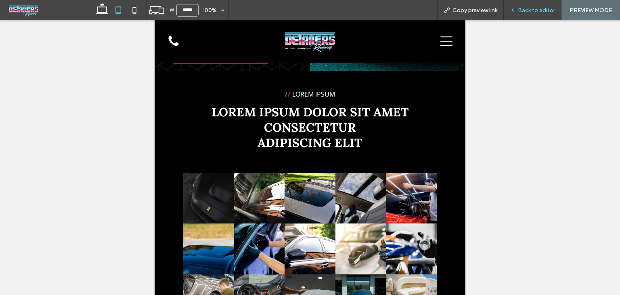
click at [532, 4] on div "Back to editor" at bounding box center [533, 10] width 58 height 20
click at [532, 8] on span "Back to editor" at bounding box center [536, 10] width 37 height 7
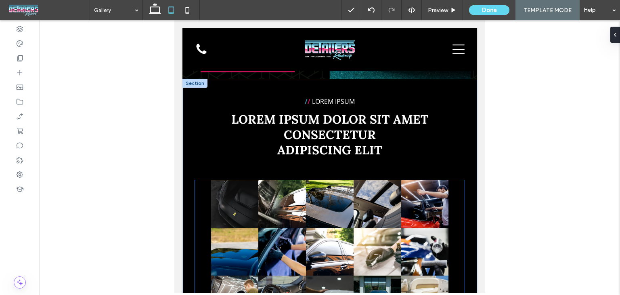
click at [454, 197] on div "Nature's Symphony Breathtaking colors of our planet Button Faces of Humanity Po…" at bounding box center [330, 251] width 270 height 143
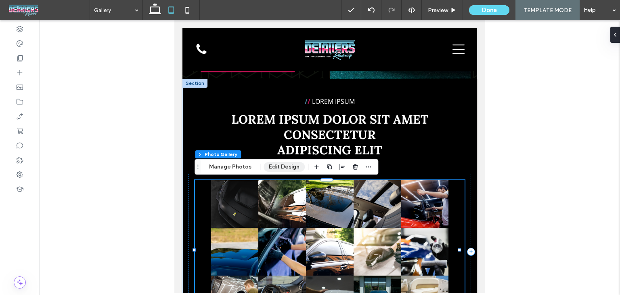
click at [276, 165] on button "Edit Design" at bounding box center [284, 167] width 41 height 10
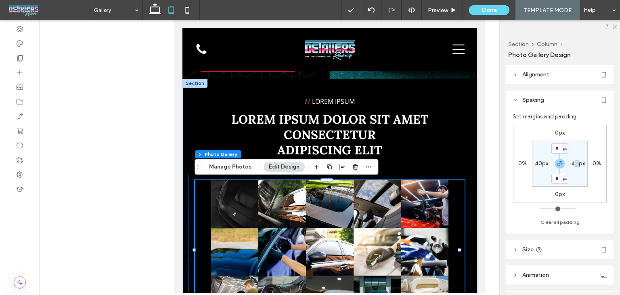
drag, startPoint x: 577, startPoint y: 158, endPoint x: 576, endPoint y: 170, distance: 12.2
click at [574, 163] on section "* px 40px * px 40px" at bounding box center [560, 164] width 56 height 46
click at [575, 165] on label "40px" at bounding box center [578, 163] width 14 height 7
type input "**"
click at [575, 166] on input "**" at bounding box center [575, 163] width 11 height 10
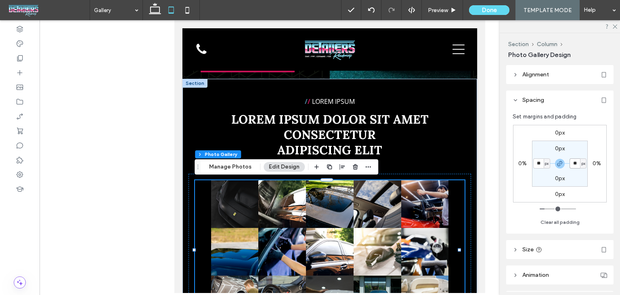
click at [575, 166] on input "**" at bounding box center [575, 163] width 11 height 10
type input "*"
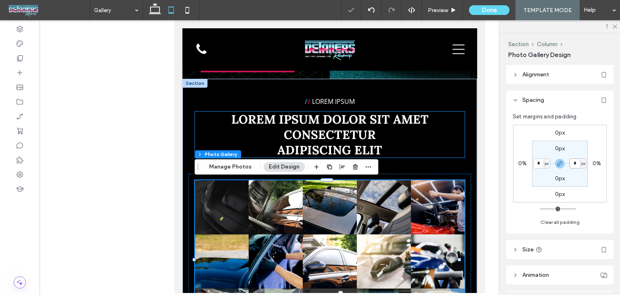
click at [446, 132] on h2 "Lorem ipsum dolor sit amet consectetur" at bounding box center [330, 126] width 270 height 31
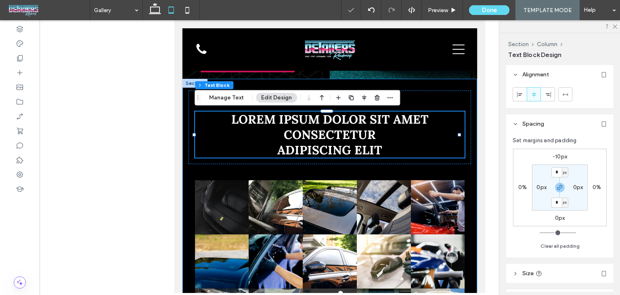
click at [468, 119] on div "/ / LOREM IPSUM Lorem ipsum dolor sit amet consectetur ﻿ adipiscing elit Nature…" at bounding box center [330, 220] width 295 height 282
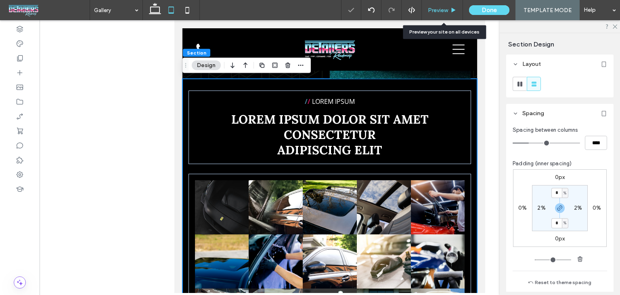
click at [438, 6] on div "Preview" at bounding box center [442, 10] width 41 height 20
click at [446, 6] on div "Preview" at bounding box center [442, 10] width 41 height 20
click at [446, 7] on span "Preview" at bounding box center [438, 10] width 20 height 7
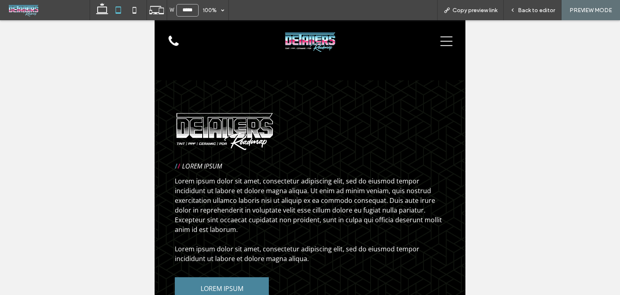
scroll to position [657, 0]
